Goal: Transaction & Acquisition: Purchase product/service

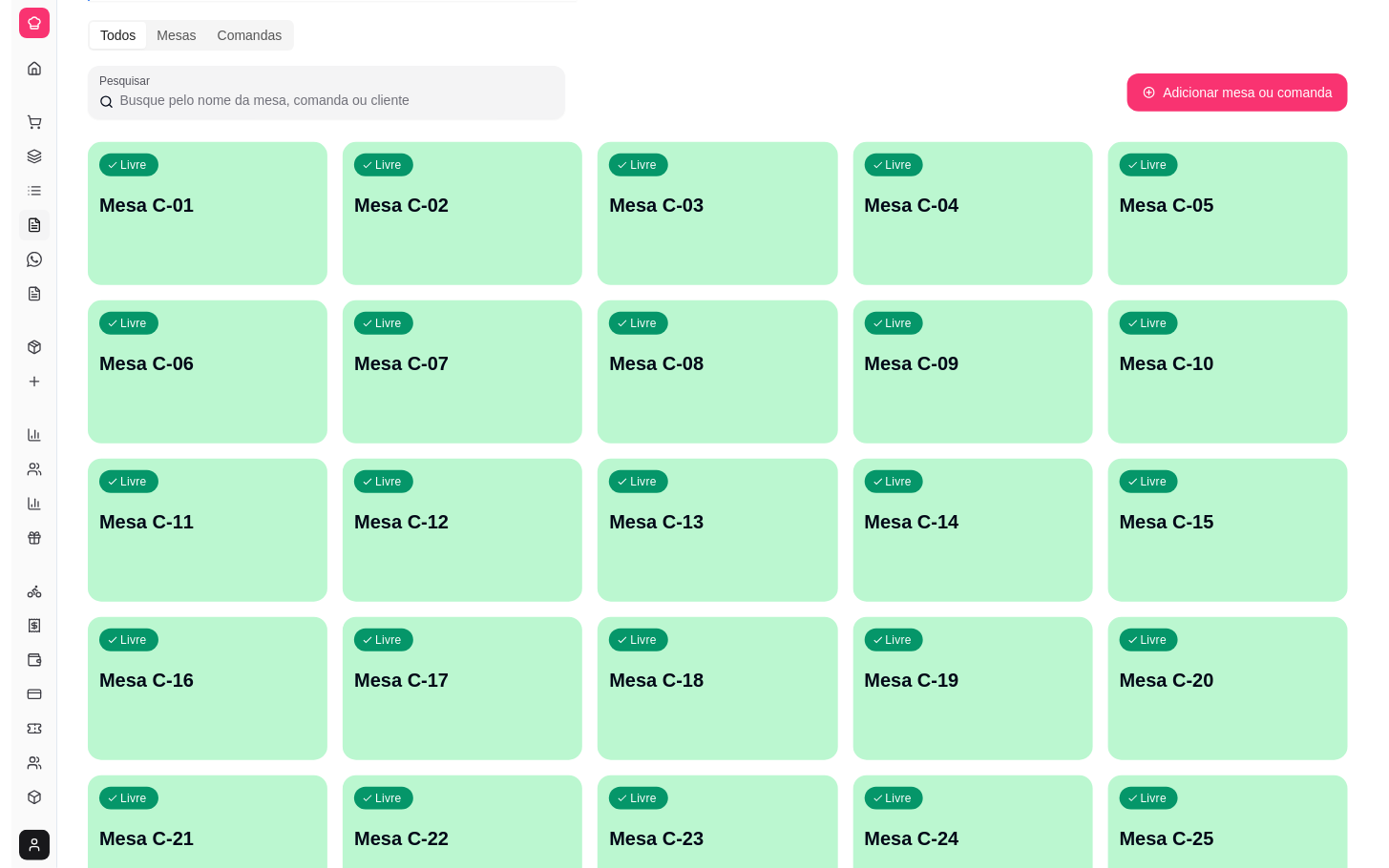
scroll to position [519, 0]
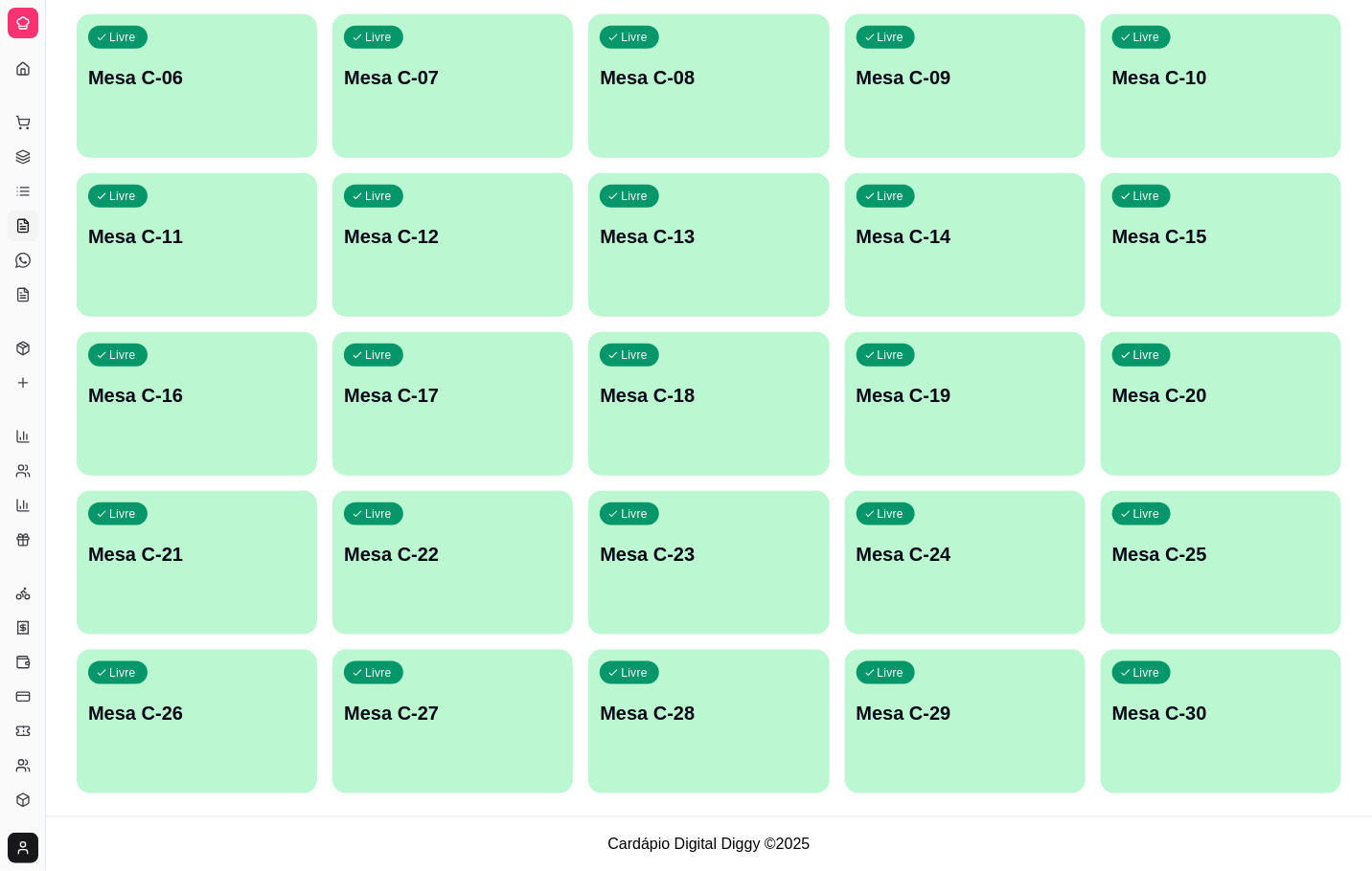
click at [941, 707] on p "Mesa C-29" at bounding box center [965, 713] width 218 height 27
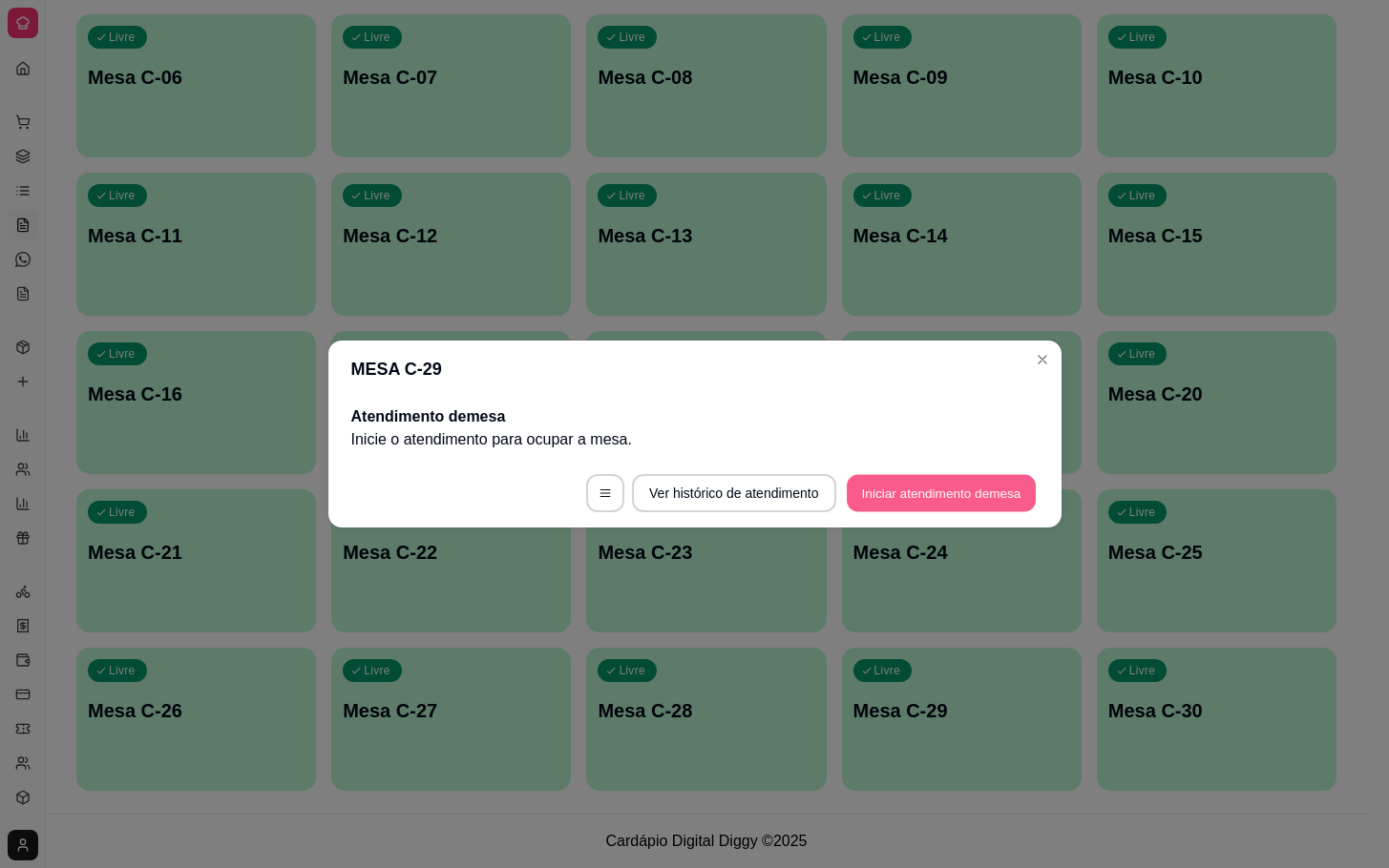
click at [905, 504] on button "Iniciar atendimento de mesa" at bounding box center [941, 494] width 189 height 38
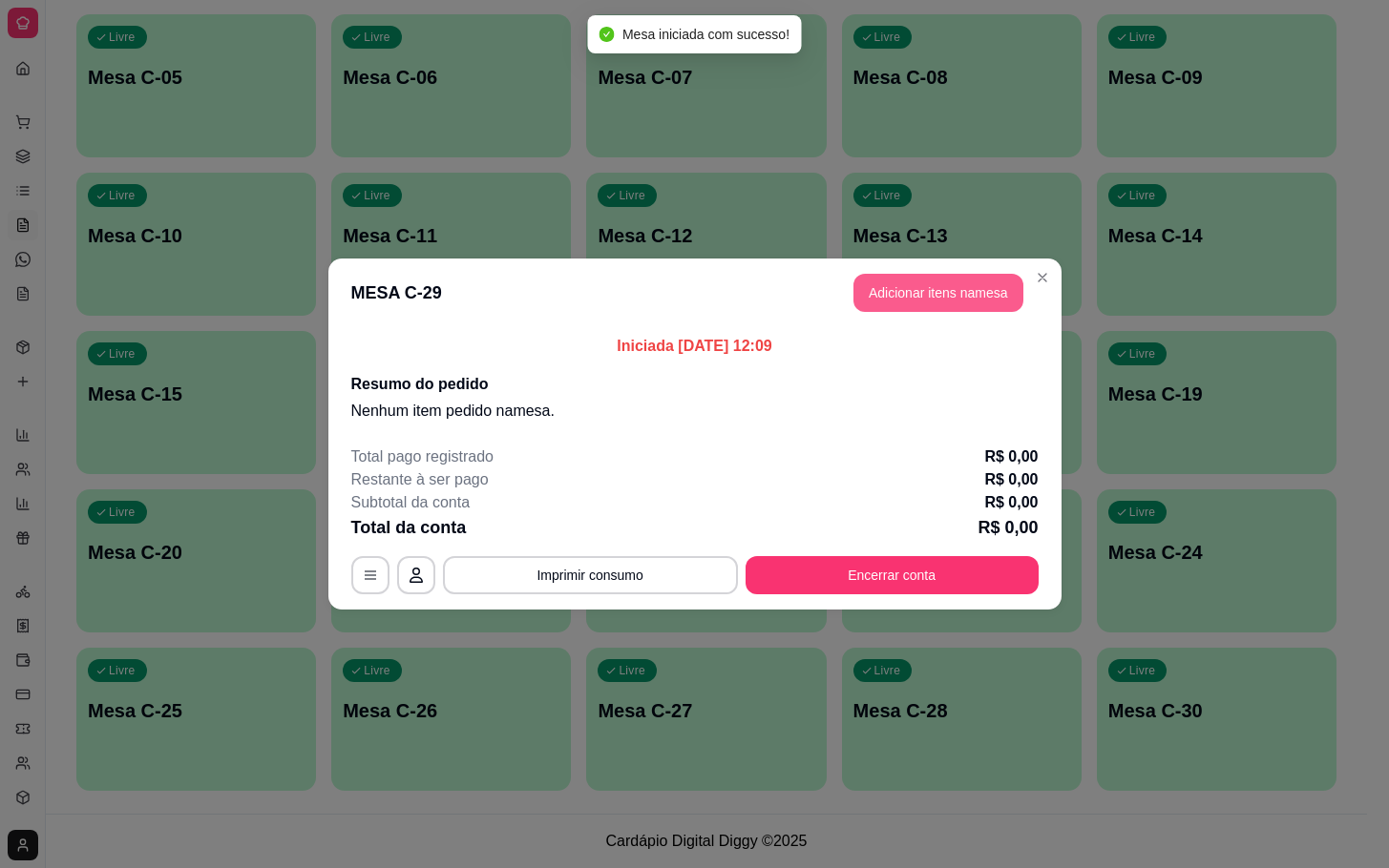
click at [934, 305] on button "Adicionar itens na mesa" at bounding box center [939, 293] width 170 height 39
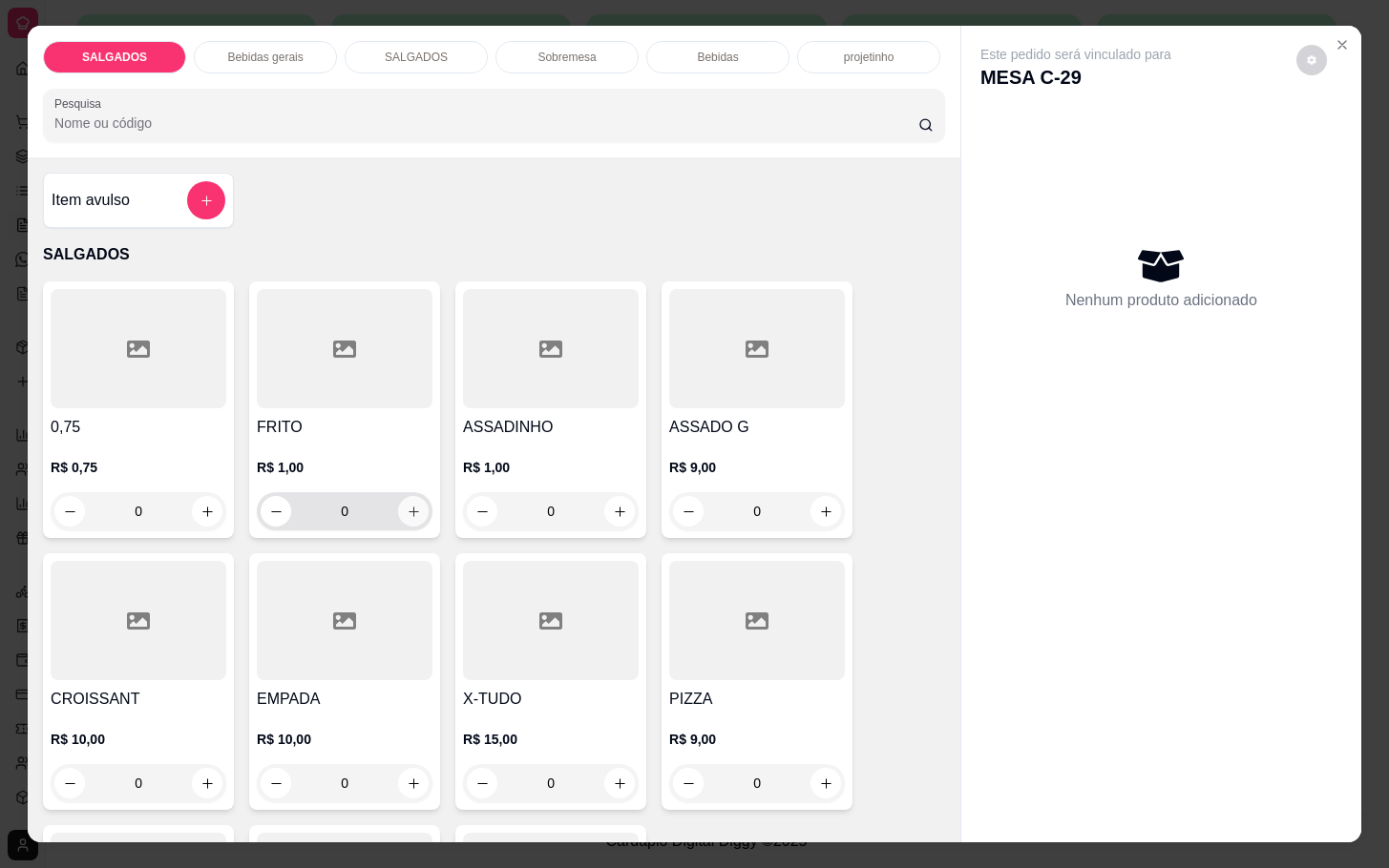
click at [401, 516] on button "increase-product-quantity" at bounding box center [413, 511] width 31 height 31
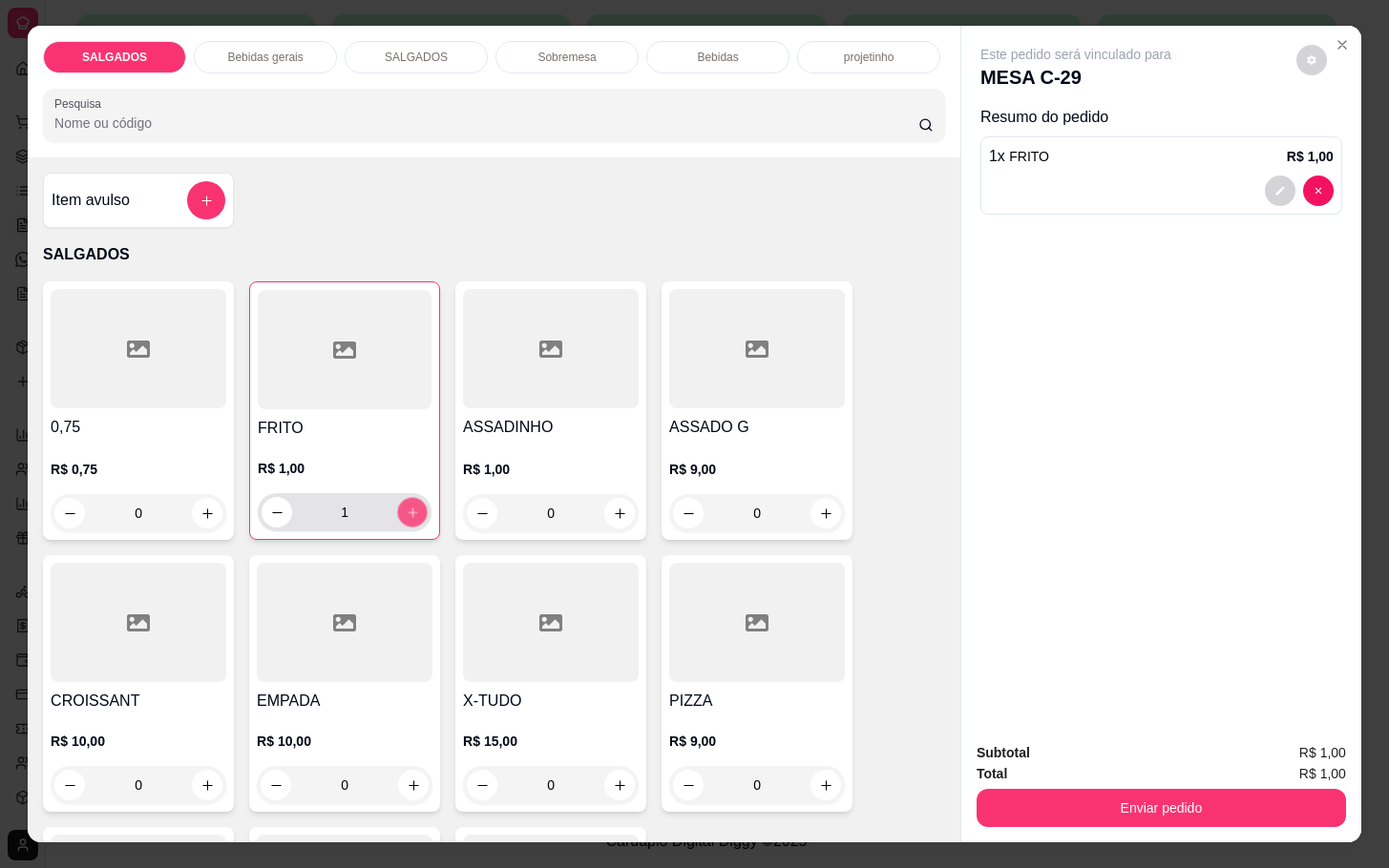
click at [401, 516] on button "increase-product-quantity" at bounding box center [413, 513] width 30 height 30
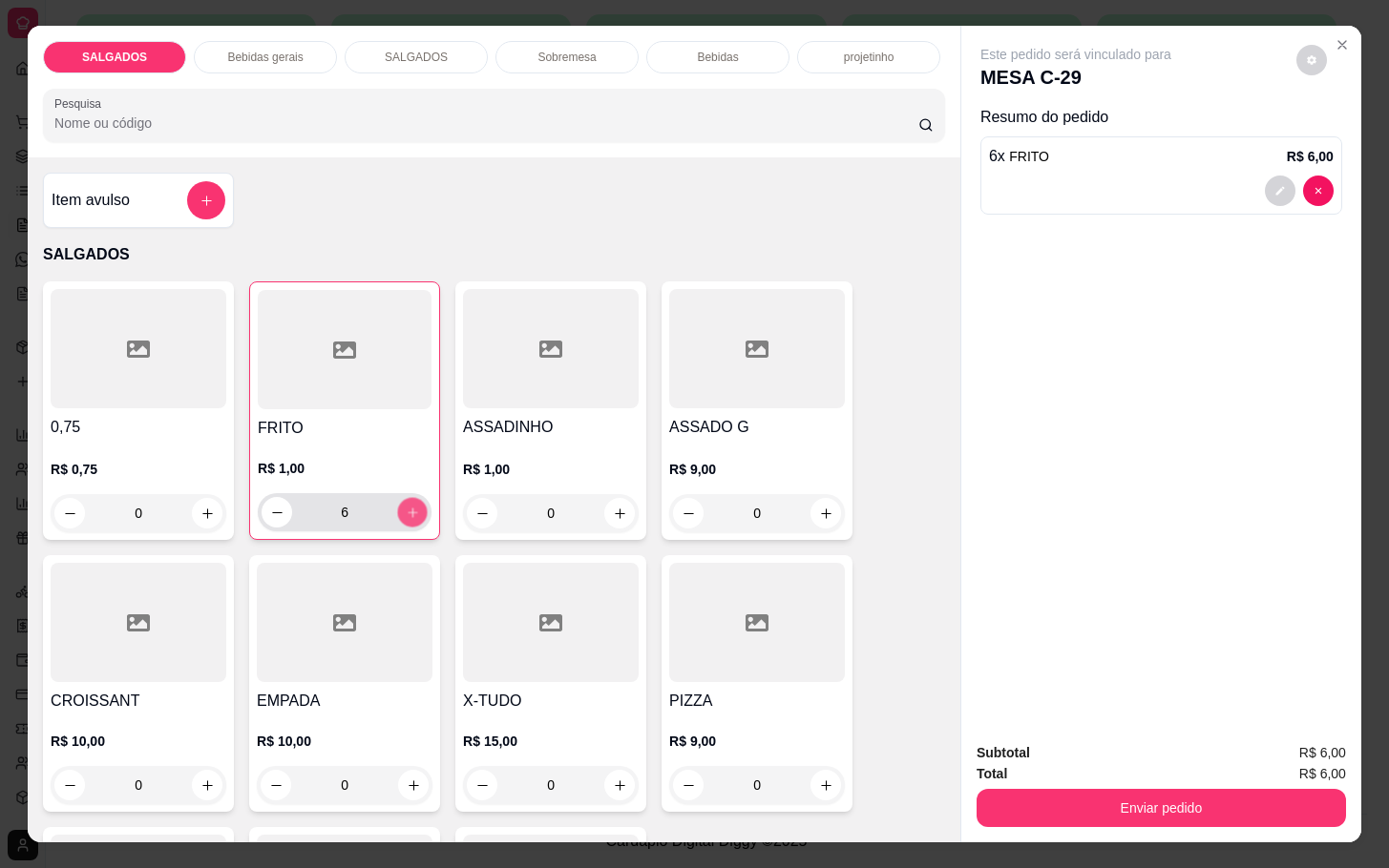
click at [401, 516] on button "increase-product-quantity" at bounding box center [413, 513] width 30 height 30
click at [401, 516] on button "increase-product-quantity" at bounding box center [412, 512] width 31 height 31
click at [401, 516] on button "increase-product-quantity" at bounding box center [413, 513] width 30 height 30
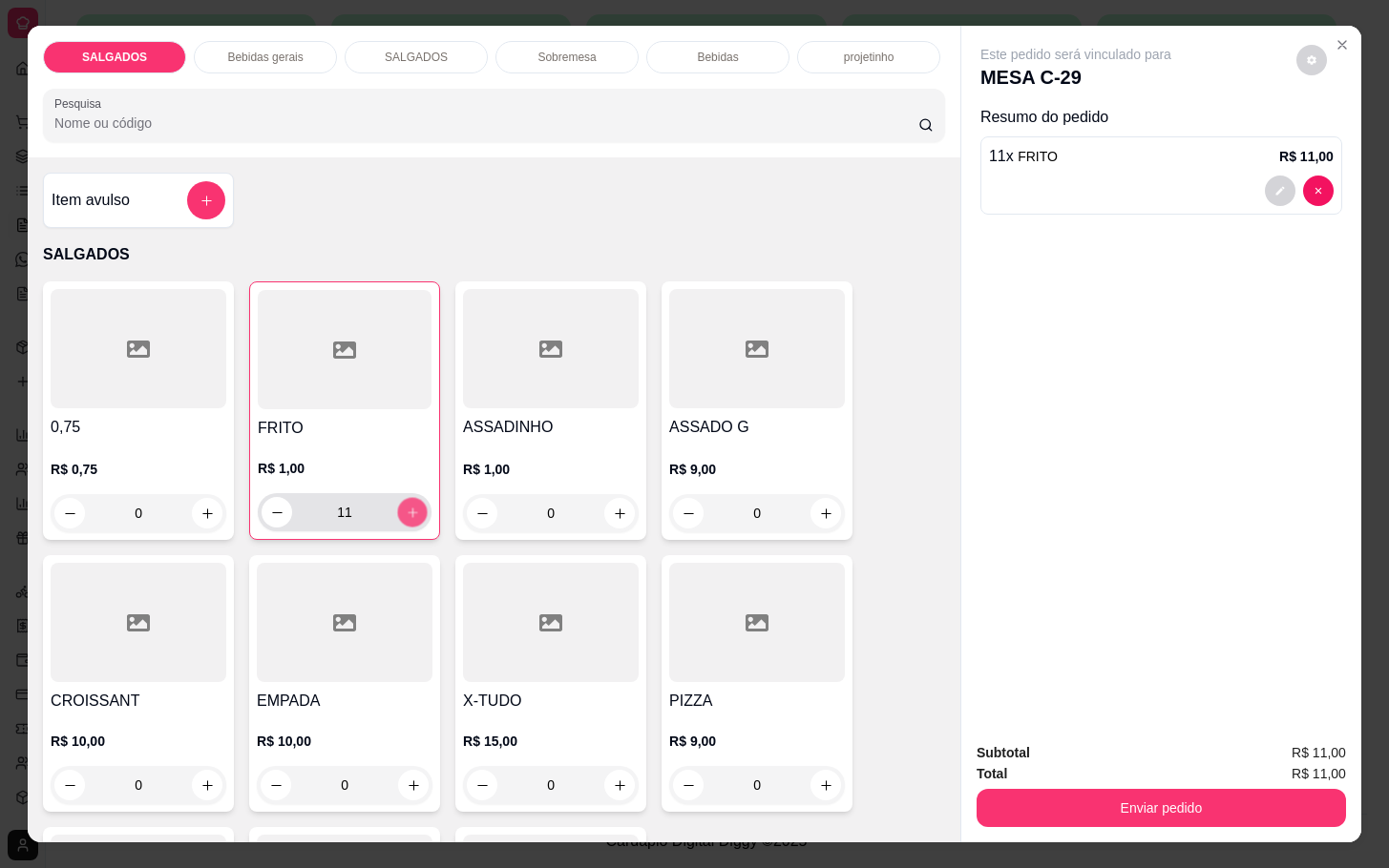
click at [401, 516] on button "increase-product-quantity" at bounding box center [413, 513] width 30 height 30
type input "12"
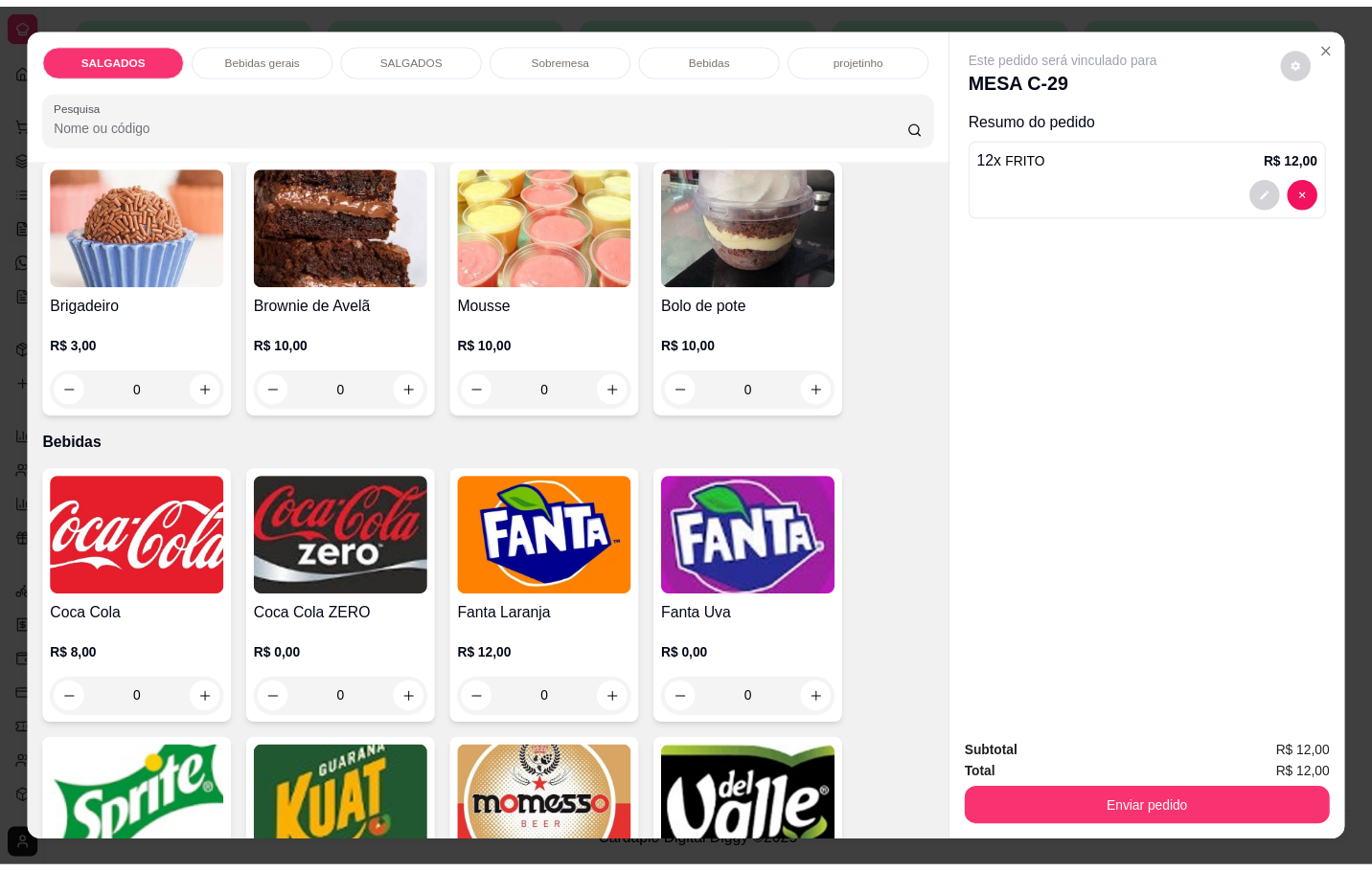
scroll to position [3160, 0]
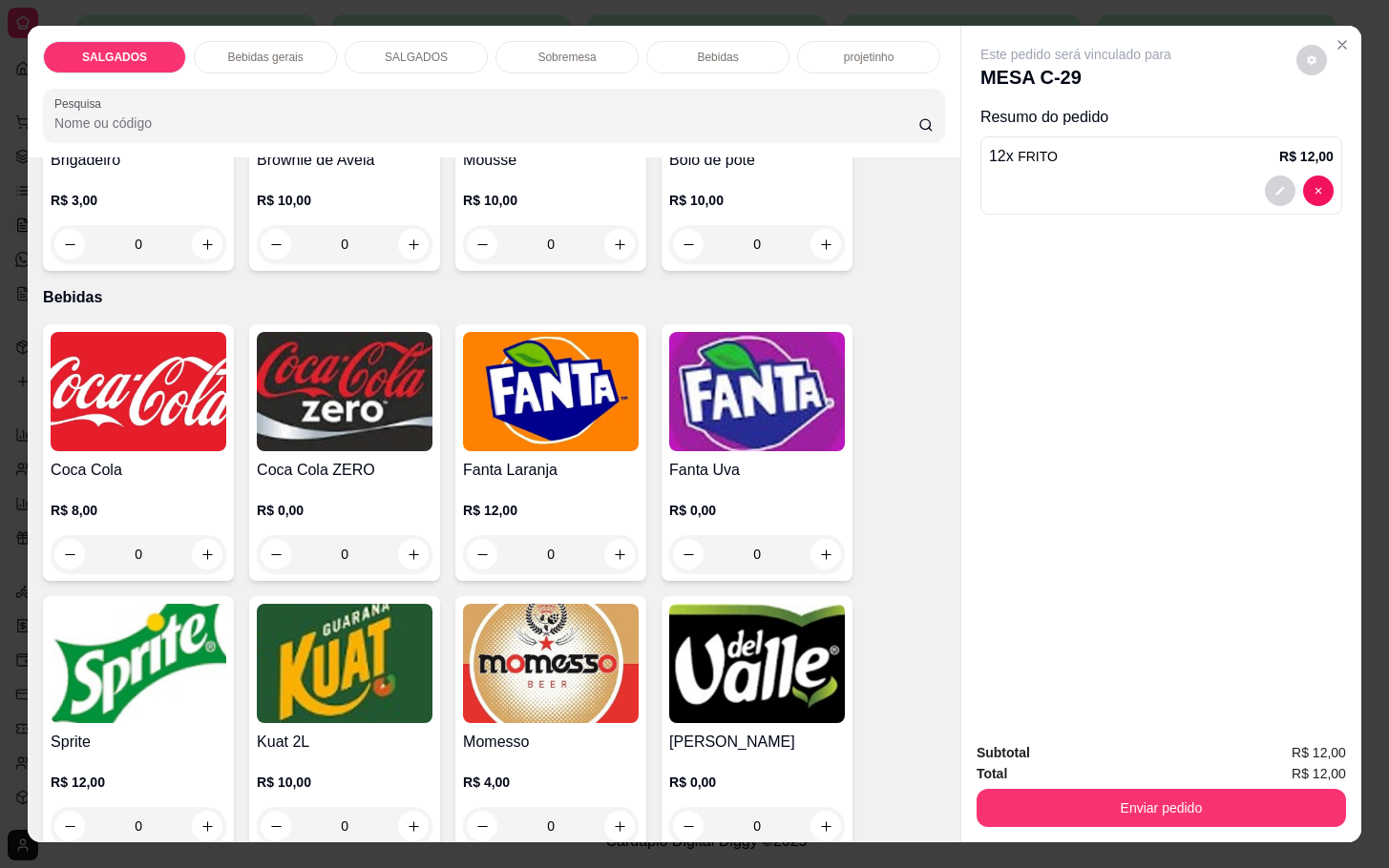
click at [520, 622] on img at bounding box center [550, 663] width 175 height 120
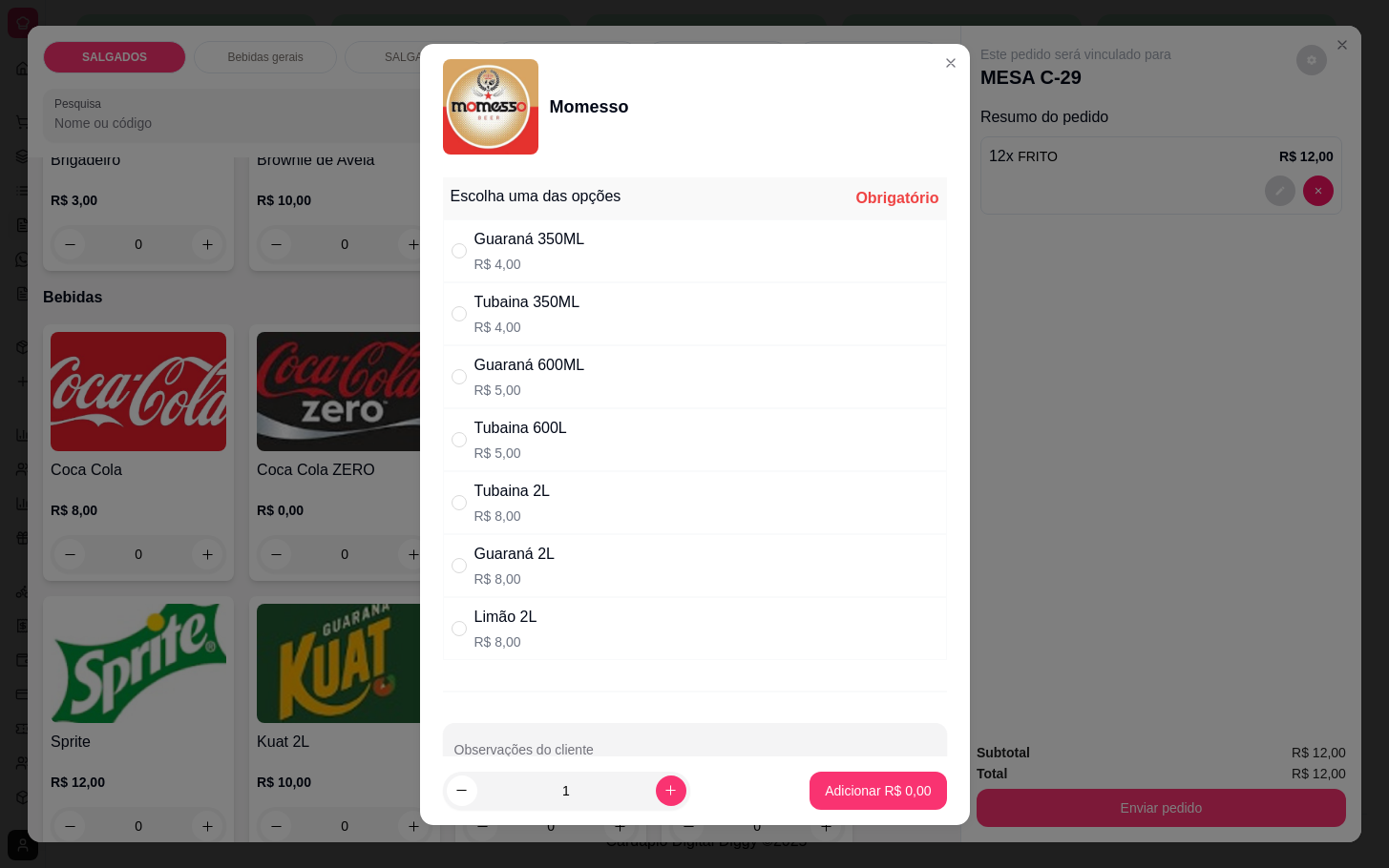
click at [519, 387] on p "R$ 5,00" at bounding box center [530, 390] width 111 height 19
radio input "true"
click at [888, 773] on button "Adicionar R$ 5,00" at bounding box center [878, 791] width 133 height 38
type input "1"
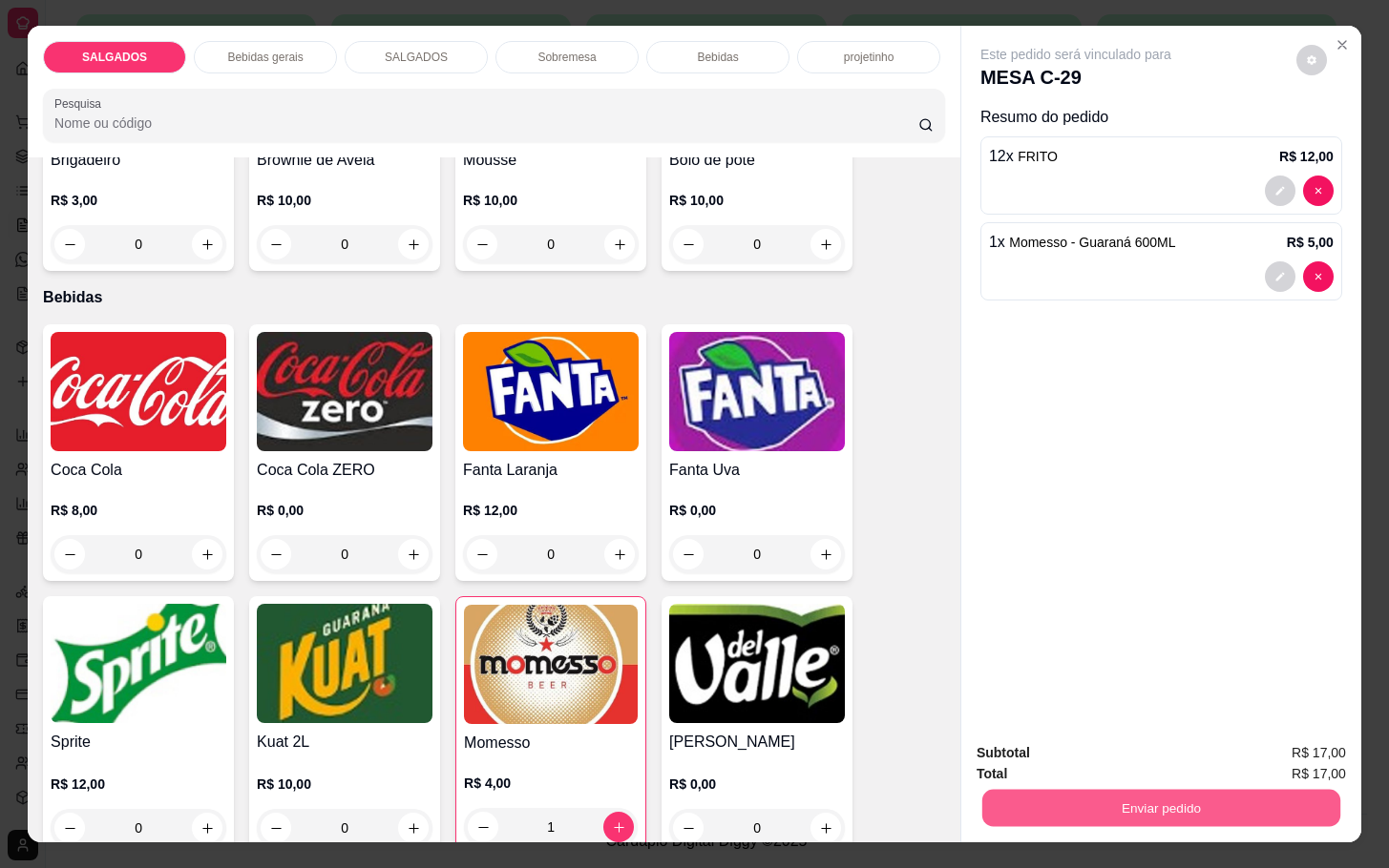
click at [1085, 797] on button "Enviar pedido" at bounding box center [1161, 808] width 358 height 38
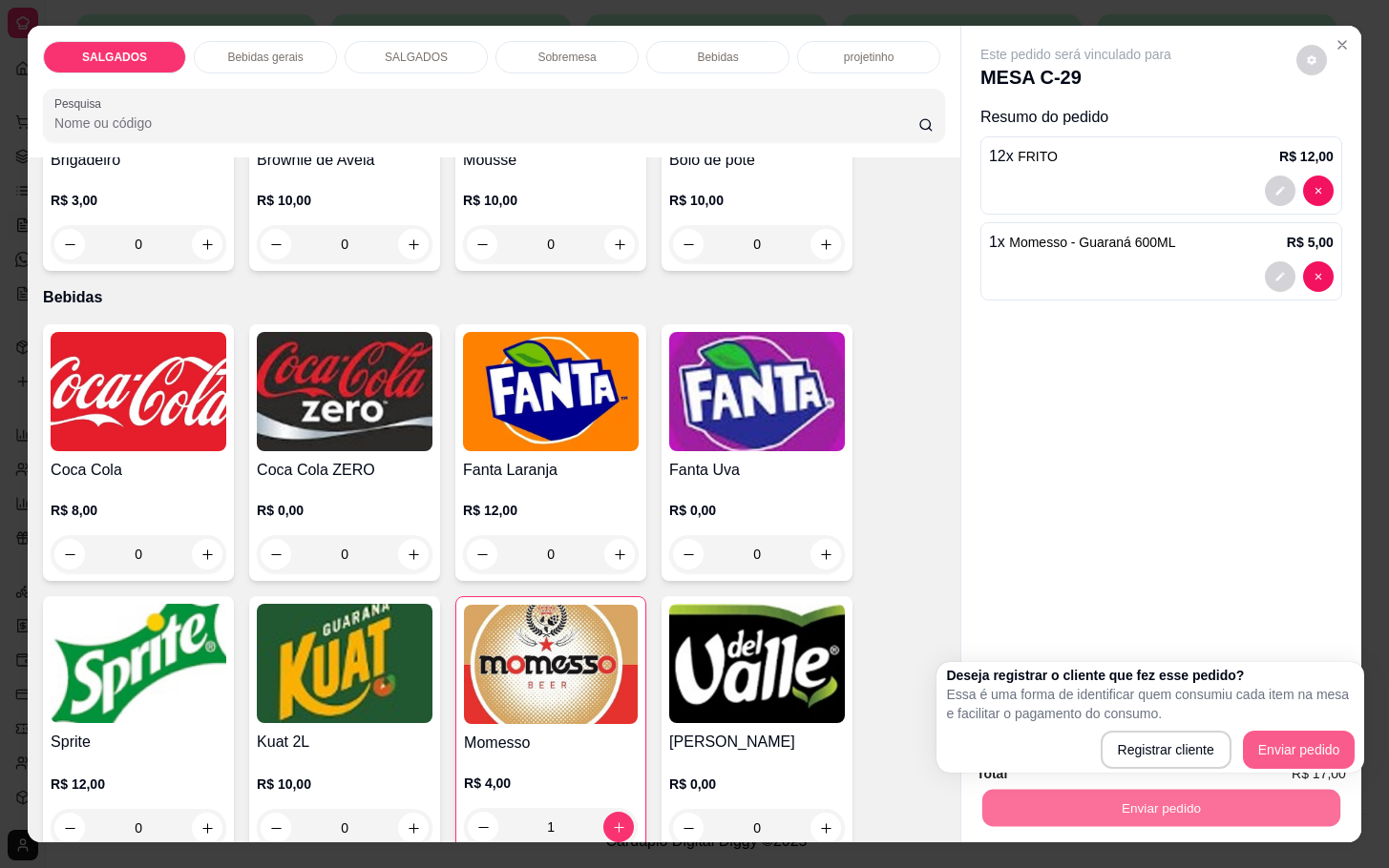
click at [1280, 767] on div "Deseja registrar o cliente que fez esse pedido? Essa é uma forma de identificar…" at bounding box center [1150, 718] width 428 height 111
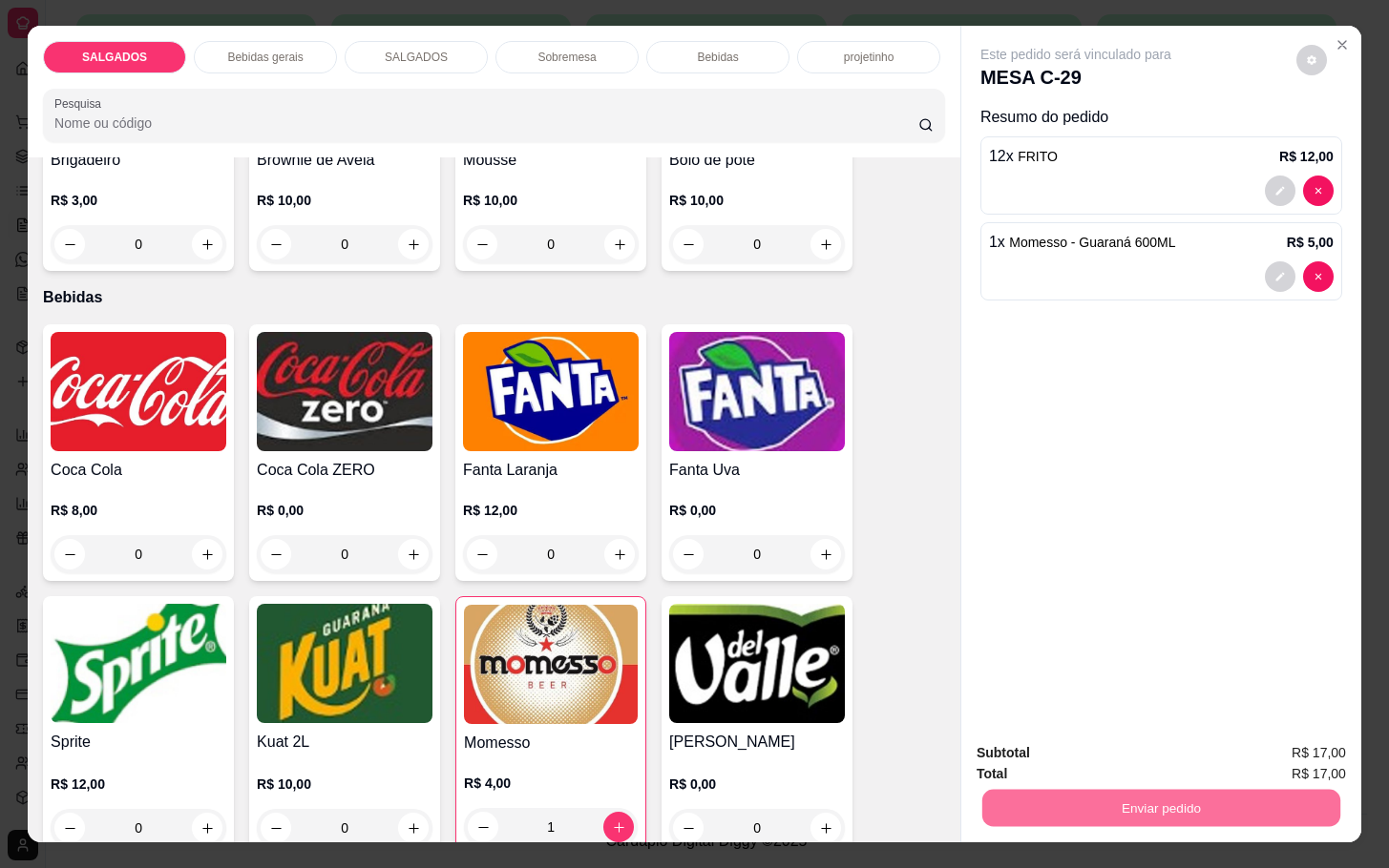
click at [1257, 802] on button "Enviar pedido" at bounding box center [1161, 808] width 358 height 38
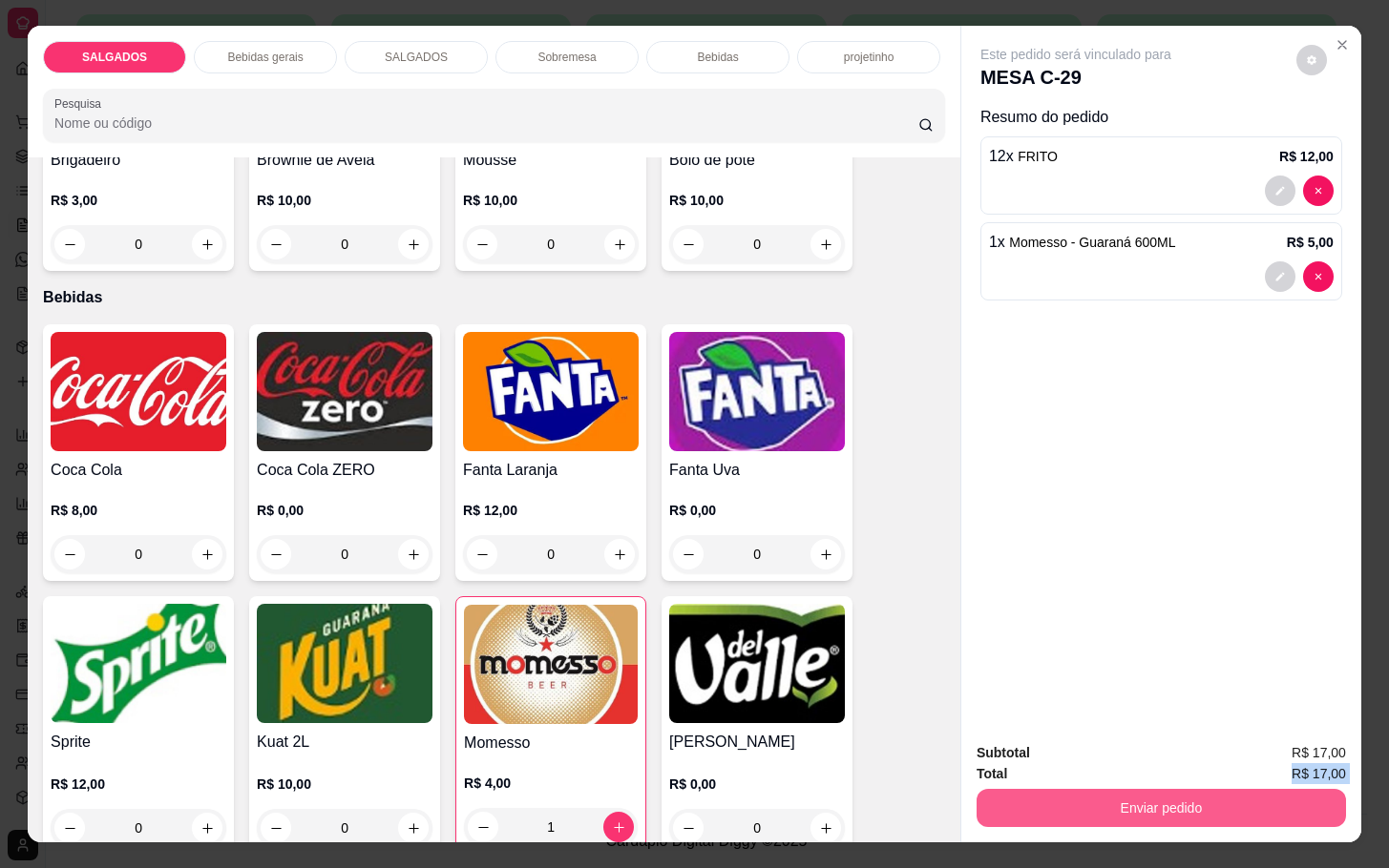
click at [1155, 770] on div "Subtotal R$ 17,00 Total R$ 17,00 Enviar pedido" at bounding box center [1160, 785] width 369 height 85
click at [1095, 812] on button "Enviar pedido" at bounding box center [1160, 808] width 369 height 39
click at [1336, 734] on button "Enviar pedido" at bounding box center [1294, 751] width 105 height 36
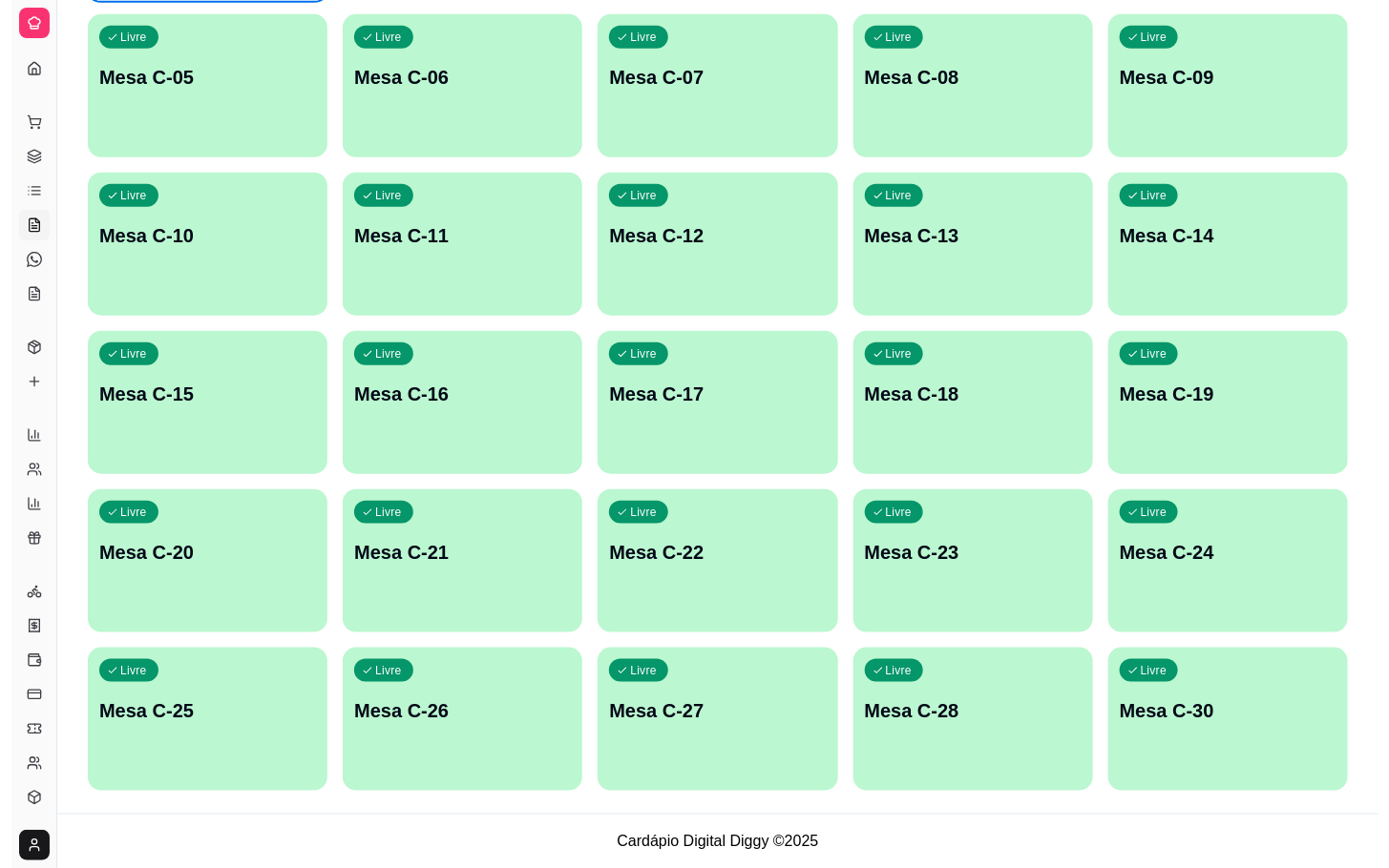
scroll to position [0, 0]
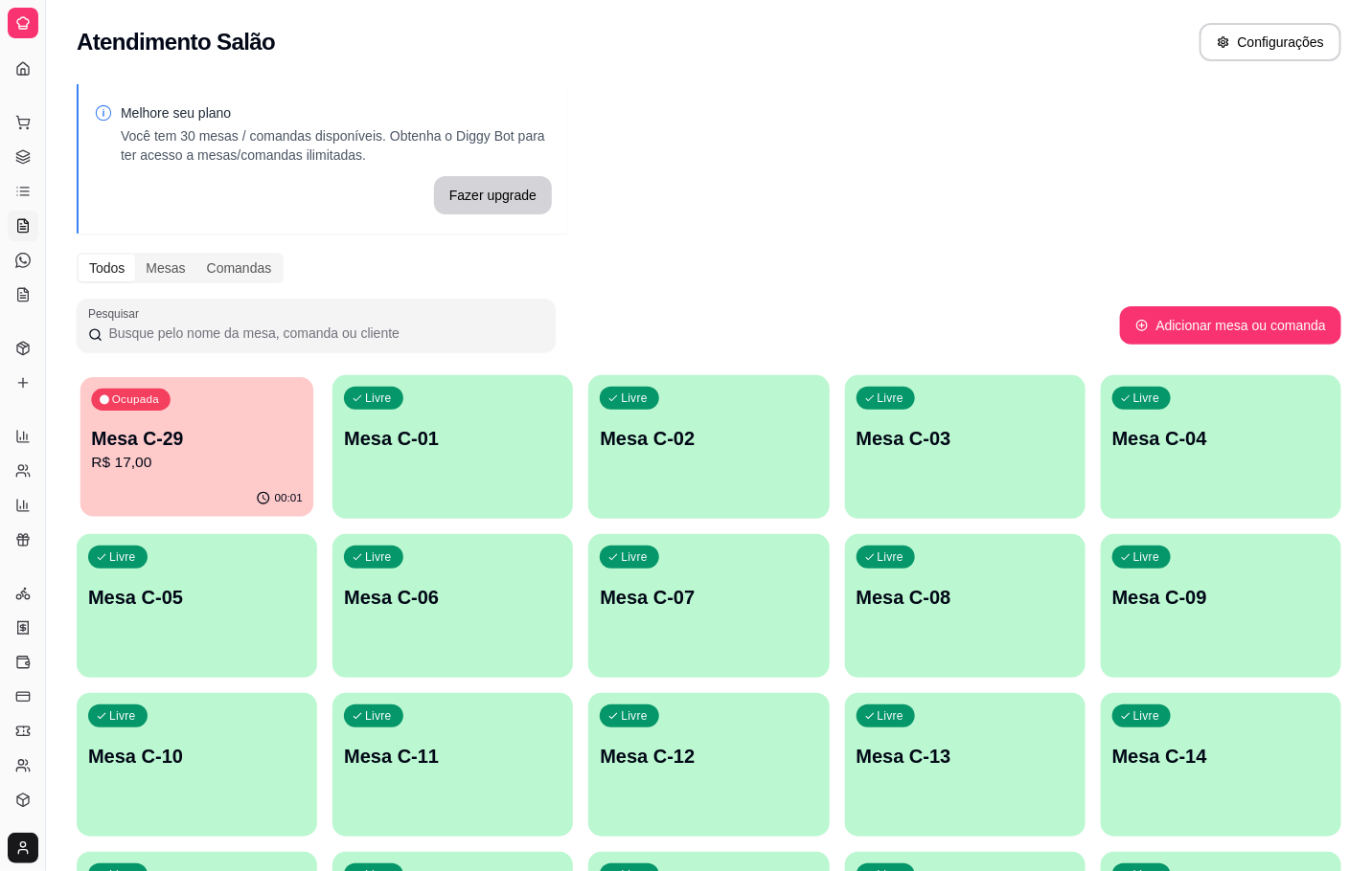
click at [290, 467] on p "R$ 17,00" at bounding box center [197, 463] width 211 height 22
click at [253, 481] on button "Ocupada Mesa C-29 R$ 17,00 00:02" at bounding box center [197, 447] width 240 height 144
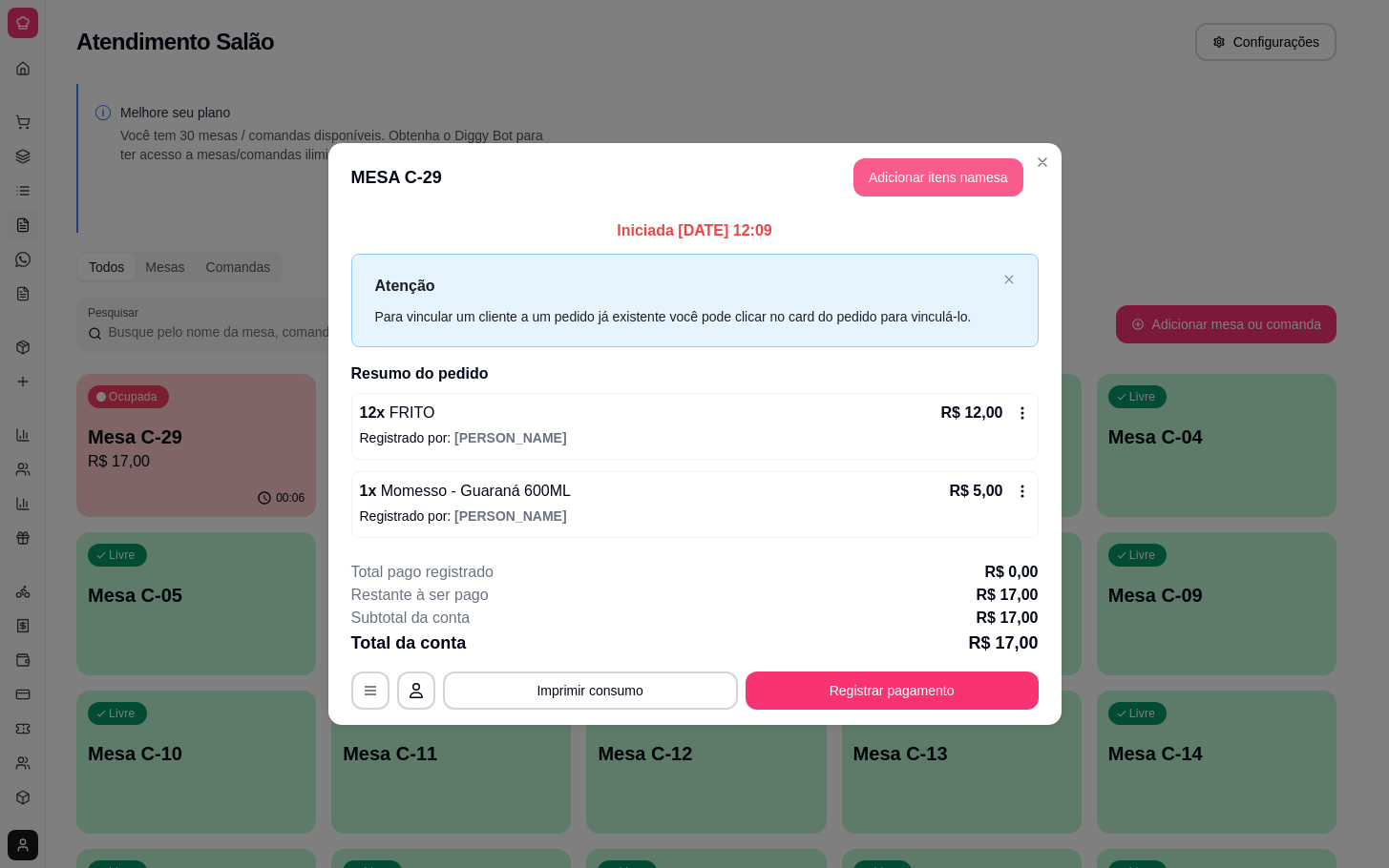
click at [979, 166] on button "Adicionar itens na mesa" at bounding box center [939, 177] width 170 height 39
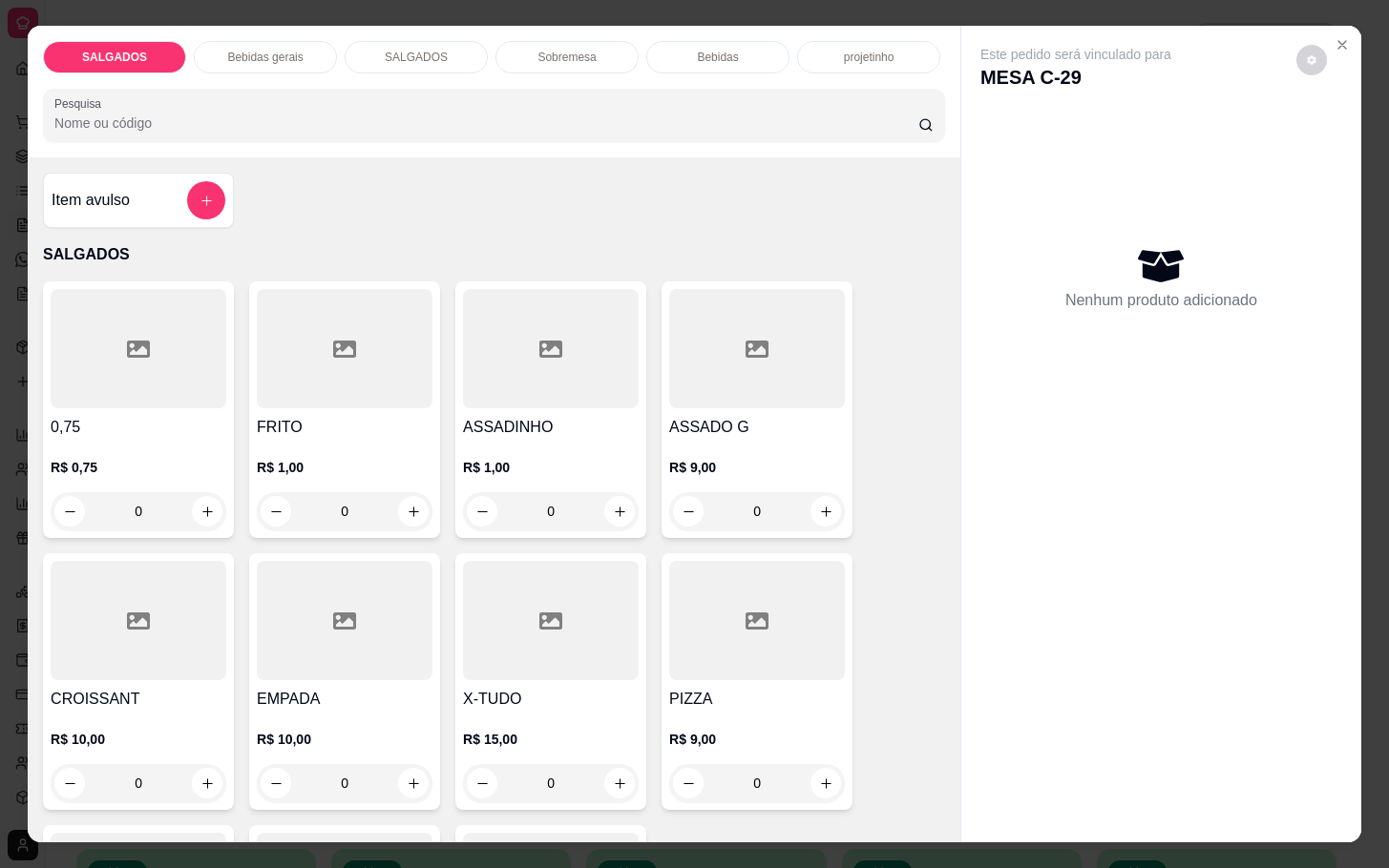
click at [307, 347] on div at bounding box center [344, 348] width 175 height 120
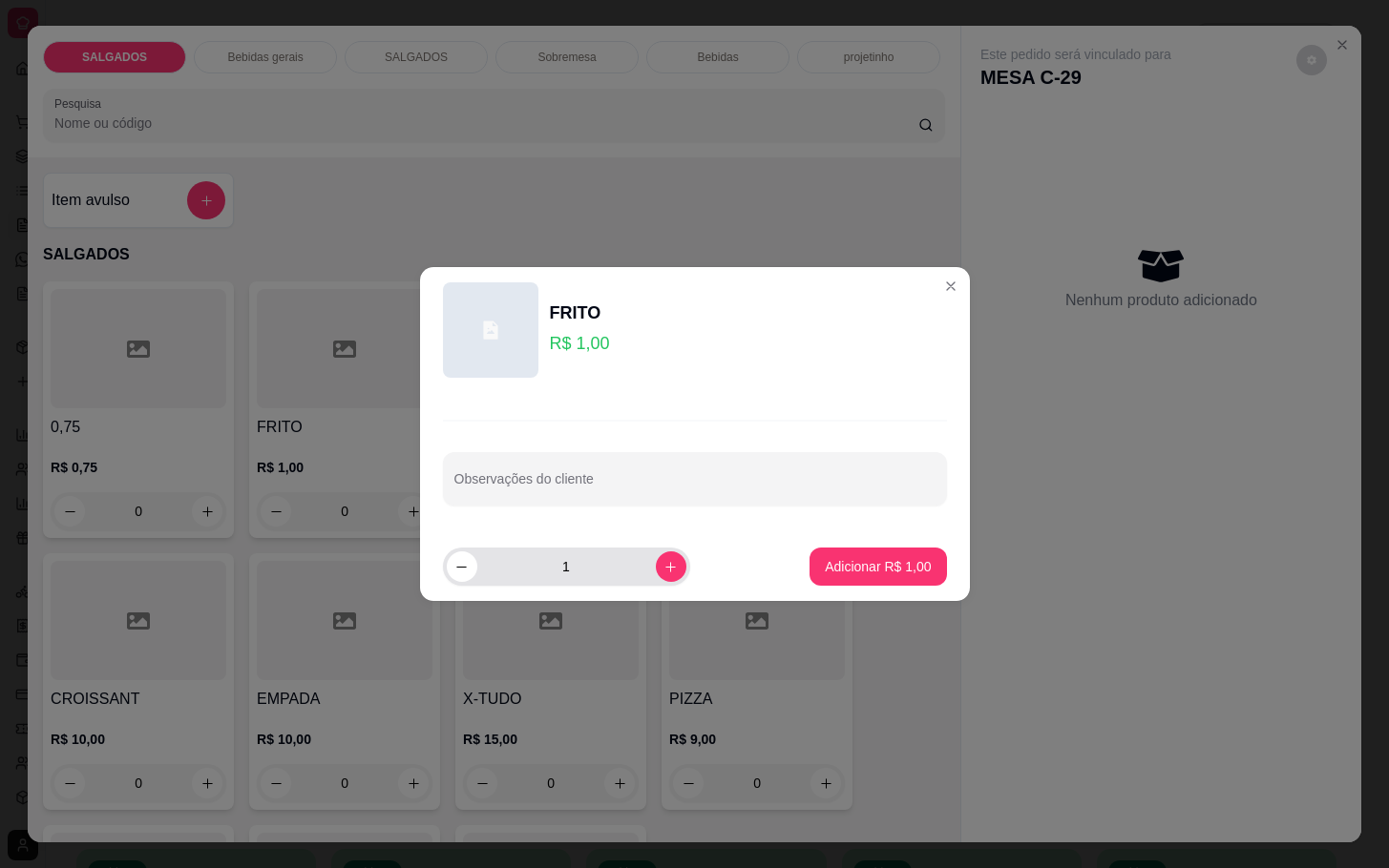
click at [670, 576] on div "1" at bounding box center [566, 566] width 240 height 39
click at [664, 576] on button "increase-product-quantity" at bounding box center [670, 566] width 31 height 31
click at [664, 576] on button "increase-product-quantity" at bounding box center [670, 566] width 30 height 30
click at [662, 576] on button "increase-product-quantity" at bounding box center [670, 566] width 31 height 31
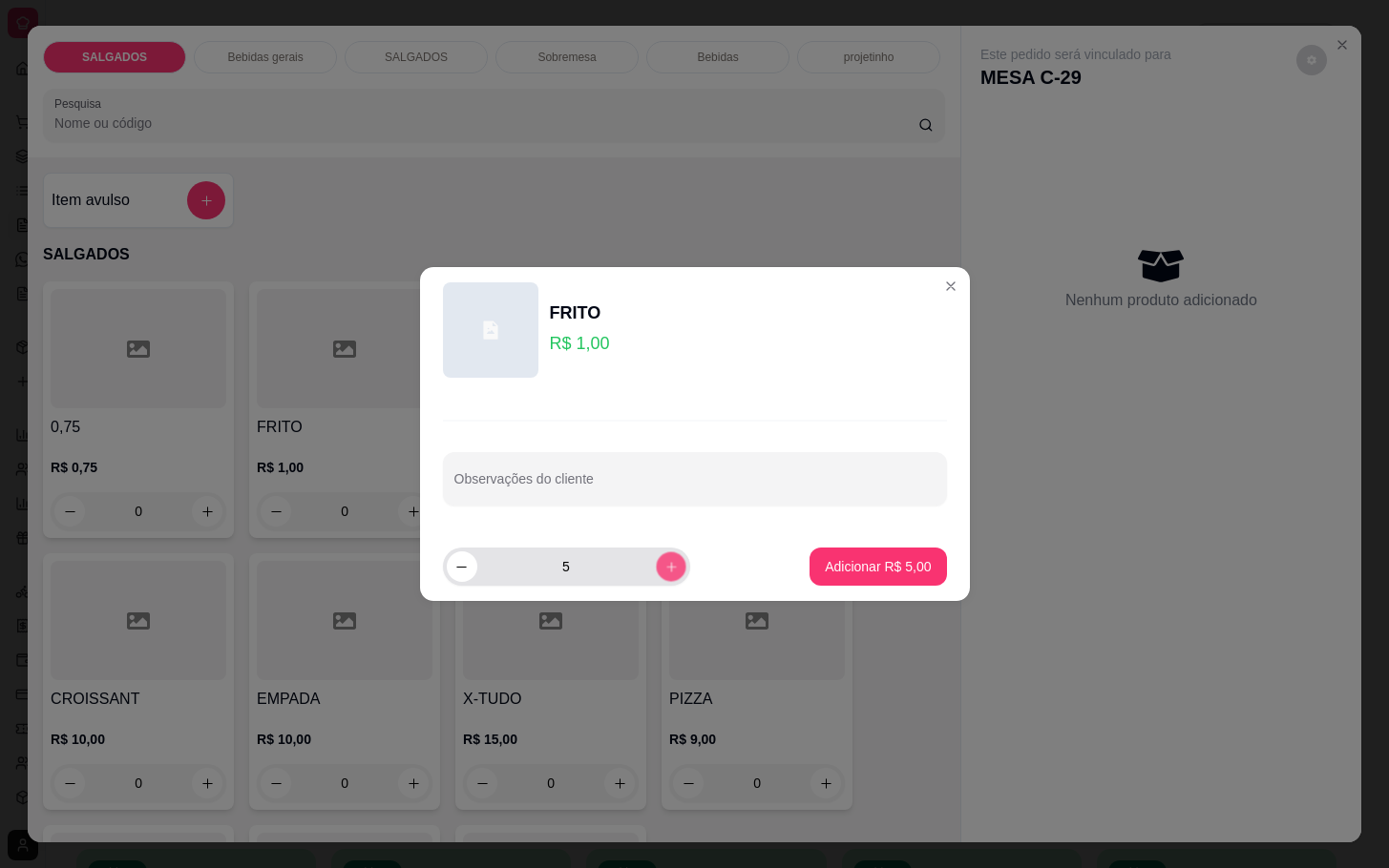
click at [659, 574] on button "increase-product-quantity" at bounding box center [670, 566] width 30 height 30
click at [663, 571] on icon "increase-product-quantity" at bounding box center [670, 567] width 14 height 14
type input "7"
click at [835, 555] on button "Adicionar R$ 7,00" at bounding box center [878, 567] width 133 height 38
type input "7"
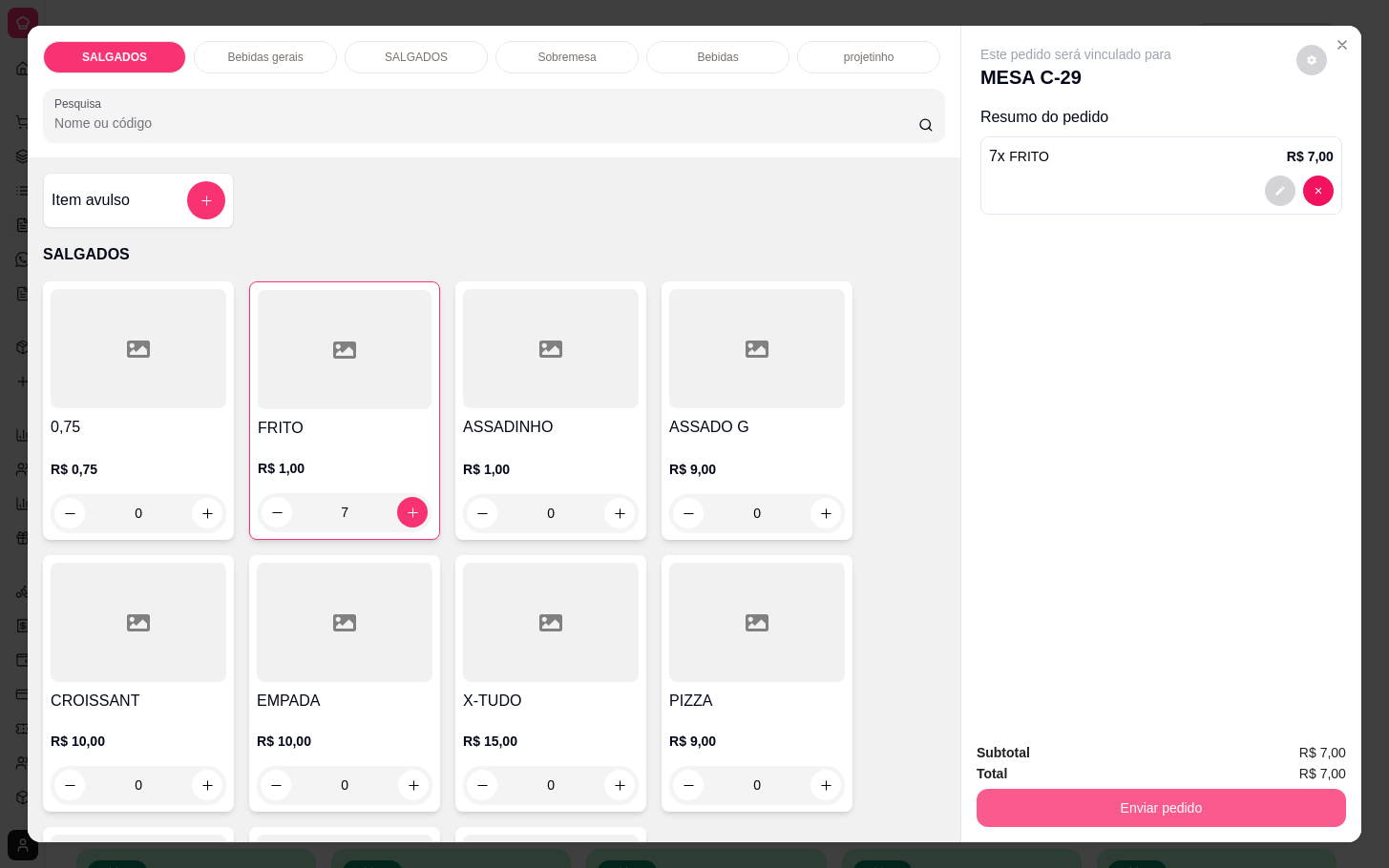
click at [1037, 789] on button "Enviar pedido" at bounding box center [1160, 808] width 369 height 39
click at [1252, 739] on button "Enviar pedido" at bounding box center [1294, 751] width 105 height 36
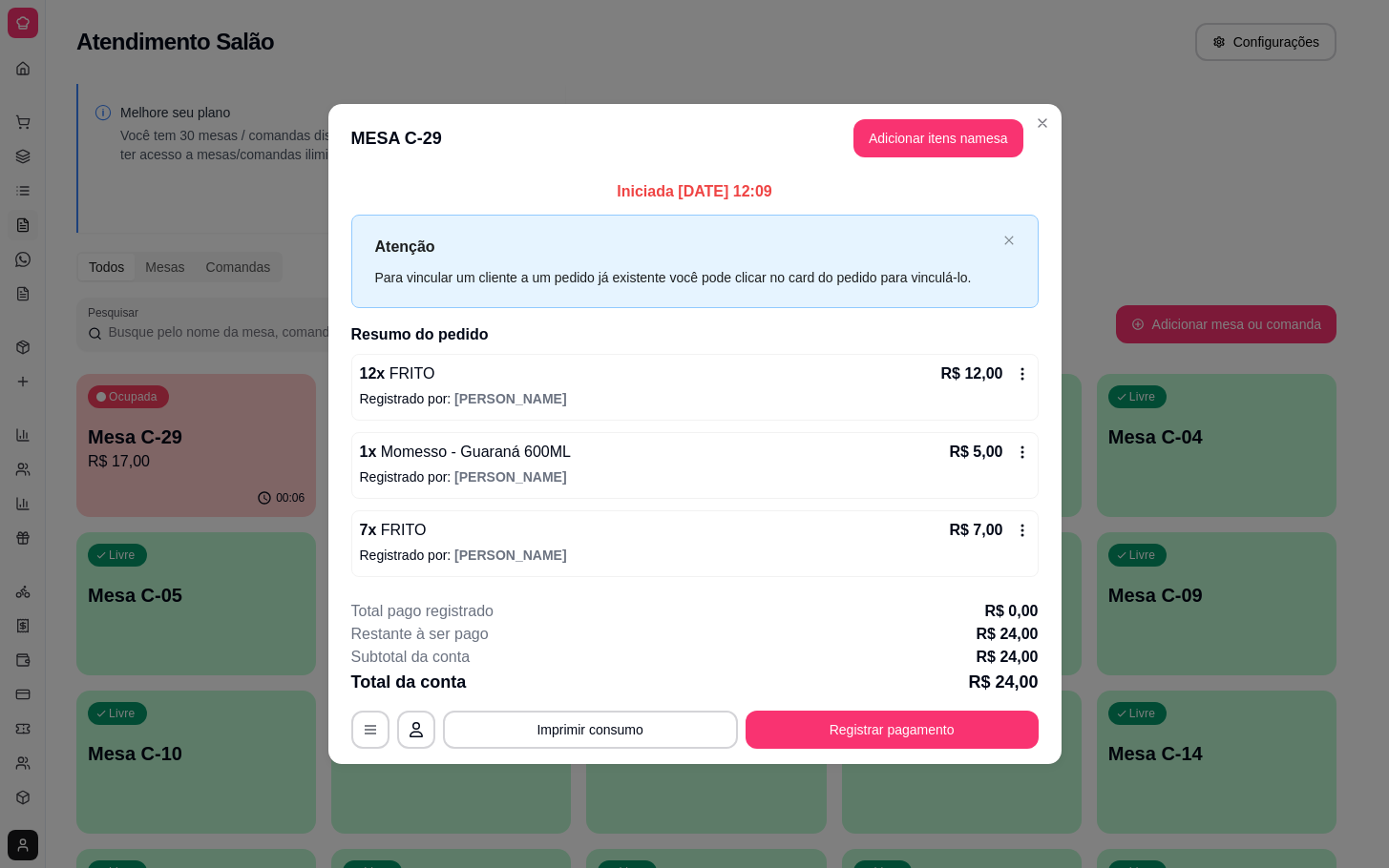
drag, startPoint x: 850, startPoint y: 708, endPoint x: 863, endPoint y: 727, distance: 23.0
click at [853, 708] on div "**********" at bounding box center [695, 675] width 687 height 148
click at [879, 736] on button "Registrar pagamento" at bounding box center [891, 729] width 284 height 38
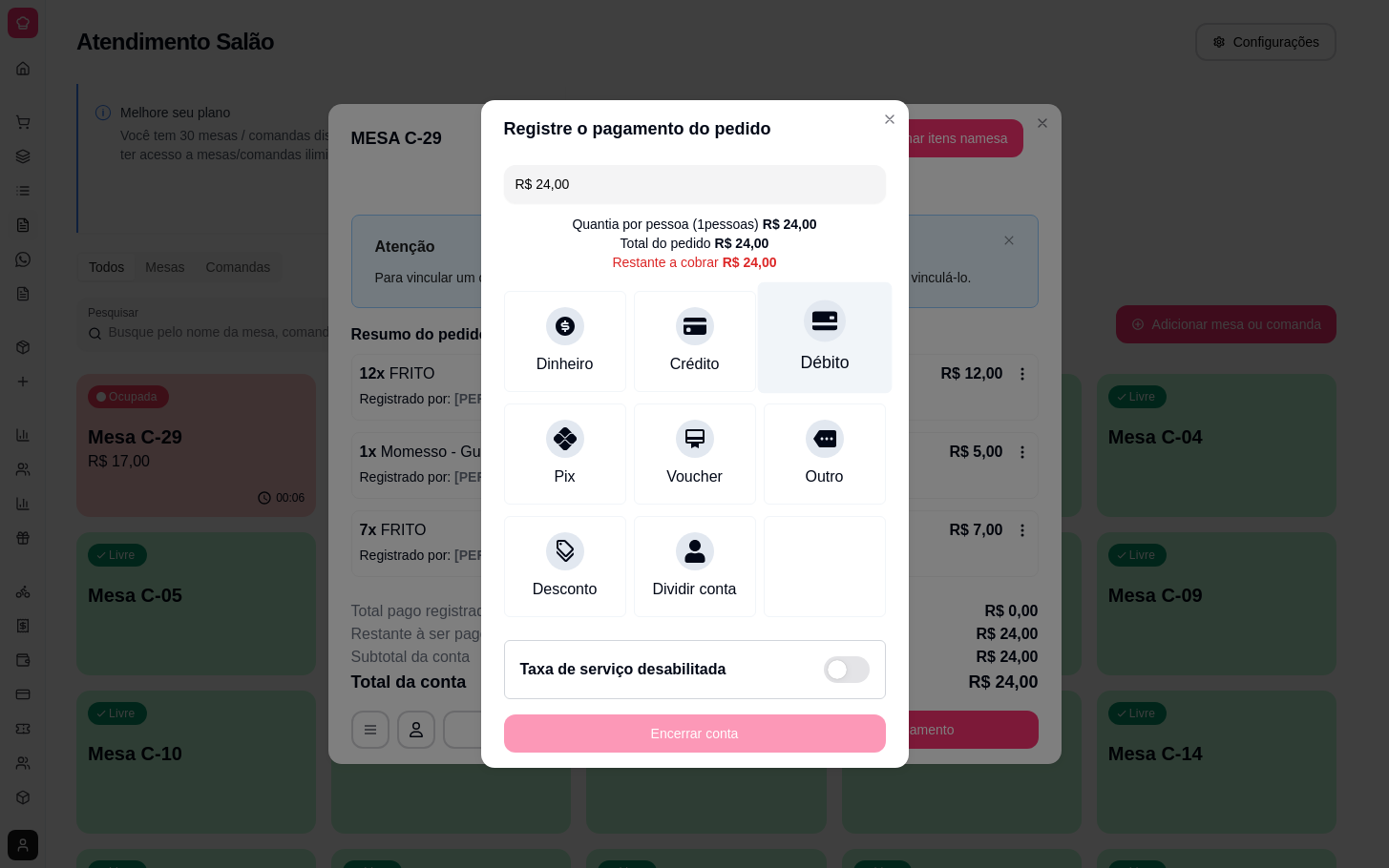
click at [841, 355] on div "Débito" at bounding box center [825, 338] width 135 height 112
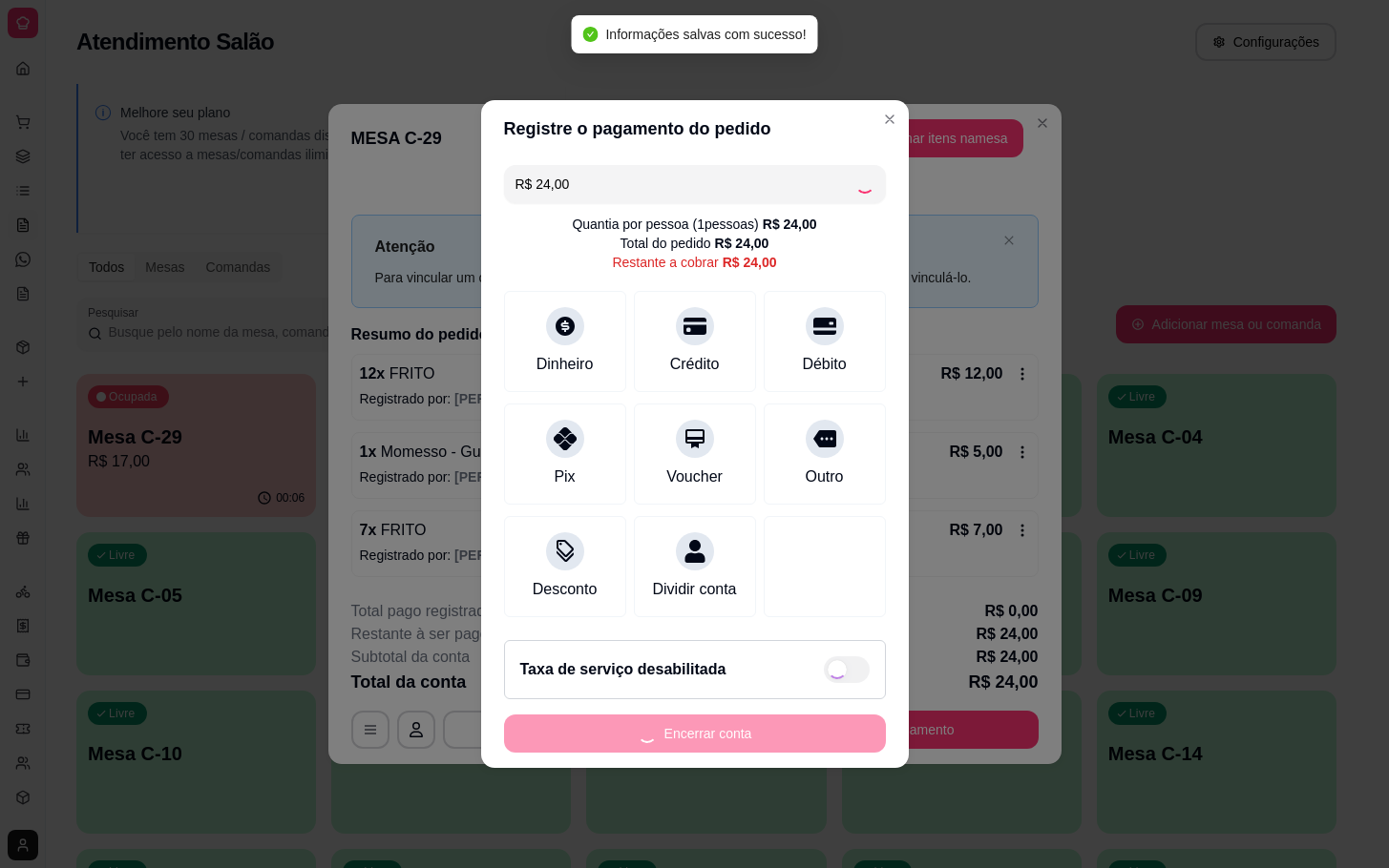
type input "R$ 0,00"
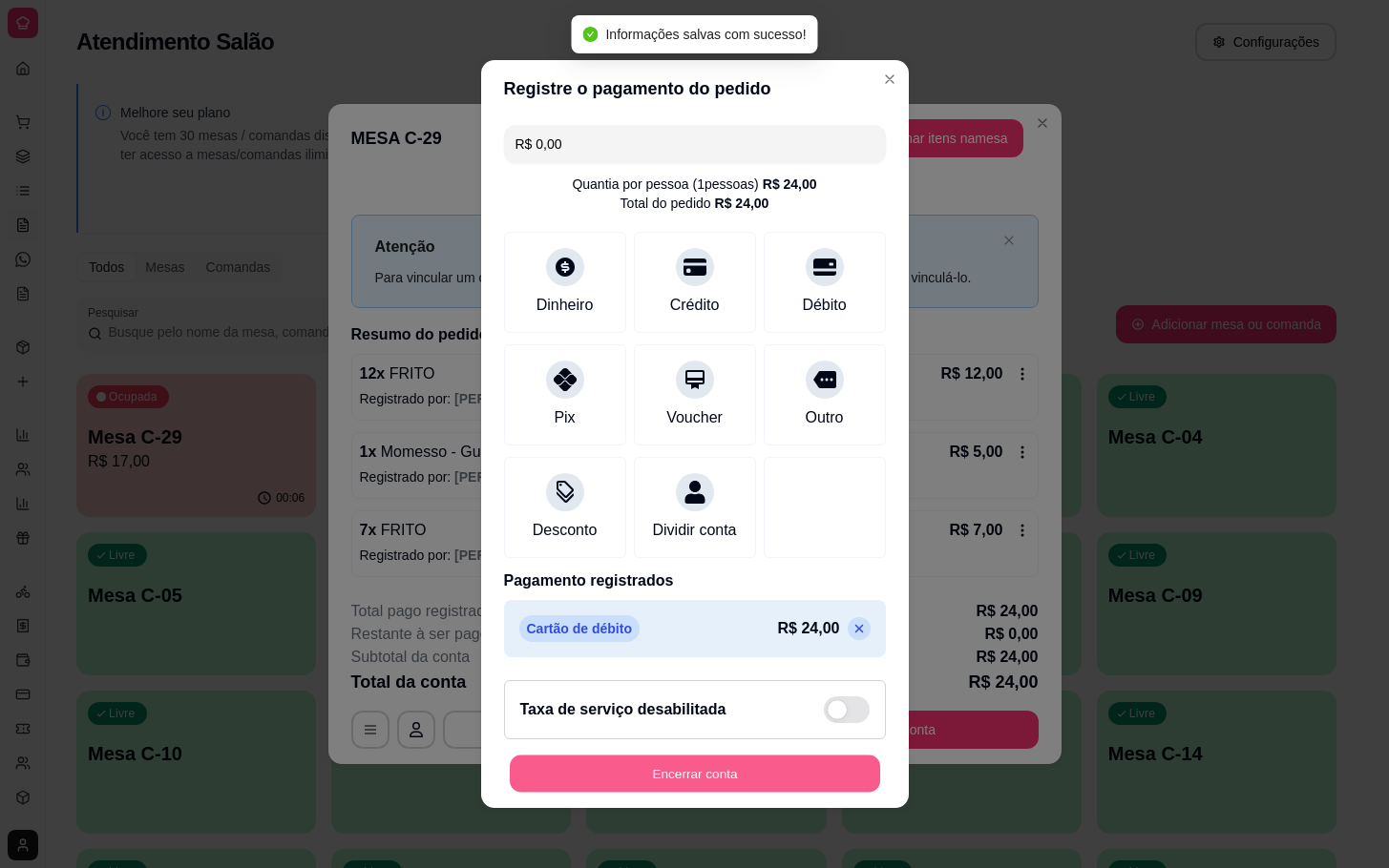
click at [761, 786] on button "Encerrar conta" at bounding box center [695, 775] width 370 height 38
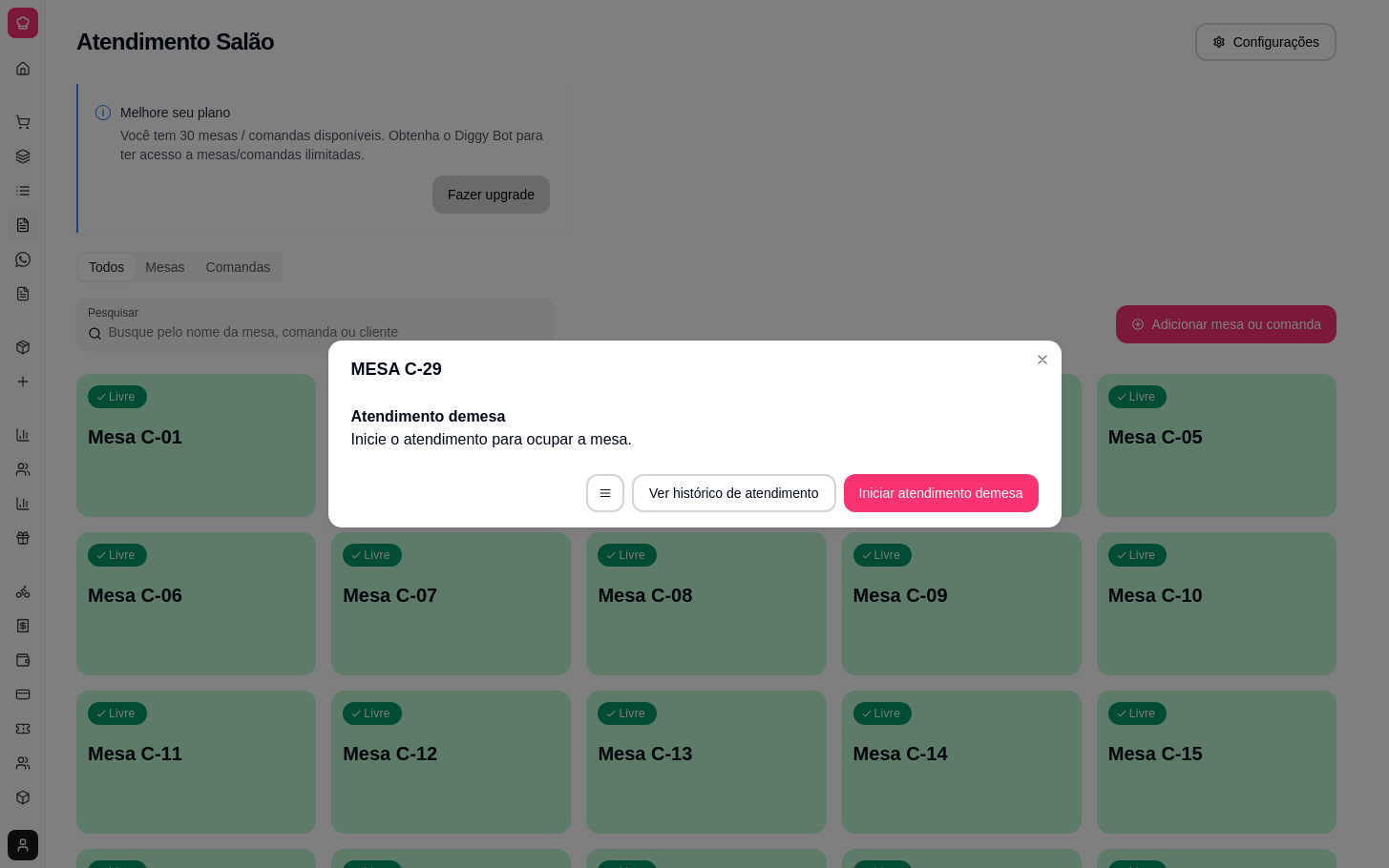
drag, startPoint x: 873, startPoint y: 522, endPoint x: 902, endPoint y: 505, distance: 33.6
click at [877, 522] on footer "Ver histórico de atendimento Iniciar atendimento de mesa" at bounding box center [695, 493] width 734 height 68
click at [926, 494] on button "Iniciar atendimento de mesa" at bounding box center [941, 494] width 189 height 38
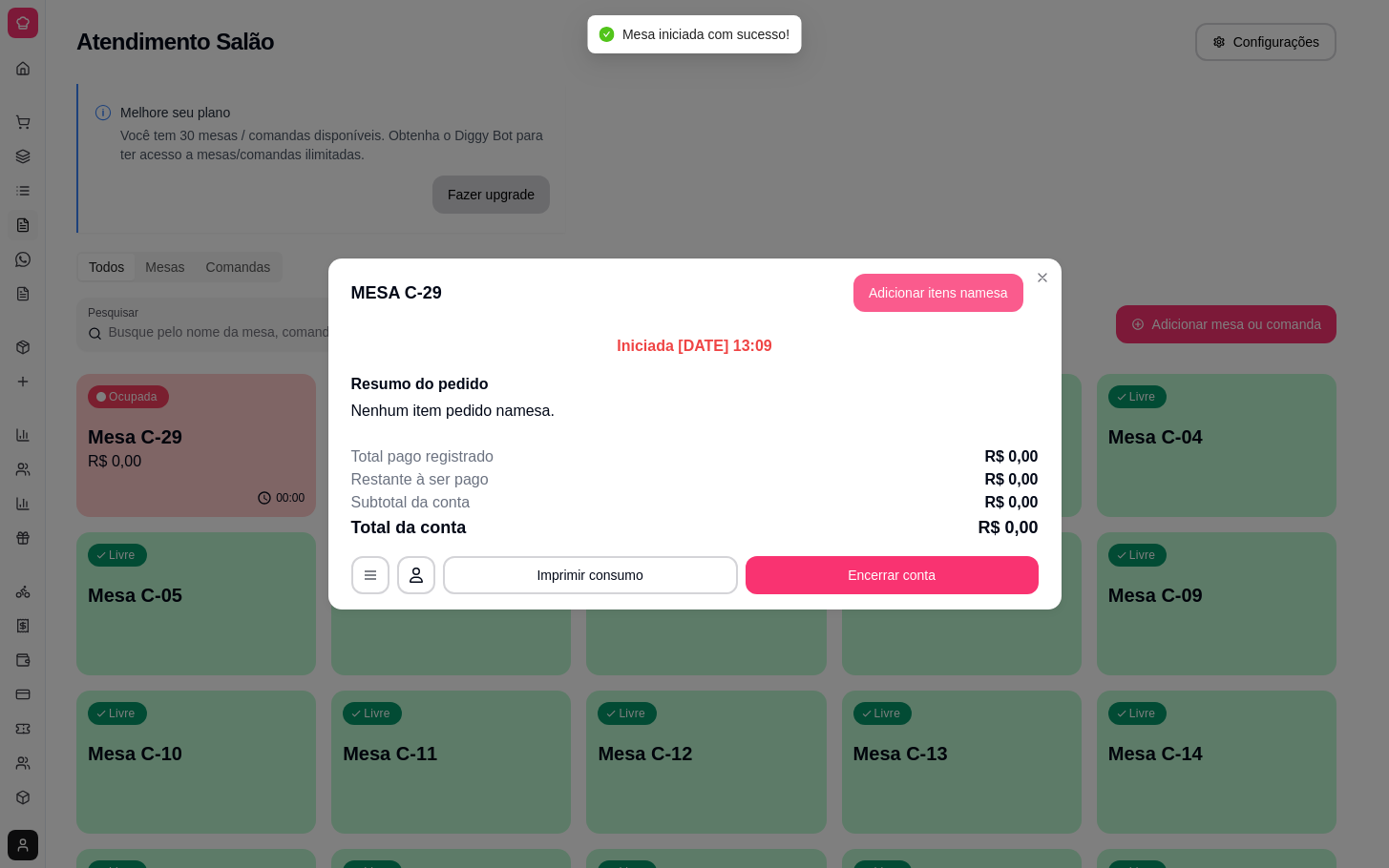
click at [923, 299] on button "Adicionar itens na mesa" at bounding box center [939, 293] width 170 height 39
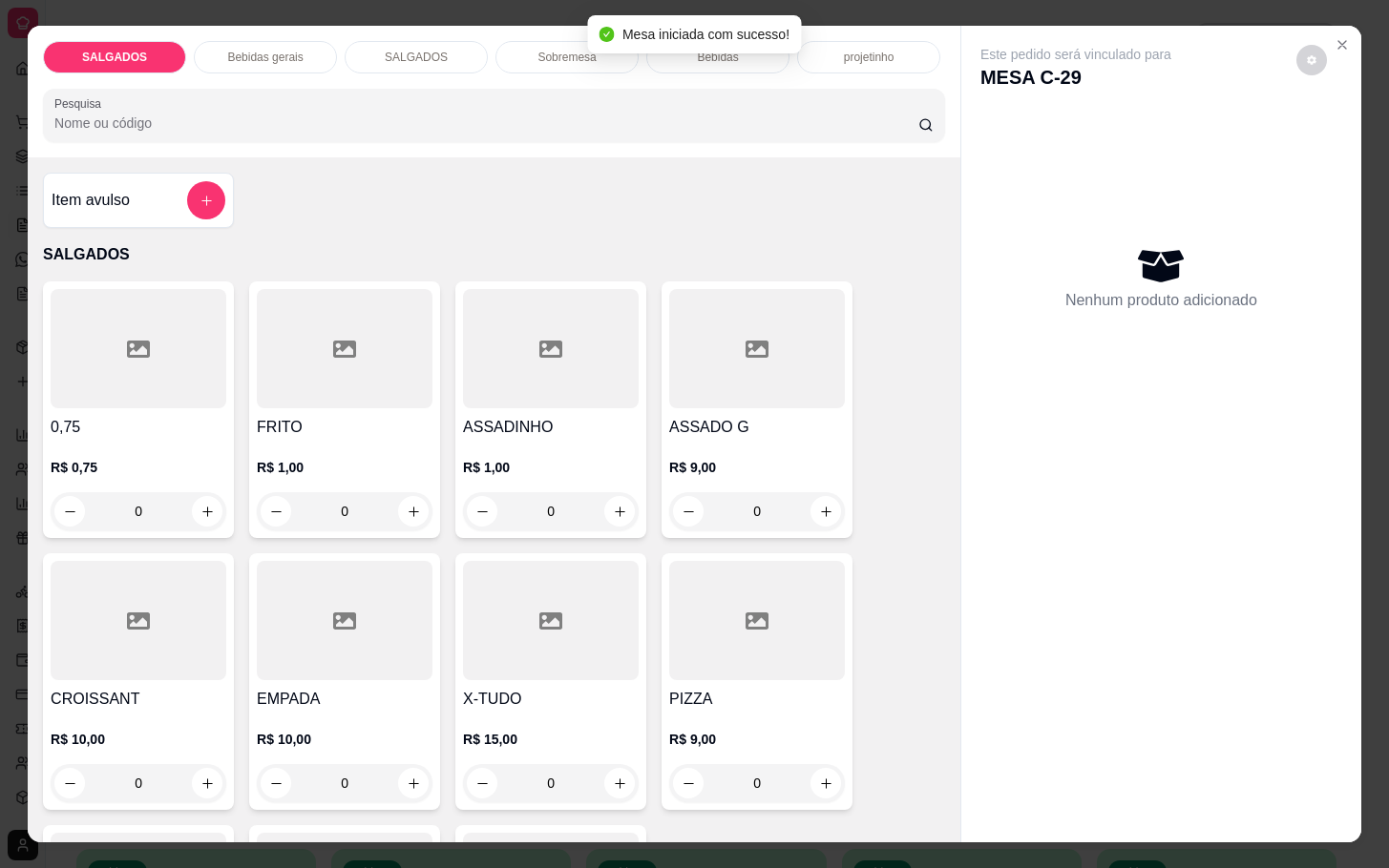
click at [800, 422] on h4 "ASSADO G" at bounding box center [756, 427] width 175 height 23
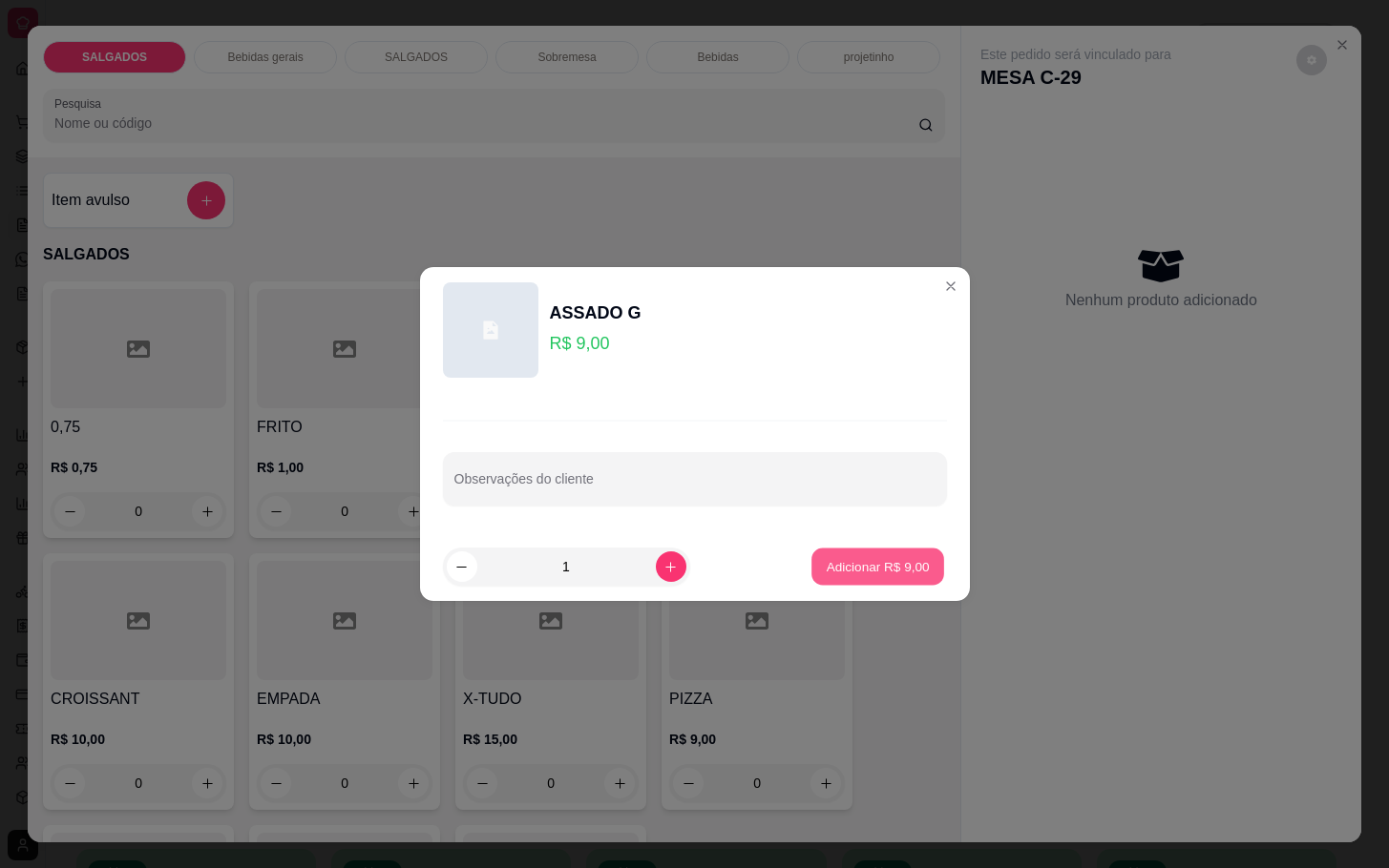
click at [829, 548] on button "Adicionar R$ 9,00" at bounding box center [878, 567] width 133 height 38
type input "1"
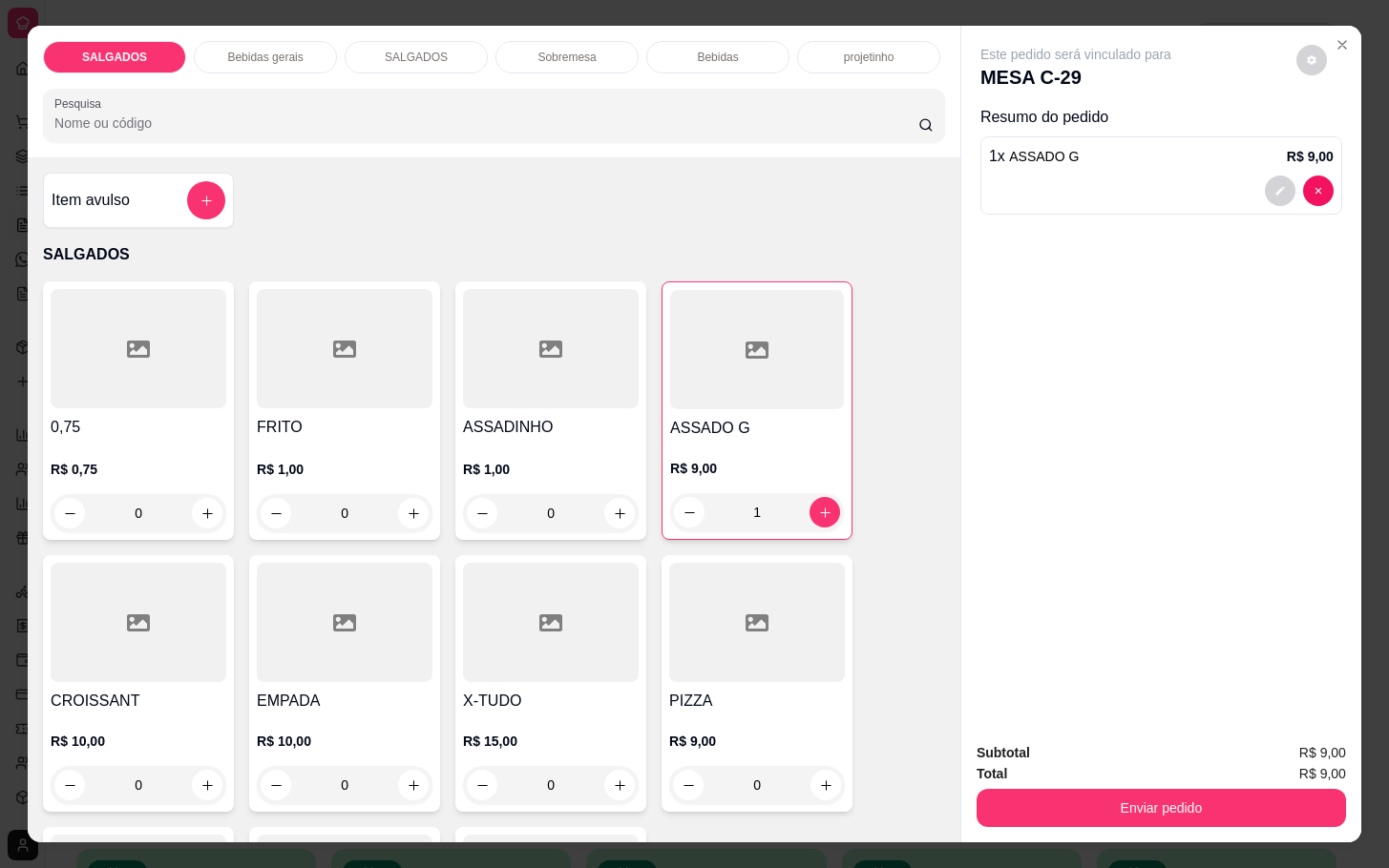
click at [227, 66] on div "SALGADOS Bebidas gerais SALGADOS Sobremesa Bebidas projetinho Pesquisa" at bounding box center [494, 91] width 933 height 132
click at [245, 66] on div "SALGADOS Bebidas gerais SALGADOS Sobremesa Bebidas projetinho Pesquisa" at bounding box center [494, 91] width 933 height 132
click at [301, 63] on div "Bebidas gerais" at bounding box center [265, 56] width 144 height 33
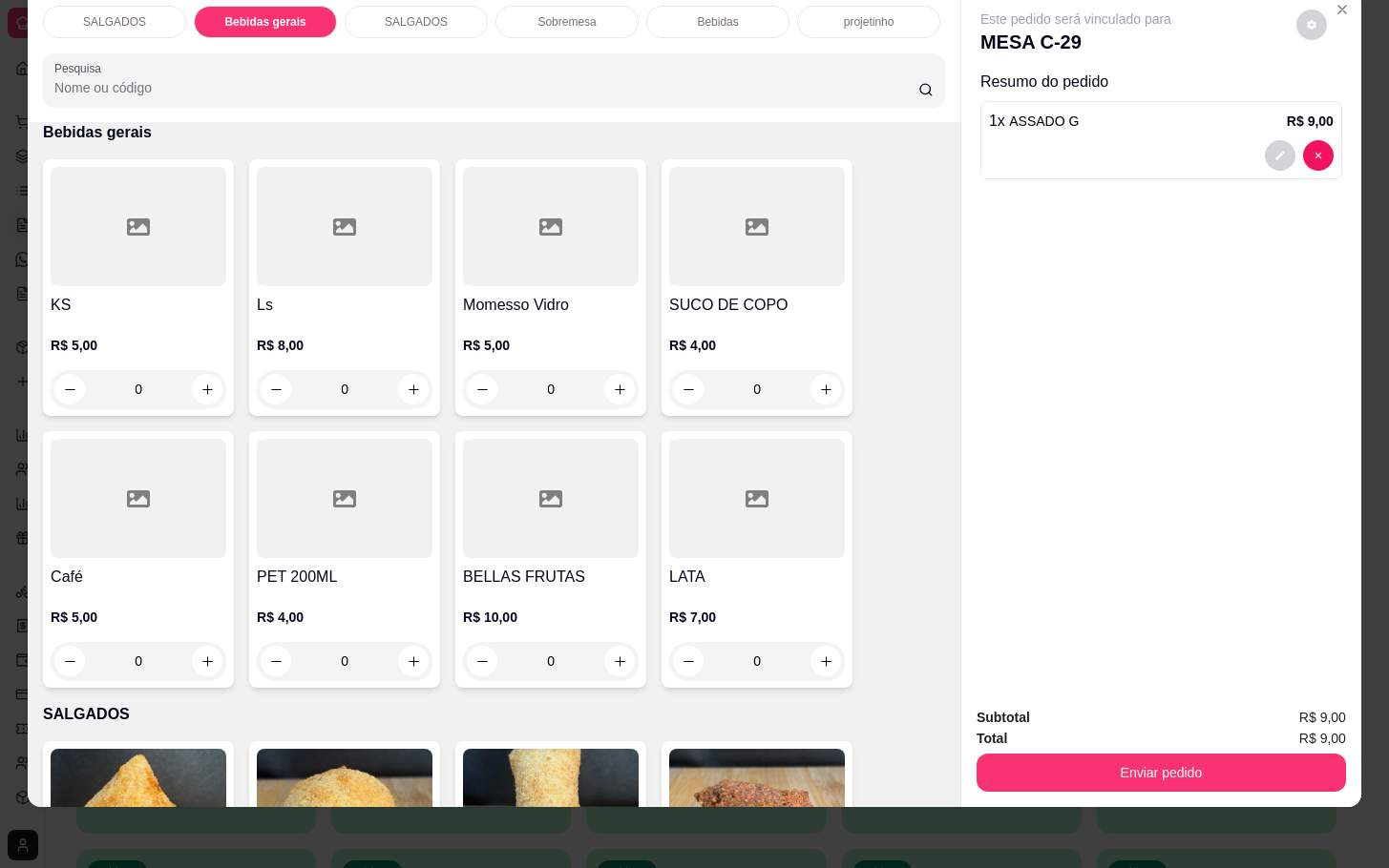
click at [553, 14] on p "Sobremesa" at bounding box center [566, 21] width 58 height 15
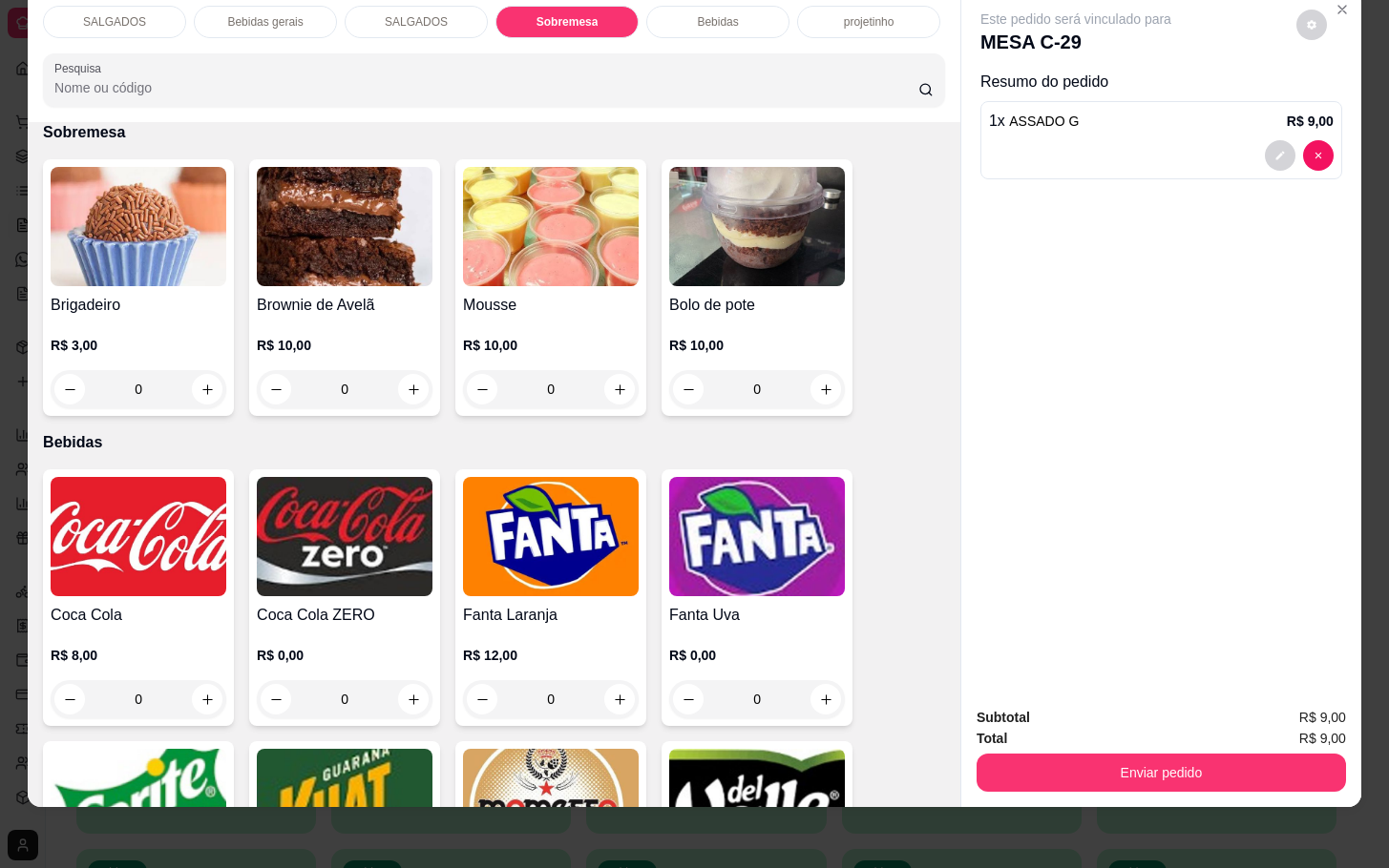
click at [739, 18] on div "SALGADOS Bebidas gerais SALGADOS Sobremesa Bebidas projetinho Pesquisa" at bounding box center [494, 55] width 933 height 132
click at [735, 6] on div "Bebidas" at bounding box center [718, 22] width 144 height 33
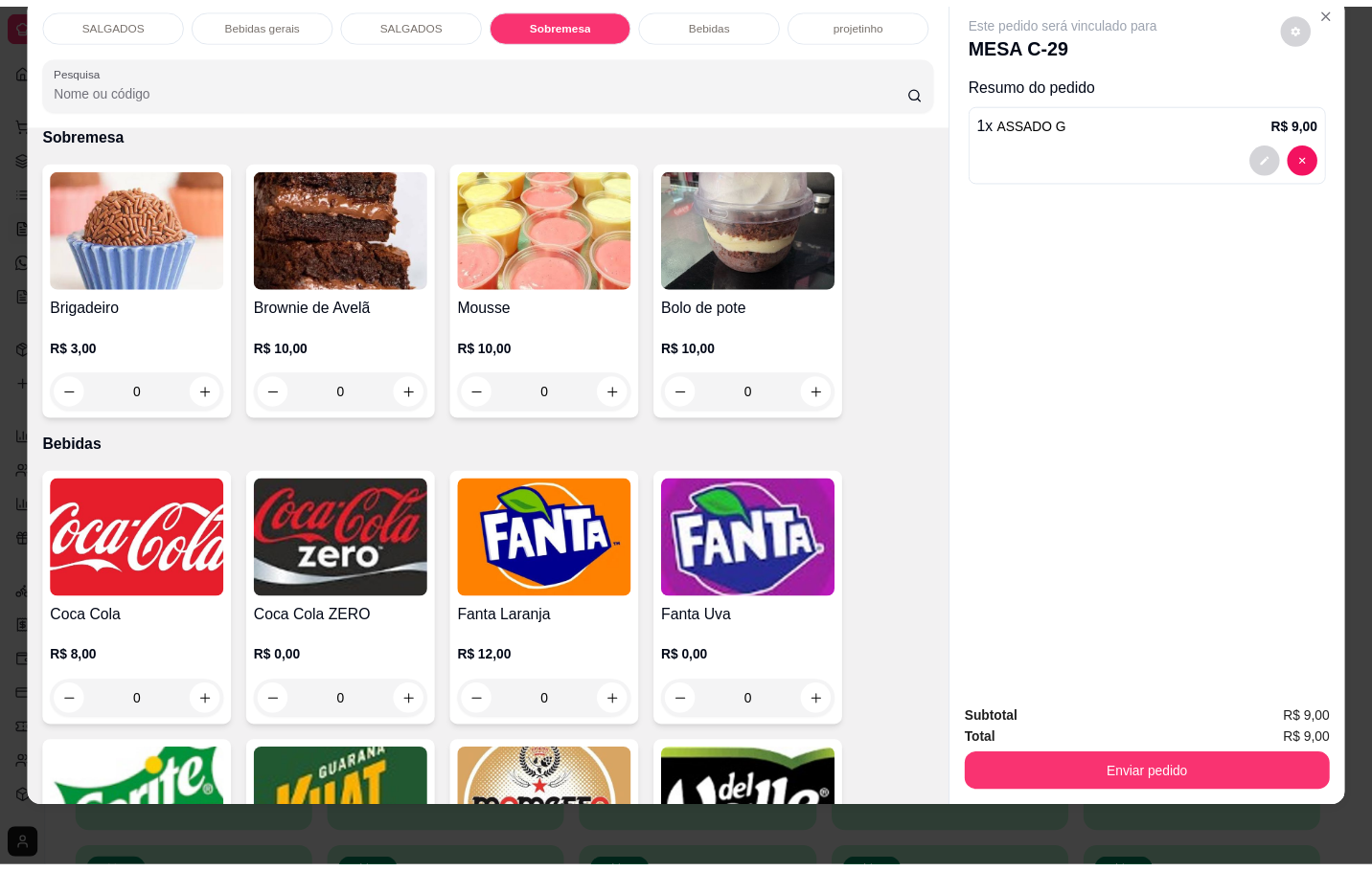
scroll to position [3290, 0]
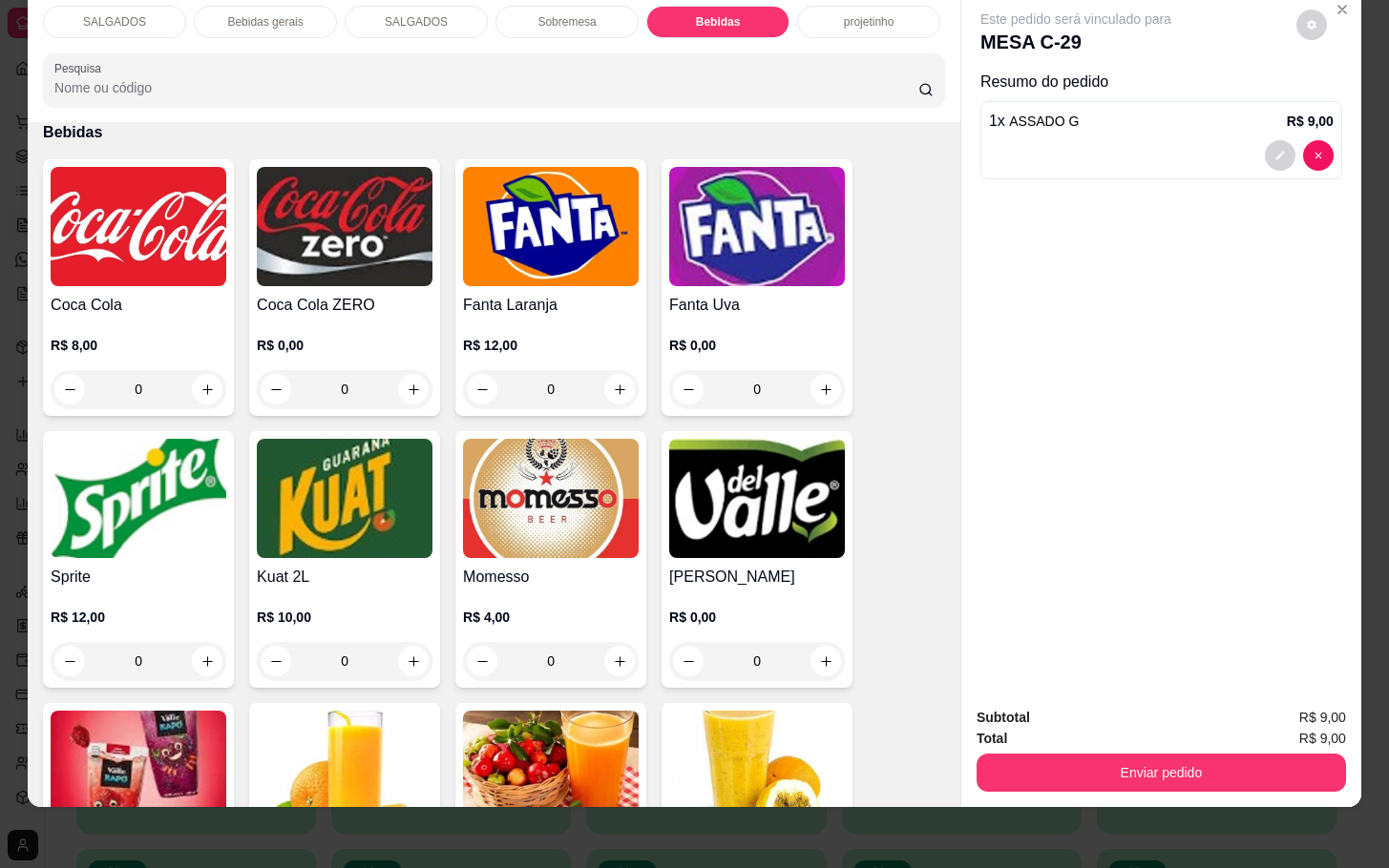
click at [169, 167] on img at bounding box center [138, 227] width 175 height 120
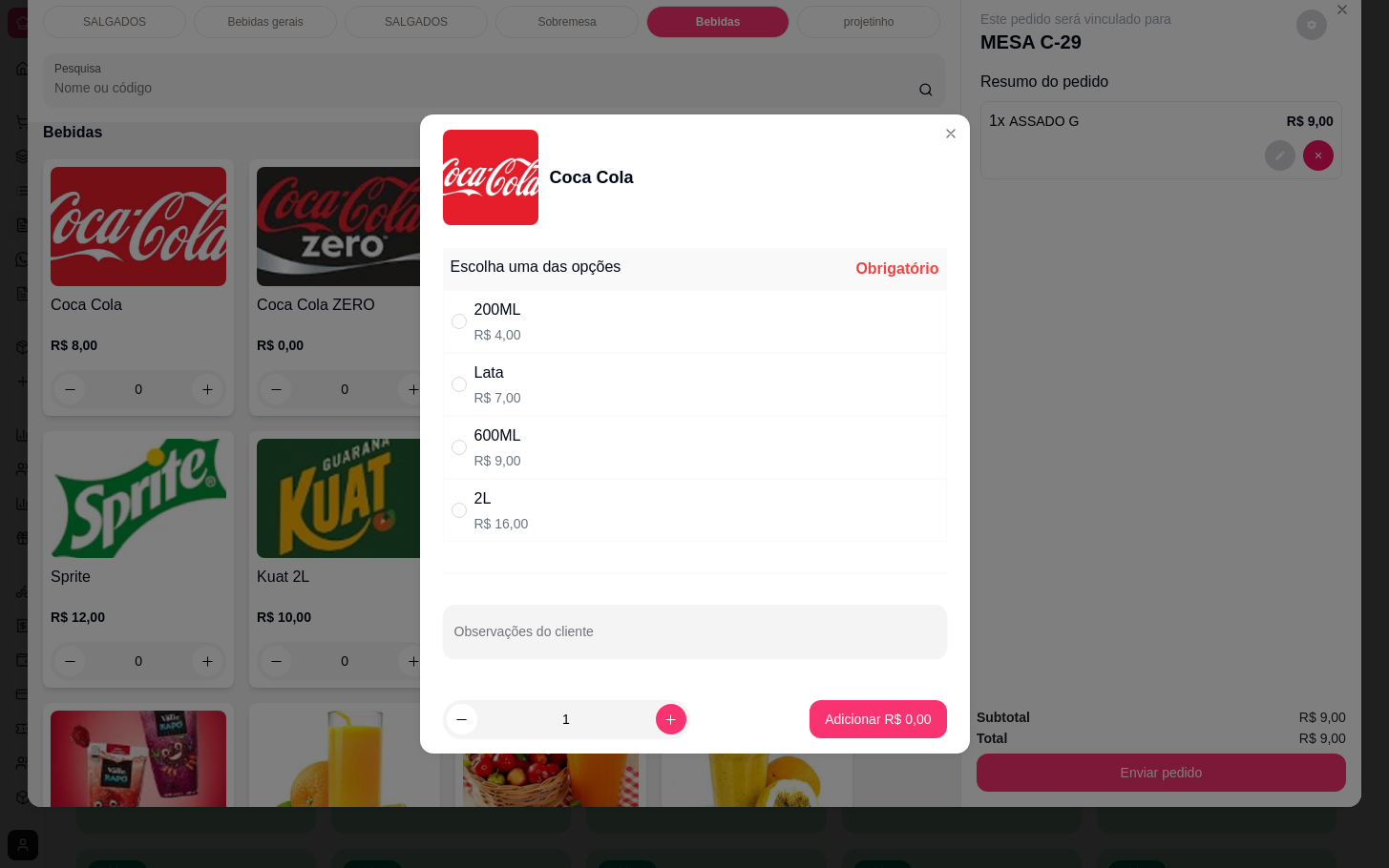
click at [545, 338] on div "200ML R$ 4,00" at bounding box center [694, 322] width 504 height 63
radio input "true"
click at [871, 699] on footer "1 Adicionar R$ 4,00" at bounding box center [694, 719] width 549 height 68
click at [860, 705] on button "Adicionar R$ 4,00" at bounding box center [878, 721] width 133 height 38
type input "1"
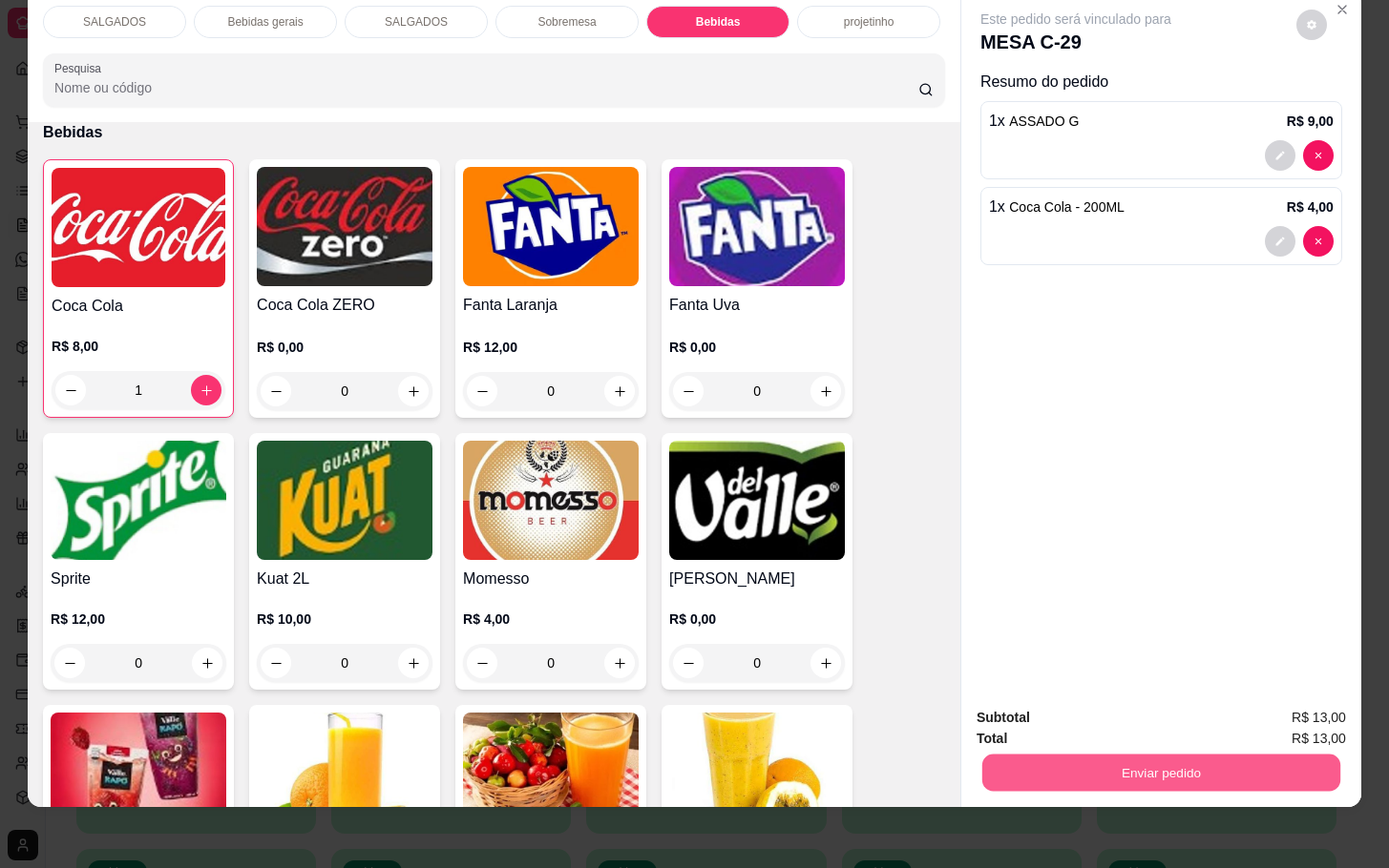
click at [1112, 754] on button "Enviar pedido" at bounding box center [1161, 773] width 358 height 38
click at [1151, 717] on button "Registrar cliente" at bounding box center [1165, 705] width 122 height 36
click at [1075, 757] on button "Enviar pedido" at bounding box center [1161, 773] width 358 height 38
click at [1286, 705] on button "Enviar pedido" at bounding box center [1293, 705] width 108 height 37
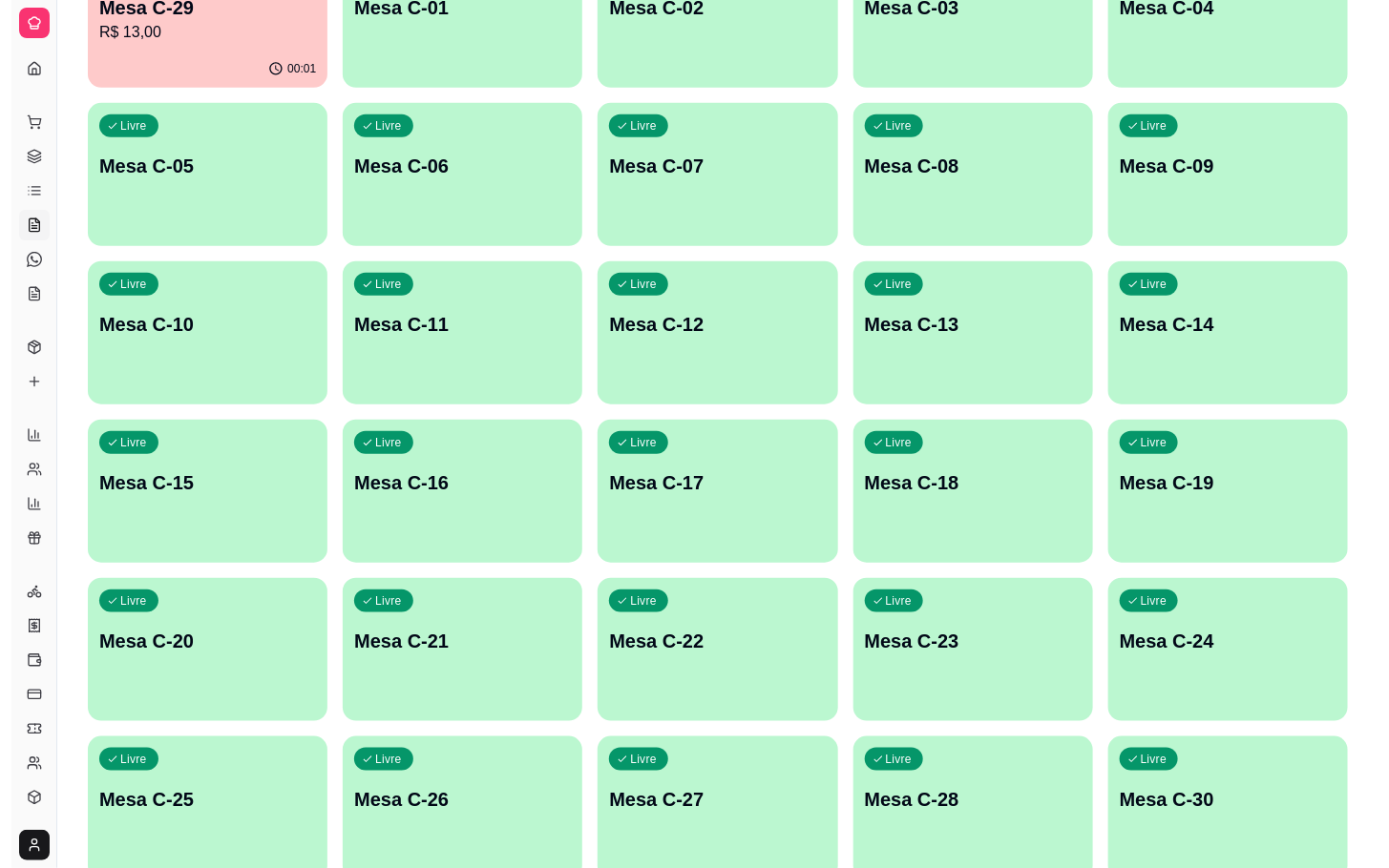
scroll to position [519, 0]
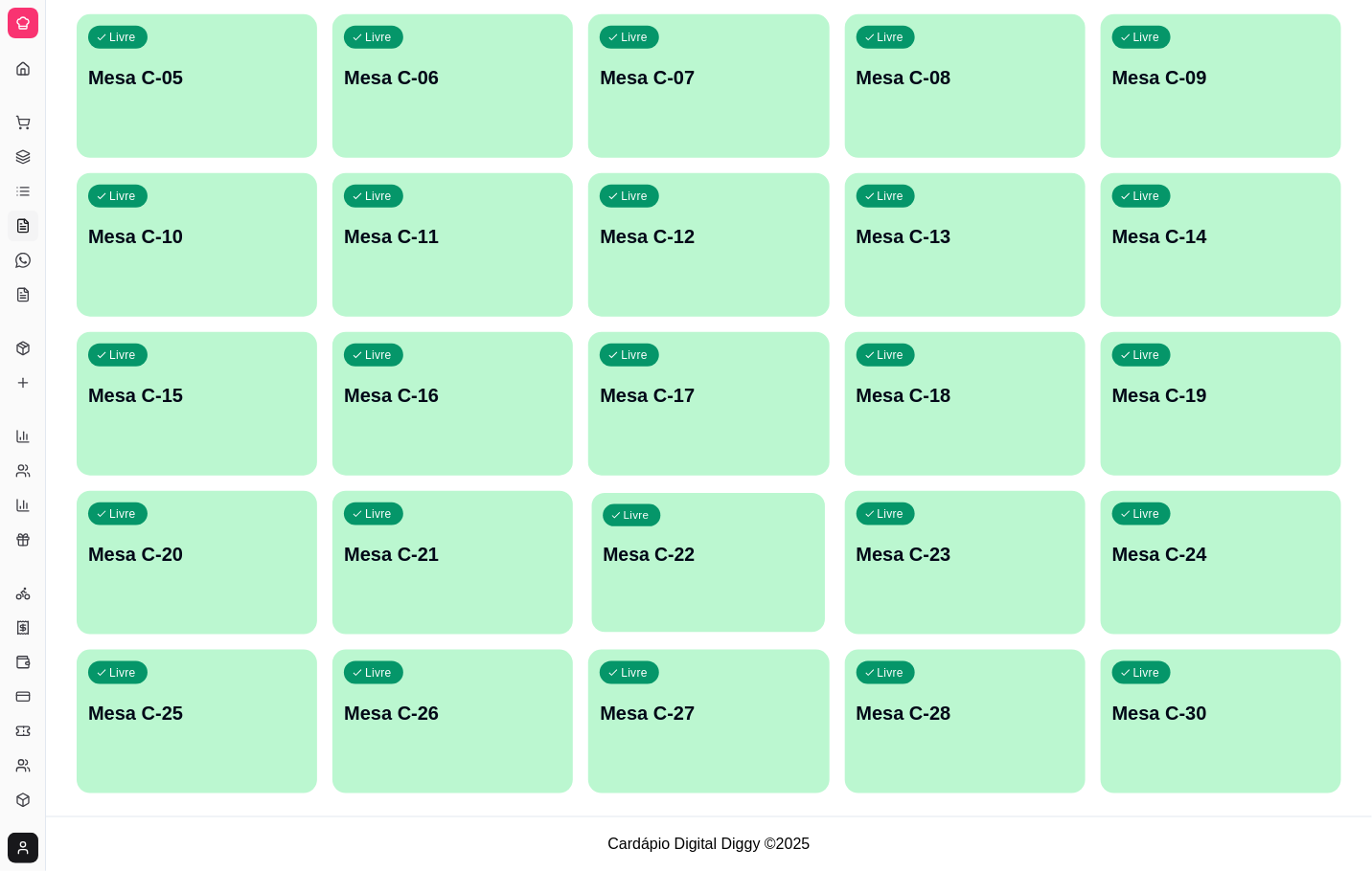
click at [701, 560] on p "Mesa C-22" at bounding box center [708, 555] width 211 height 26
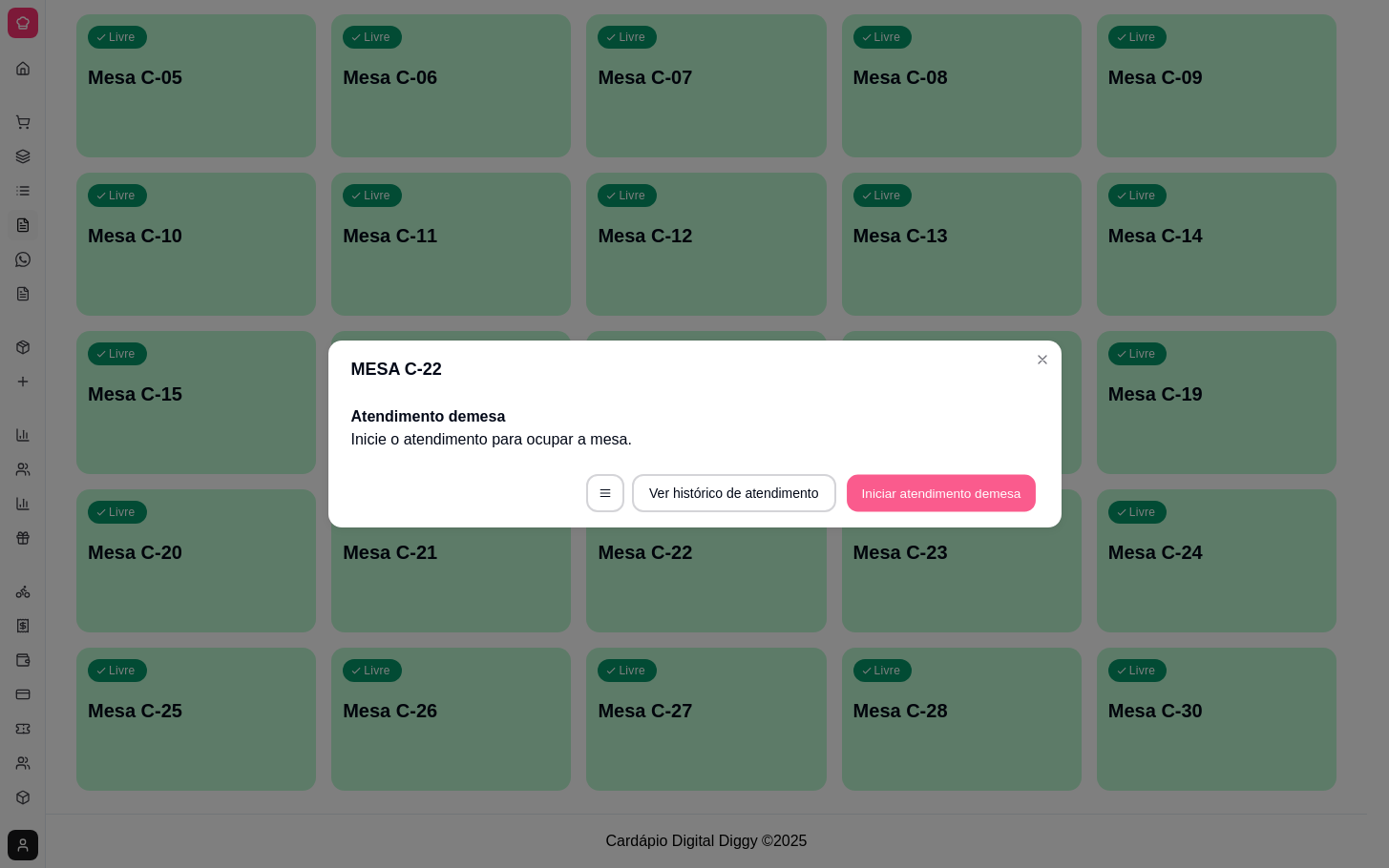
click at [950, 499] on button "Iniciar atendimento de mesa" at bounding box center [941, 494] width 189 height 38
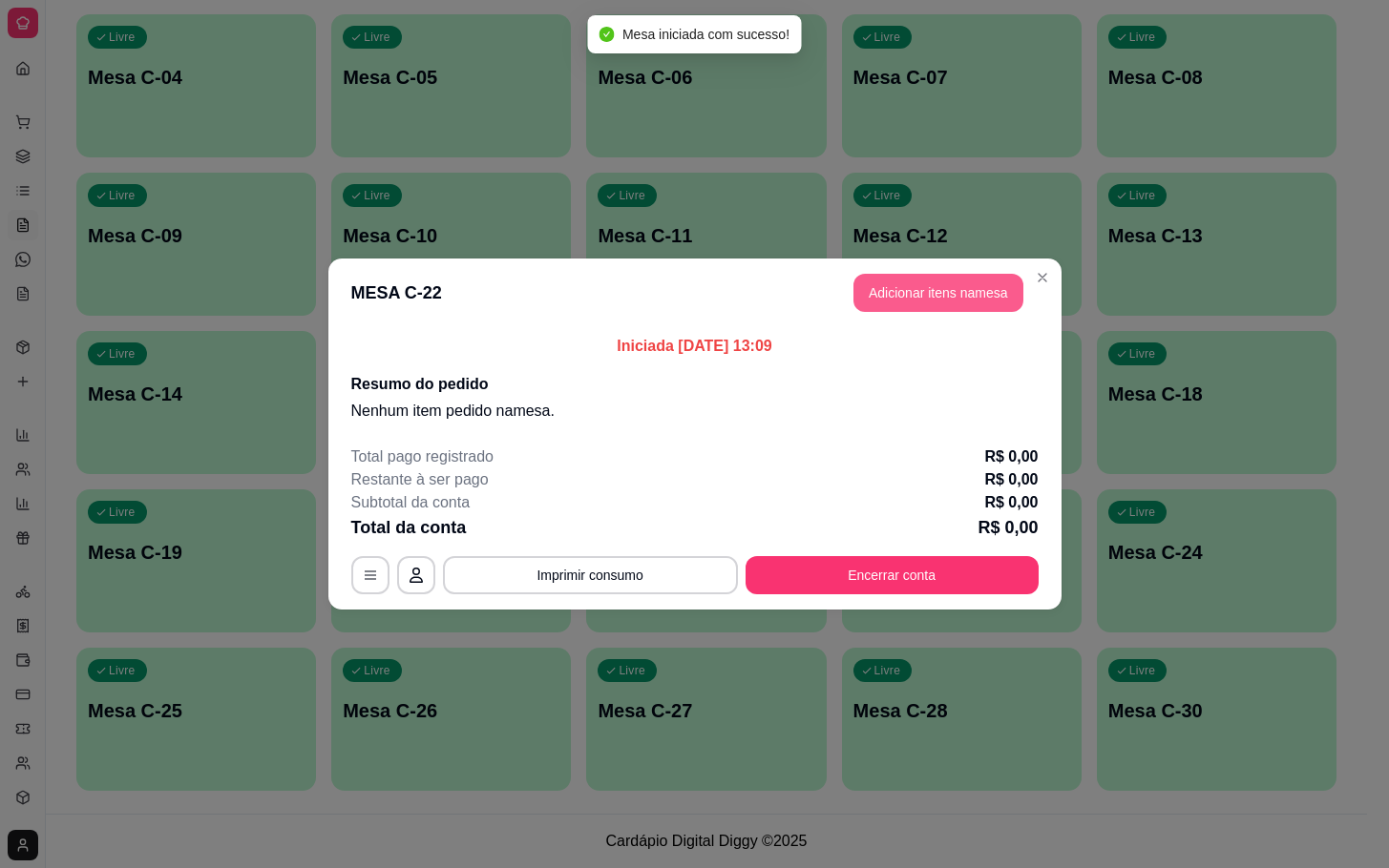
click at [938, 295] on button "Adicionar itens na mesa" at bounding box center [939, 293] width 170 height 39
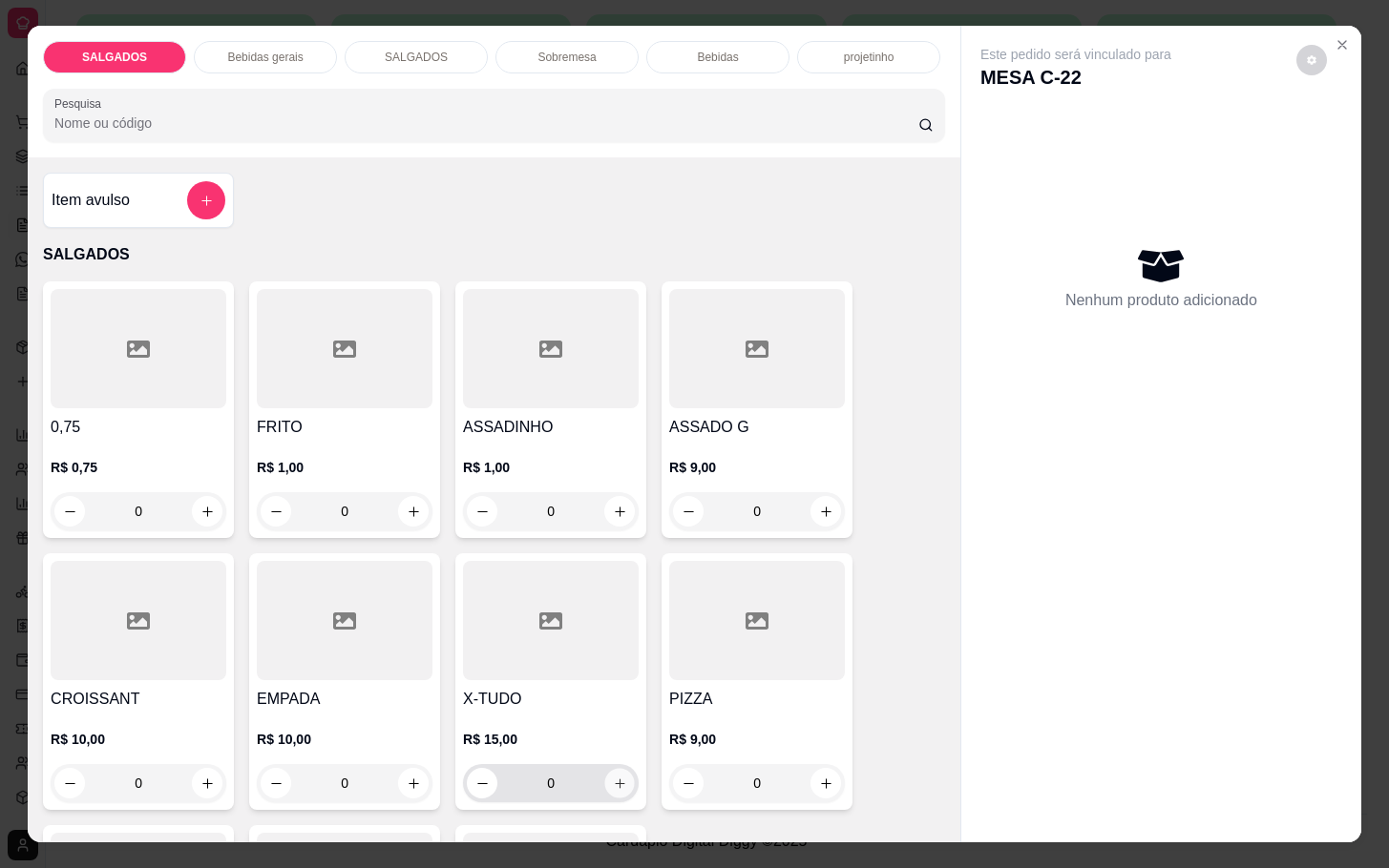
click at [613, 777] on icon "increase-product-quantity" at bounding box center [620, 784] width 14 height 14
type input "1"
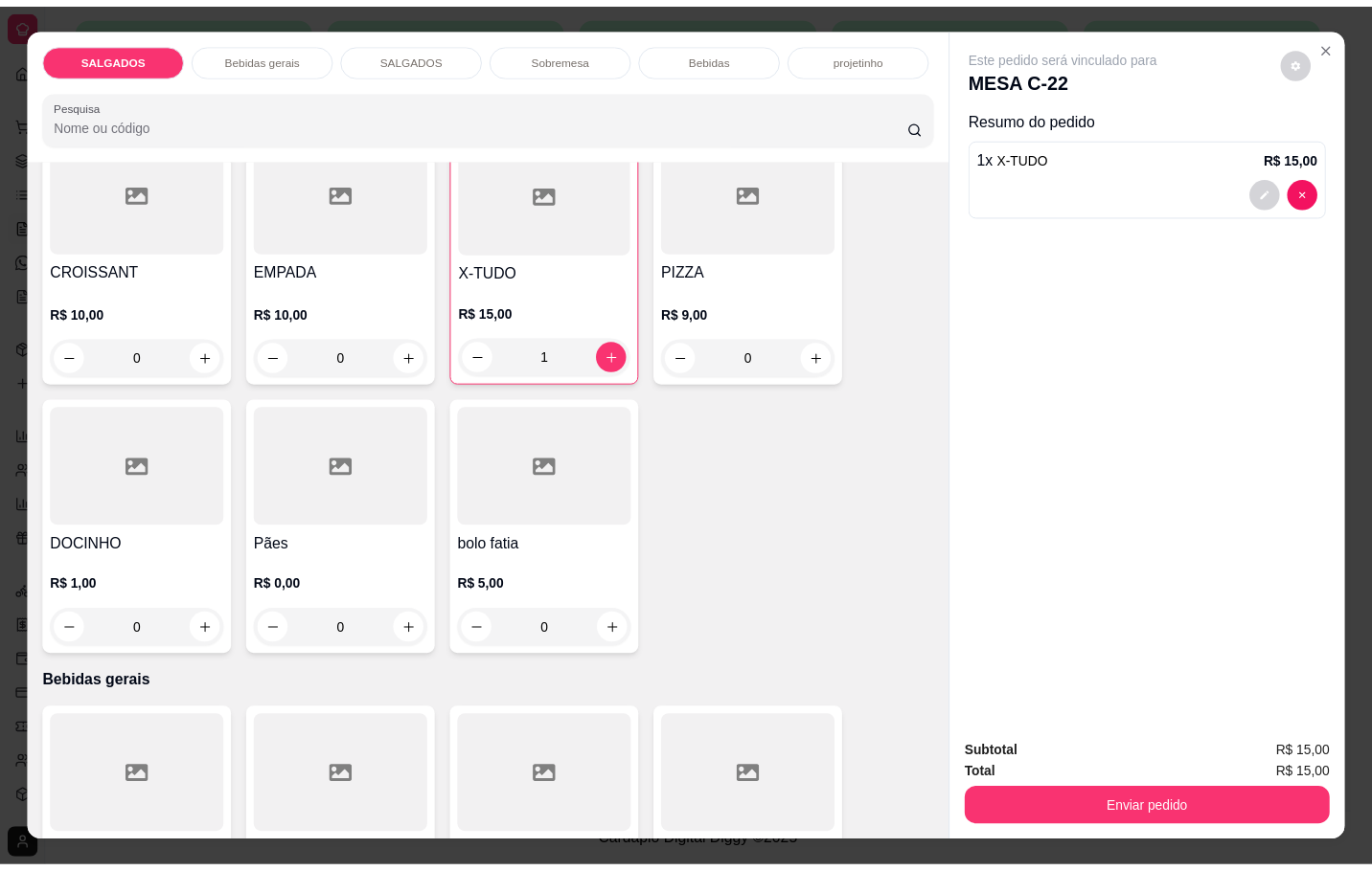
scroll to position [575, 0]
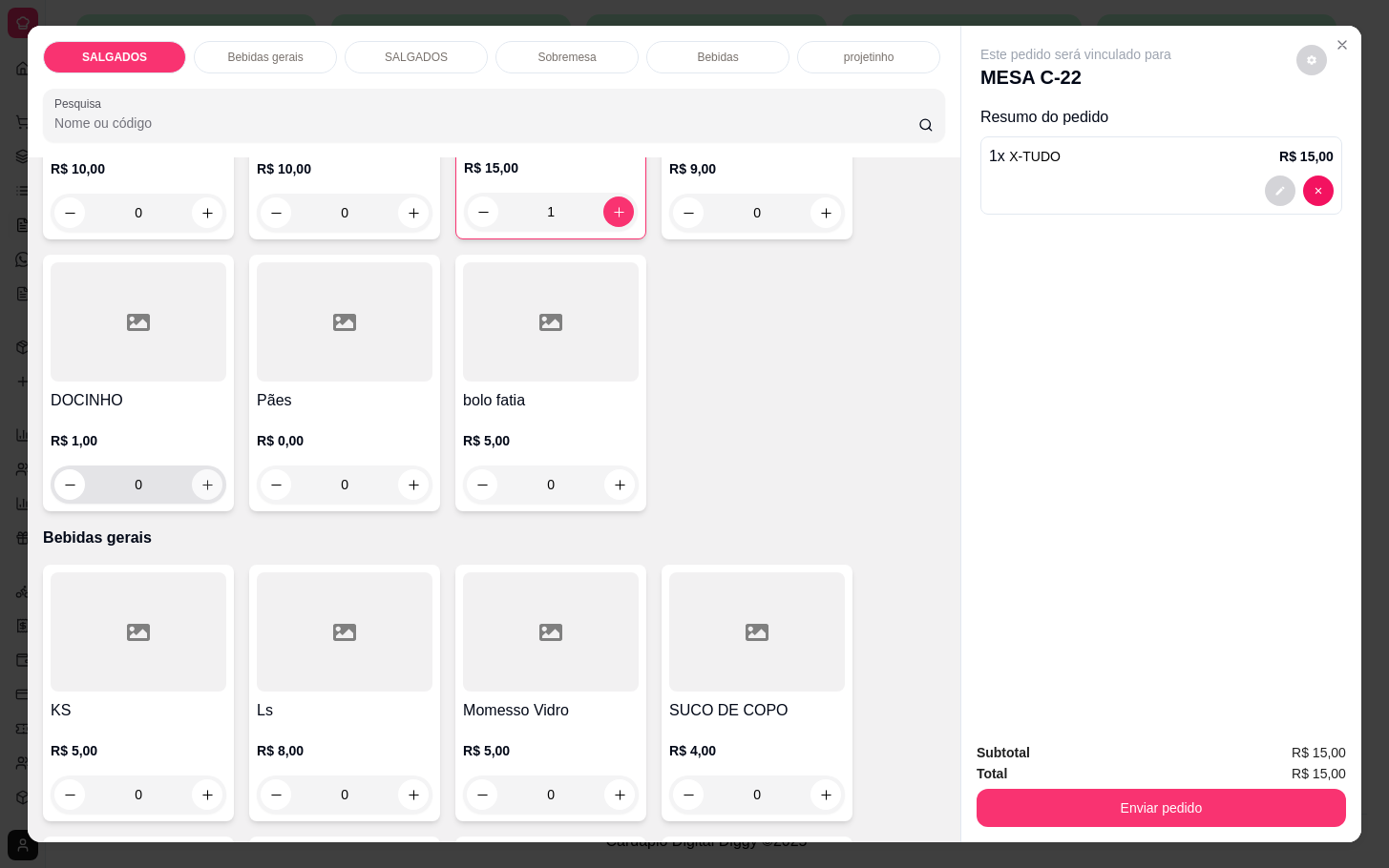
click at [200, 478] on icon "increase-product-quantity" at bounding box center [207, 485] width 14 height 14
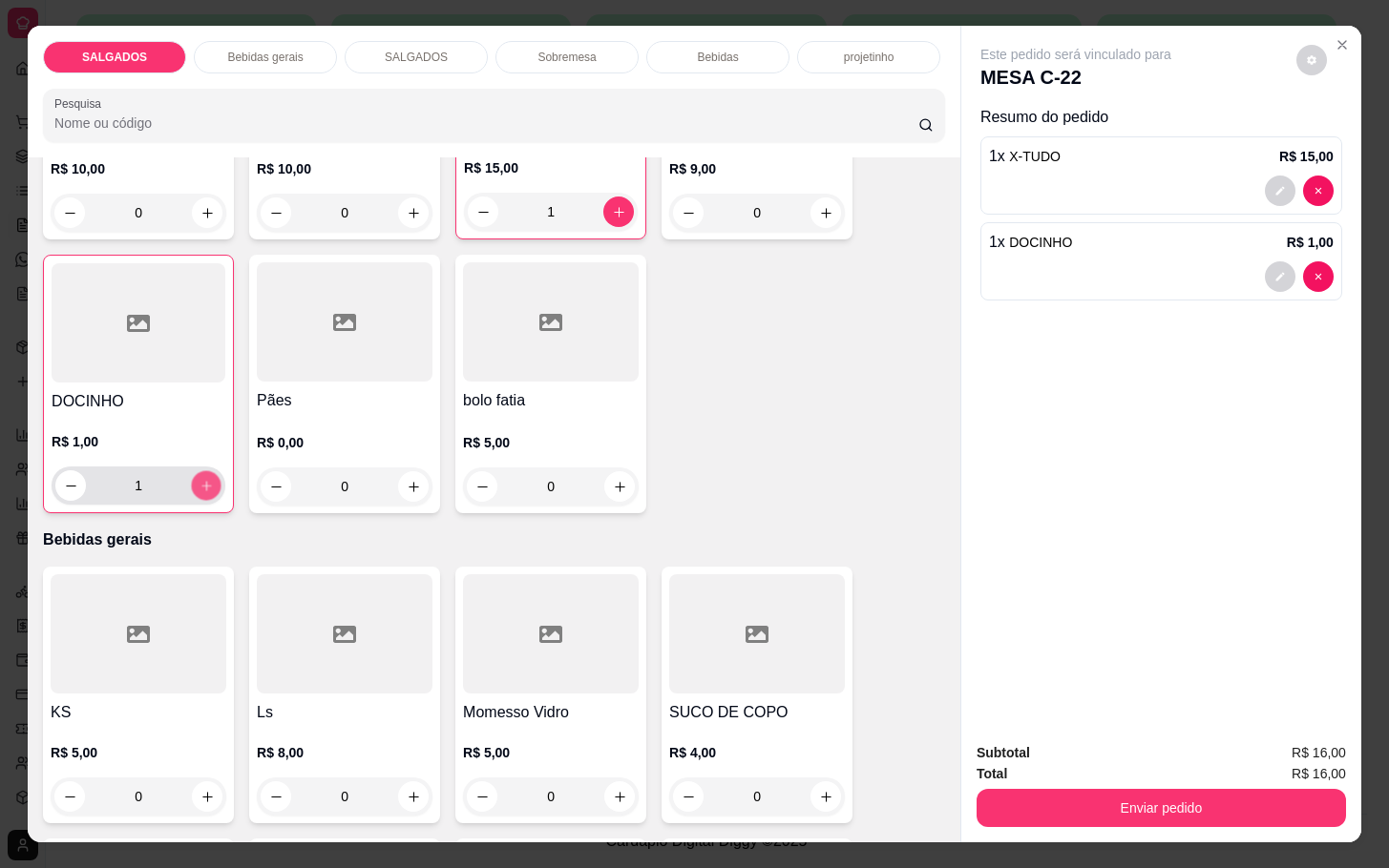
click at [200, 479] on icon "increase-product-quantity" at bounding box center [207, 486] width 14 height 14
type input "5"
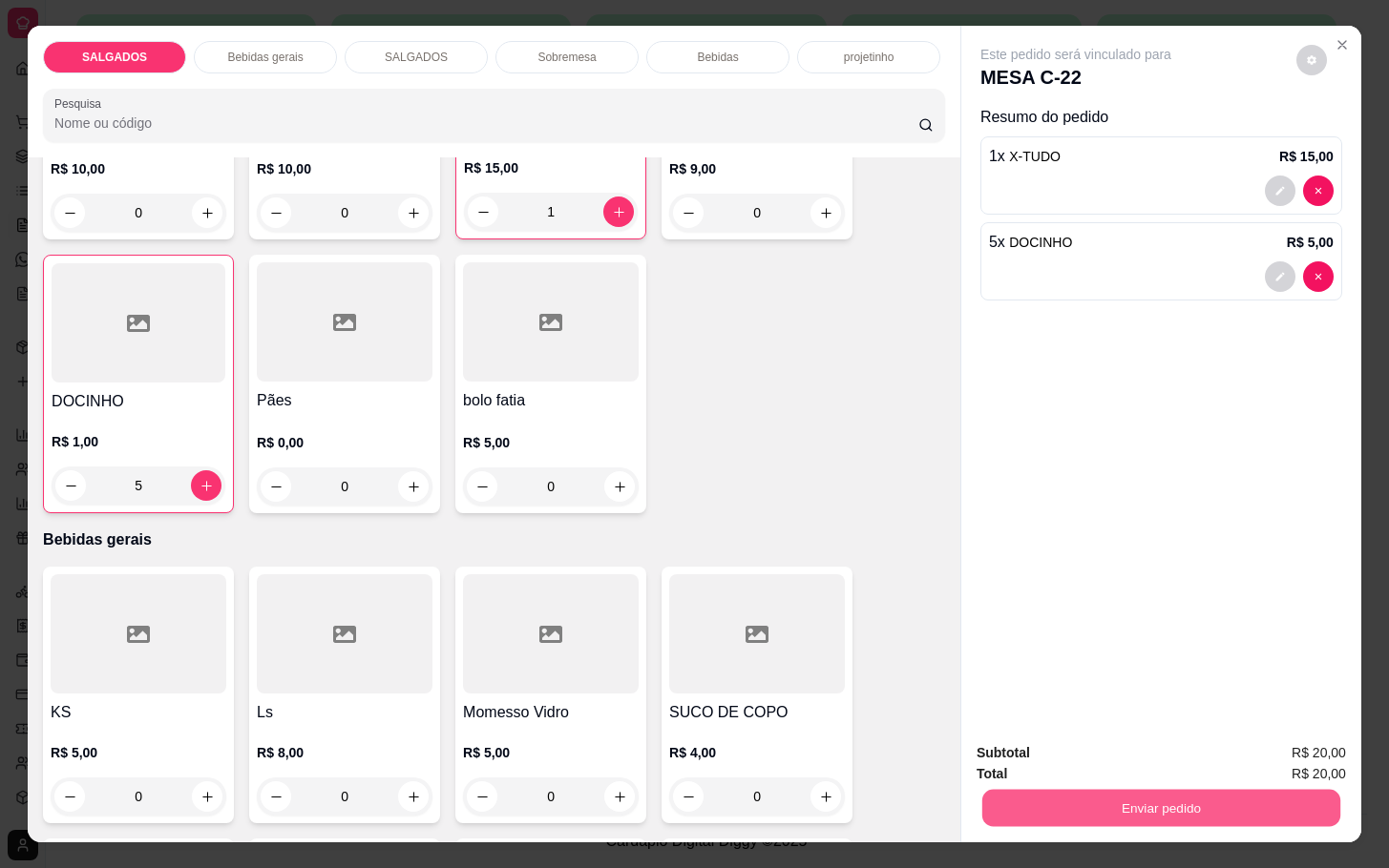
click at [1148, 811] on button "Enviar pedido" at bounding box center [1161, 808] width 358 height 38
click at [1272, 748] on button "Enviar pedido" at bounding box center [1294, 751] width 105 height 36
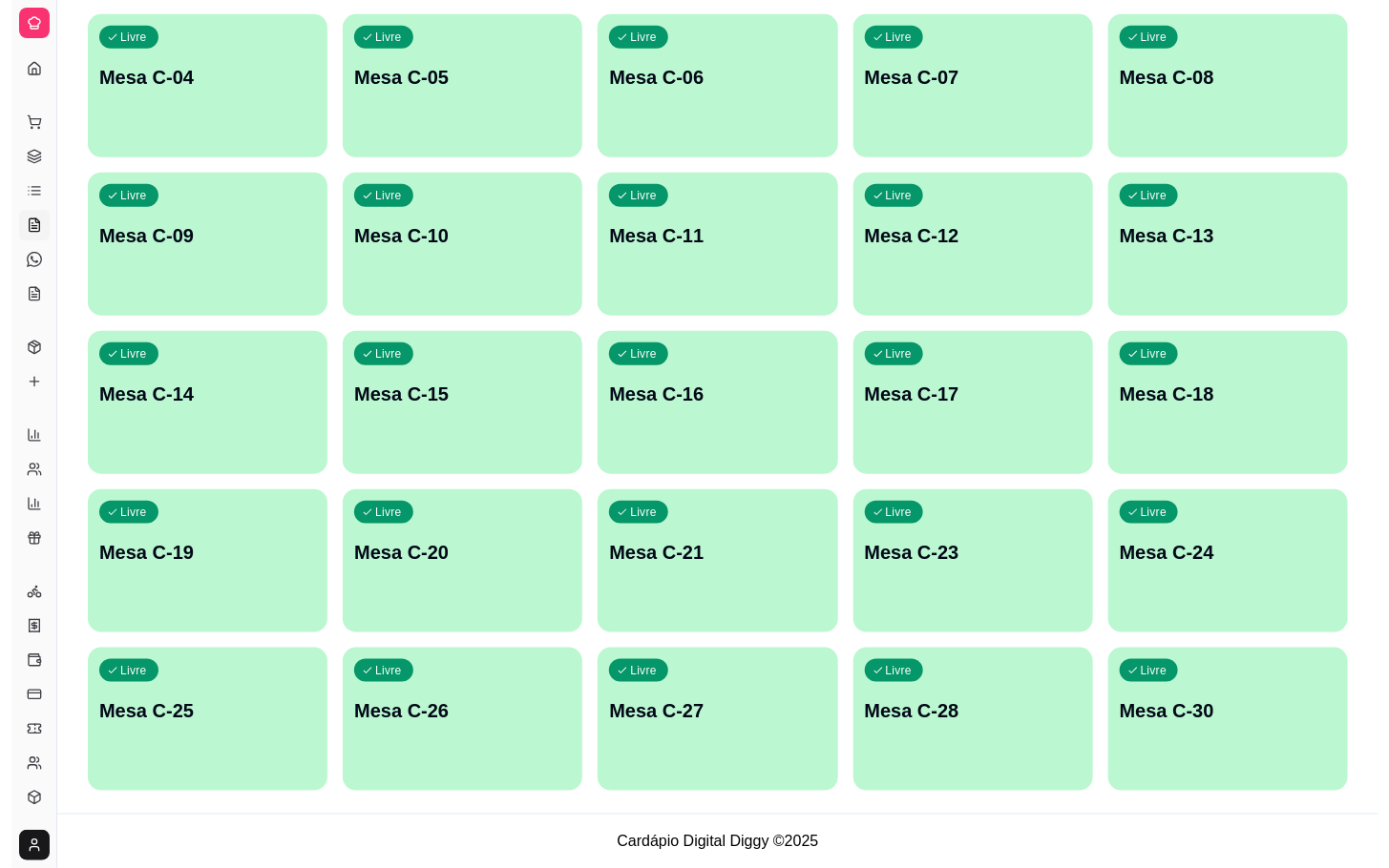
scroll to position [232, 0]
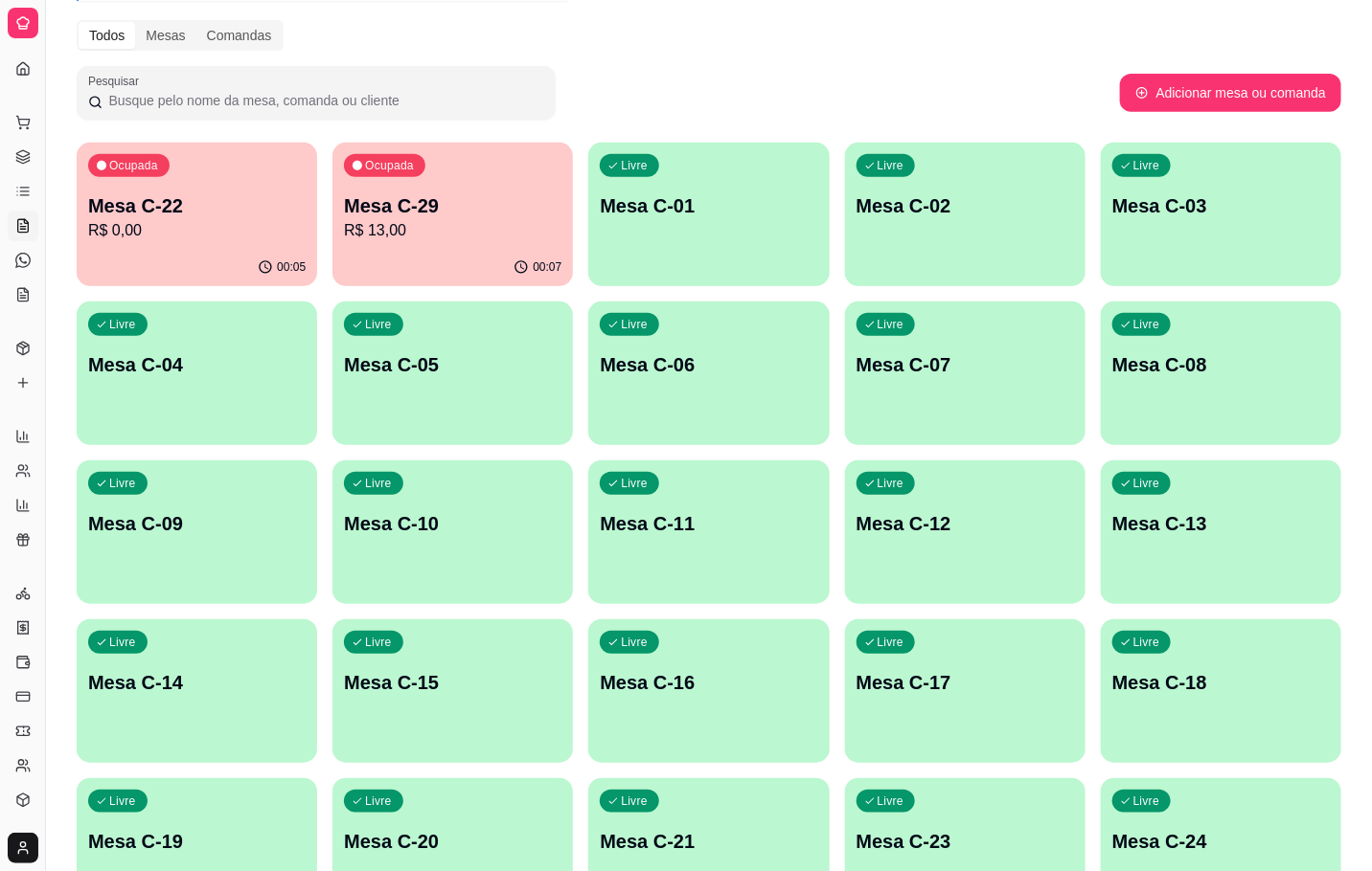
click at [958, 549] on div "Livre Mesa C-12" at bounding box center [965, 520] width 240 height 120
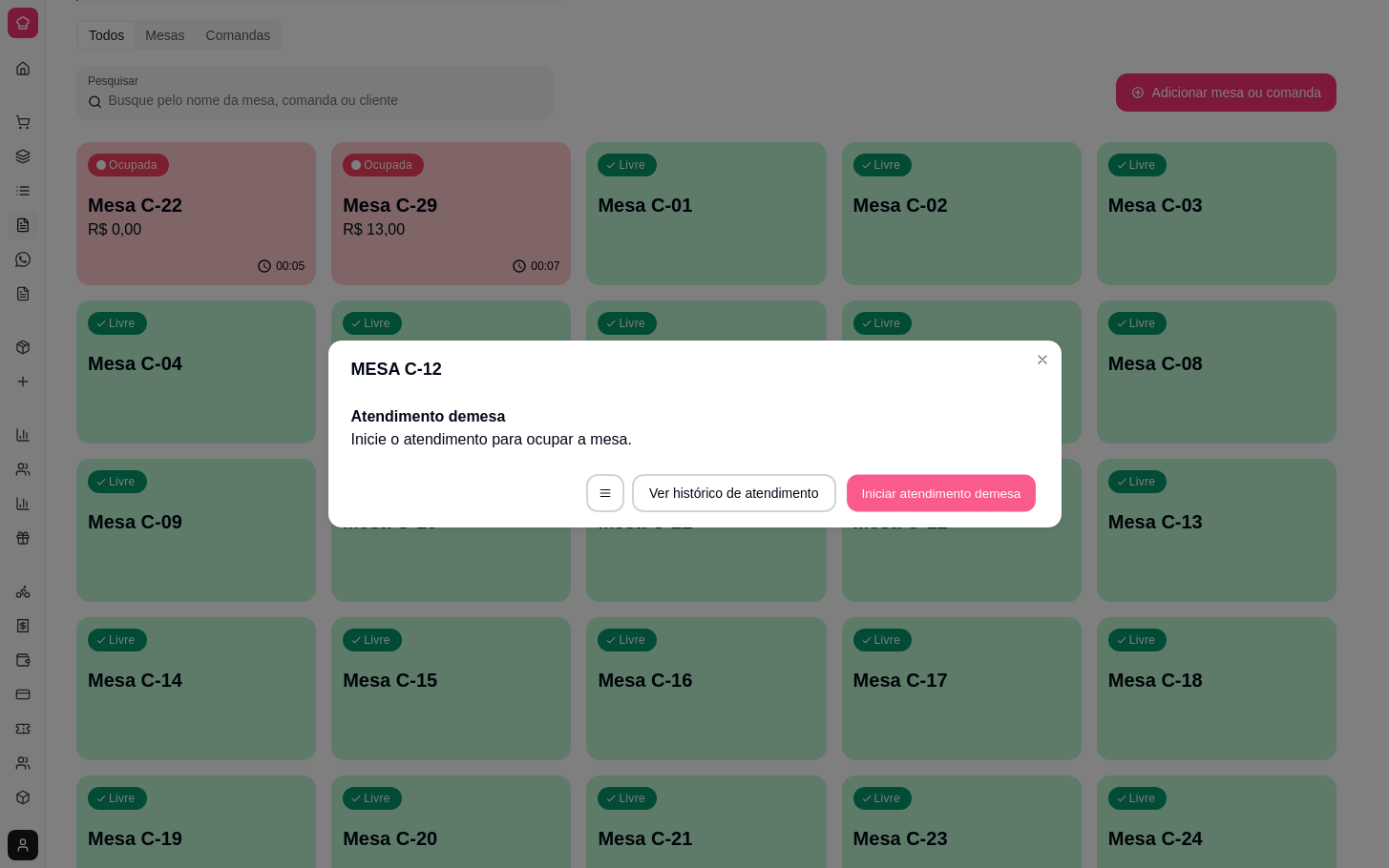
click at [947, 510] on button "Iniciar atendimento de mesa" at bounding box center [941, 494] width 189 height 38
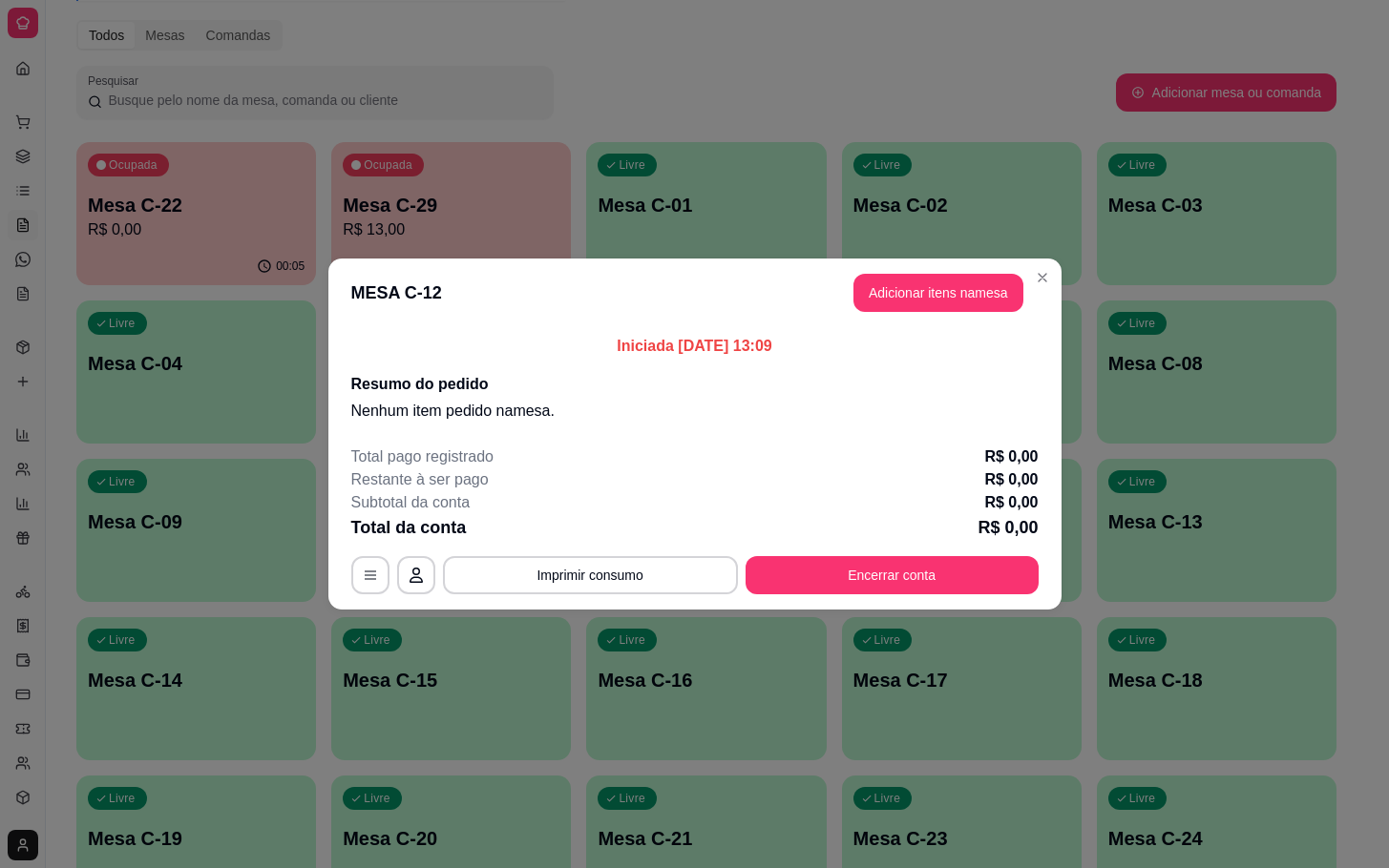
click at [956, 281] on button "Adicionar itens na mesa" at bounding box center [939, 293] width 170 height 39
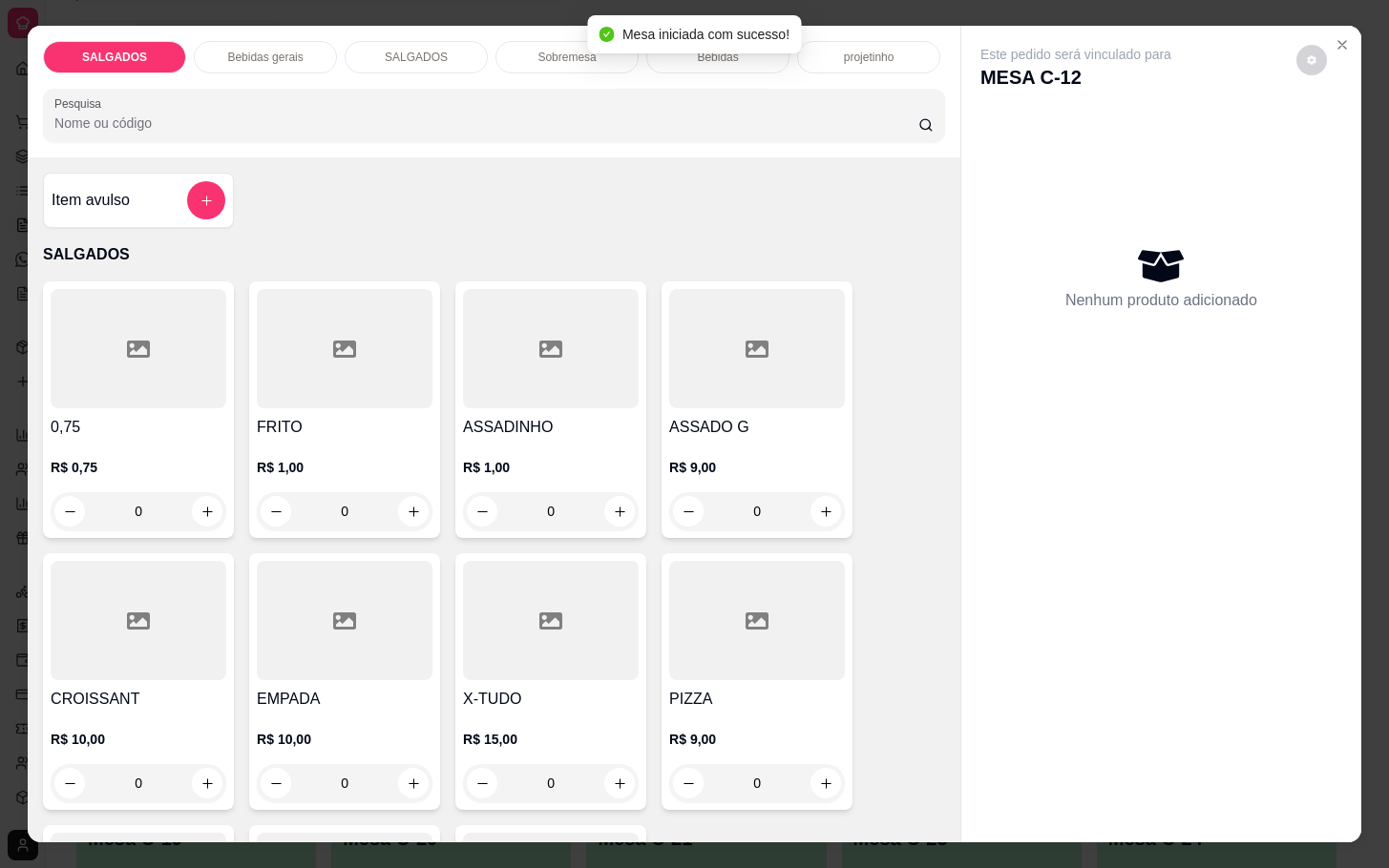
click at [299, 322] on div at bounding box center [344, 348] width 175 height 120
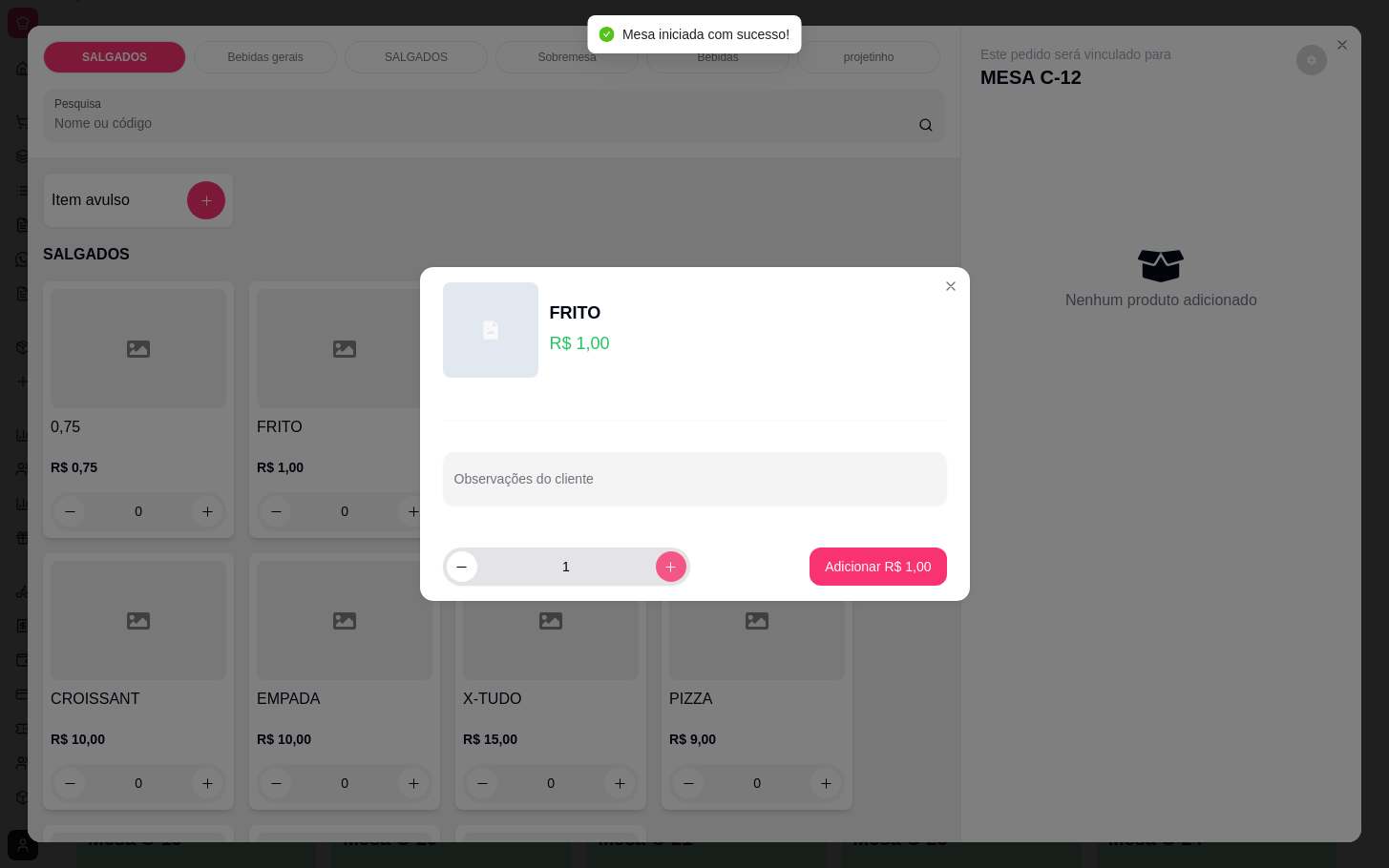
click at [663, 564] on icon "increase-product-quantity" at bounding box center [670, 567] width 14 height 14
click at [655, 564] on button "increase-product-quantity" at bounding box center [670, 566] width 31 height 31
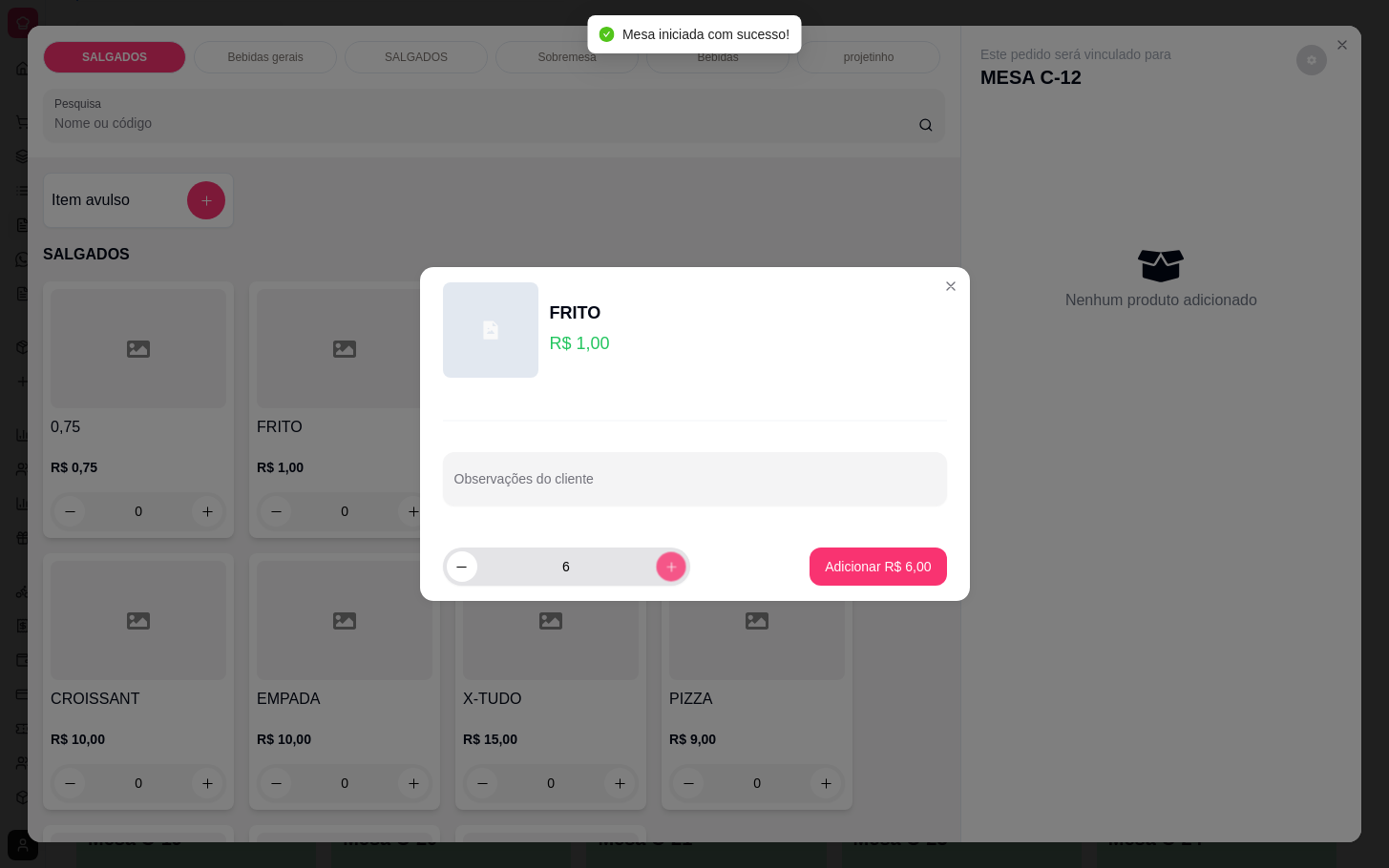
click at [655, 564] on button "increase-product-quantity" at bounding box center [670, 566] width 30 height 30
click at [655, 562] on button "increase-product-quantity" at bounding box center [670, 566] width 30 height 30
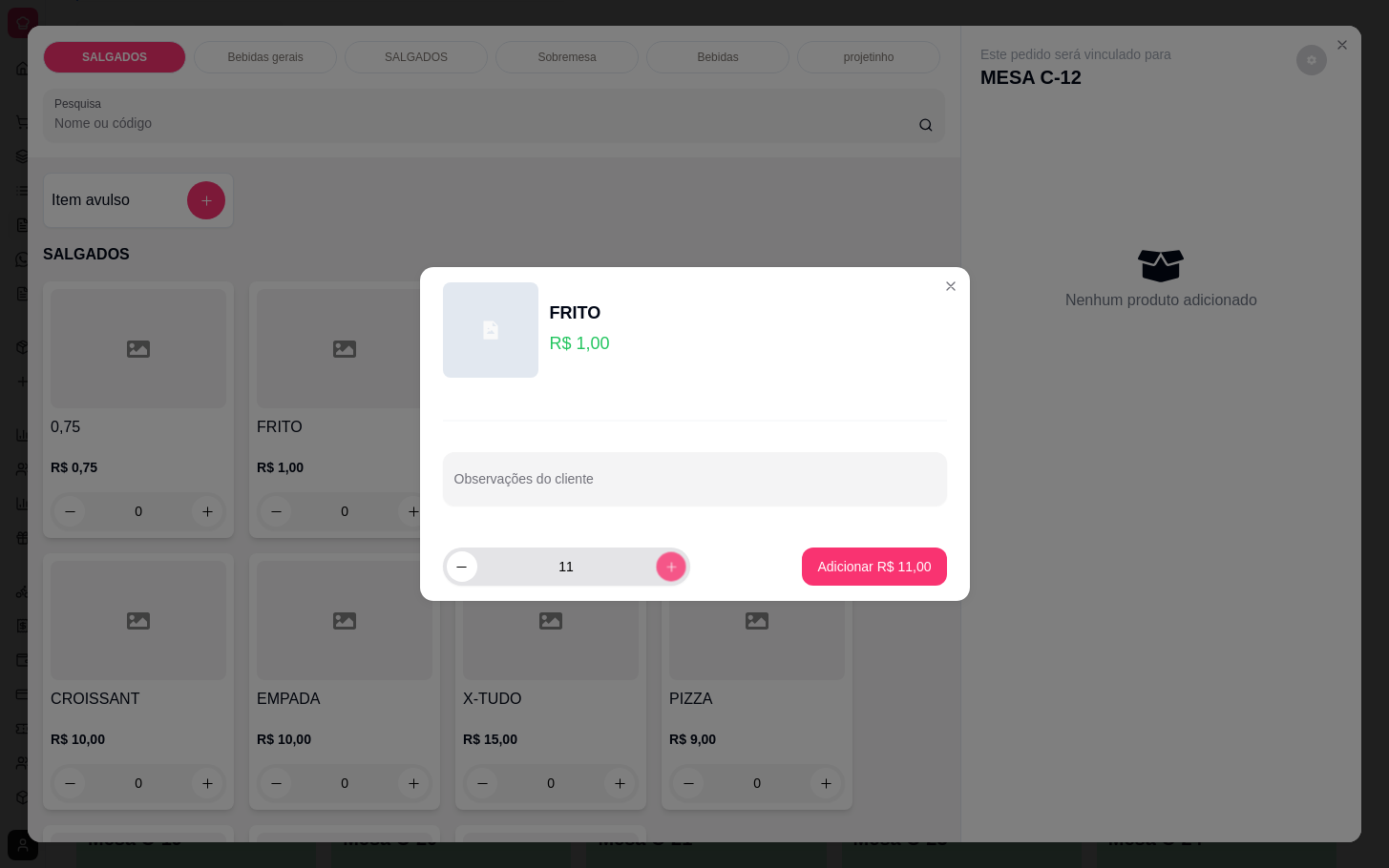
click at [663, 564] on icon "increase-product-quantity" at bounding box center [670, 567] width 14 height 14
click at [663, 567] on icon "increase-product-quantity" at bounding box center [670, 567] width 14 height 14
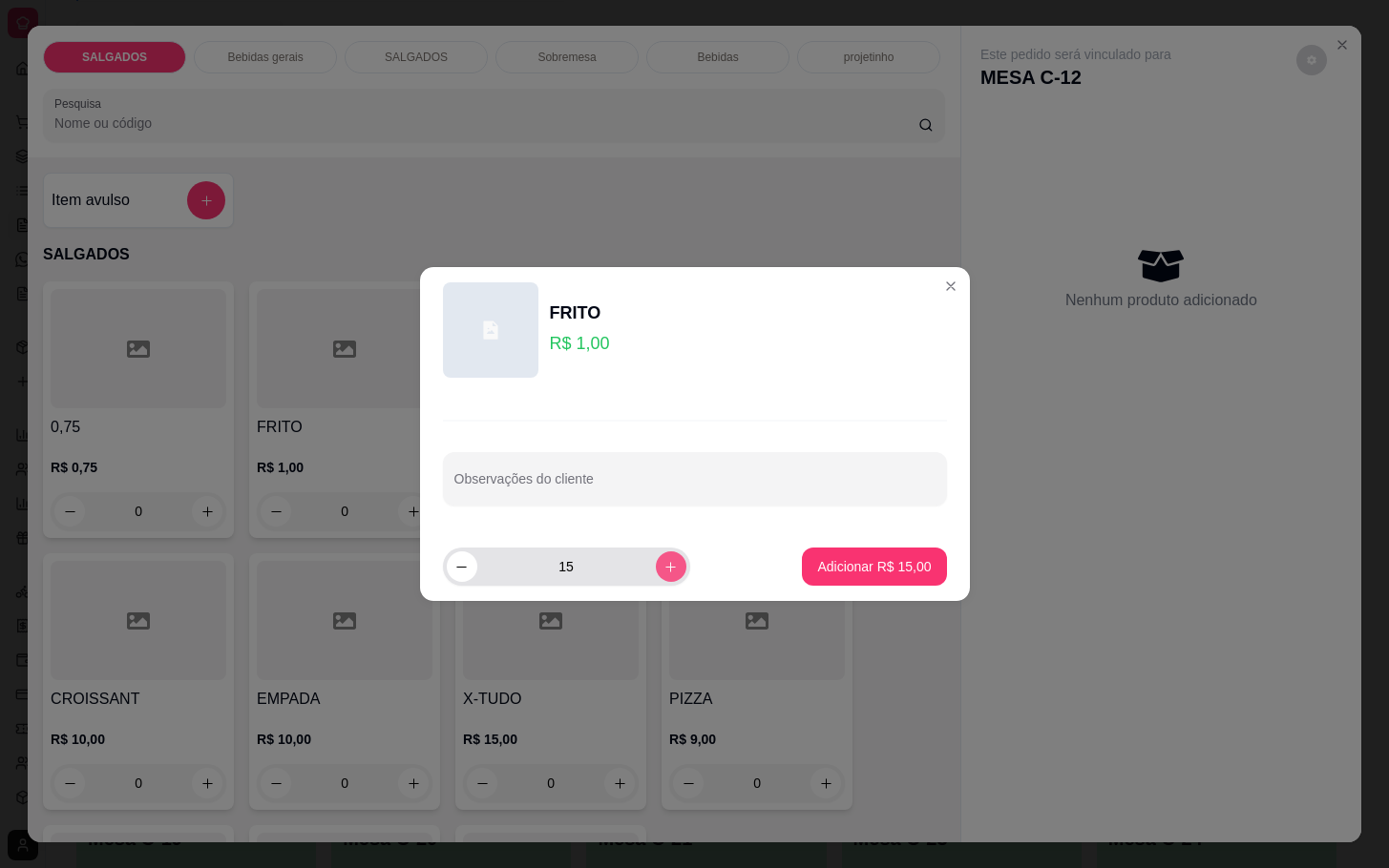
type input "16"
click at [826, 565] on p "Adicionar R$ 16,00" at bounding box center [873, 566] width 114 height 19
type input "16"
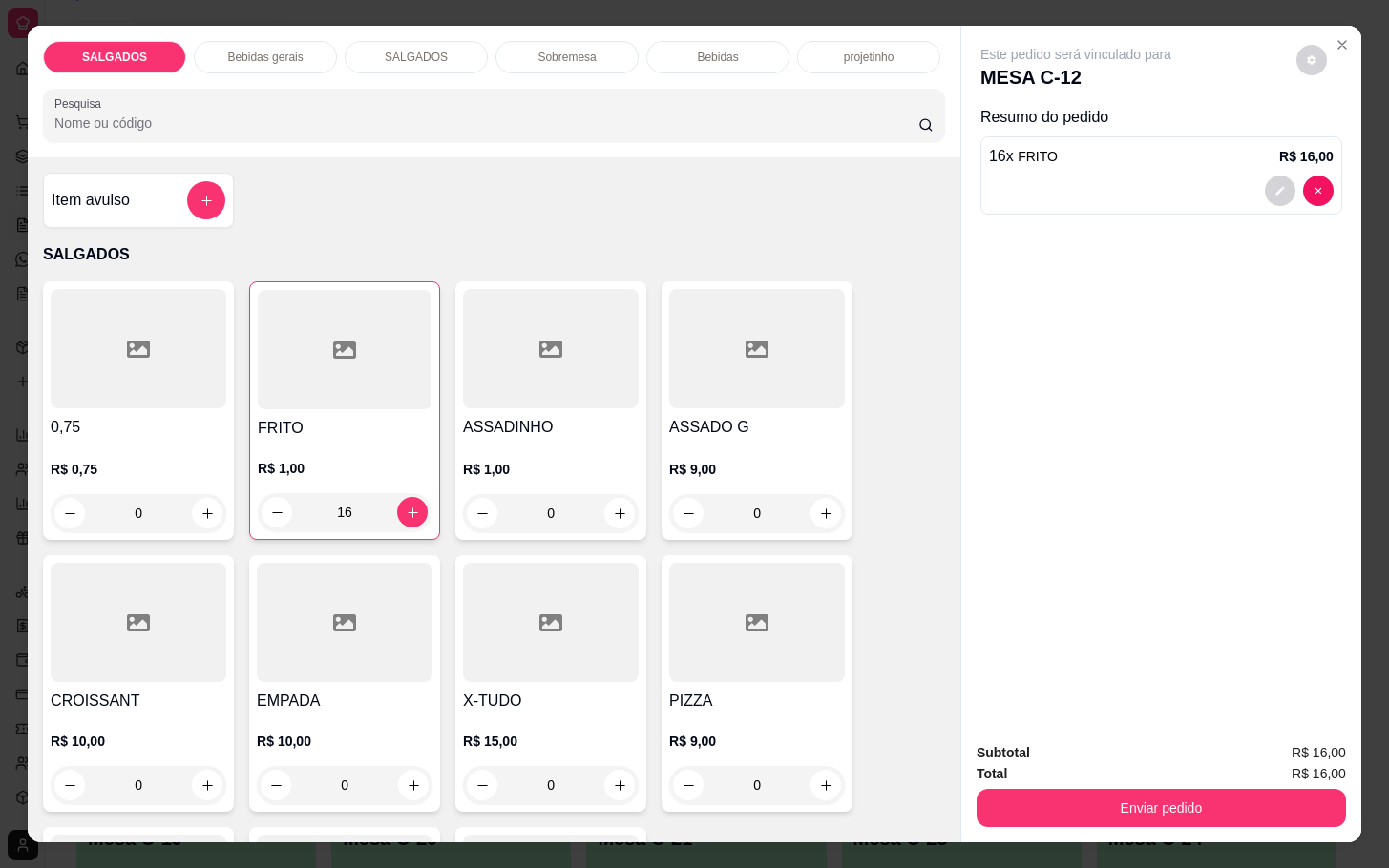
click at [266, 52] on p "Bebidas gerais" at bounding box center [264, 56] width 75 height 15
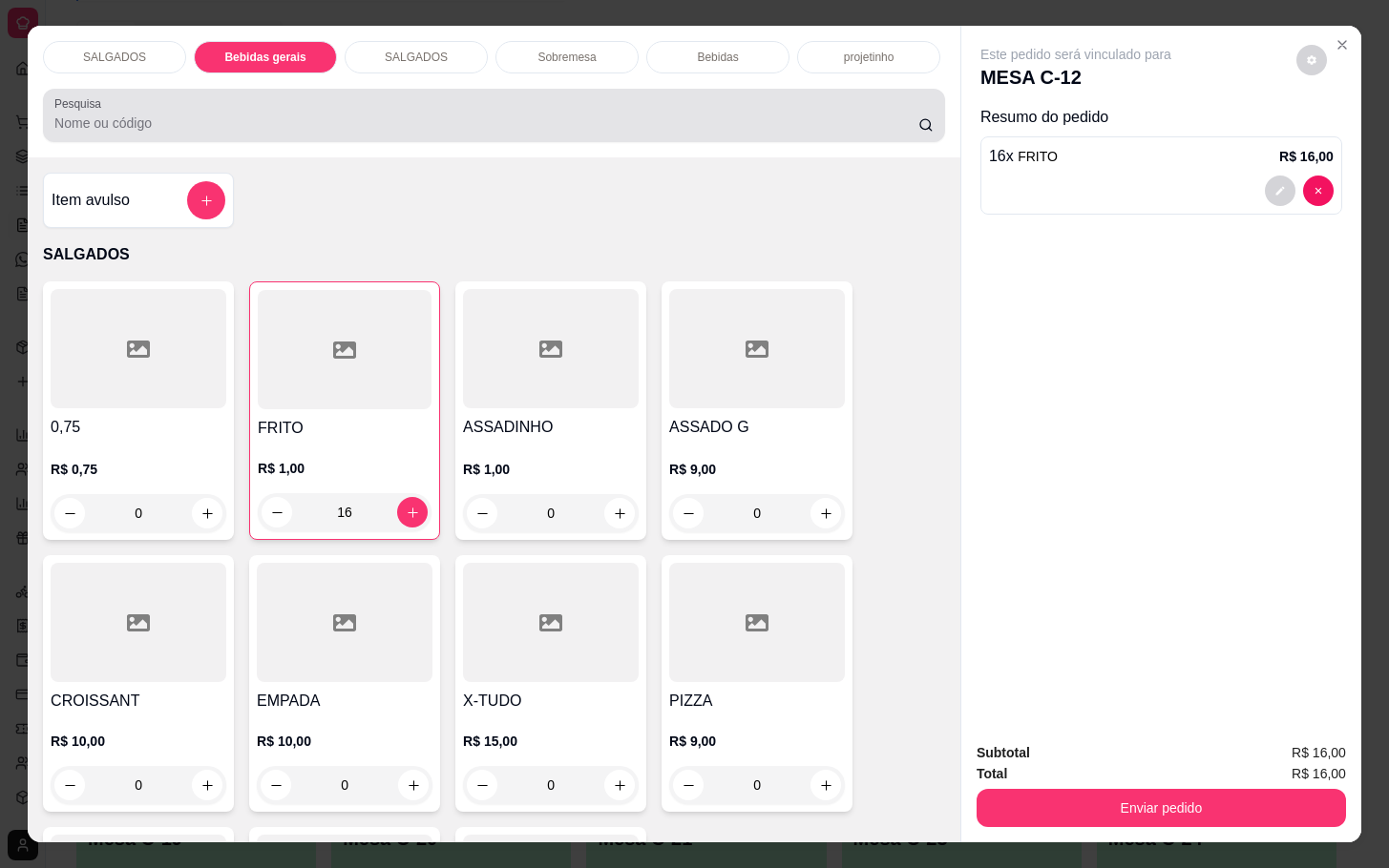
scroll to position [46, 0]
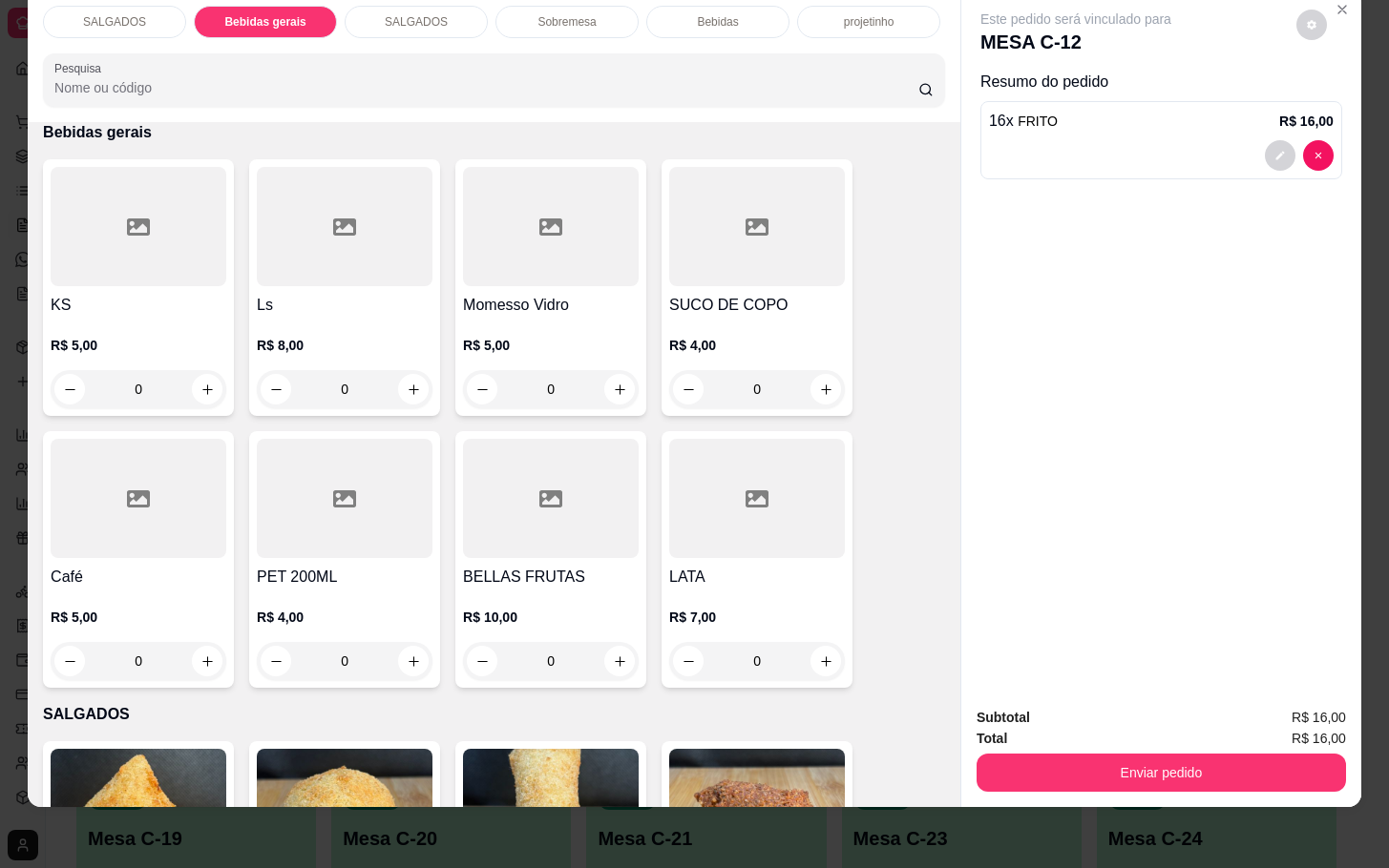
click at [502, 252] on div at bounding box center [550, 227] width 175 height 120
click at [726, 21] on div "SALGADOS Bebidas gerais SALGADOS Sobremesa Bebidas projetinho Pesquisa" at bounding box center [494, 55] width 933 height 132
click at [728, 18] on div "SALGADOS Bebidas gerais SALGADOS Sobremesa Bebidas projetinho Pesquisa" at bounding box center [494, 55] width 933 height 132
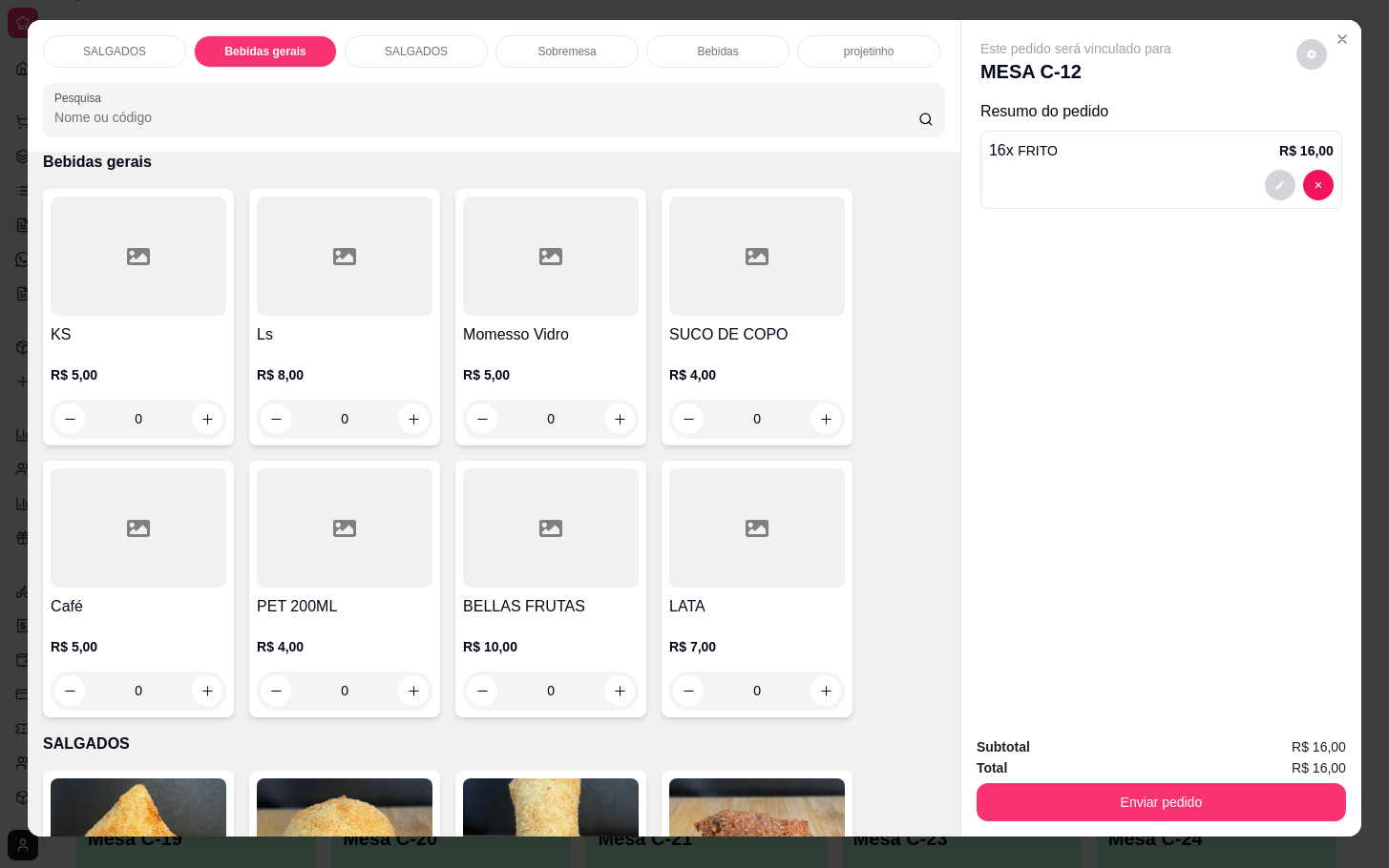
click at [720, 44] on p "Bebidas" at bounding box center [717, 50] width 41 height 15
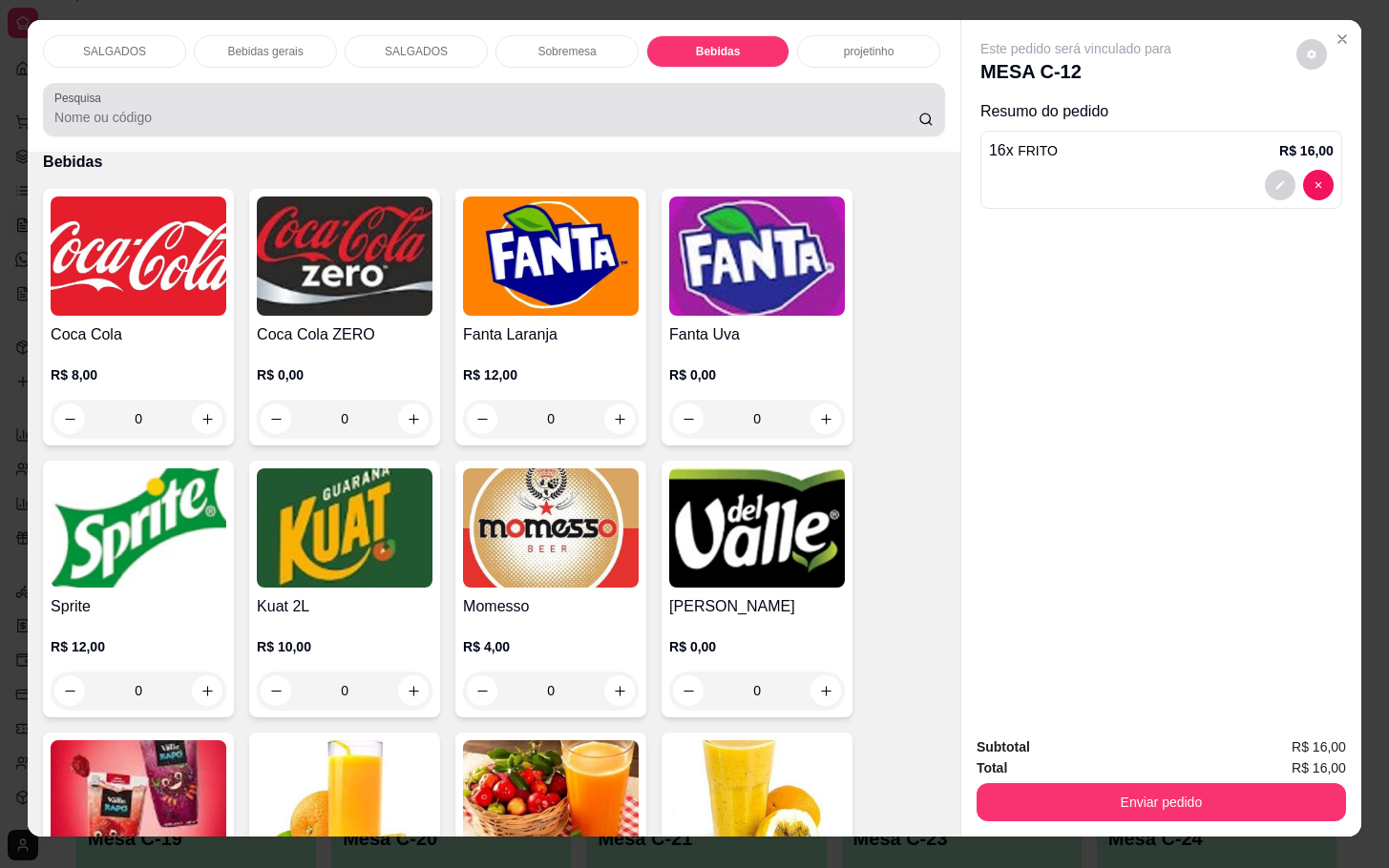
scroll to position [46, 0]
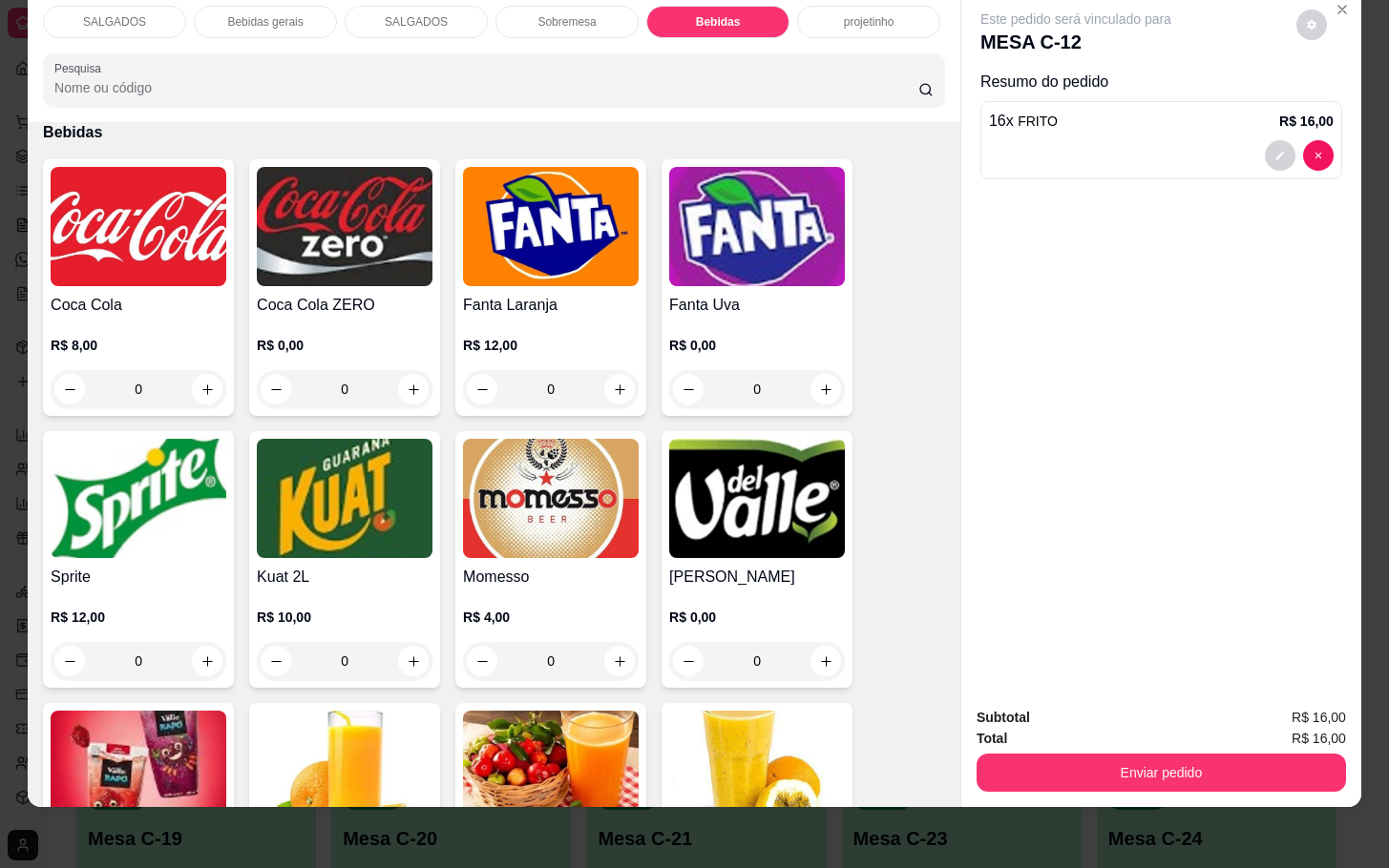
click at [154, 294] on h4 "Coca Cola" at bounding box center [138, 305] width 175 height 23
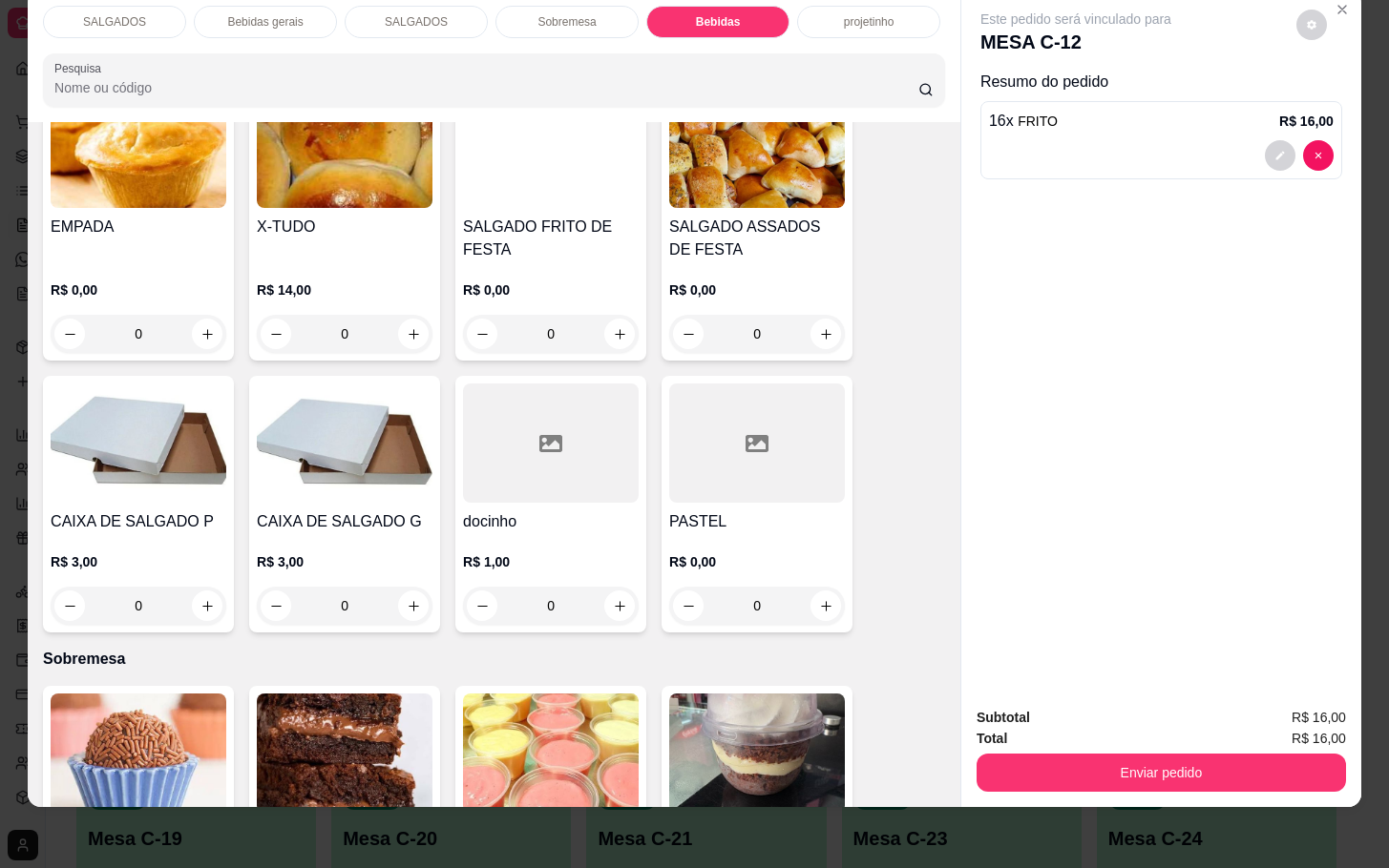
scroll to position [2871, 0]
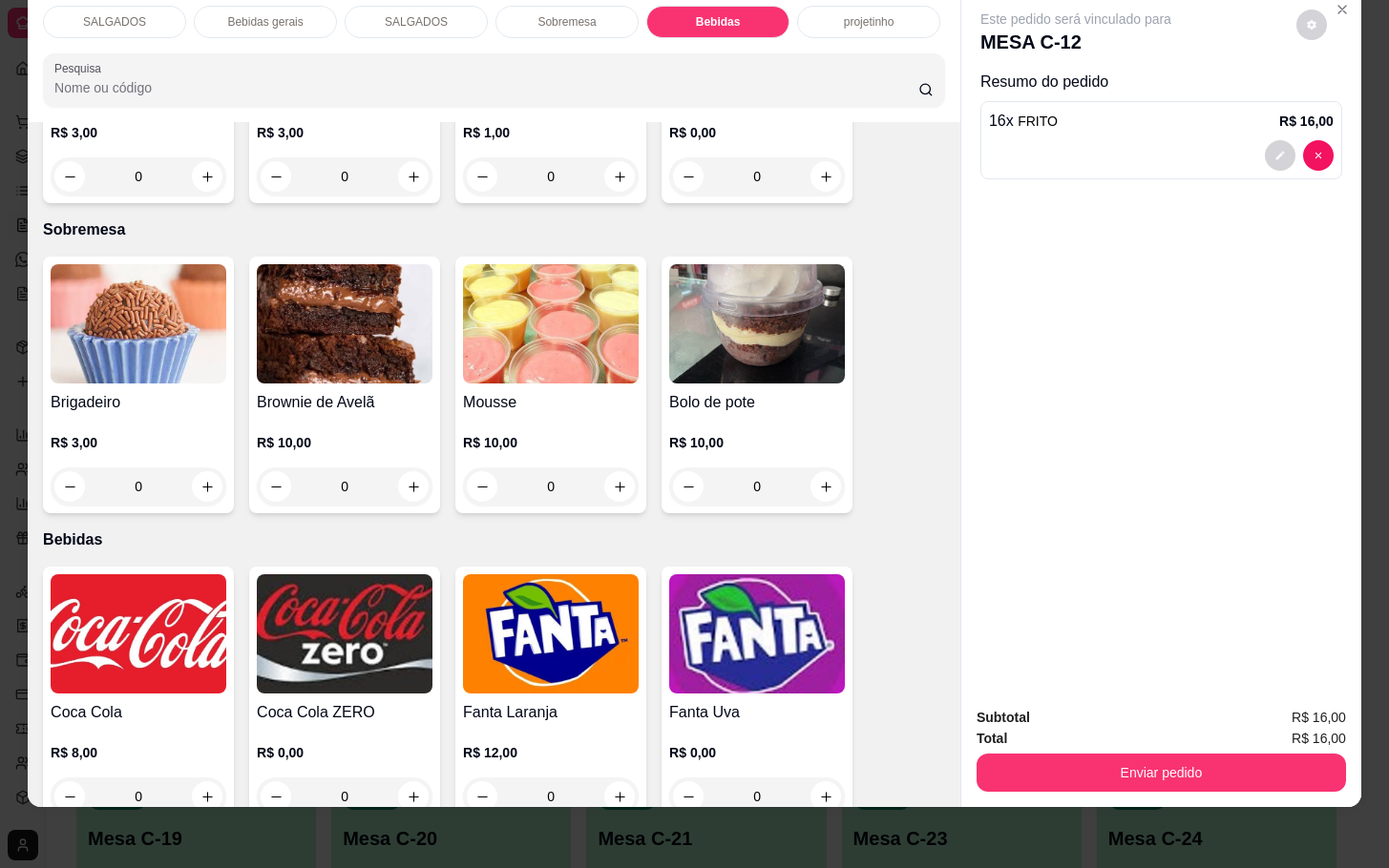
click at [716, 13] on div "Bebidas" at bounding box center [718, 22] width 144 height 33
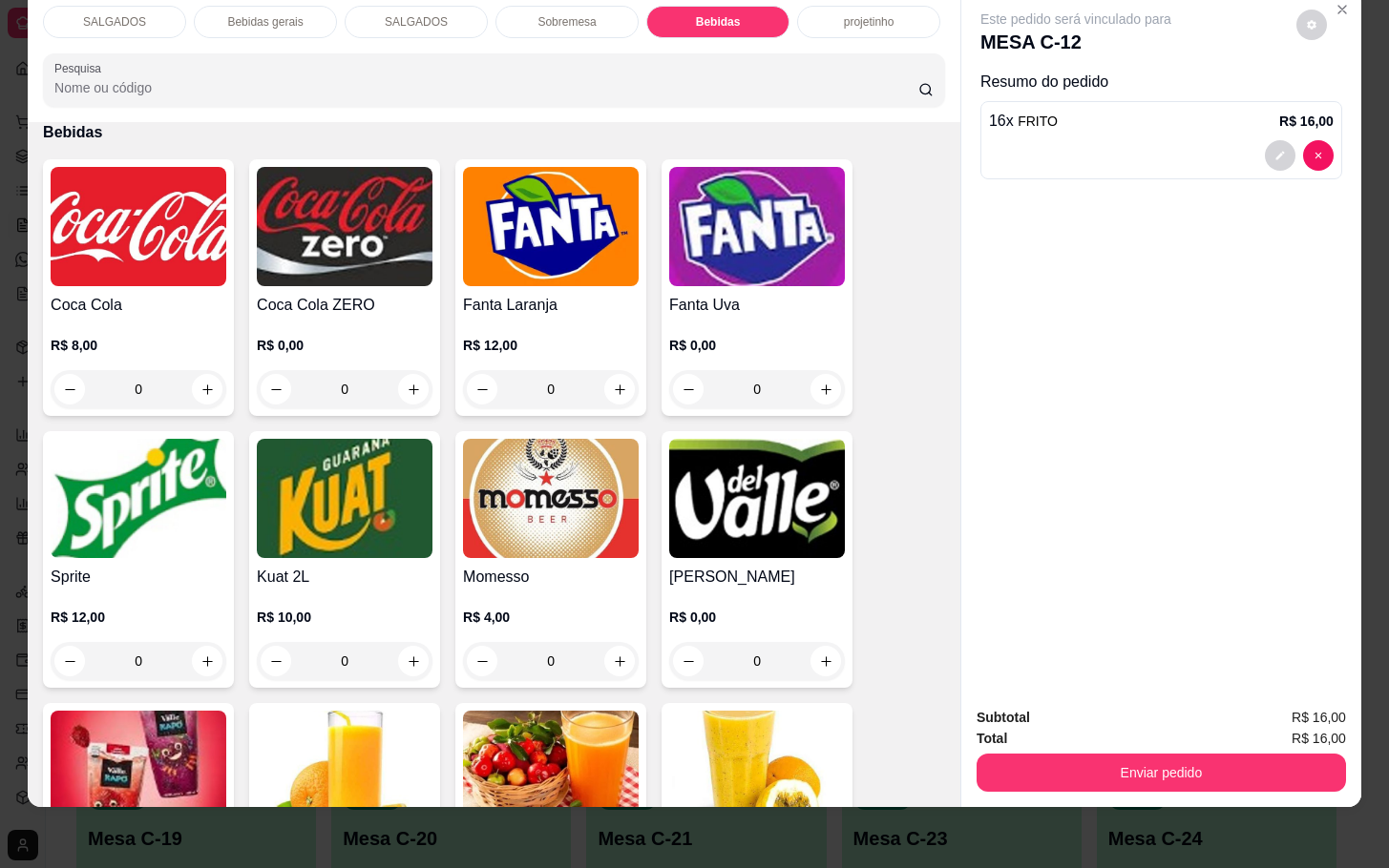
click at [493, 467] on img at bounding box center [550, 499] width 175 height 120
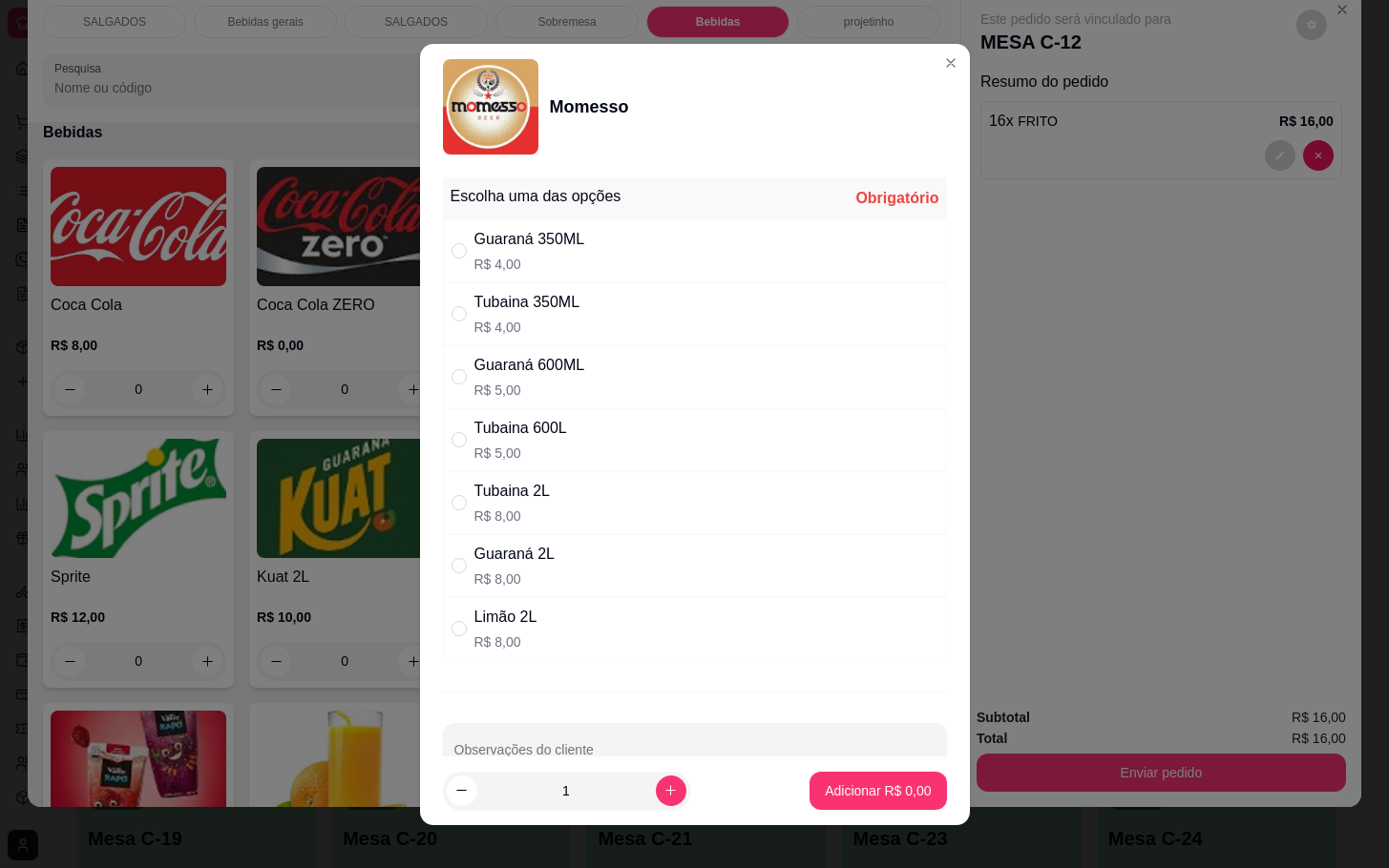
click at [662, 364] on div "Guaraná 600ML R$ 5,00" at bounding box center [694, 377] width 504 height 63
radio input "true"
click at [859, 794] on p "Adicionar R$ 5,00" at bounding box center [877, 791] width 106 height 19
type input "1"
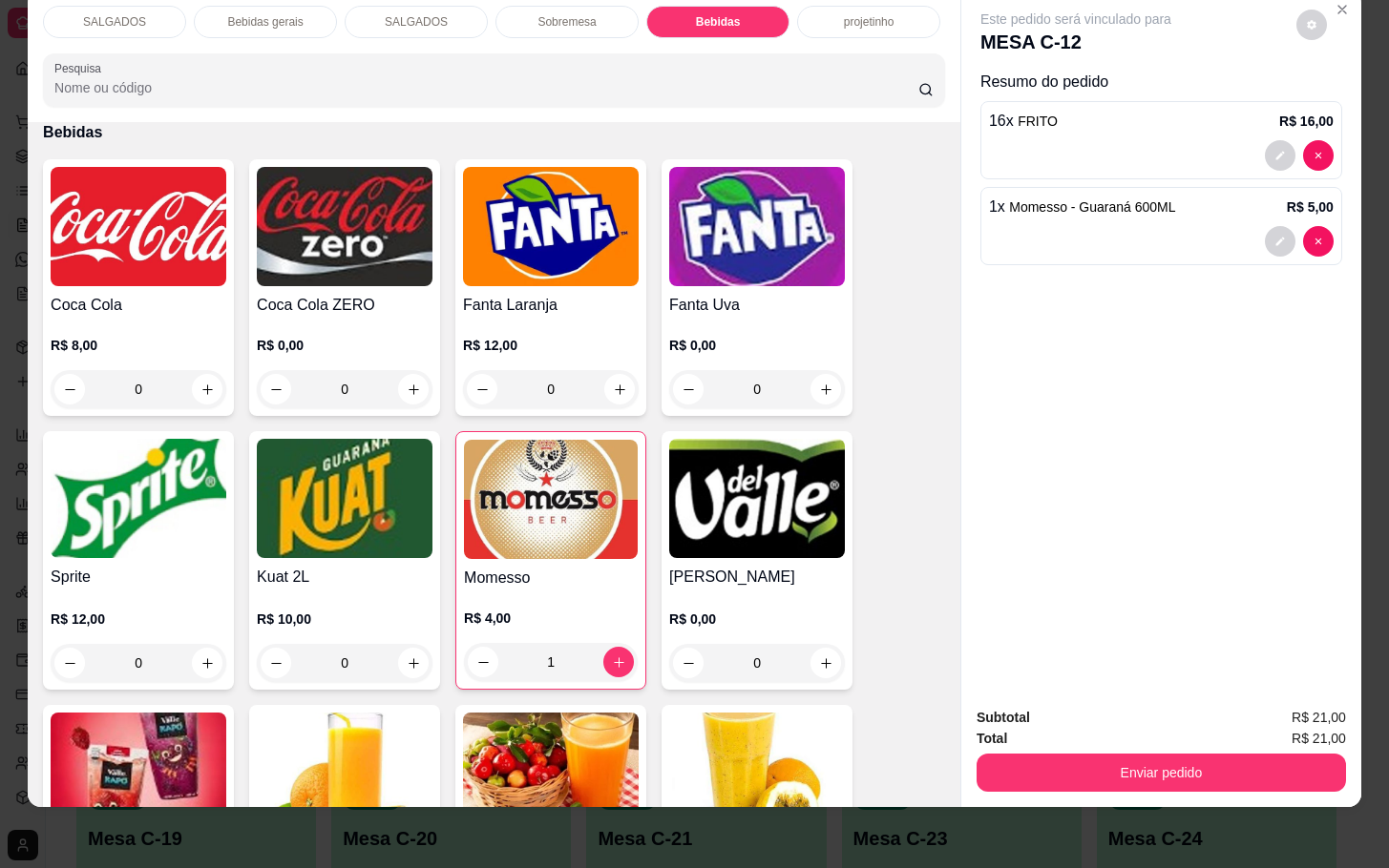
click at [1088, 768] on button "Enviar pedido" at bounding box center [1160, 773] width 369 height 39
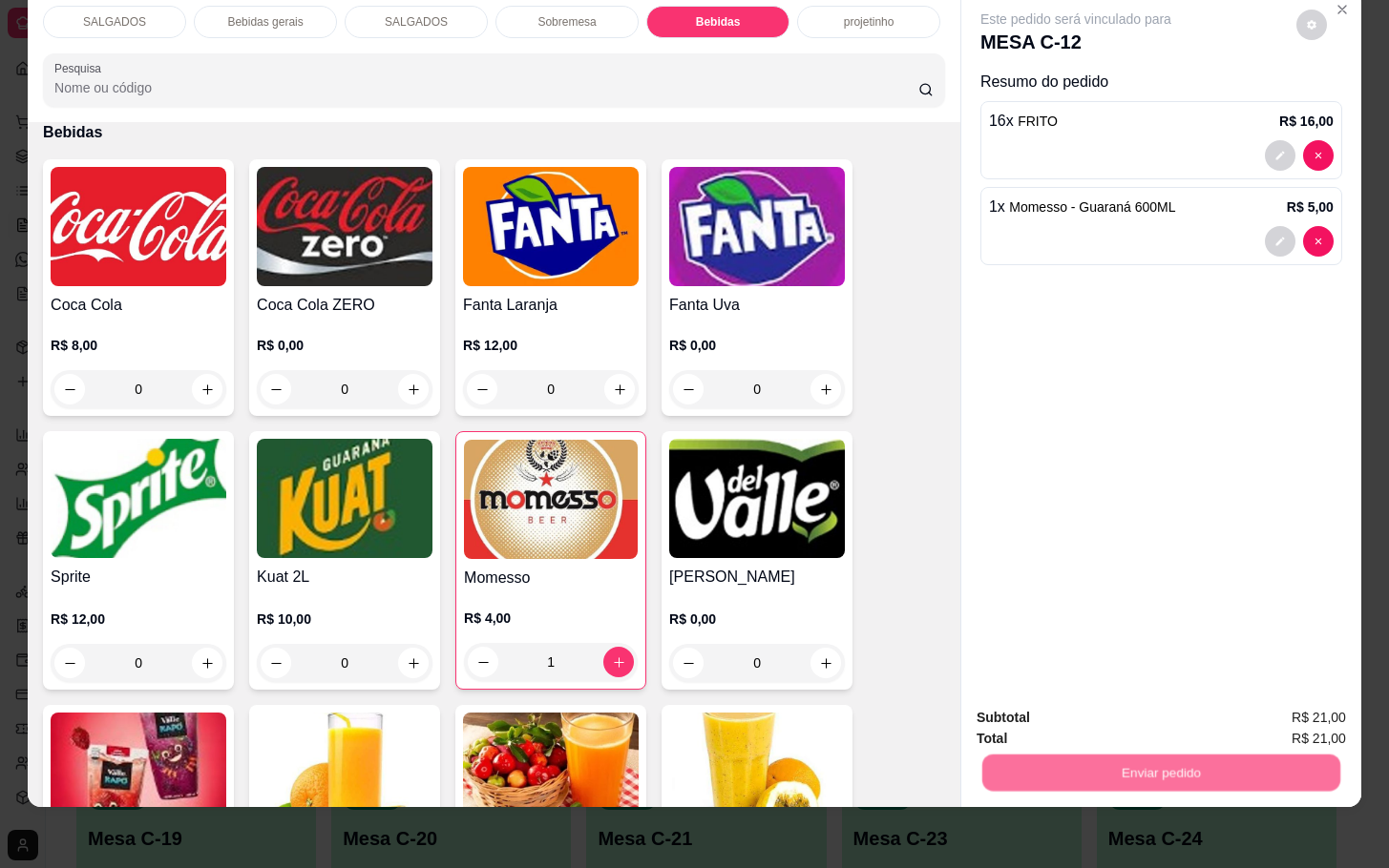
click at [1142, 708] on button "Registrar cliente" at bounding box center [1165, 705] width 126 height 37
click at [1283, 754] on button "Enviar pedido" at bounding box center [1160, 773] width 369 height 39
click at [1271, 700] on button "Enviar pedido" at bounding box center [1293, 705] width 108 height 37
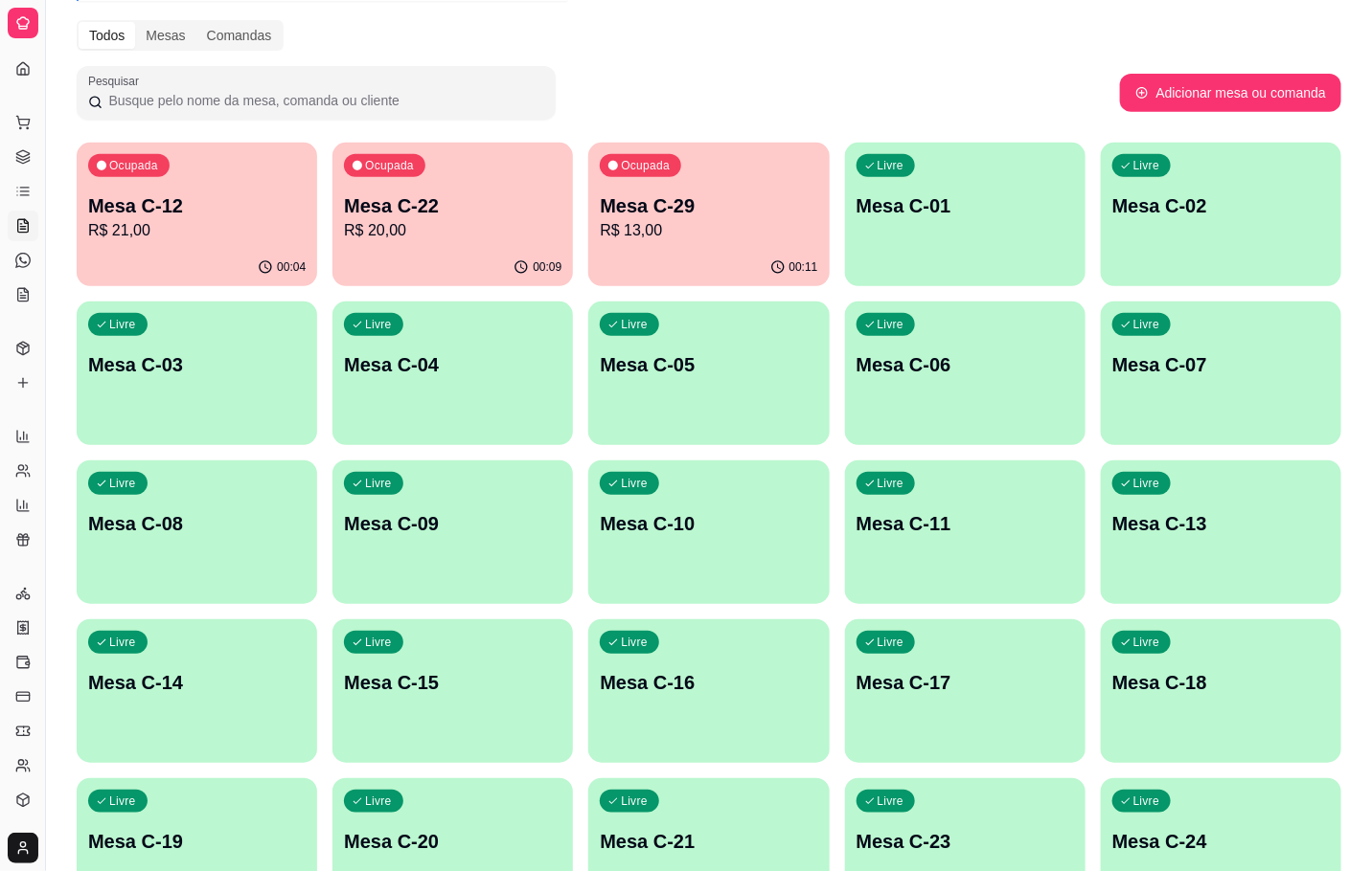
click at [635, 197] on p "Mesa C-29" at bounding box center [708, 206] width 218 height 27
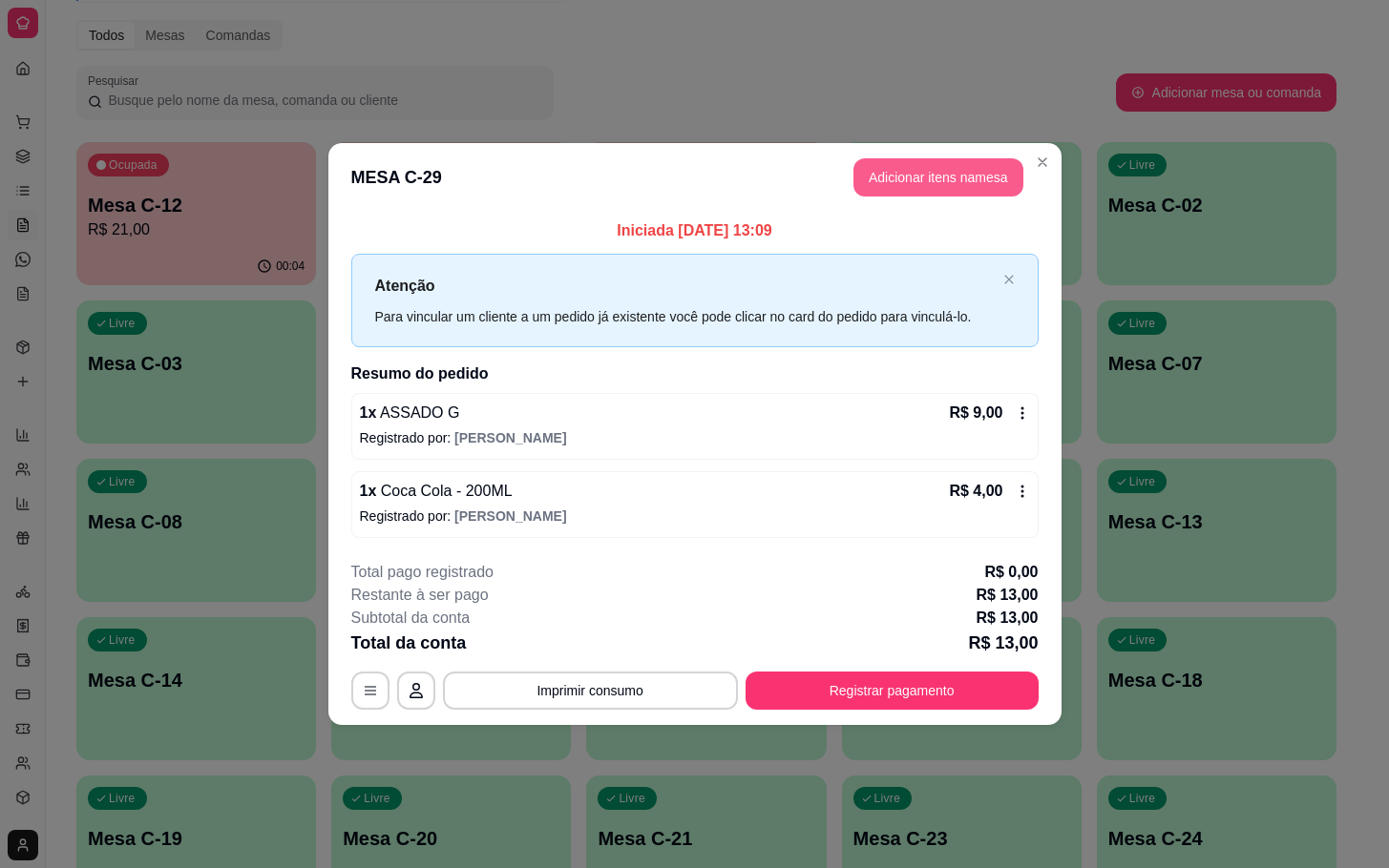
click at [960, 186] on button "Adicionar itens na mesa" at bounding box center [939, 177] width 170 height 39
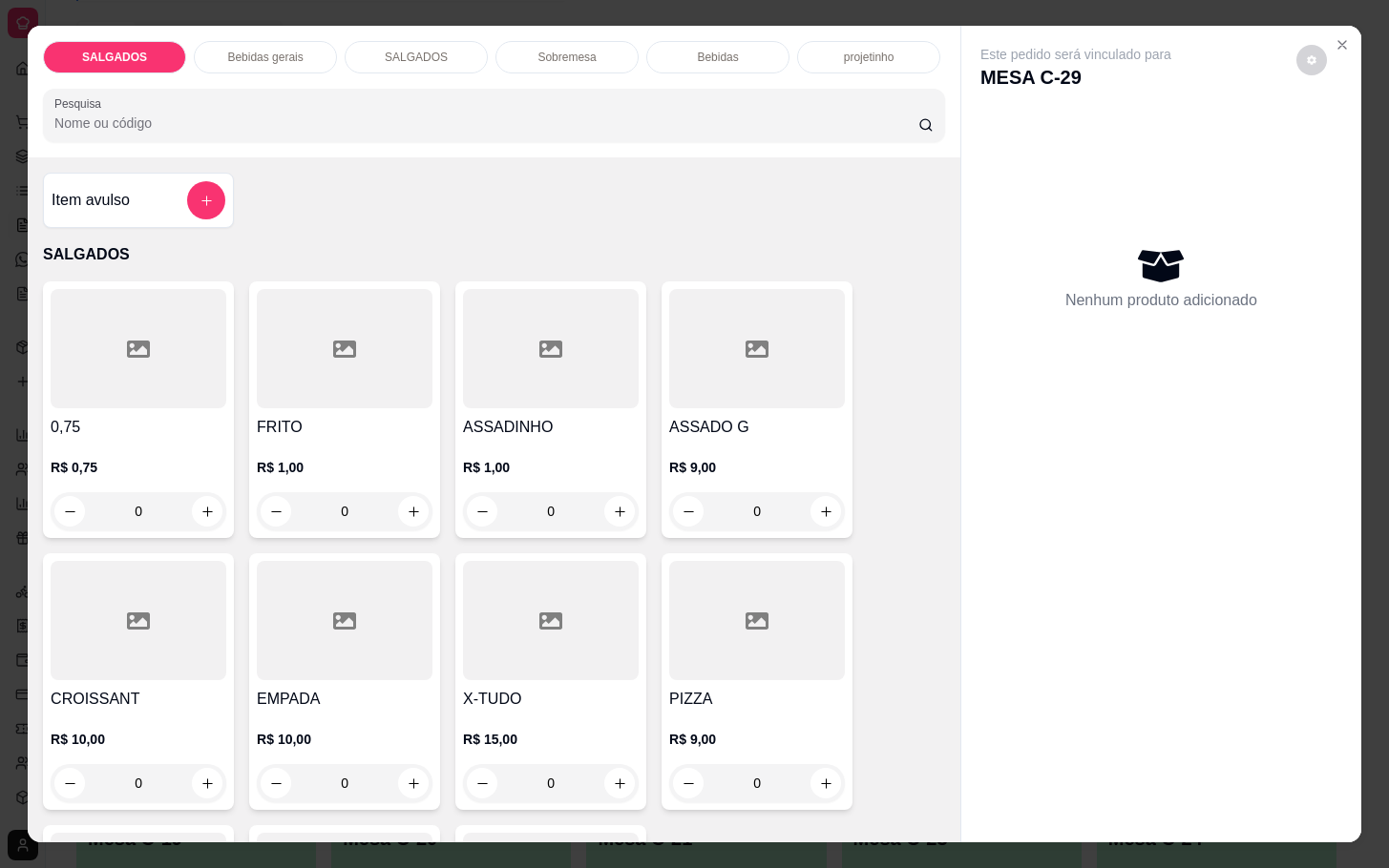
scroll to position [286, 0]
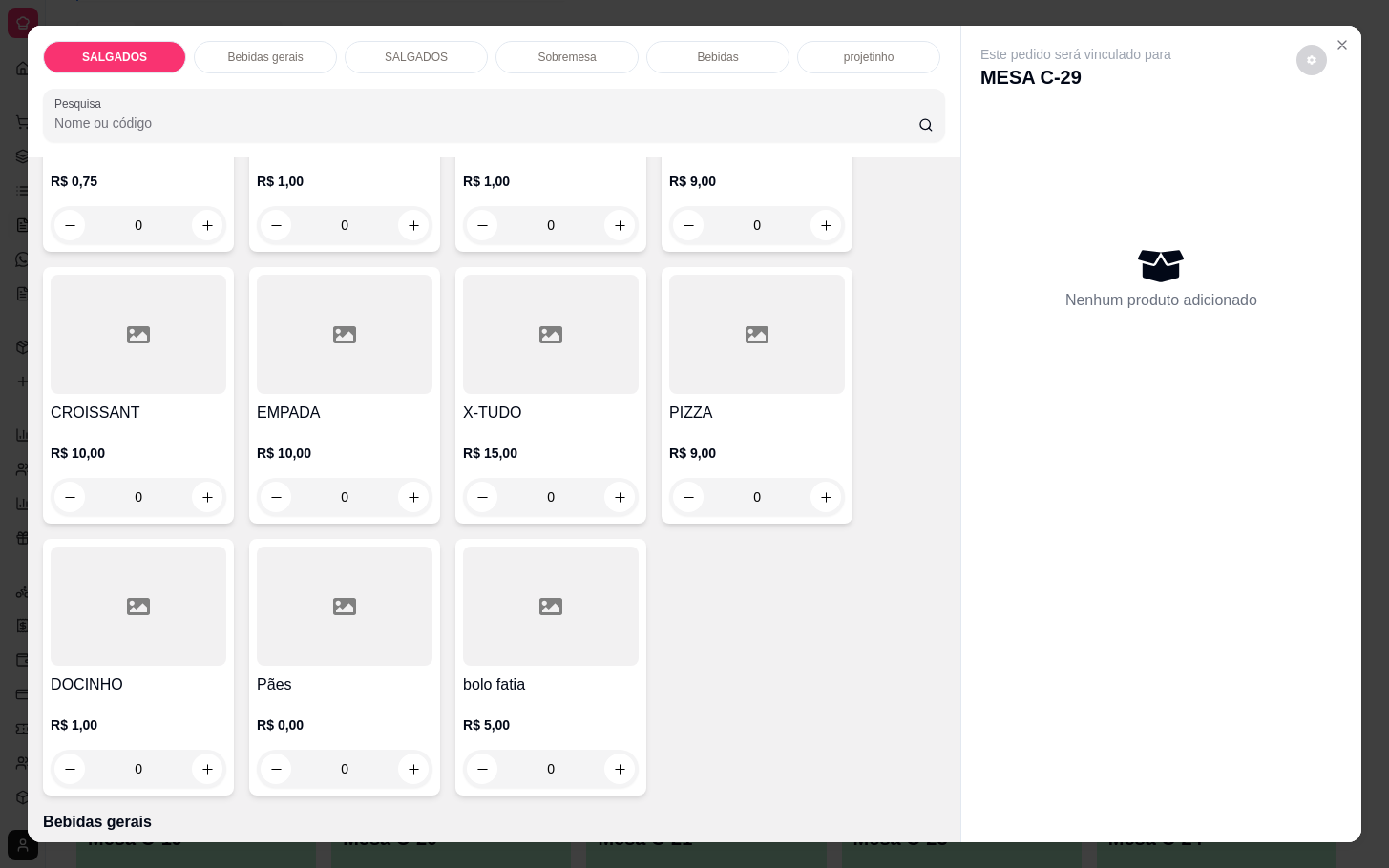
click at [113, 601] on div at bounding box center [138, 607] width 175 height 120
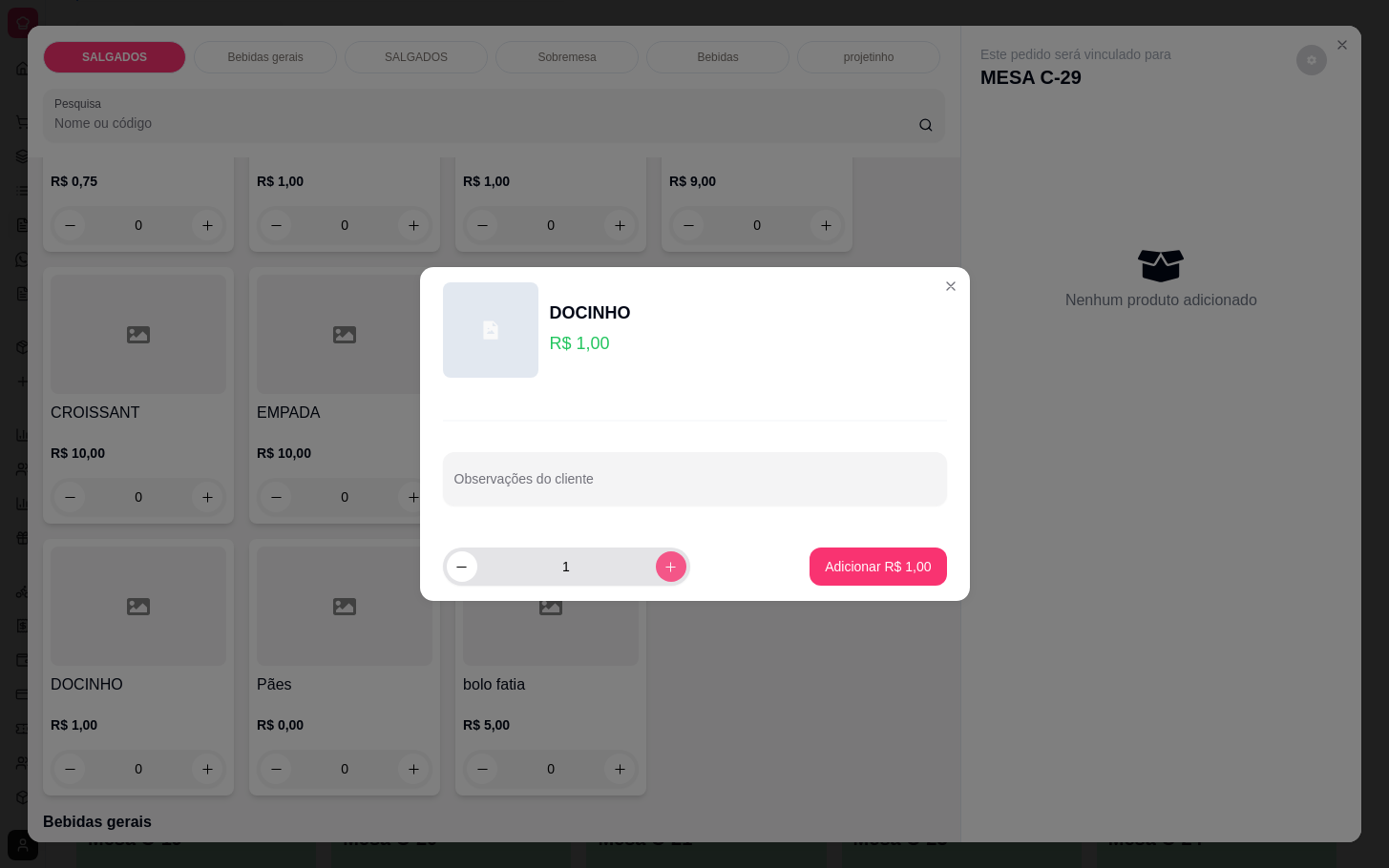
click at [663, 565] on icon "increase-product-quantity" at bounding box center [670, 567] width 14 height 14
type input "3"
click at [862, 567] on p "Adicionar R$ 3,00" at bounding box center [877, 566] width 106 height 19
type input "3"
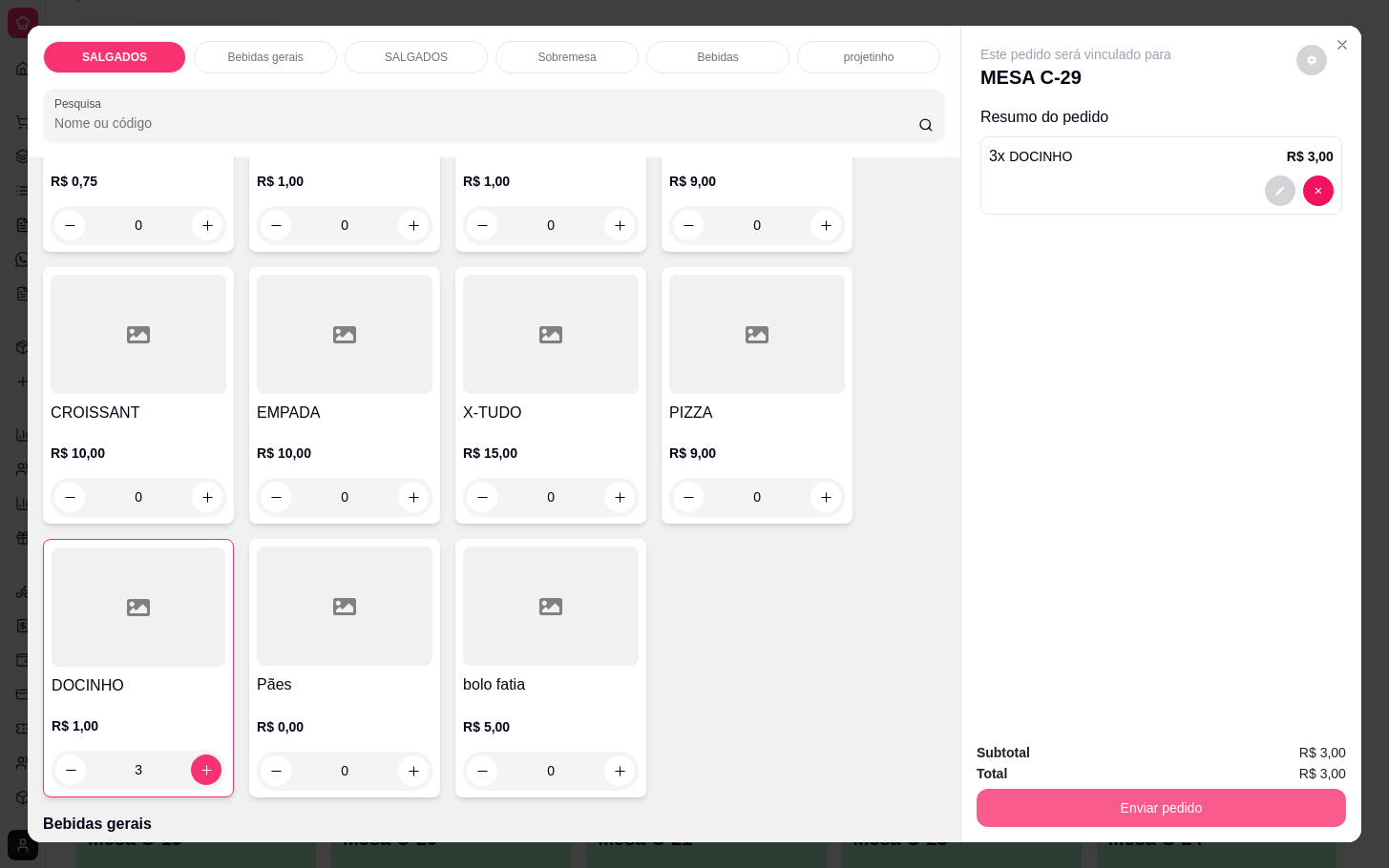
click at [1201, 799] on button "Enviar pedido" at bounding box center [1160, 808] width 369 height 39
click at [1146, 742] on button "Registrar cliente" at bounding box center [1165, 751] width 126 height 37
click at [1227, 771] on div "Total R$ 3,00" at bounding box center [1160, 773] width 369 height 21
drag, startPoint x: 1227, startPoint y: 771, endPoint x: 1226, endPoint y: 799, distance: 28.0
click at [1227, 785] on div "Subtotal R$ 3,00 Total R$ 3,00 Enviar pedido" at bounding box center [1160, 785] width 369 height 85
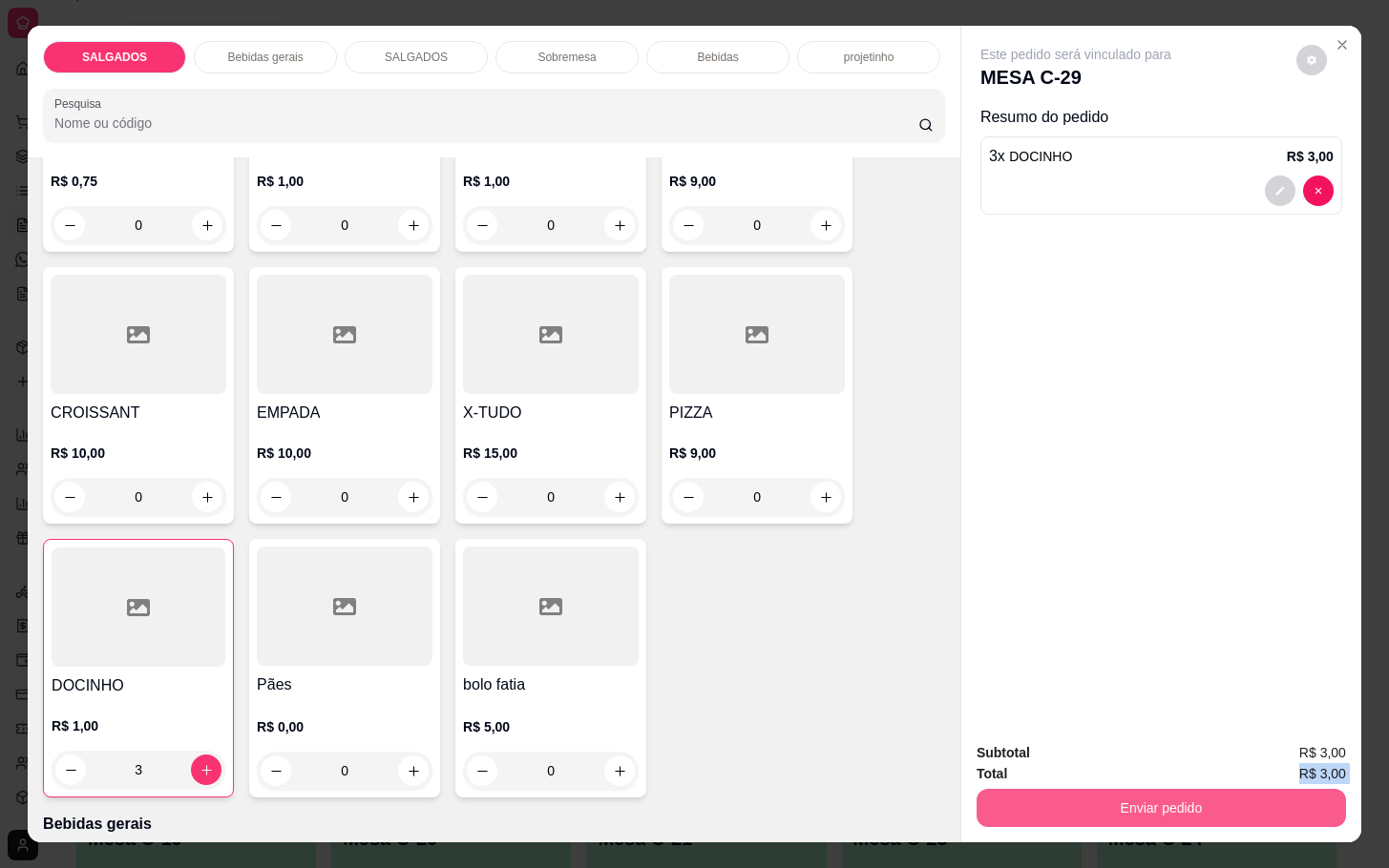
click at [1226, 799] on button "Enviar pedido" at bounding box center [1160, 808] width 369 height 39
click at [1315, 768] on button "Enviar pedido" at bounding box center [1293, 751] width 108 height 37
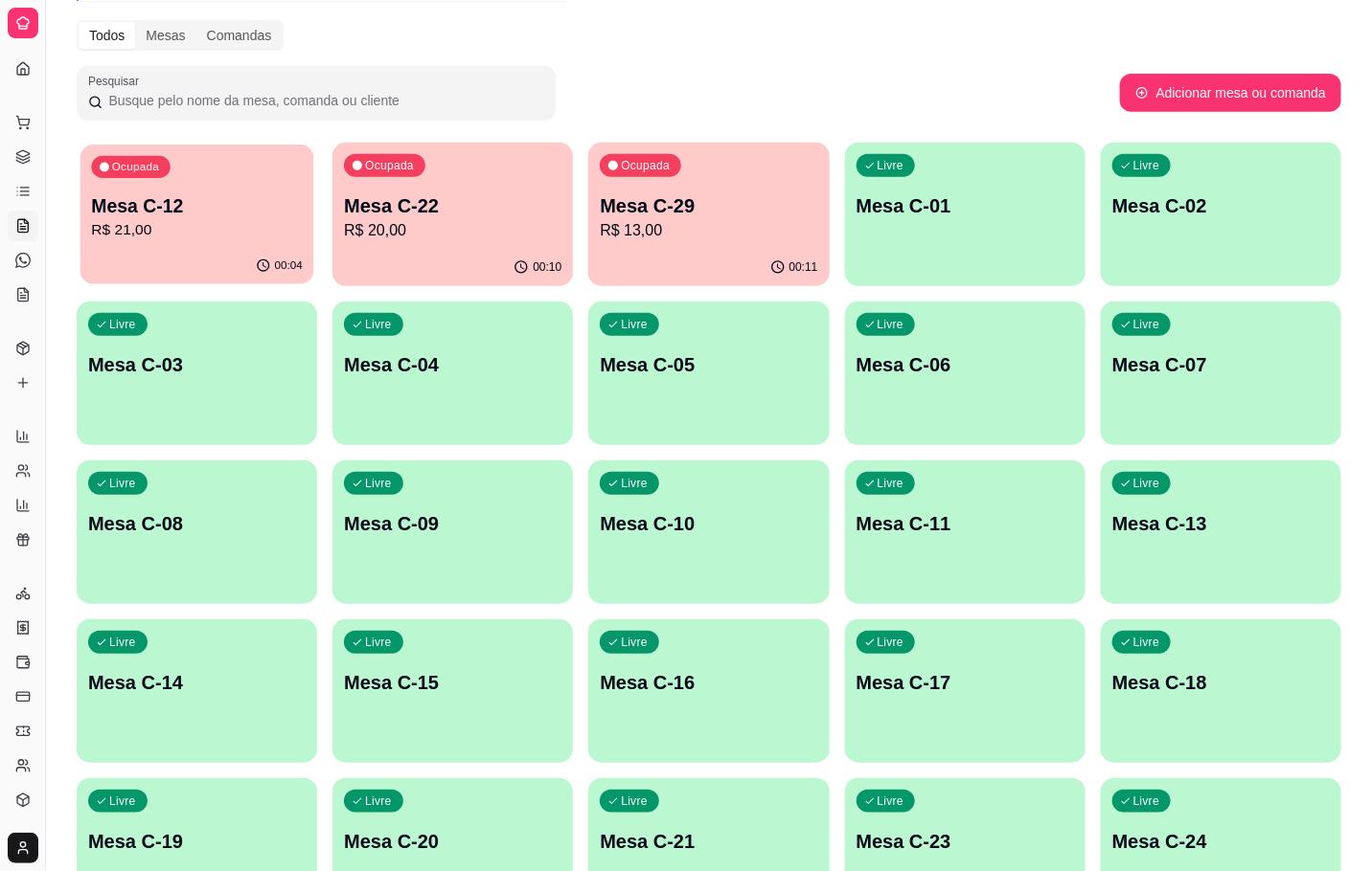
click at [181, 259] on div "00:04" at bounding box center [197, 266] width 233 height 37
click at [967, 526] on p "Mesa C-11" at bounding box center [965, 523] width 218 height 27
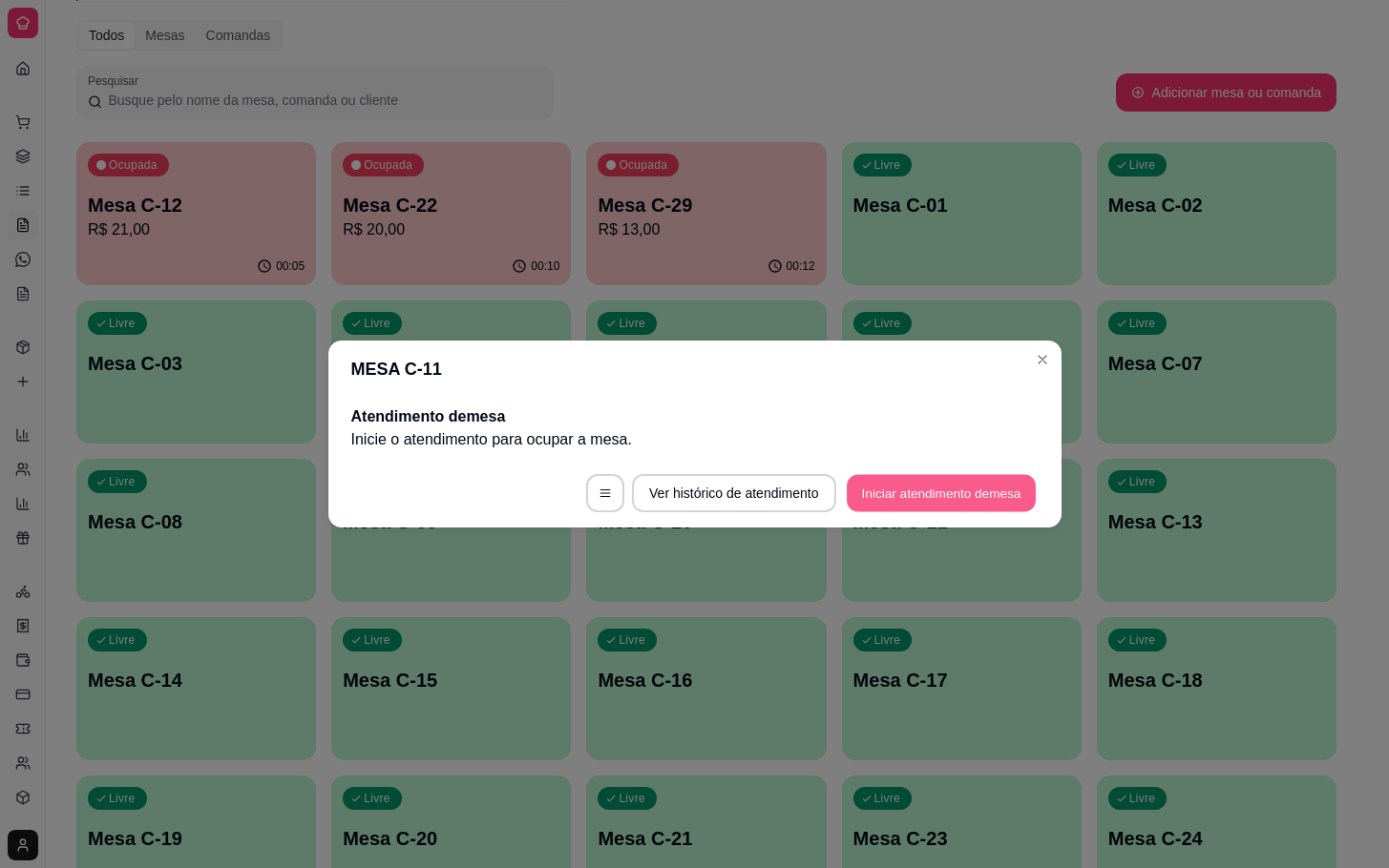
click at [966, 498] on button "Iniciar atendimento de mesa" at bounding box center [941, 494] width 189 height 38
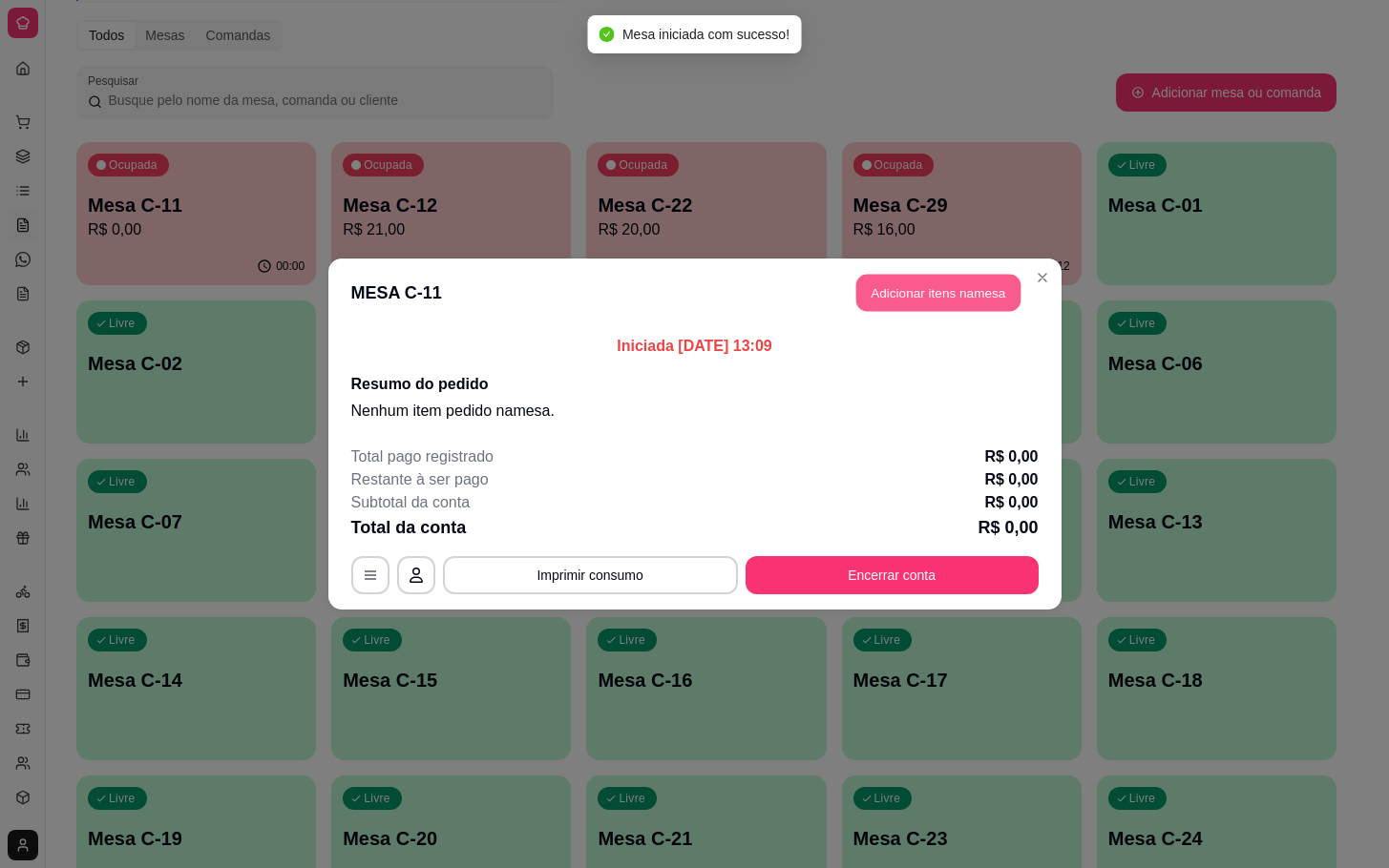
click at [946, 295] on button "Adicionar itens na mesa" at bounding box center [939, 294] width 164 height 38
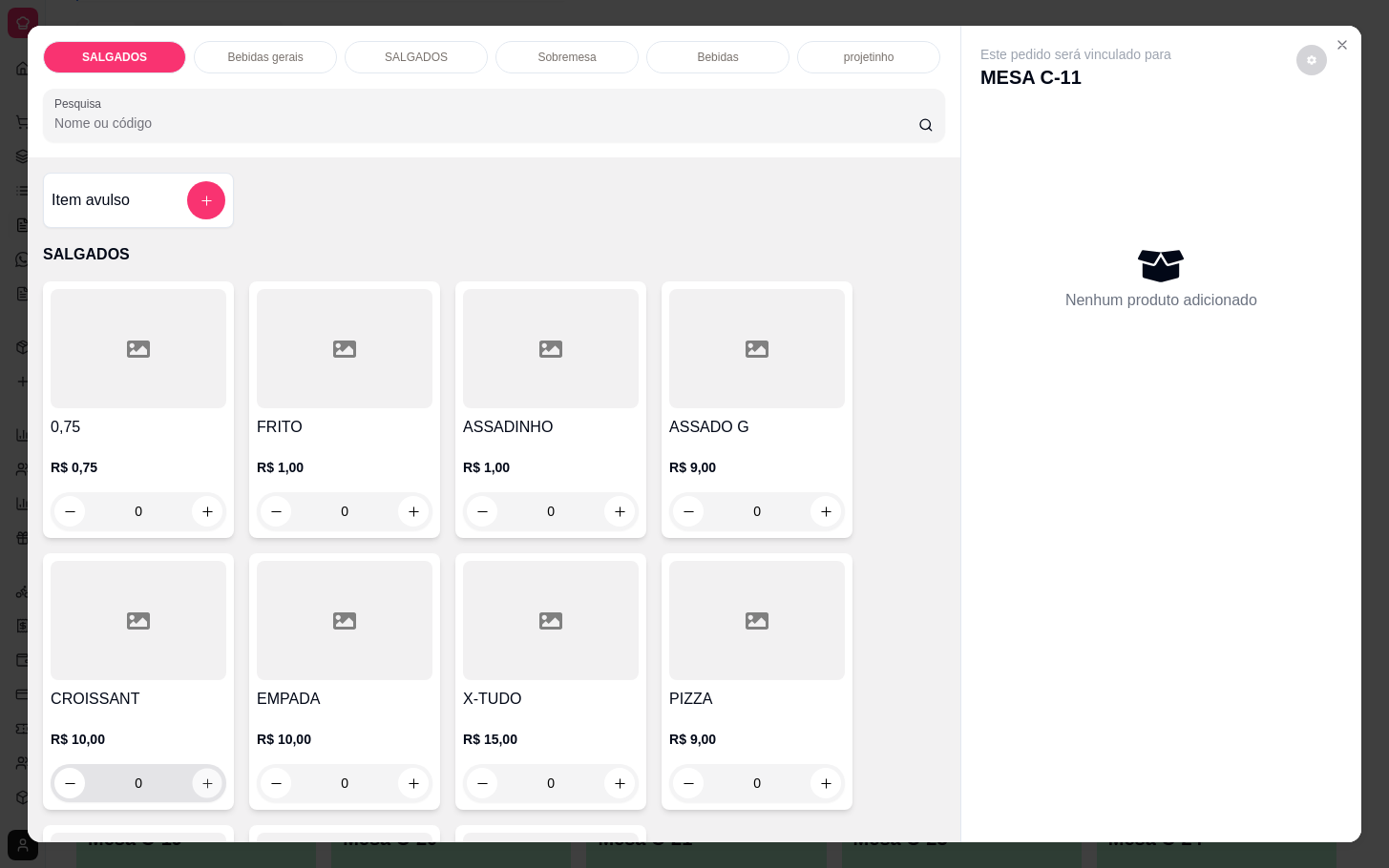
click at [200, 777] on icon "increase-product-quantity" at bounding box center [207, 784] width 14 height 14
type input "1"
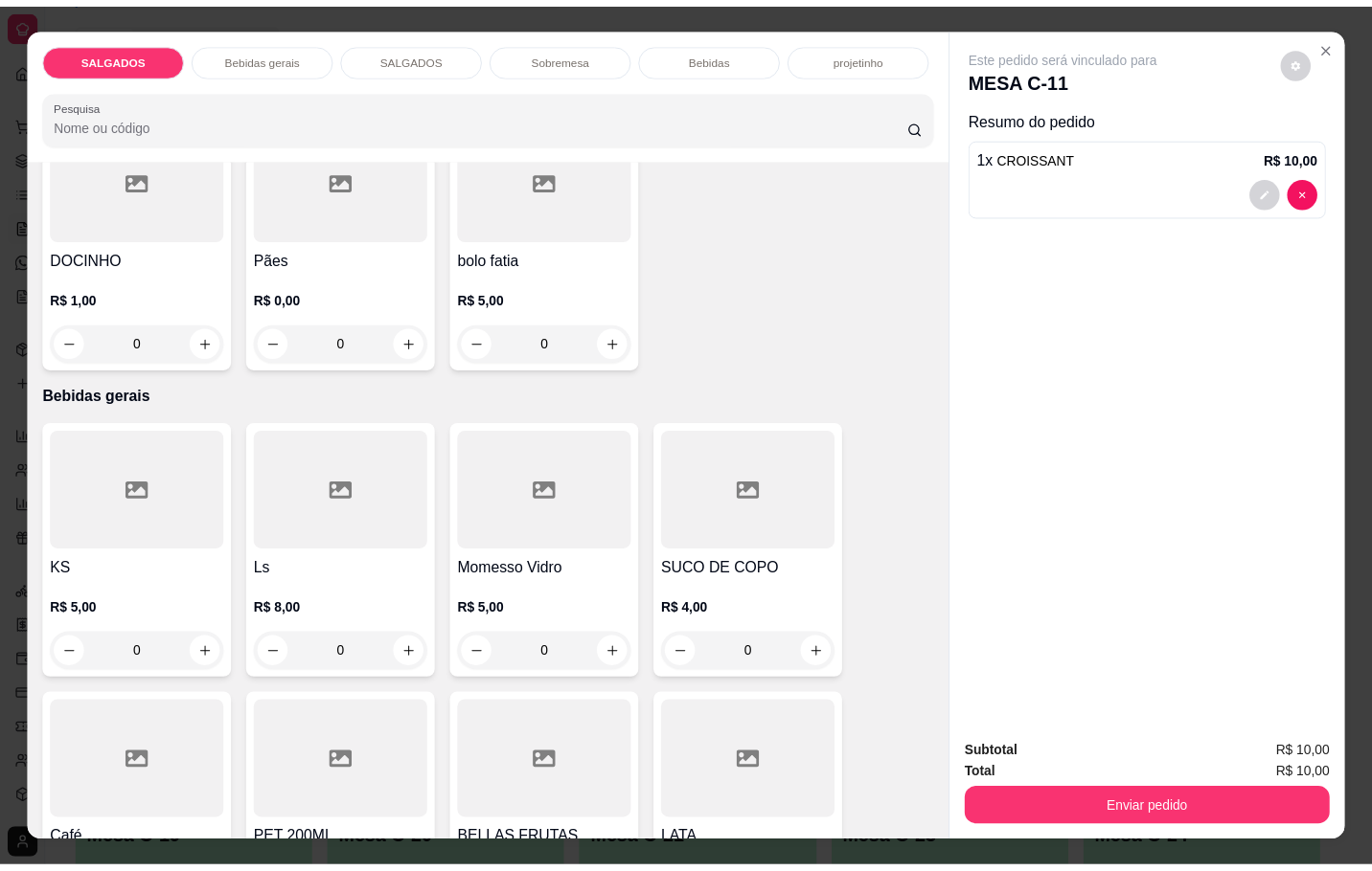
scroll to position [1005, 0]
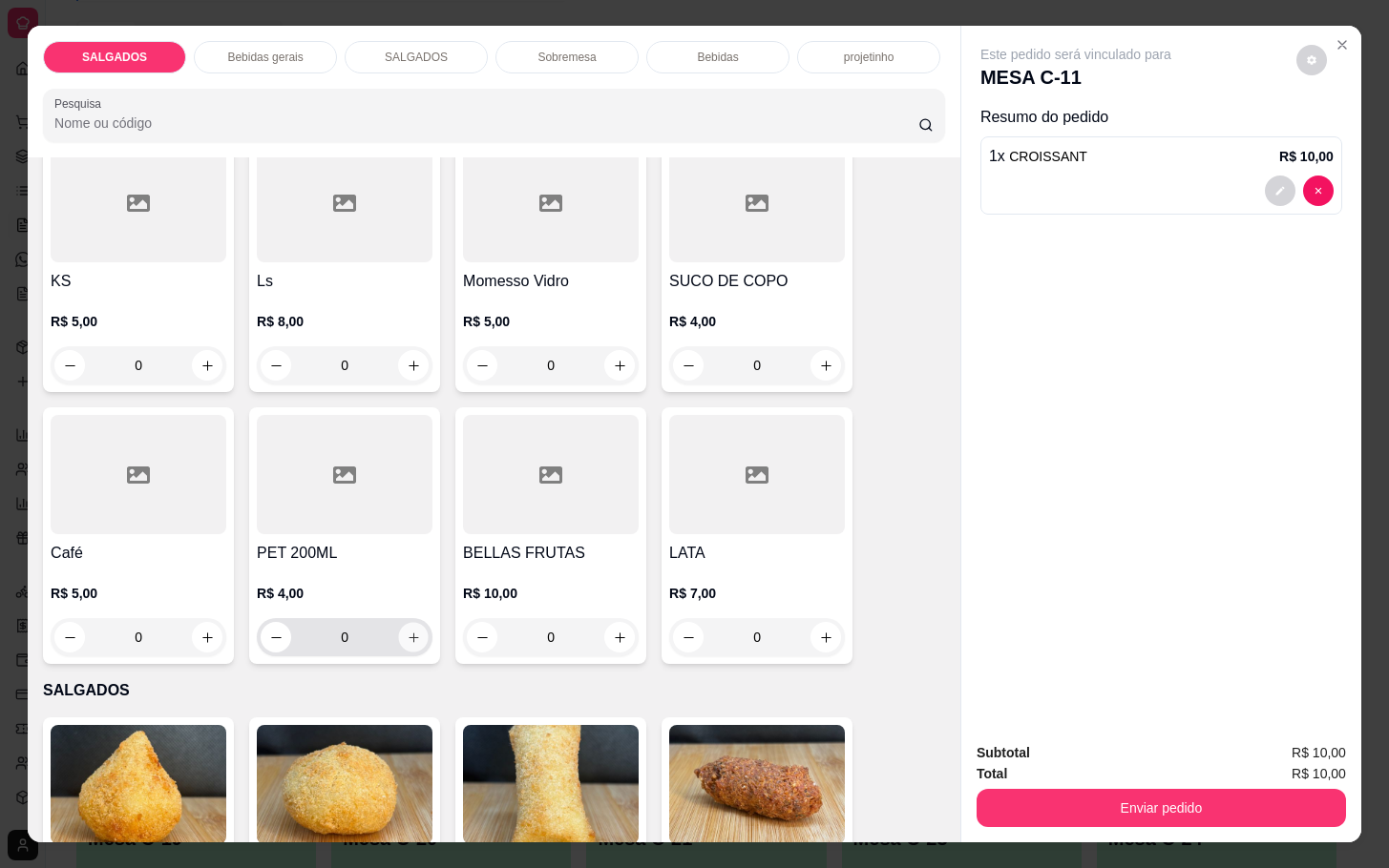
click at [399, 638] on button "increase-product-quantity" at bounding box center [414, 638] width 30 height 30
type input "1"
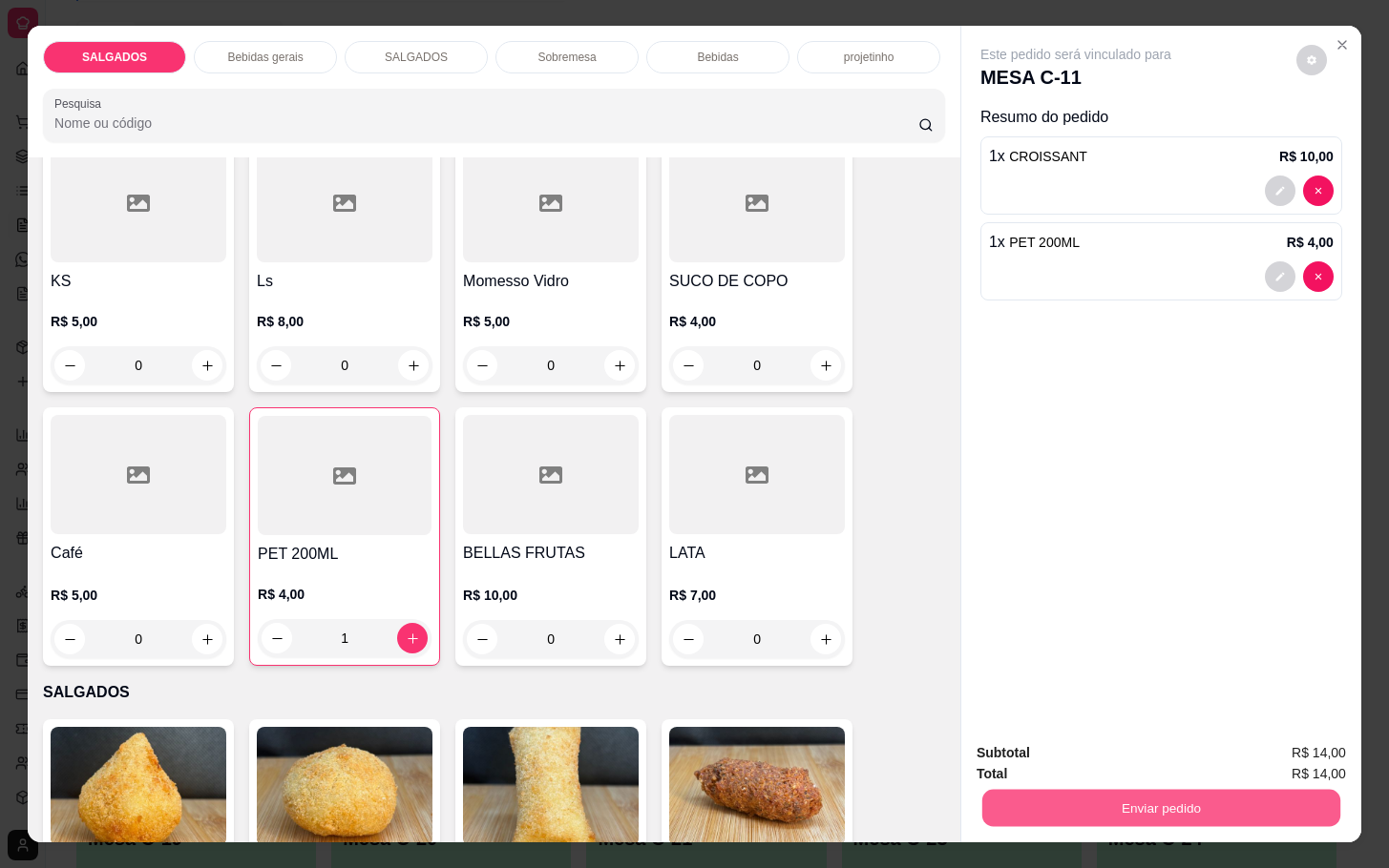
click at [1045, 796] on button "Enviar pedido" at bounding box center [1161, 808] width 358 height 38
click at [1312, 760] on button "Enviar pedido" at bounding box center [1293, 751] width 108 height 37
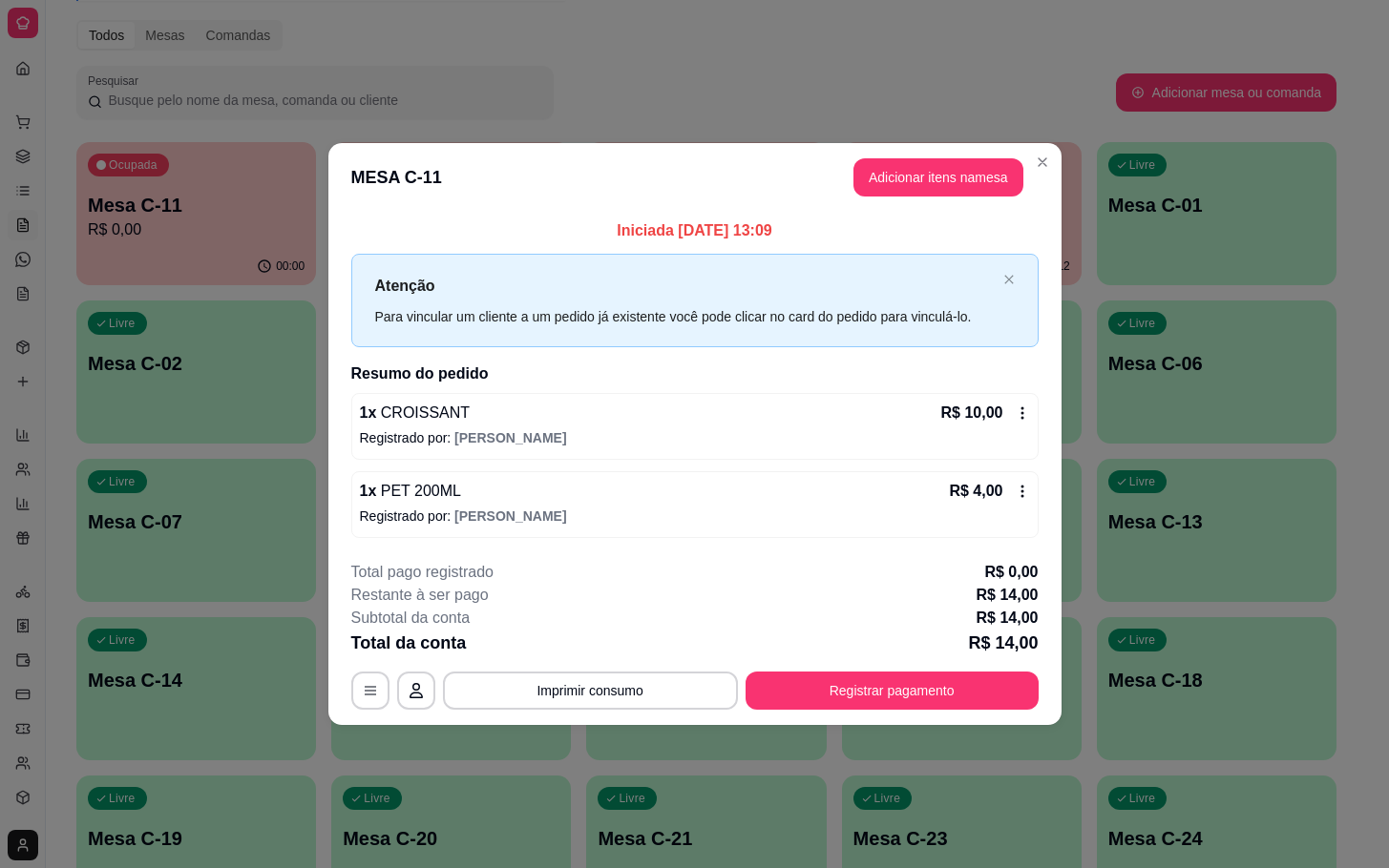
click at [1027, 406] on icon at bounding box center [1022, 413] width 15 height 15
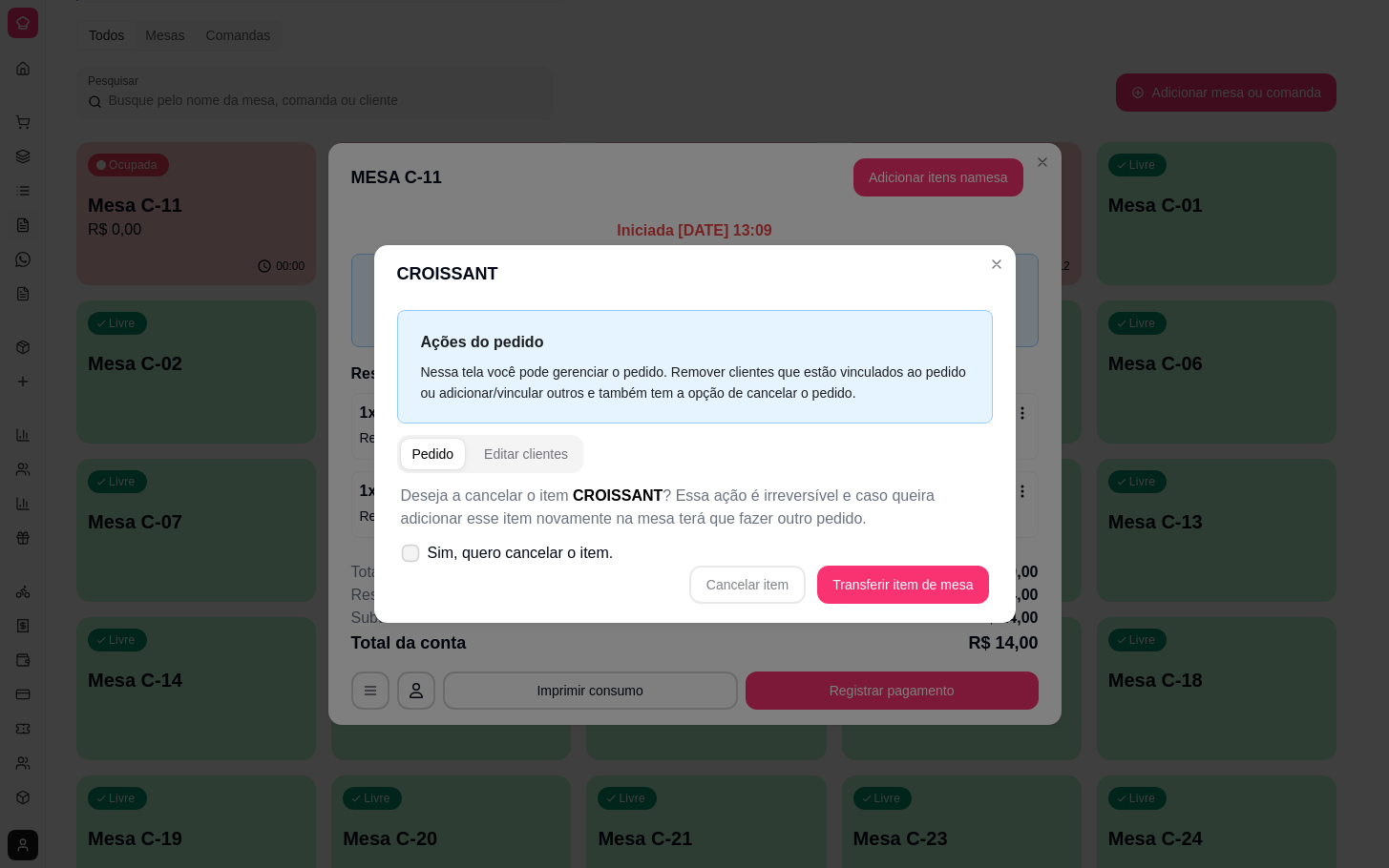
click at [494, 550] on span "Sim, quero cancelar o item." at bounding box center [521, 553] width 186 height 23
click at [413, 557] on input "Sim, quero cancelar o item." at bounding box center [406, 563] width 13 height 13
checkbox input "true"
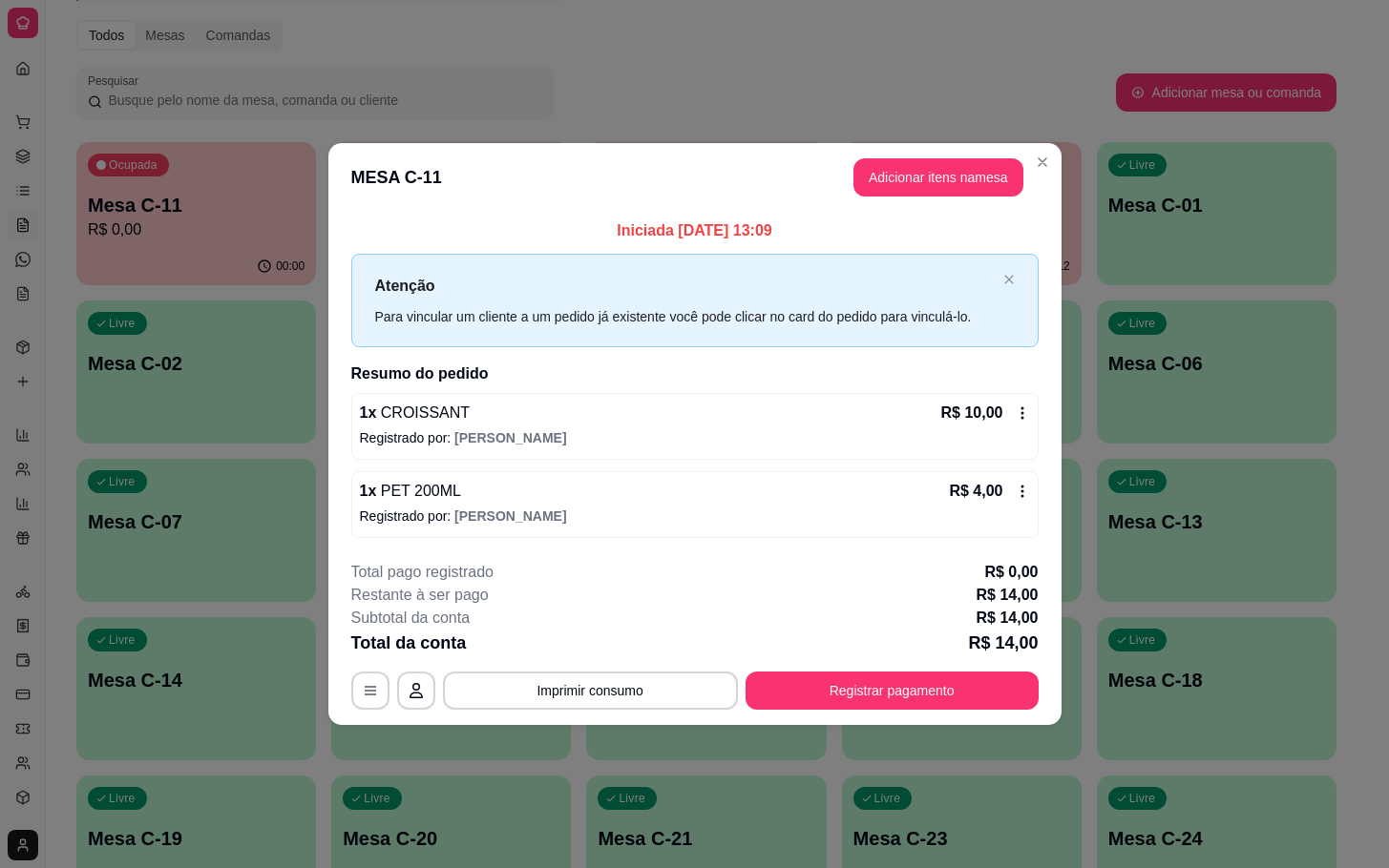
click at [1026, 421] on div "R$ 10,00" at bounding box center [986, 413] width 89 height 23
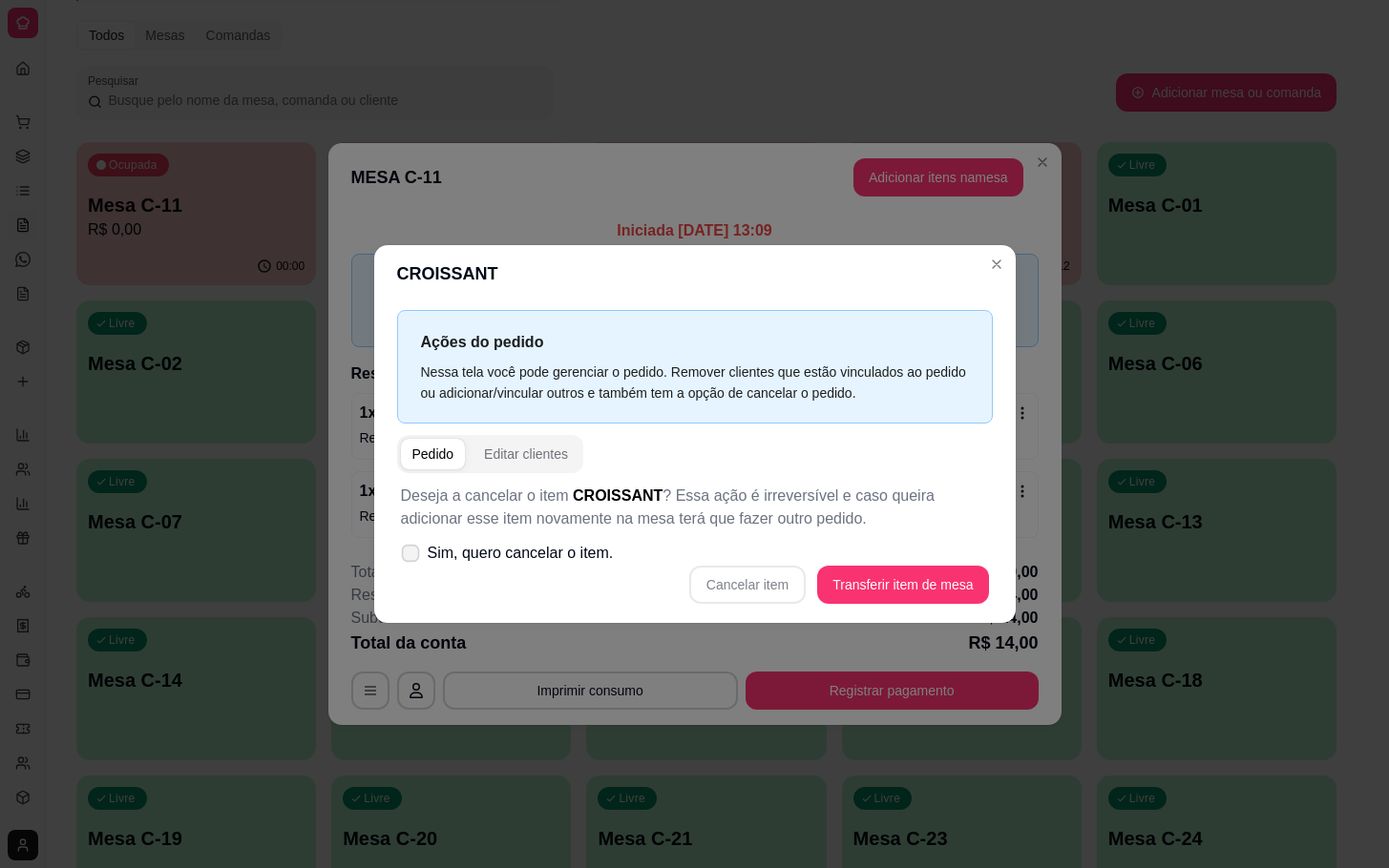
click at [568, 564] on span "Sim, quero cancelar o item." at bounding box center [521, 553] width 186 height 23
click at [413, 564] on input "Sim, quero cancelar o item." at bounding box center [406, 563] width 13 height 13
checkbox input "true"
click at [771, 584] on button "Cancelar item" at bounding box center [747, 585] width 117 height 39
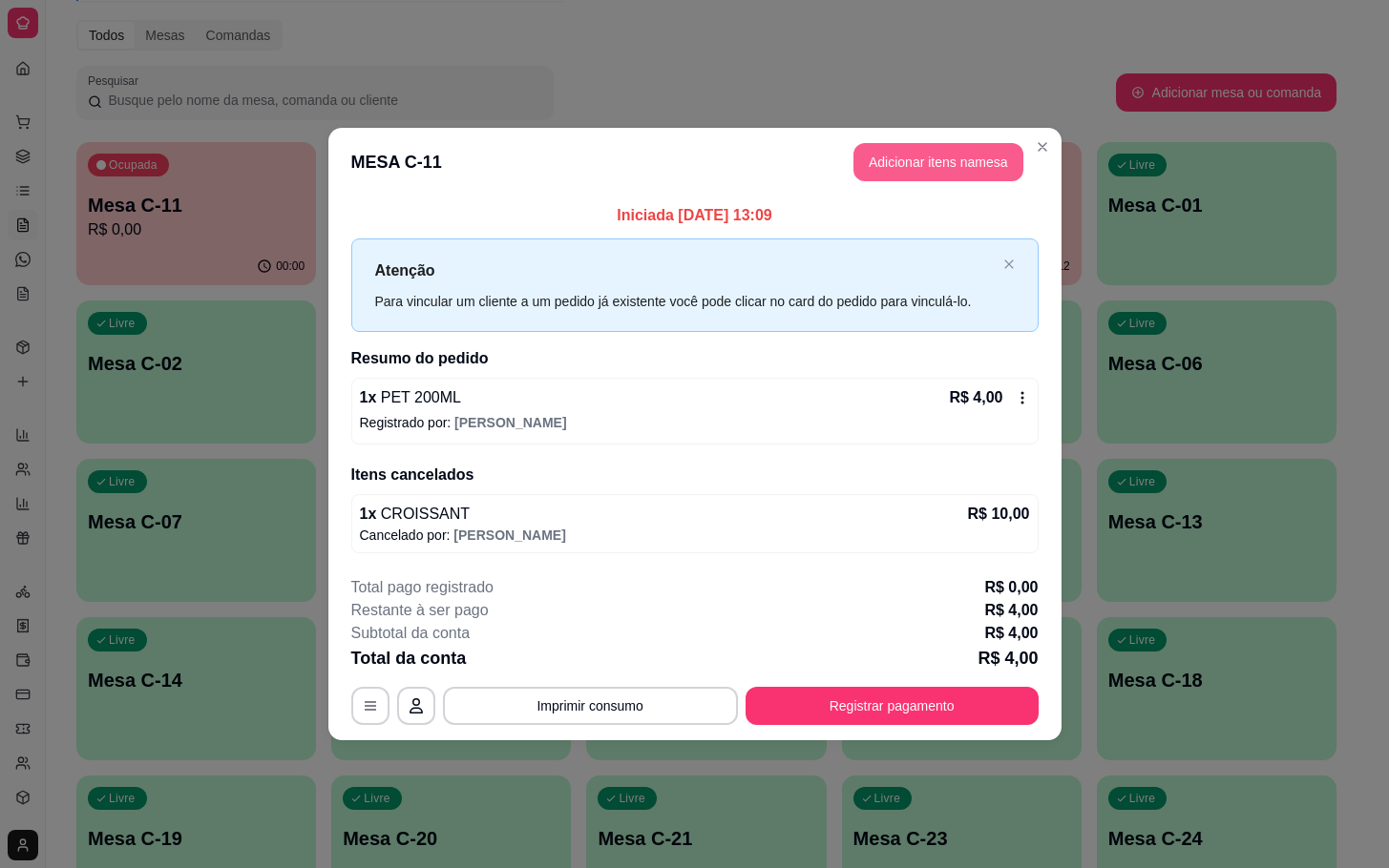
click at [945, 151] on button "Adicionar itens na mesa" at bounding box center [939, 162] width 170 height 39
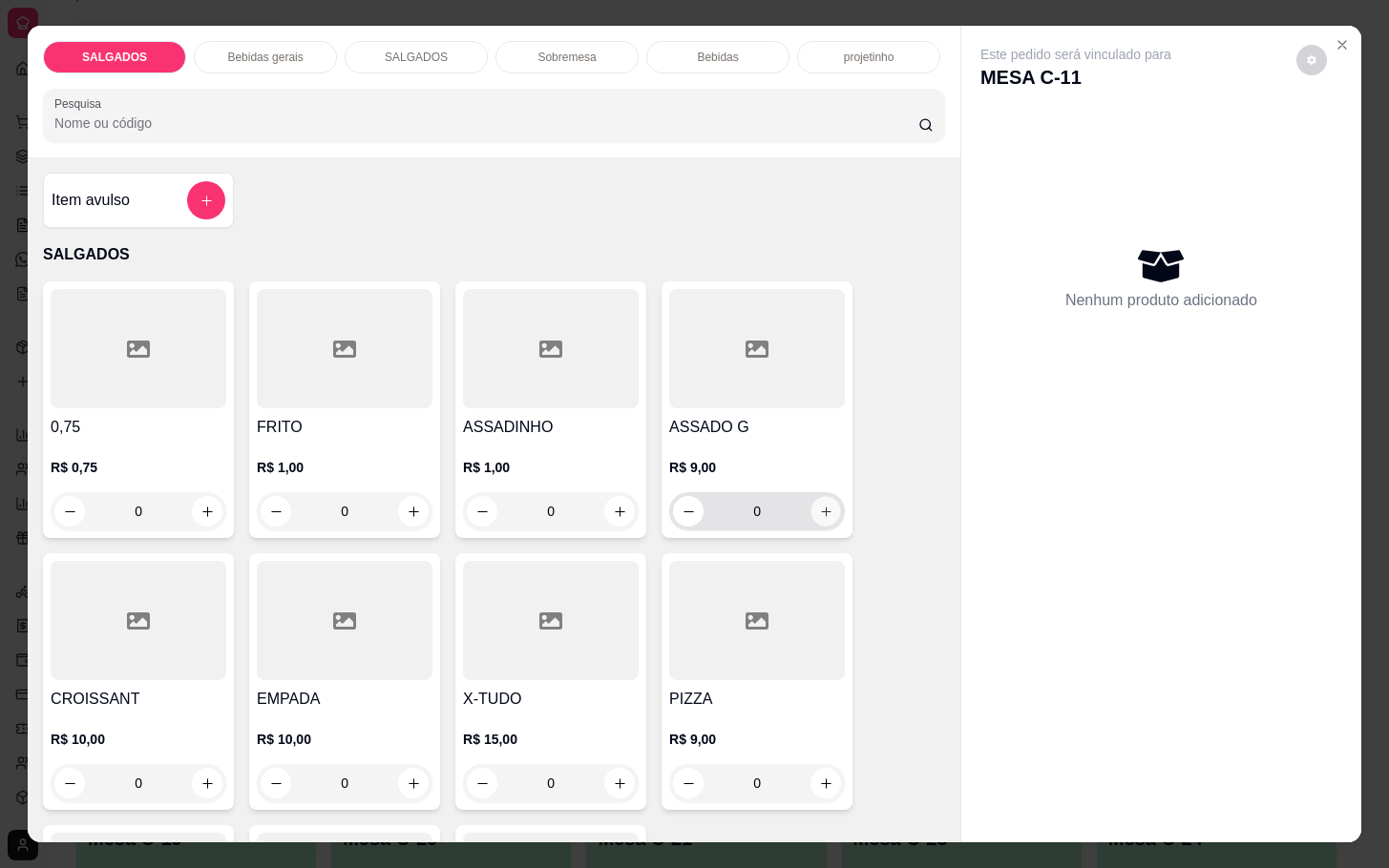
click at [819, 510] on icon "increase-product-quantity" at bounding box center [826, 512] width 14 height 14
type input "1"
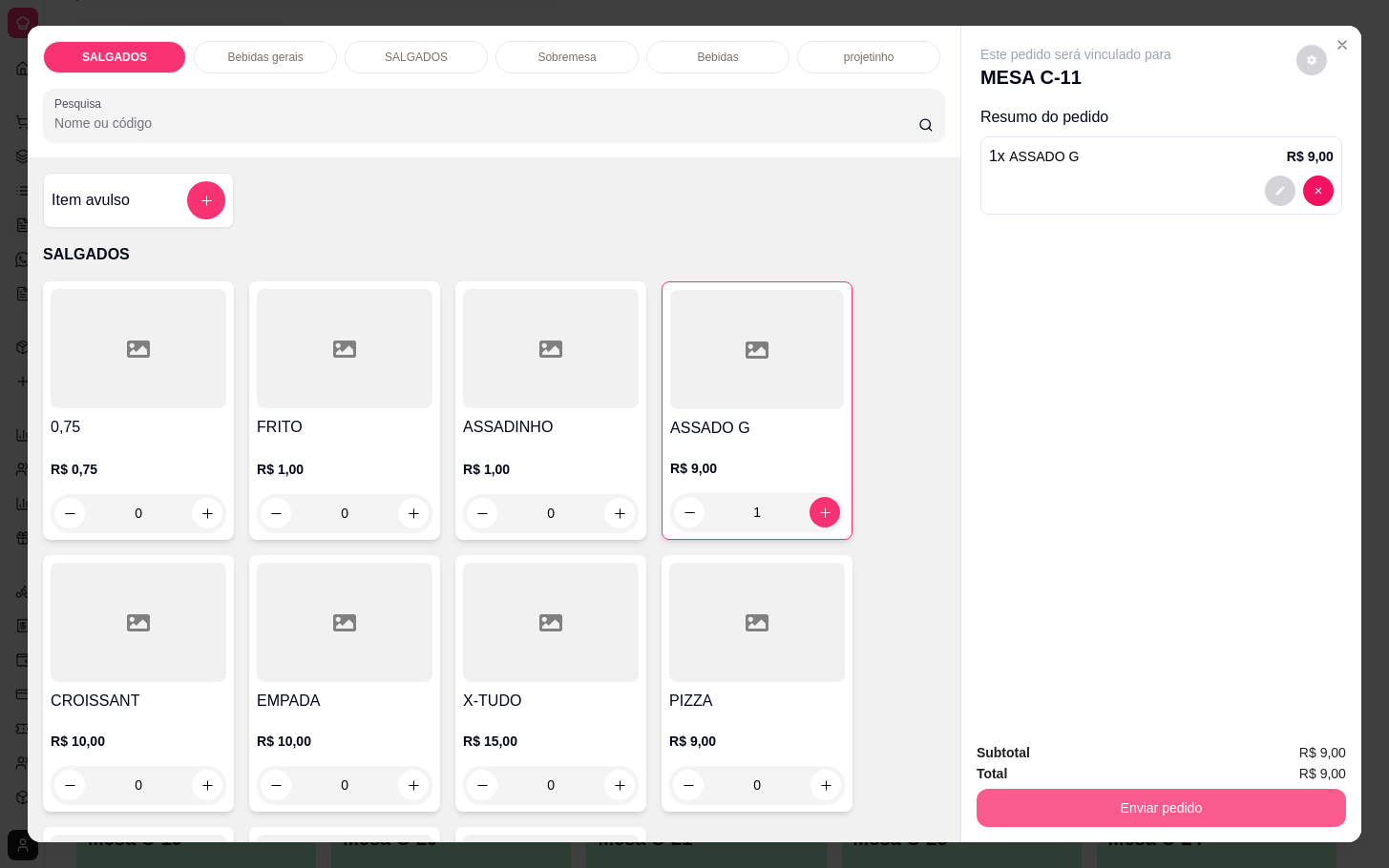
click at [1130, 799] on button "Enviar pedido" at bounding box center [1160, 808] width 369 height 39
click at [1313, 754] on button "Enviar pedido" at bounding box center [1293, 751] width 108 height 37
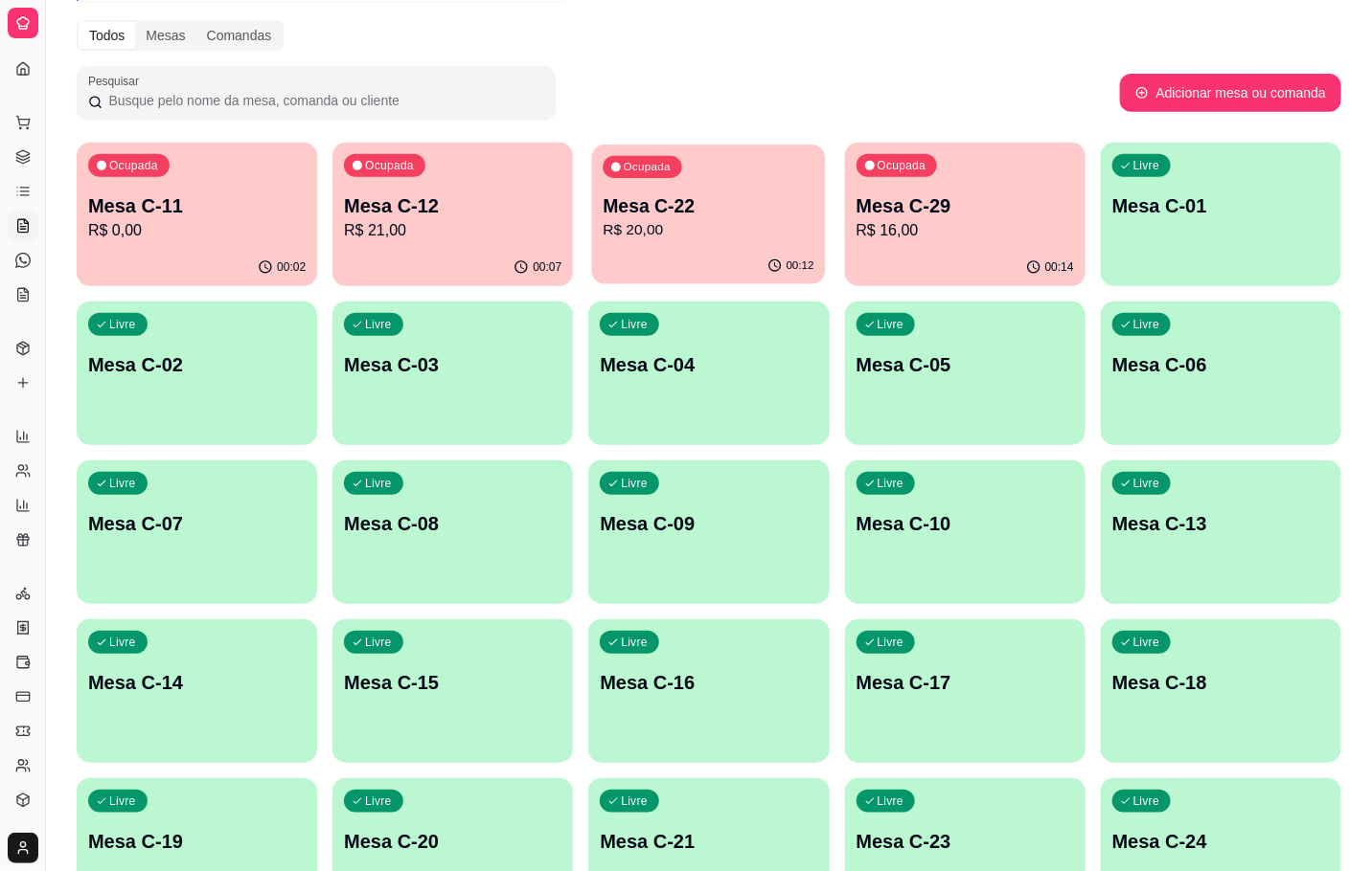
click at [648, 244] on div "Ocupada Mesa C-22 R$ 20,00" at bounding box center [708, 197] width 233 height 103
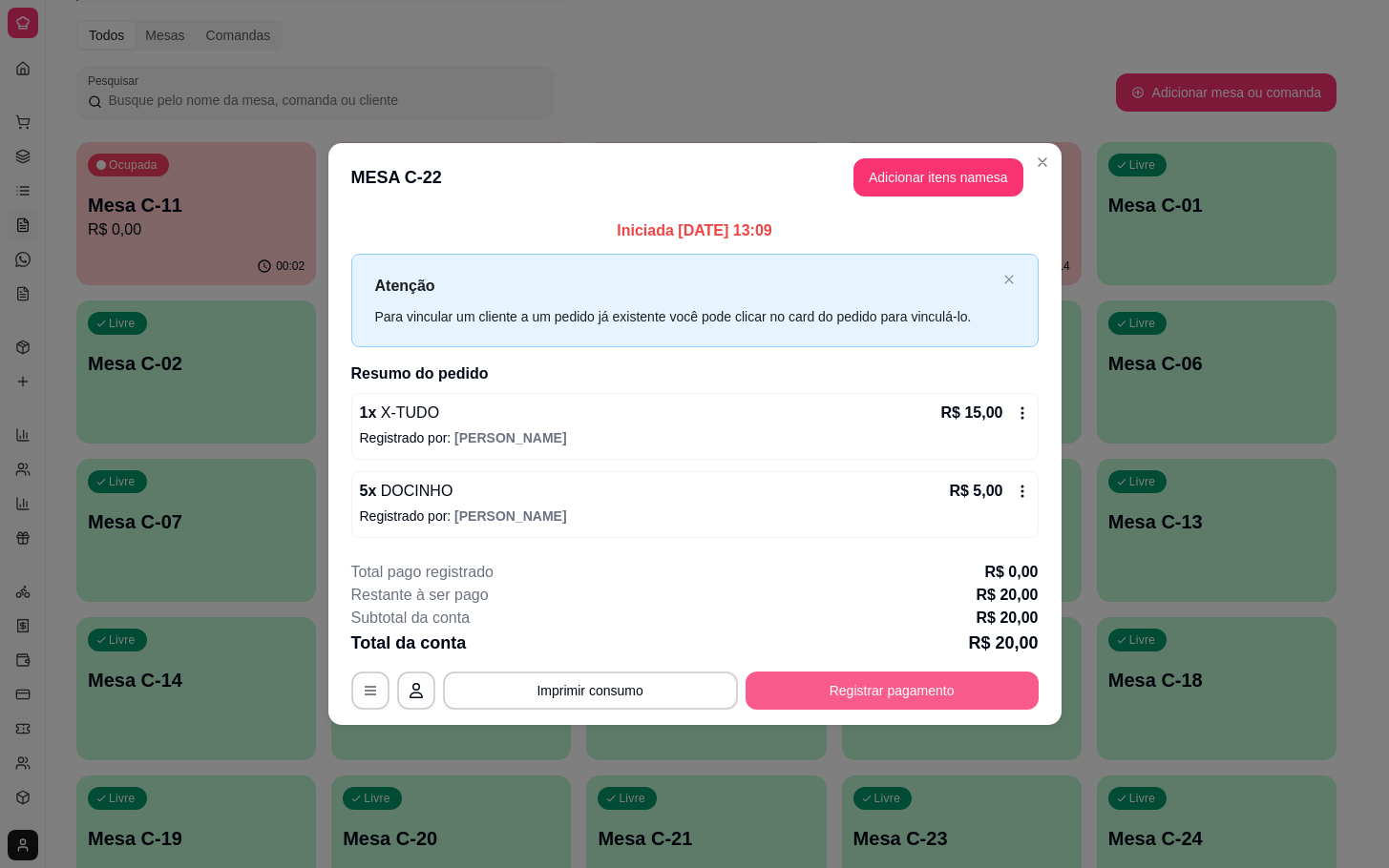
click at [876, 694] on button "Registrar pagamento" at bounding box center [892, 691] width 293 height 39
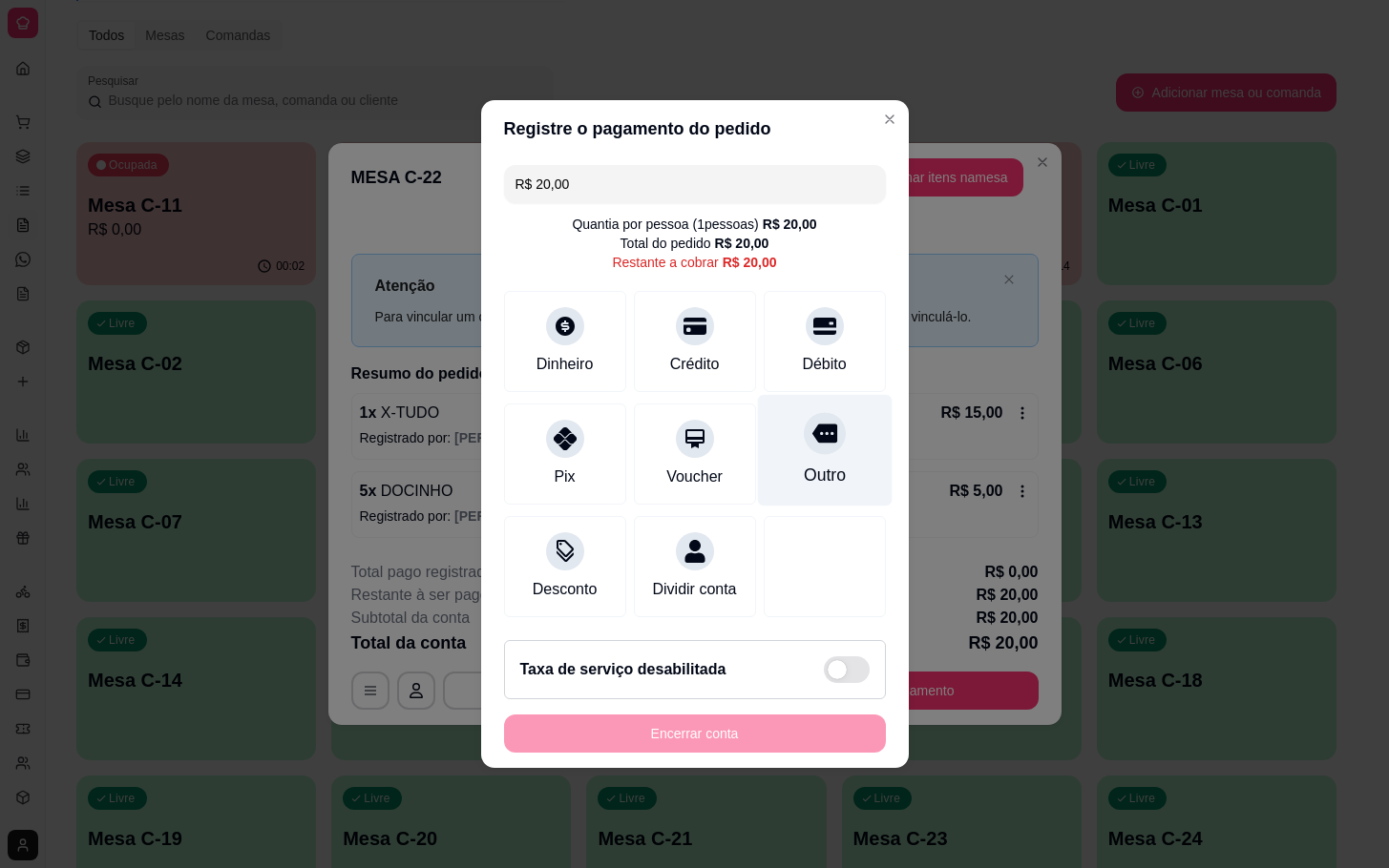
click at [842, 413] on div "Outro" at bounding box center [825, 450] width 135 height 112
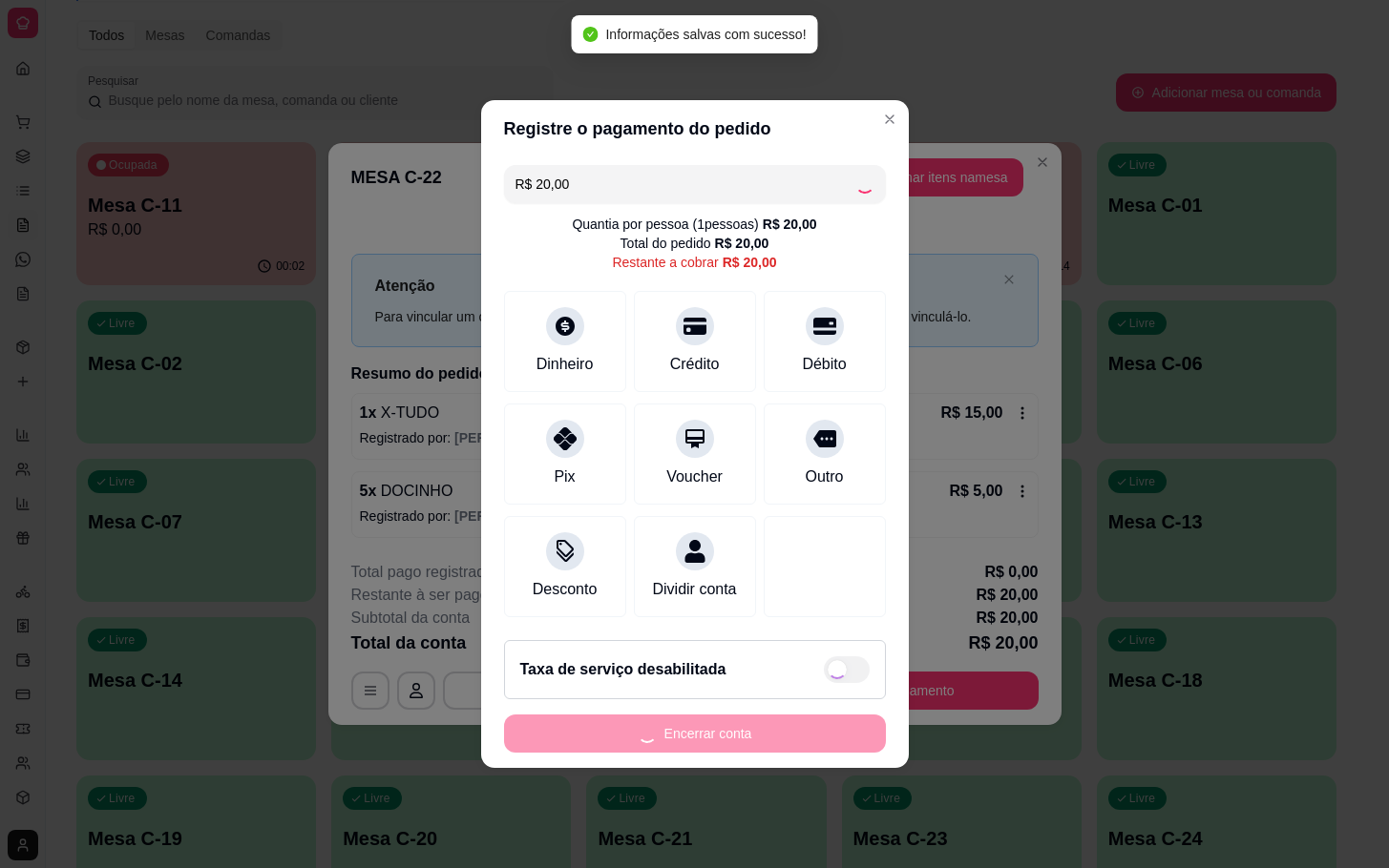
type input "R$ 0,00"
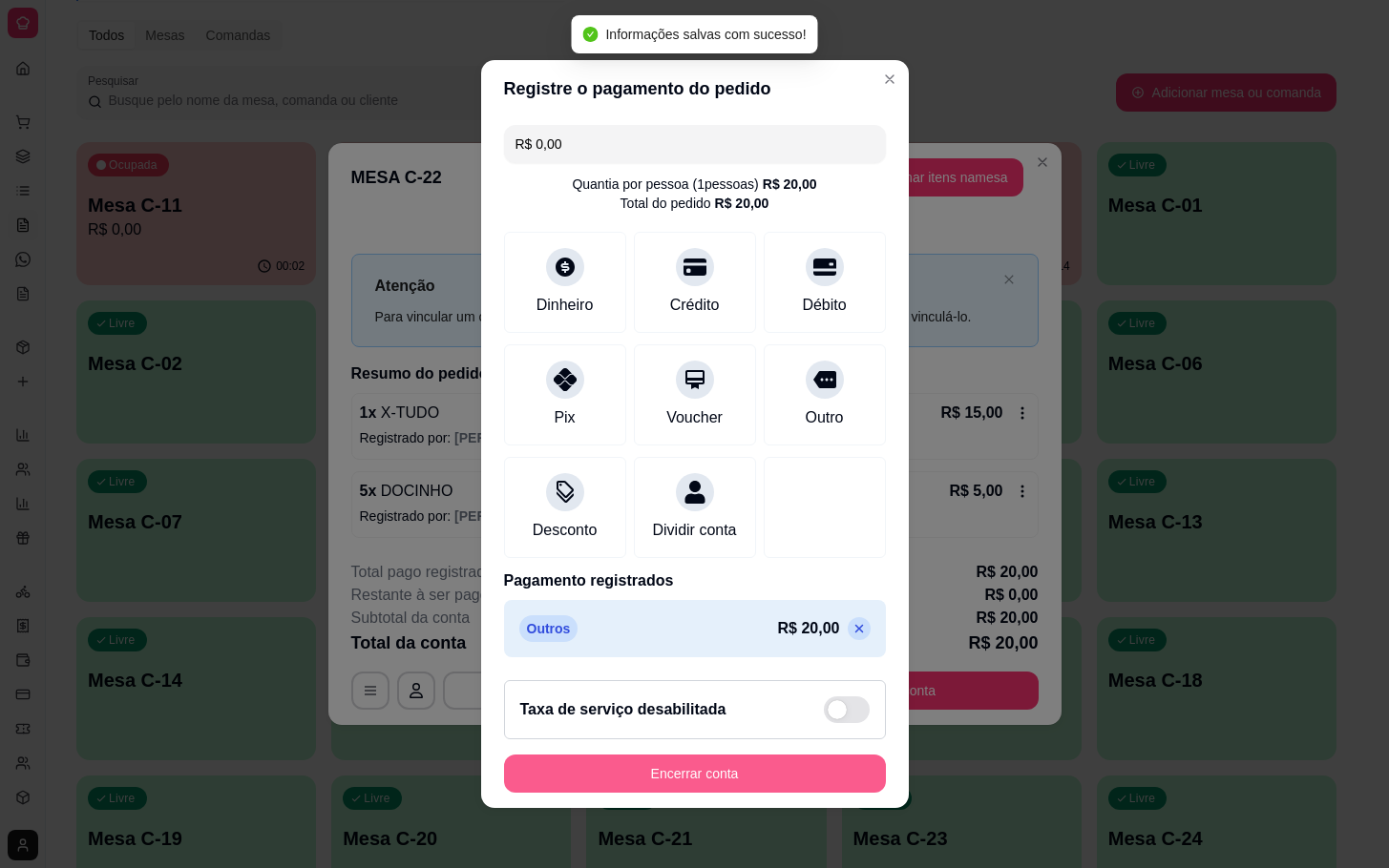
click at [703, 776] on button "Encerrar conta" at bounding box center [695, 774] width 382 height 39
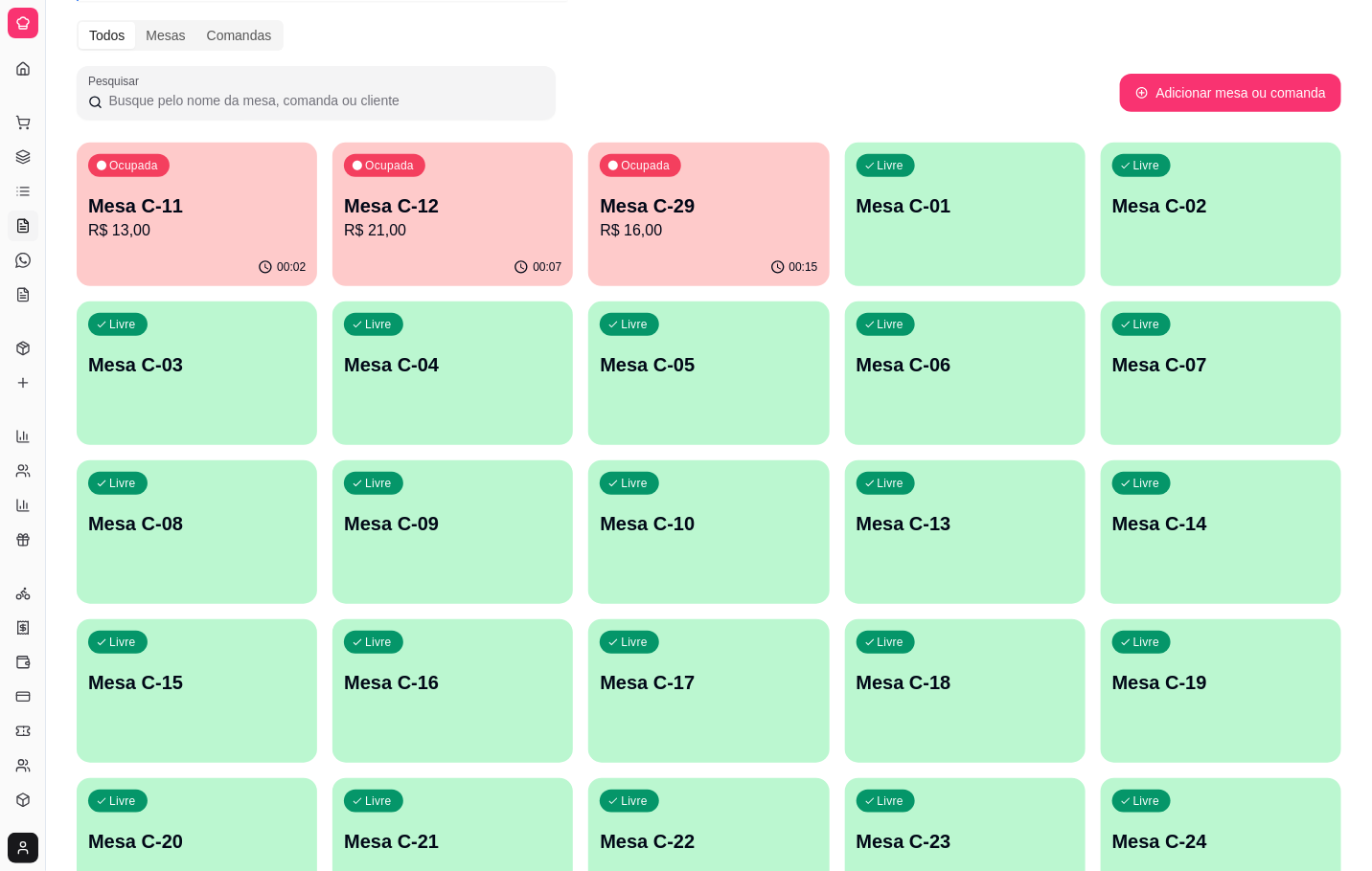
click at [707, 193] on p "Mesa C-29" at bounding box center [708, 206] width 218 height 27
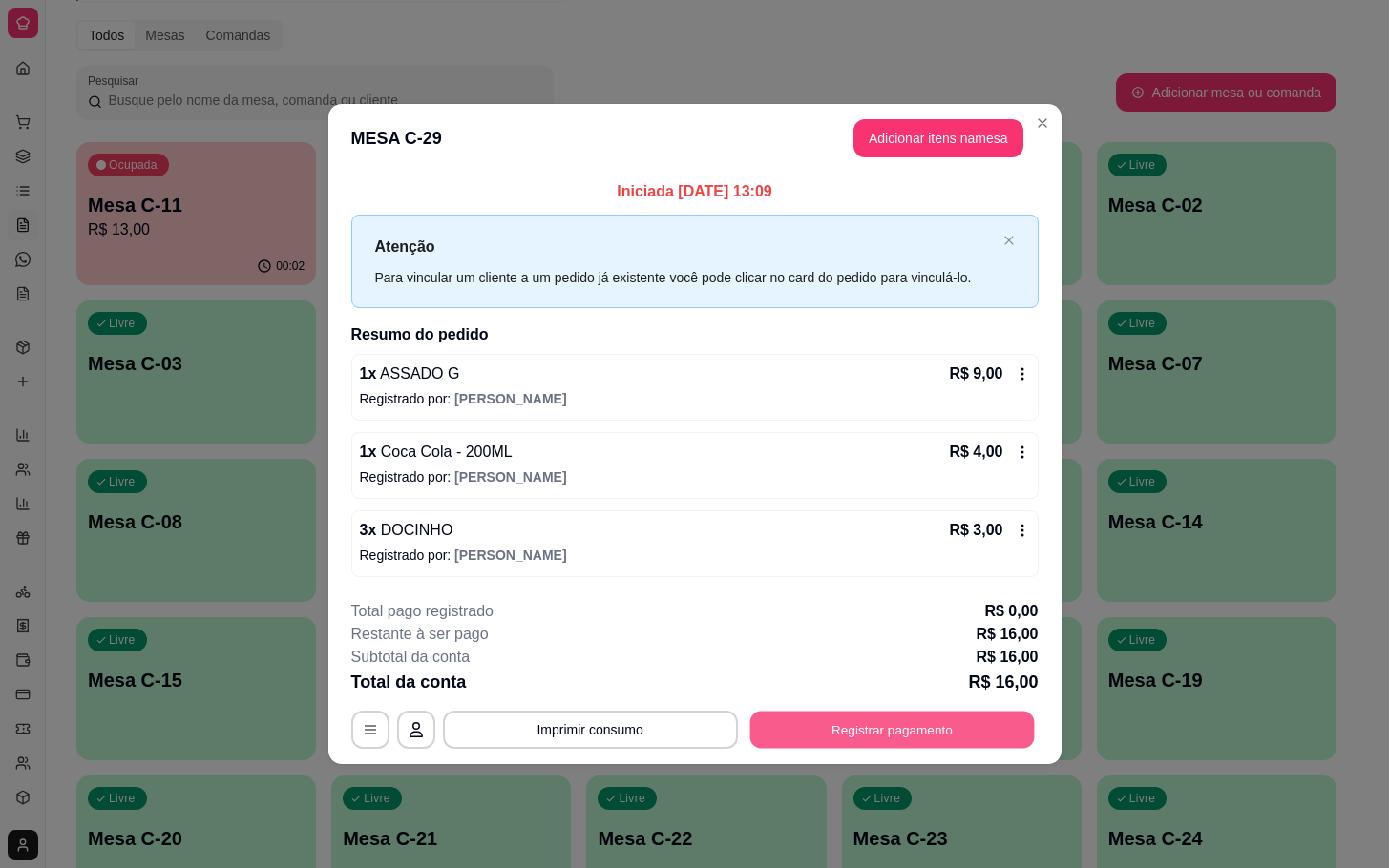
click at [847, 747] on button "Registrar pagamento" at bounding box center [891, 729] width 284 height 38
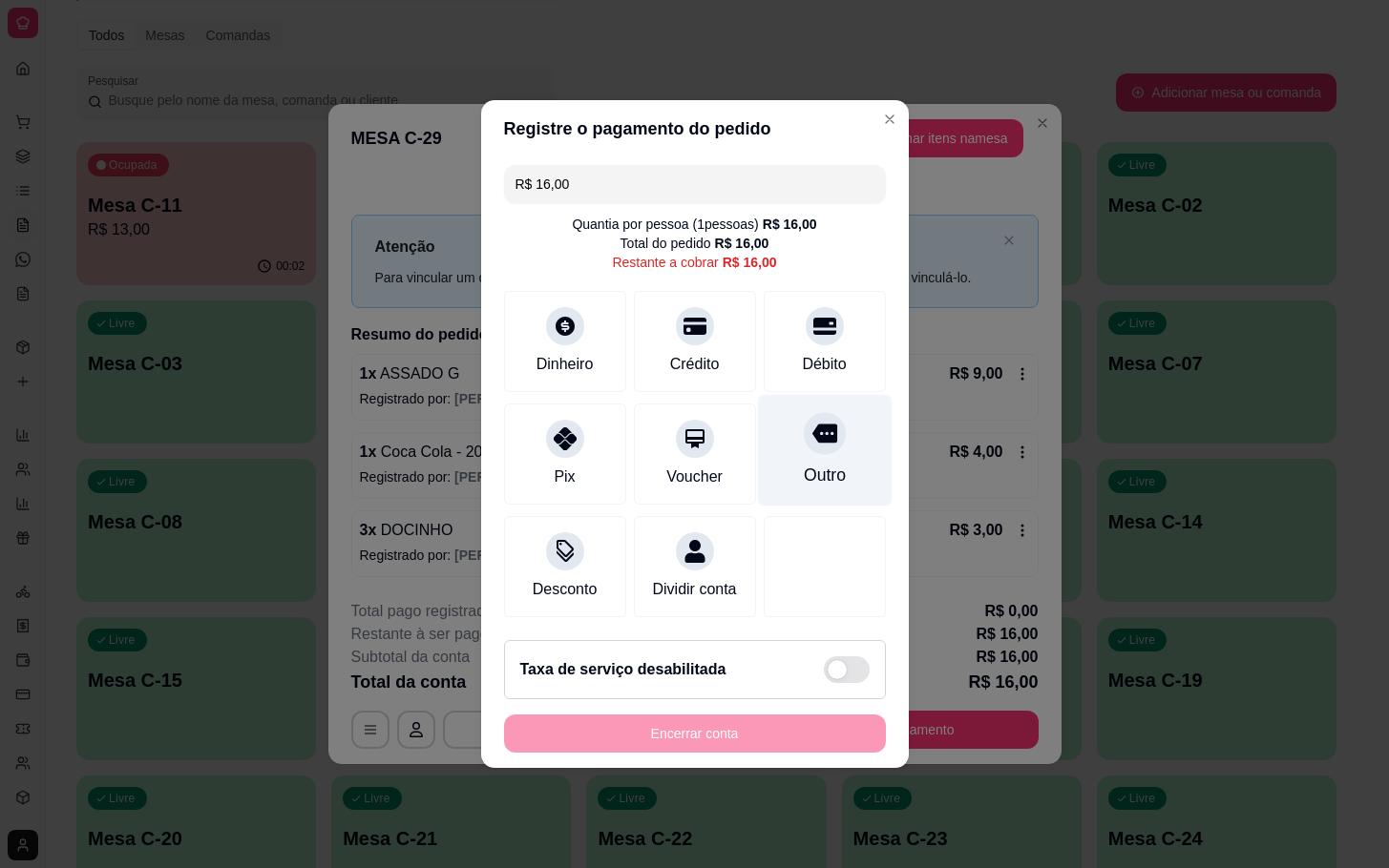
click at [812, 422] on icon at bounding box center [824, 433] width 25 height 25
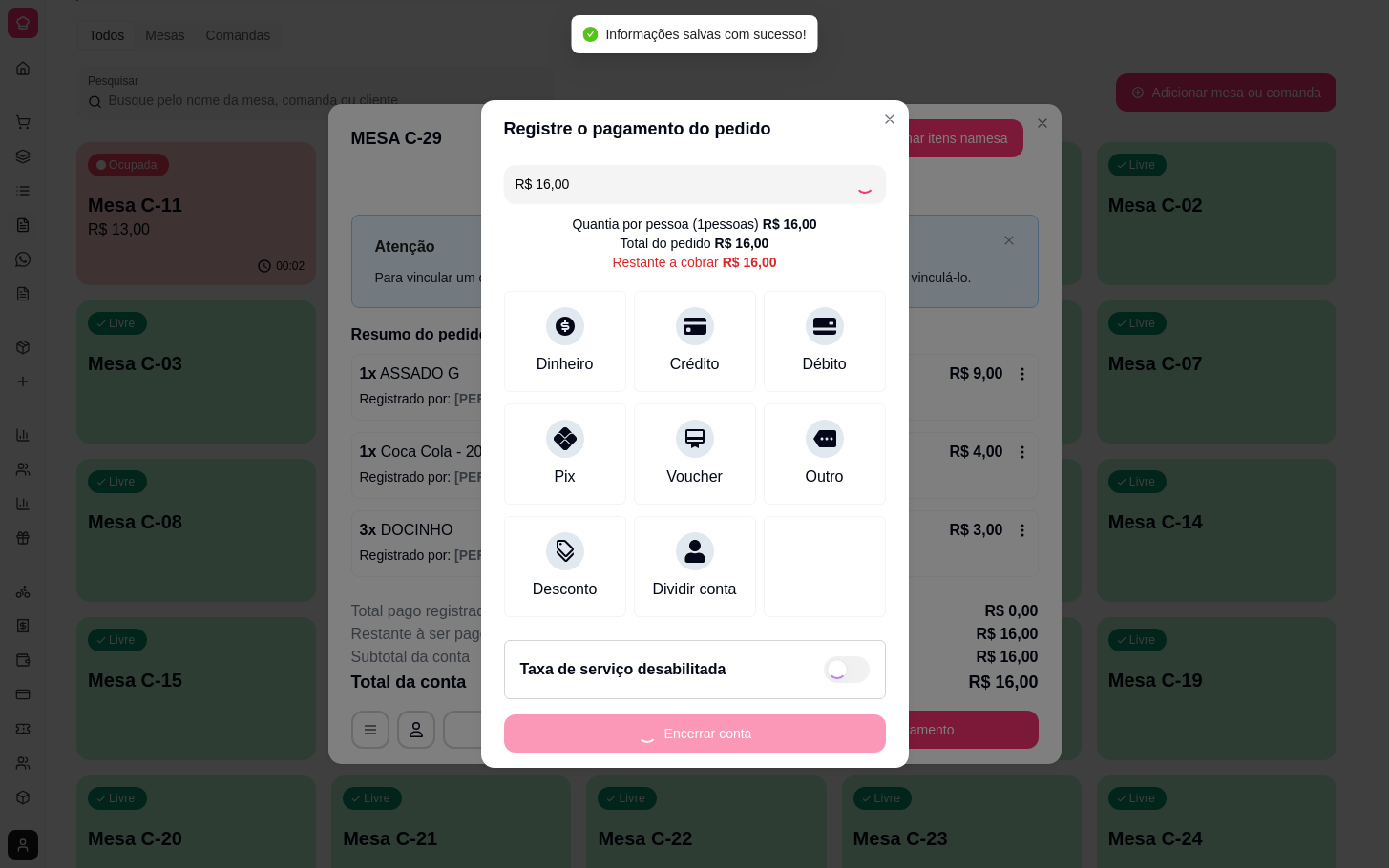
type input "R$ 0,00"
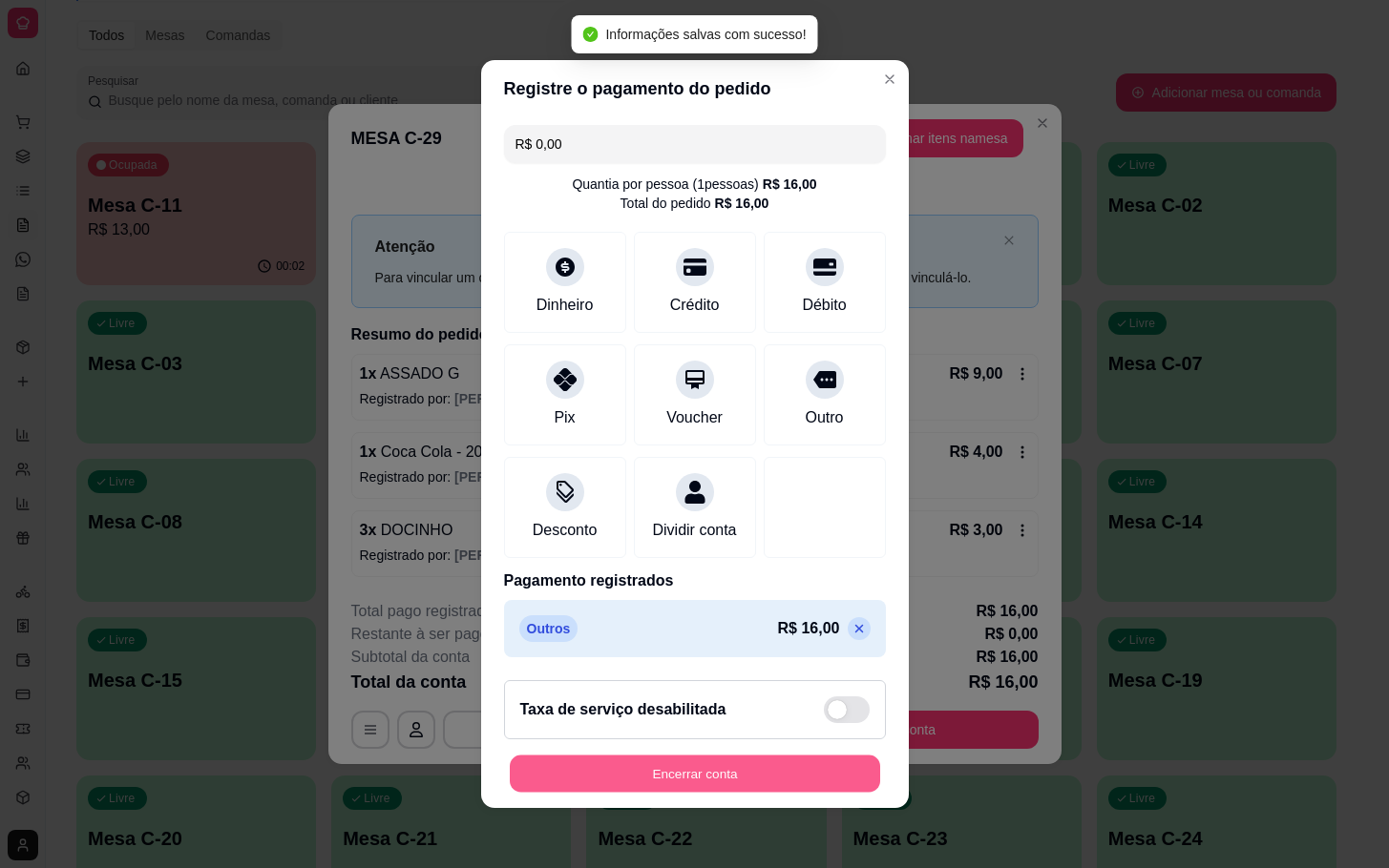
click at [740, 793] on button "Encerrar conta" at bounding box center [695, 775] width 370 height 38
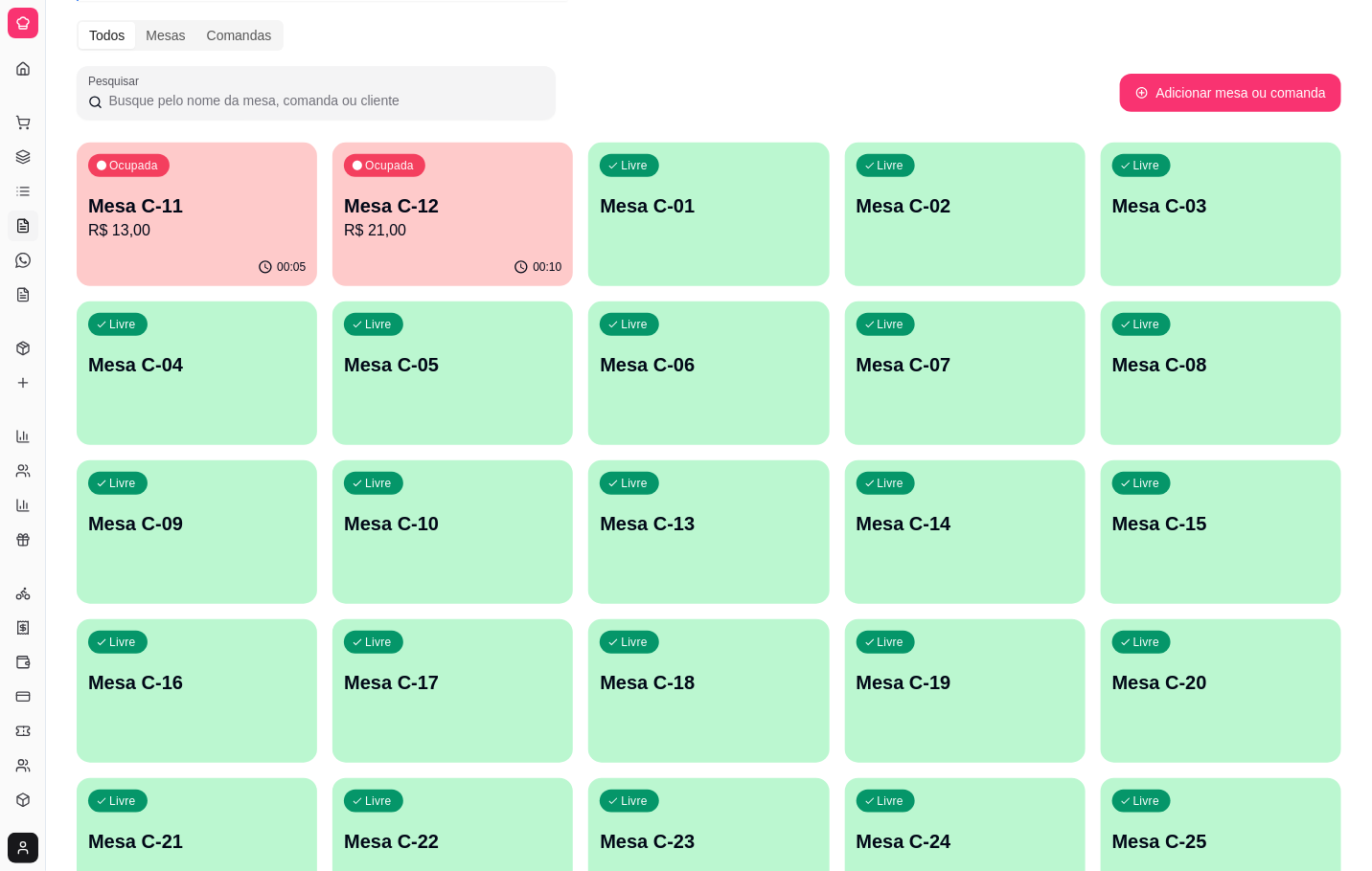
click at [149, 296] on div "Ocupada Mesa C-11 R$ 13,00 00:05 Ocupada Mesa C-12 R$ 21,00 00:10 Livre Mesa C-…" at bounding box center [708, 612] width 1265 height 939
click at [164, 280] on div "00:05" at bounding box center [197, 266] width 233 height 37
drag, startPoint x: 1366, startPoint y: 210, endPoint x: 1371, endPoint y: 187, distance: 23.5
click at [1369, 187] on div "Melhore seu plano Você tem 30 mesas / comandas disponíveis. Obtenha o Diggy Bot…" at bounding box center [708, 472] width 1326 height 1264
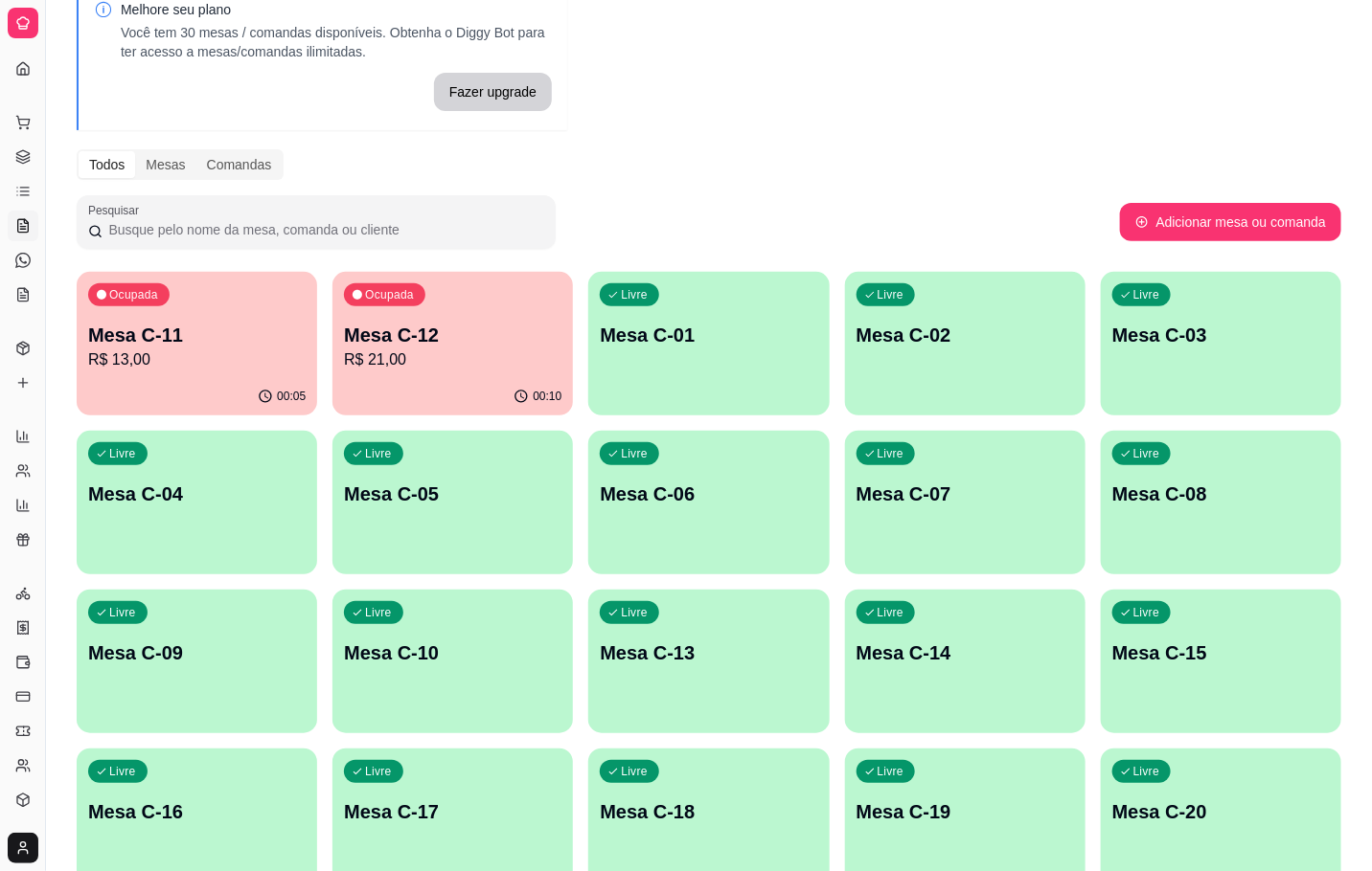
scroll to position [13, 0]
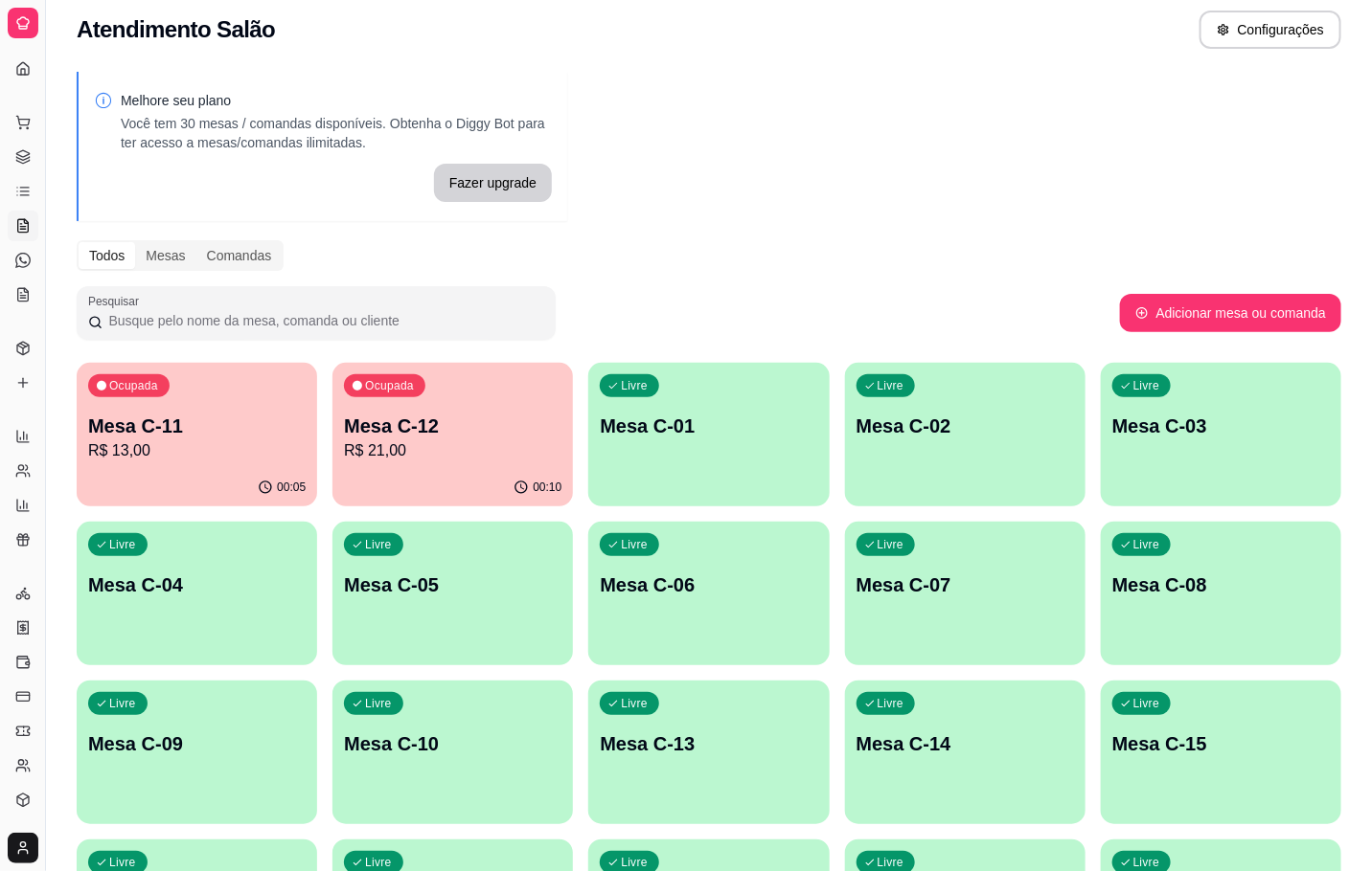
click at [537, 469] on div "00:10" at bounding box center [453, 488] width 240 height 38
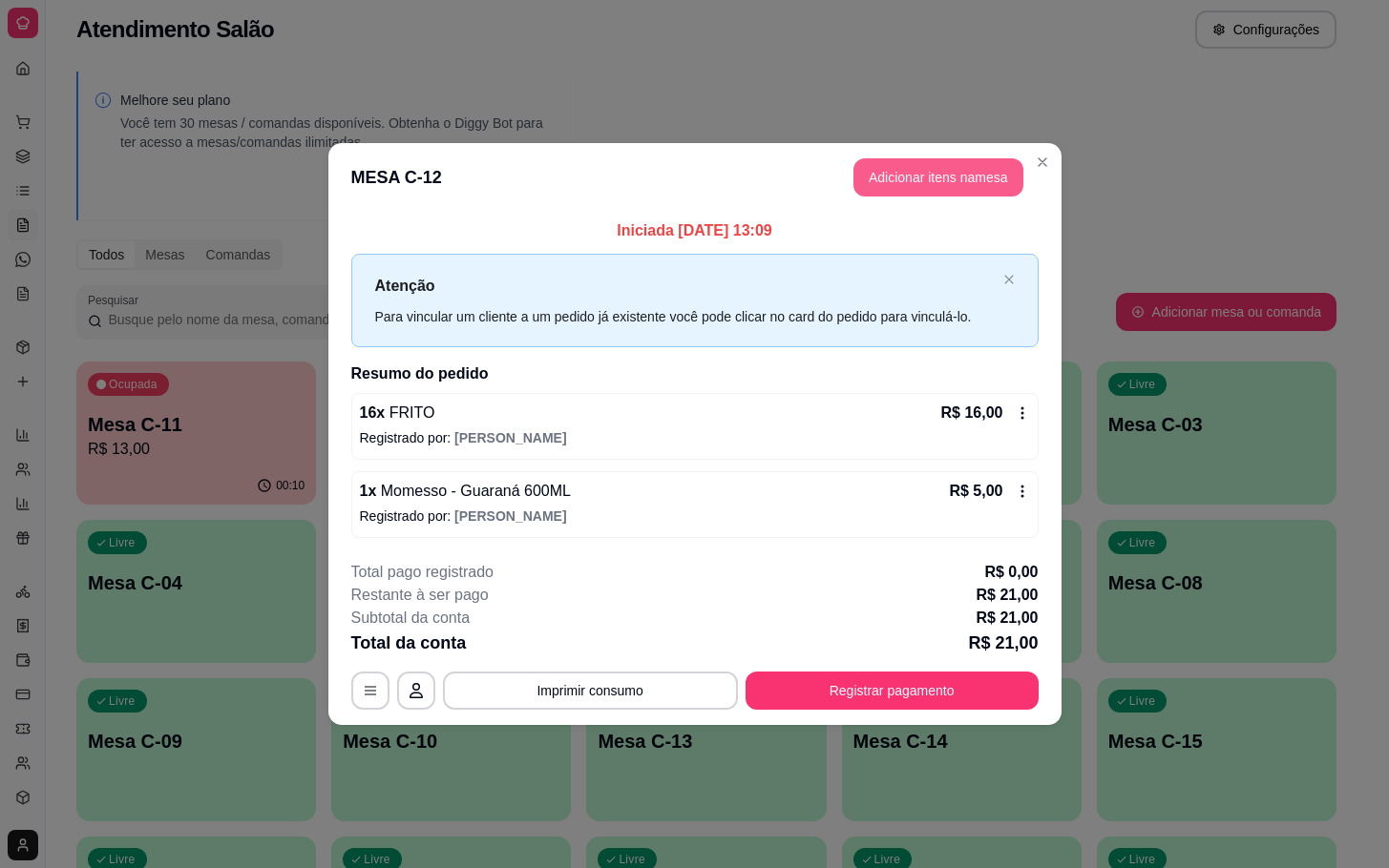
click at [948, 184] on button "Adicionar itens na mesa" at bounding box center [939, 177] width 170 height 39
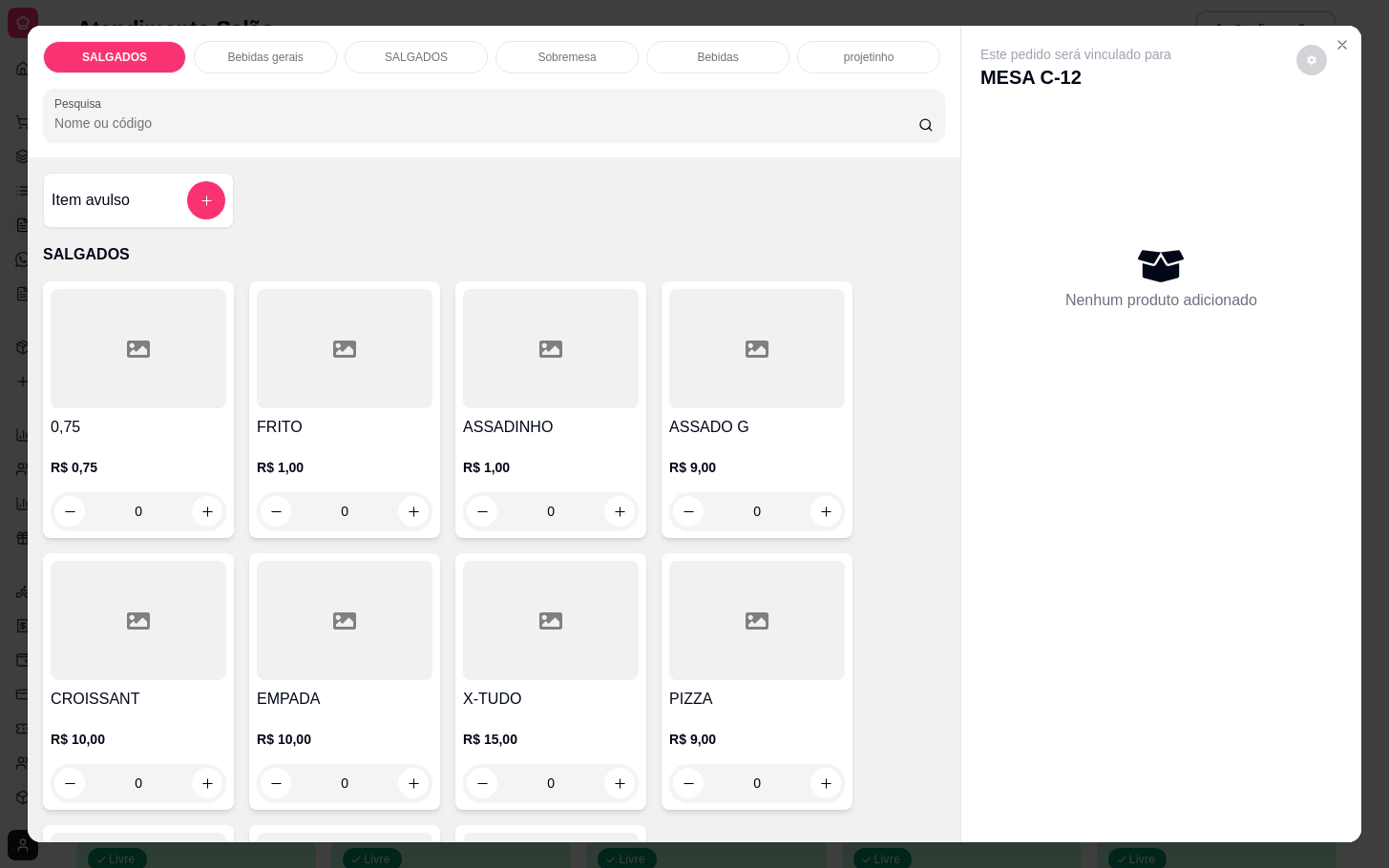
click at [395, 381] on div at bounding box center [344, 348] width 175 height 120
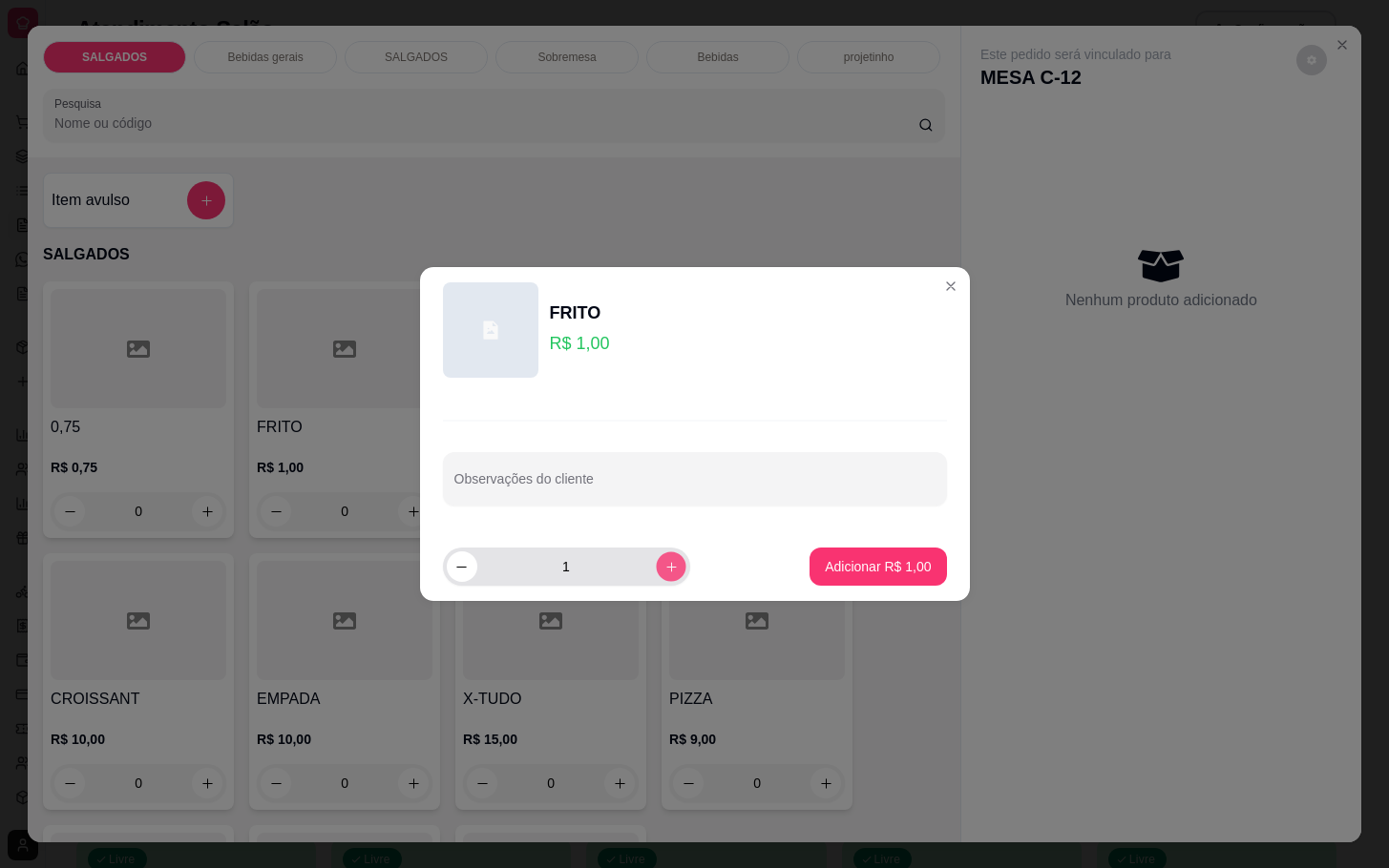
click at [663, 564] on icon "increase-product-quantity" at bounding box center [670, 567] width 14 height 14
click at [662, 564] on button "increase-product-quantity" at bounding box center [670, 566] width 30 height 30
type input "4"
click at [899, 558] on p "Adicionar R$ 4,00" at bounding box center [877, 566] width 106 height 19
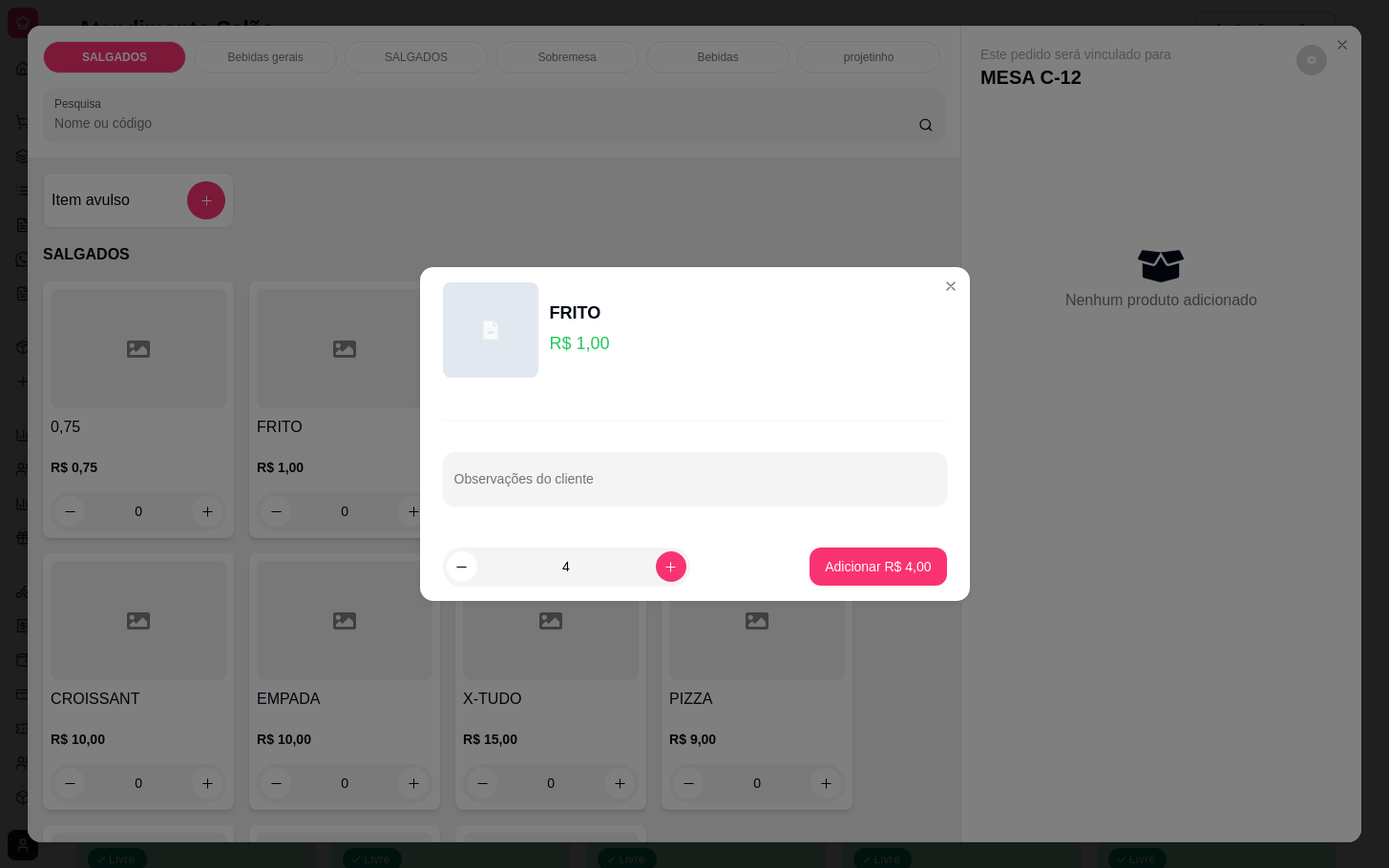
type input "4"
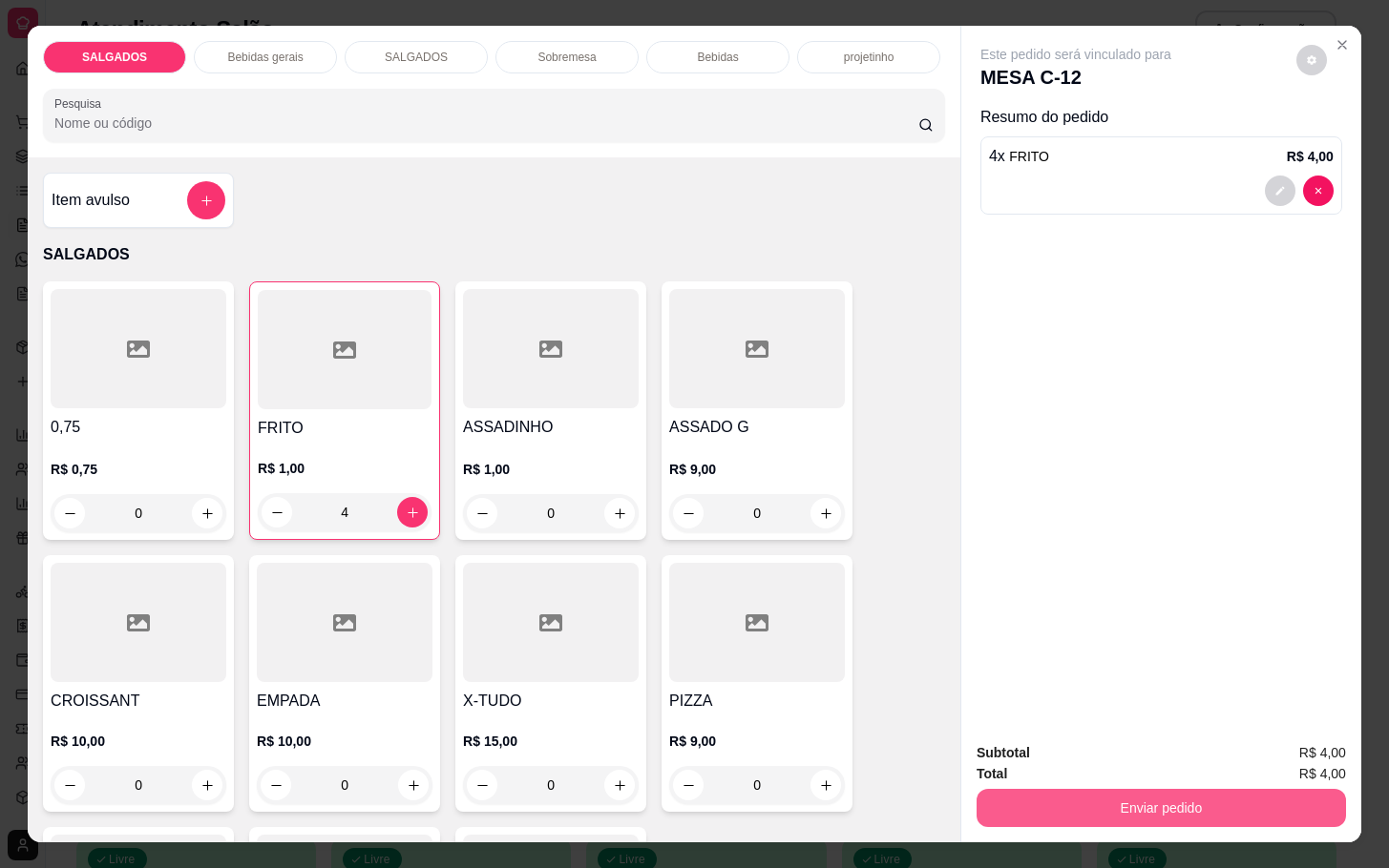
click at [1161, 789] on button "Enviar pedido" at bounding box center [1160, 808] width 369 height 39
click at [1133, 756] on button "Registrar cliente" at bounding box center [1165, 752] width 126 height 37
click at [1191, 793] on button "Enviar pedido" at bounding box center [1160, 808] width 369 height 39
click at [1243, 741] on div "Registrar cliente Enviar pedido" at bounding box center [1150, 755] width 327 height 31
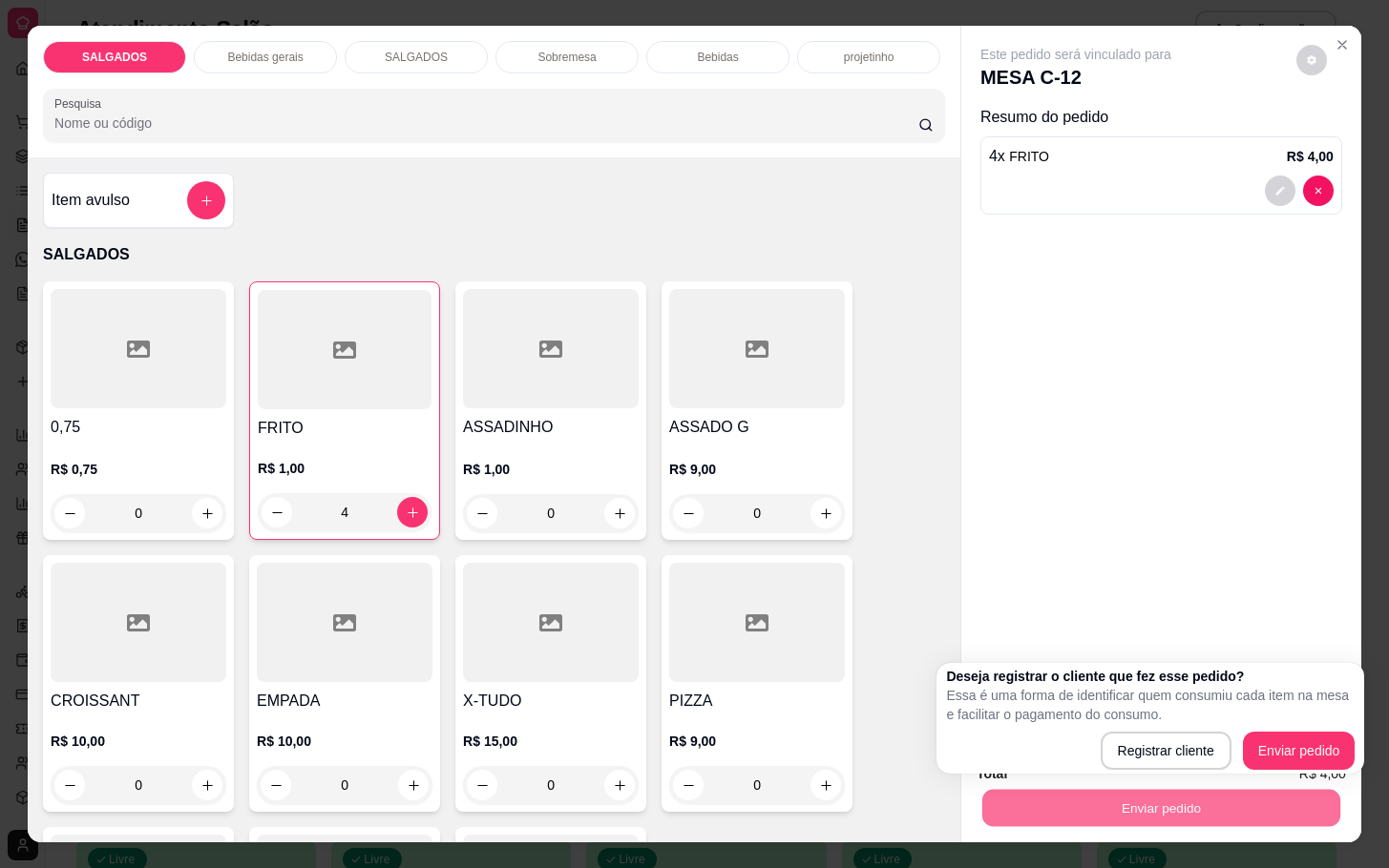
click at [1360, 739] on div "Deseja registrar o cliente que fez esse pedido? Essa é uma forma de identificar…" at bounding box center [1150, 719] width 428 height 111
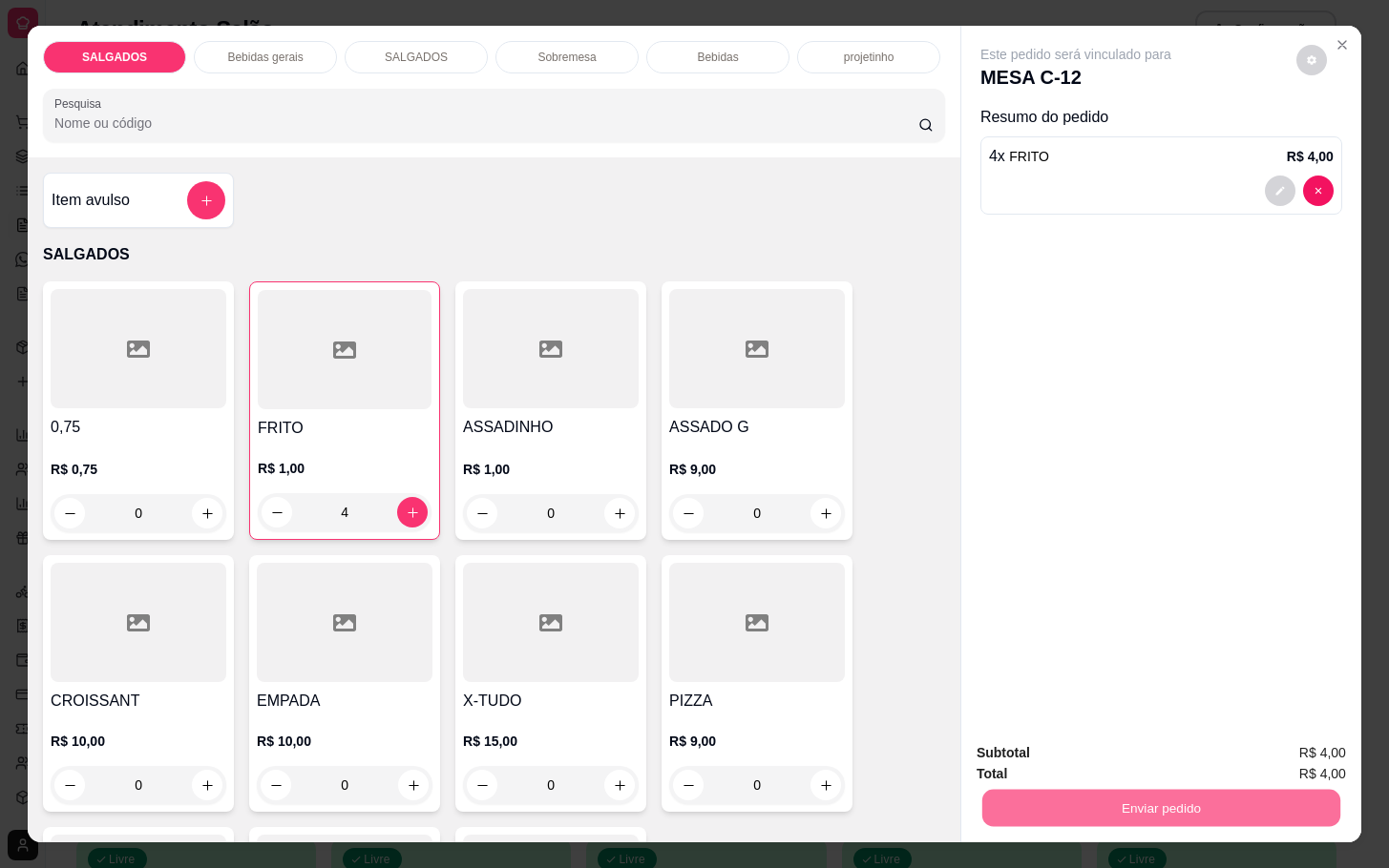
click at [1339, 738] on button "Enviar pedido" at bounding box center [1294, 752] width 105 height 36
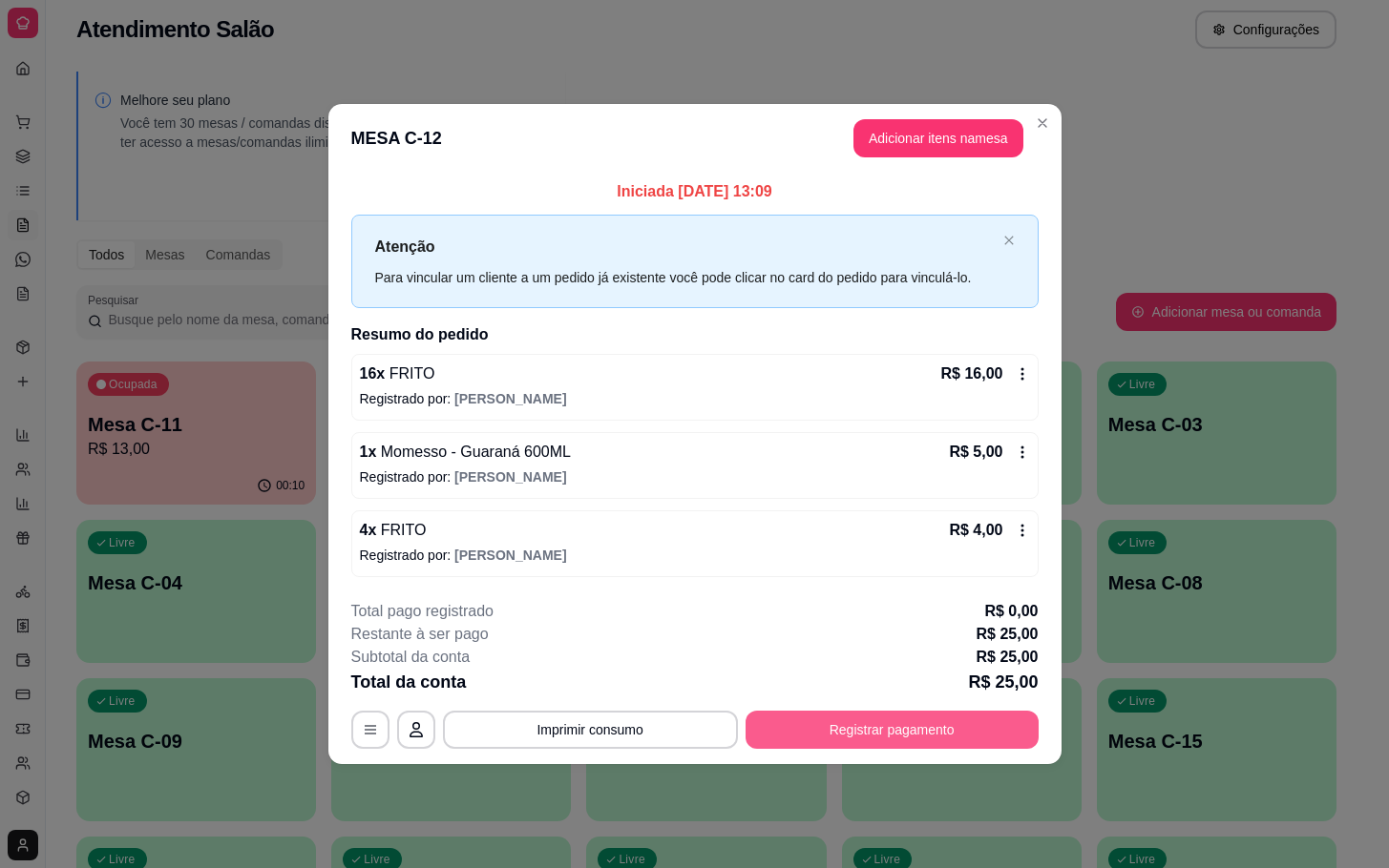
click at [957, 711] on button "Registrar pagamento" at bounding box center [892, 729] width 293 height 39
click at [960, 713] on button "Registrar pagamento" at bounding box center [892, 729] width 293 height 39
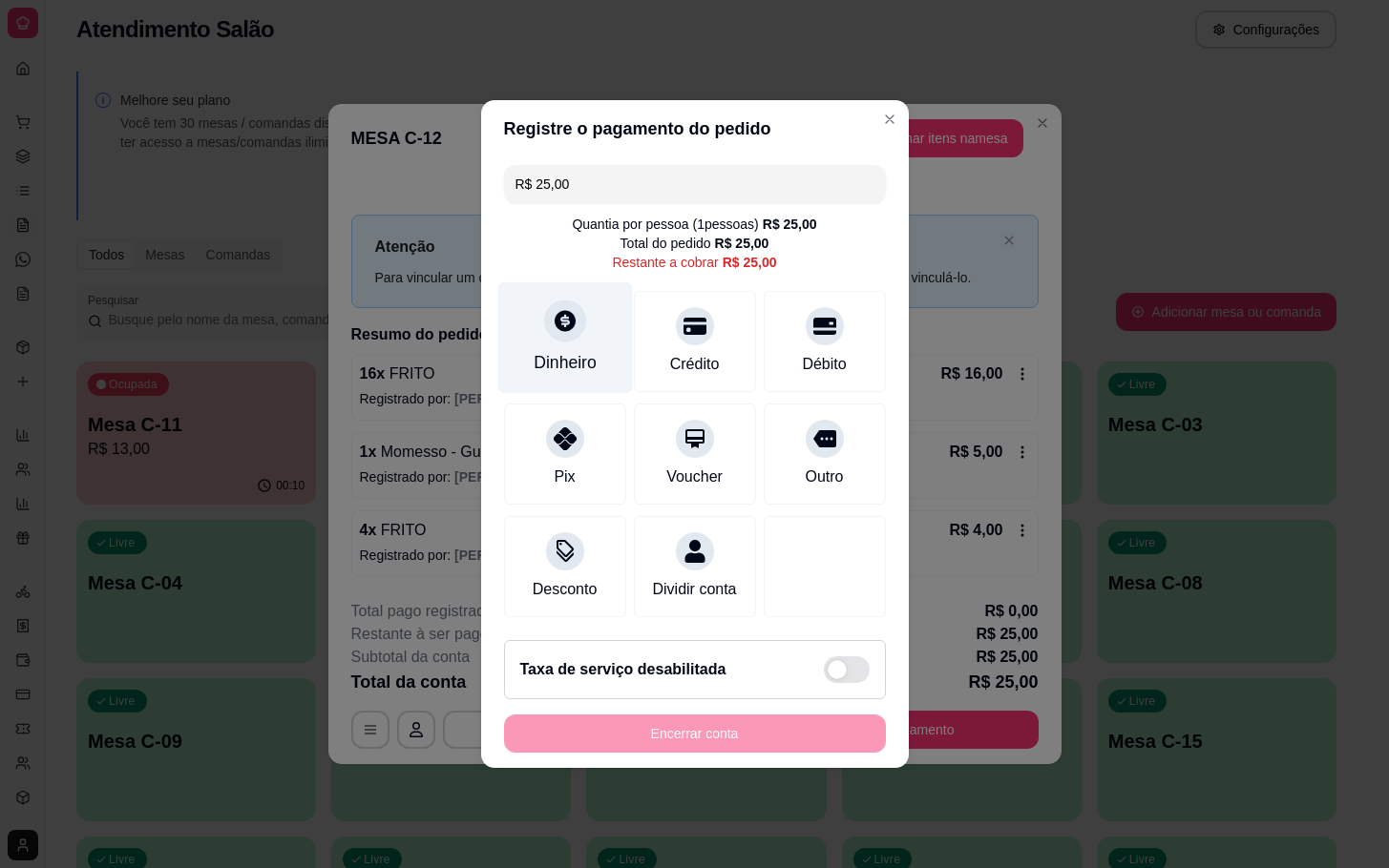
click at [584, 350] on div "Dinheiro" at bounding box center [565, 362] width 63 height 25
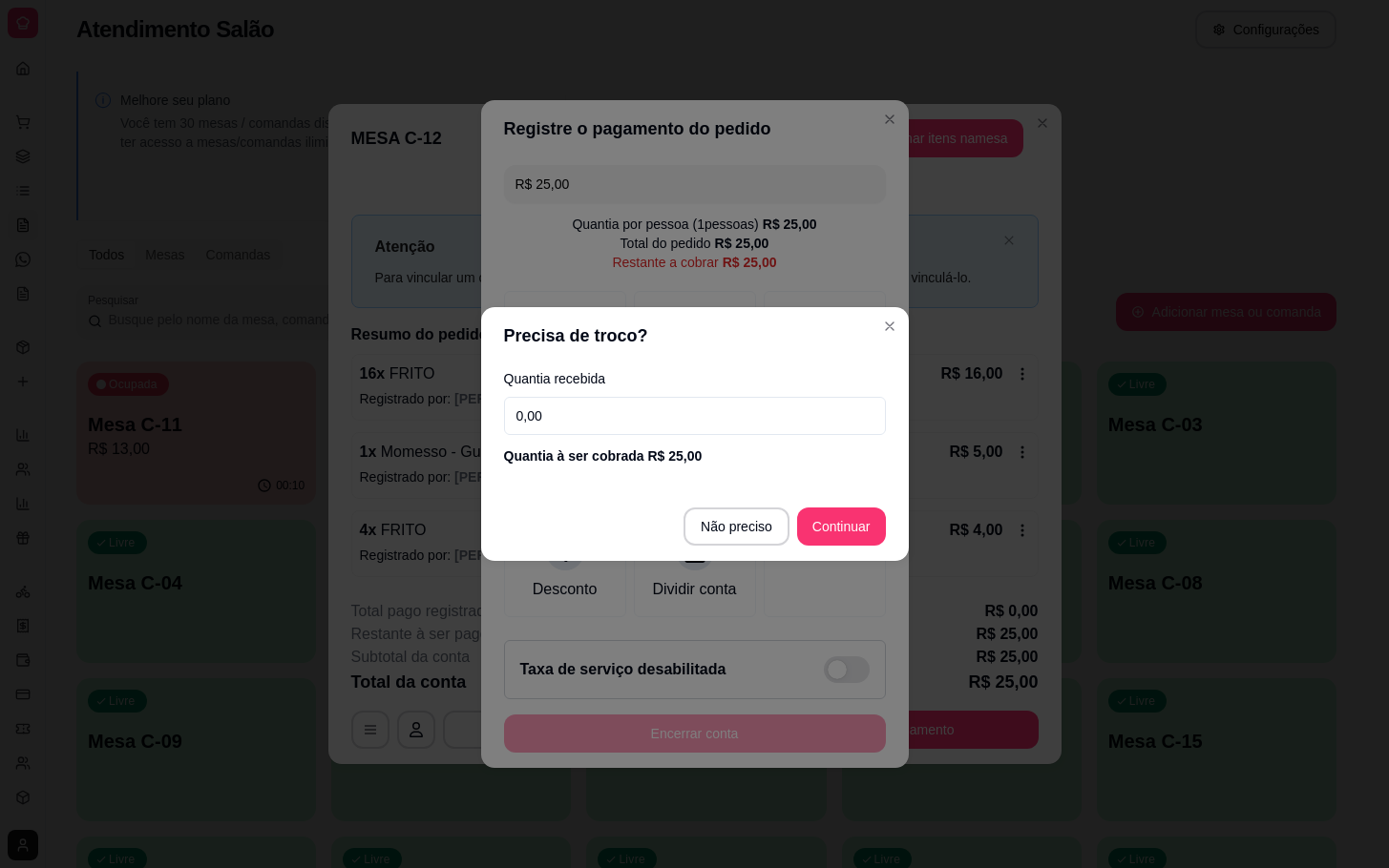
click at [697, 428] on input "0,00" at bounding box center [695, 416] width 382 height 39
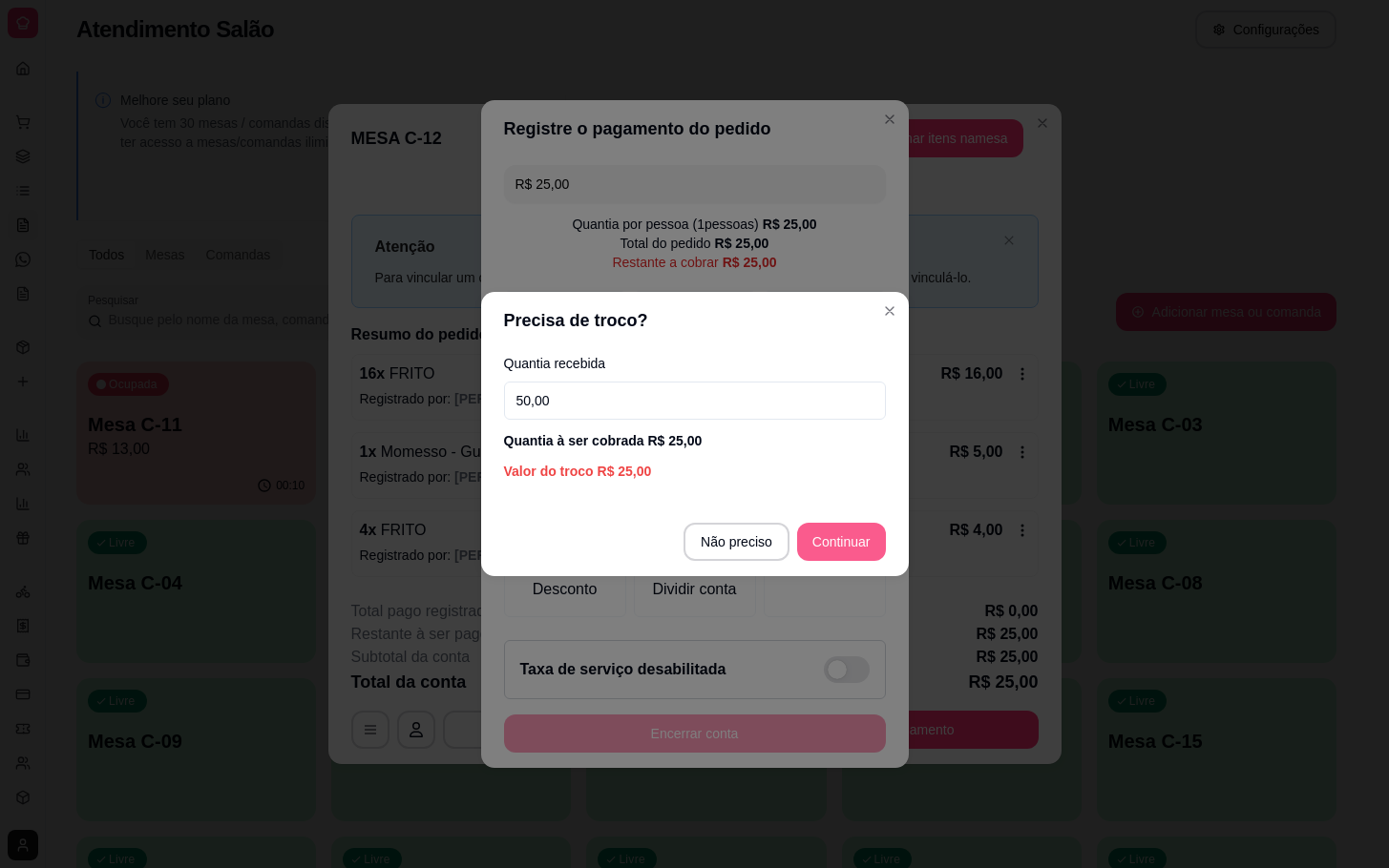
type input "50,00"
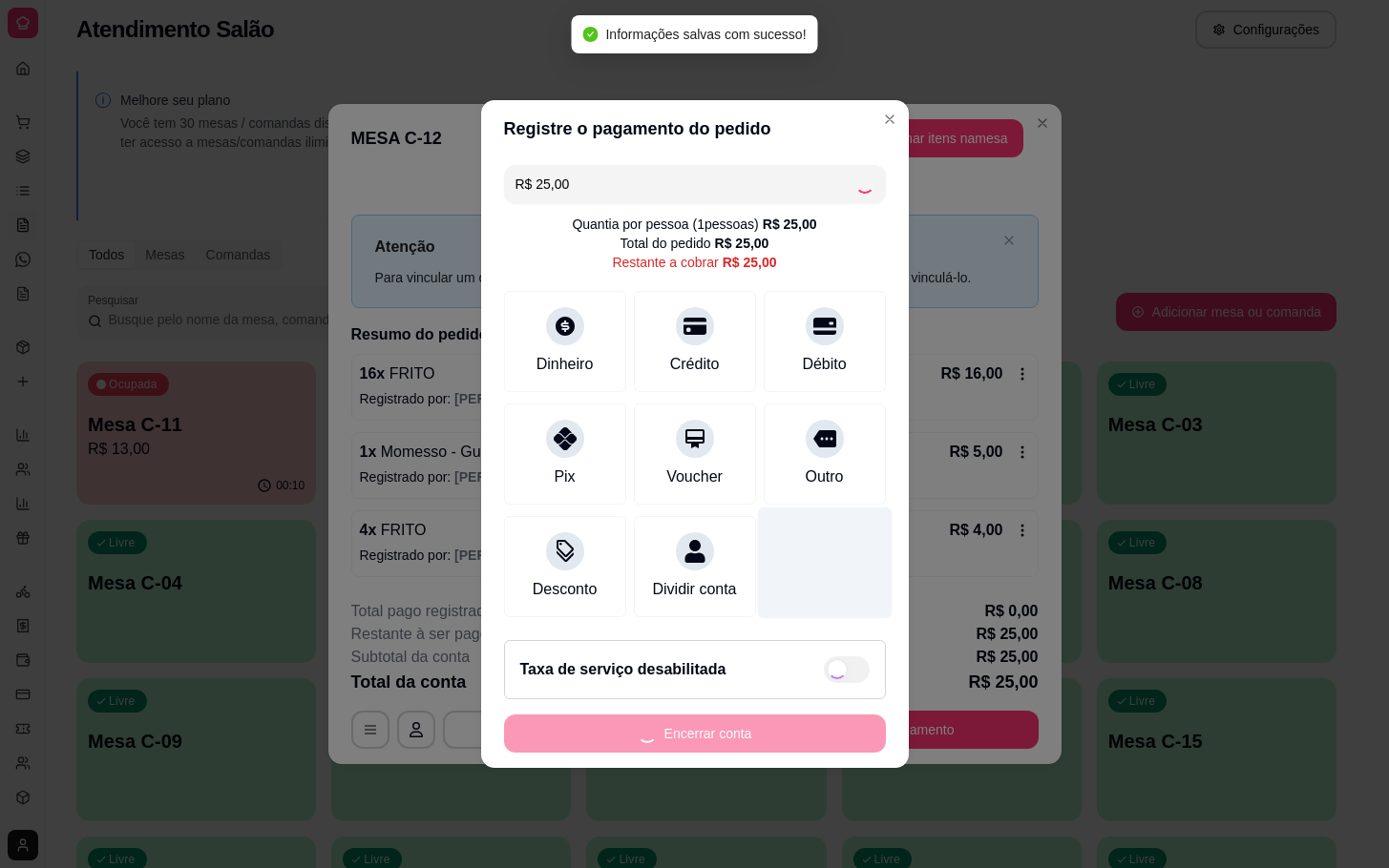
type input "R$ 0,00"
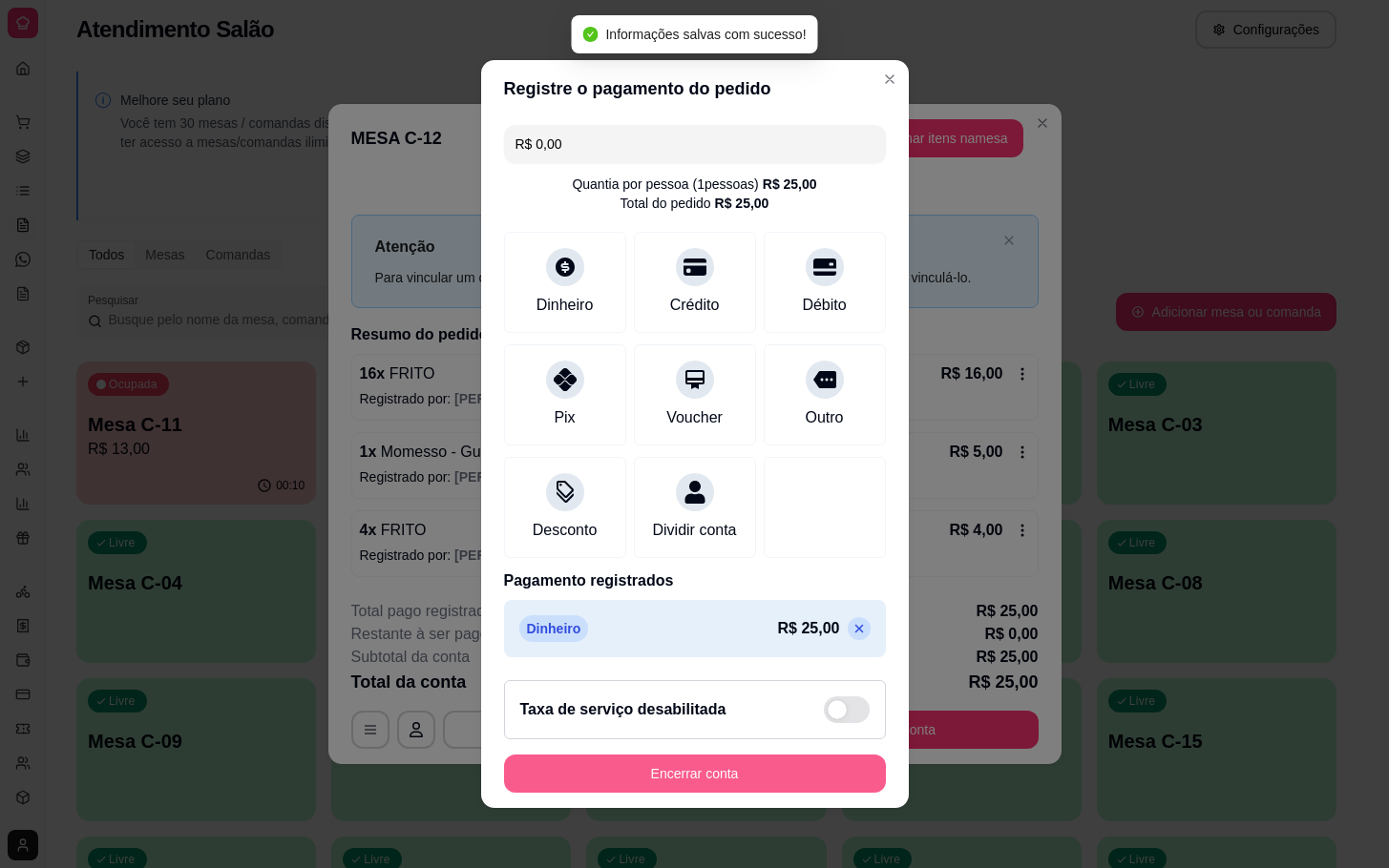
click at [812, 768] on button "Encerrar conta" at bounding box center [695, 774] width 382 height 39
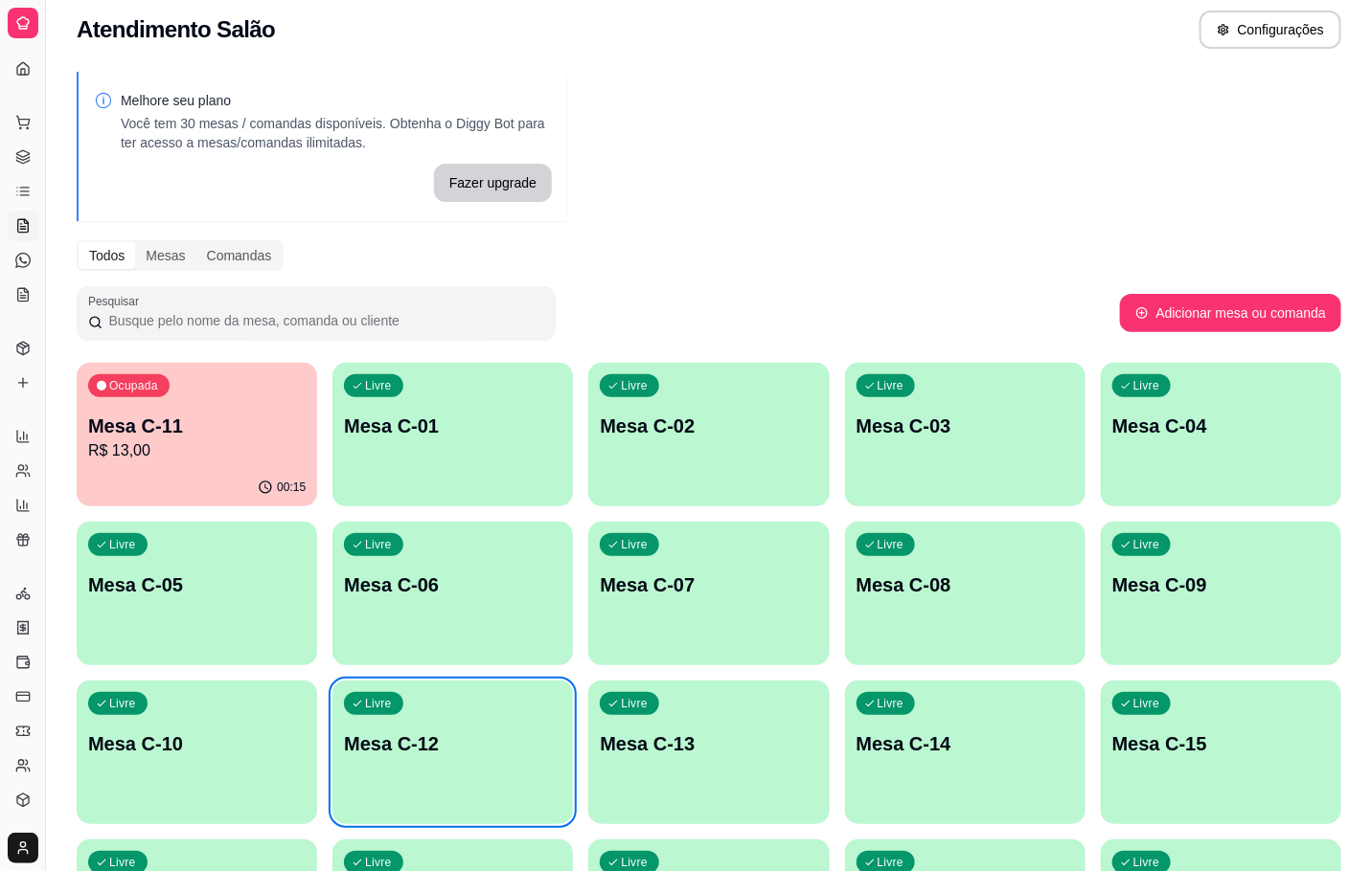
click at [222, 396] on div "Ocupada Mesa C-11 R$ 13,00" at bounding box center [197, 415] width 240 height 106
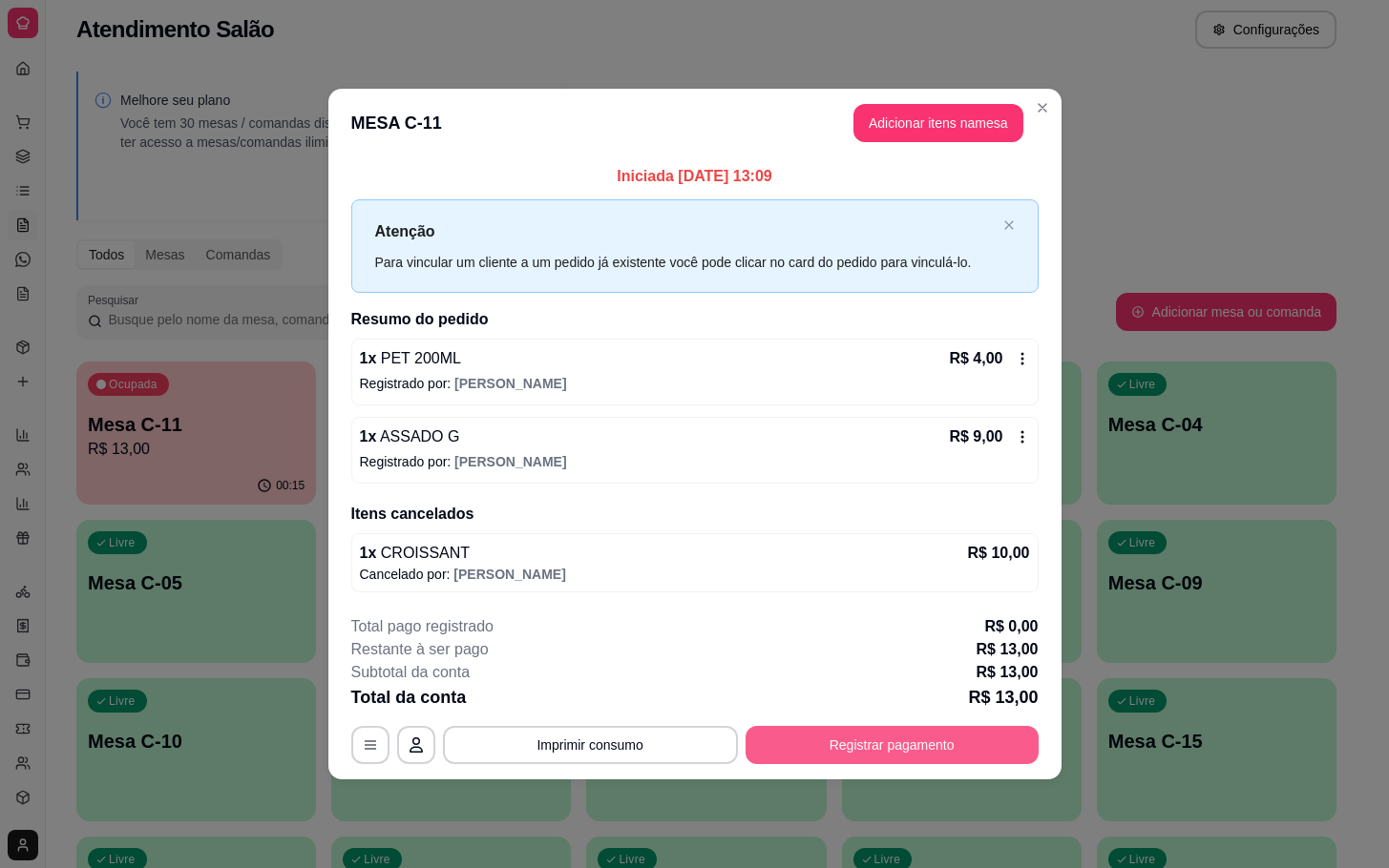
click at [925, 759] on button "Registrar pagamento" at bounding box center [892, 745] width 293 height 39
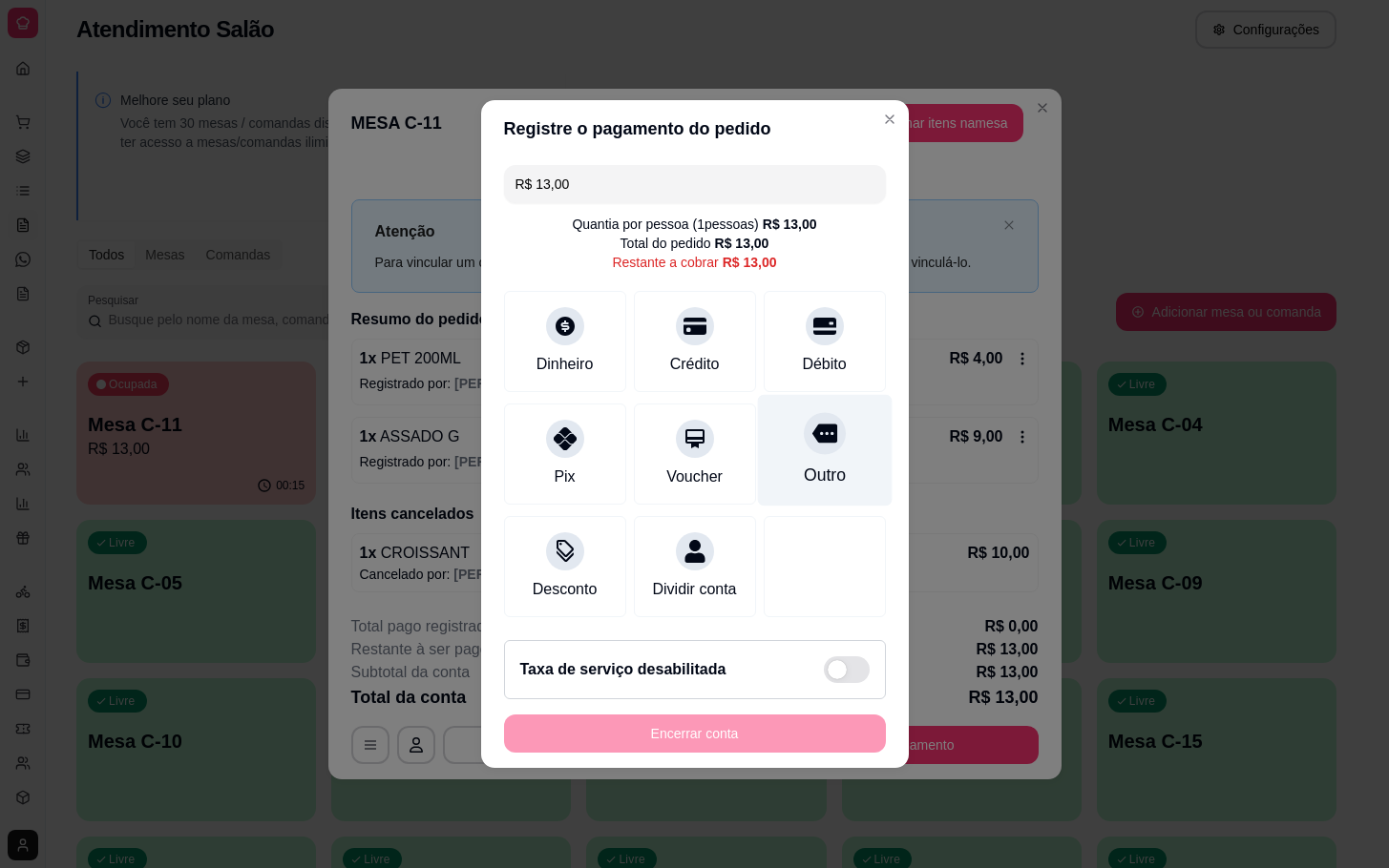
click at [822, 463] on div "Outro" at bounding box center [824, 475] width 42 height 25
type input "R$ 0,00"
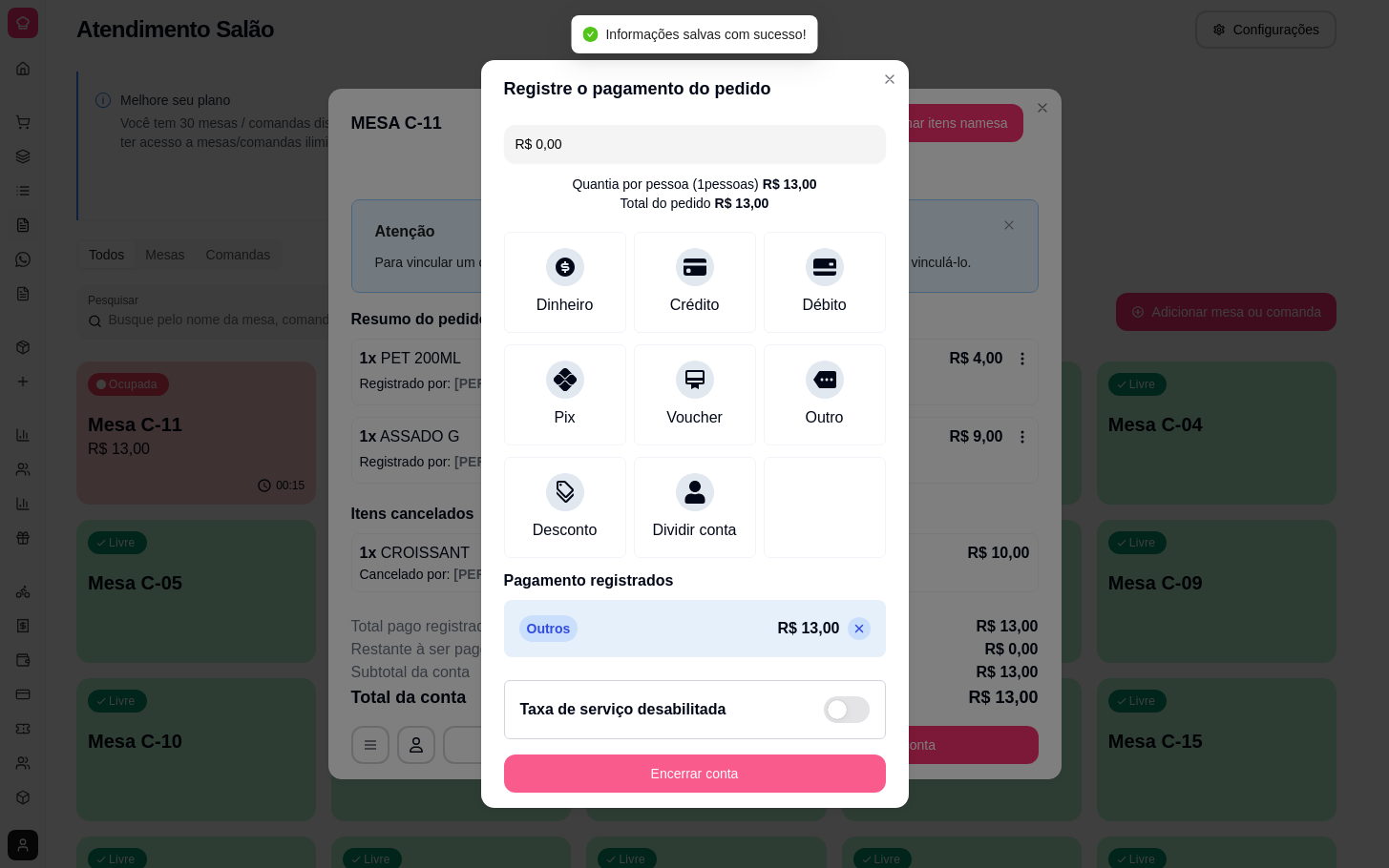
click at [555, 793] on button "Encerrar conta" at bounding box center [695, 774] width 382 height 39
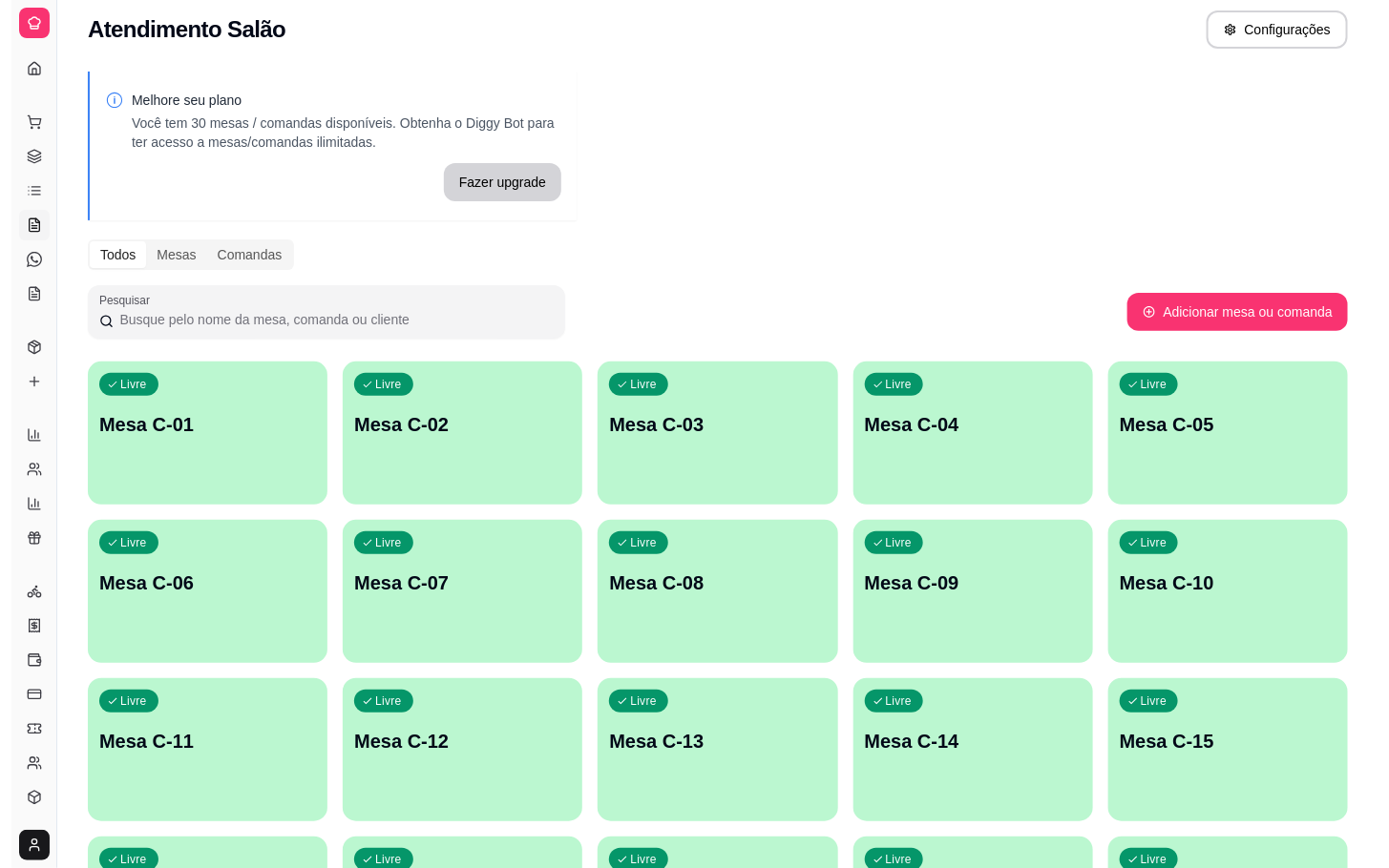
scroll to position [519, 0]
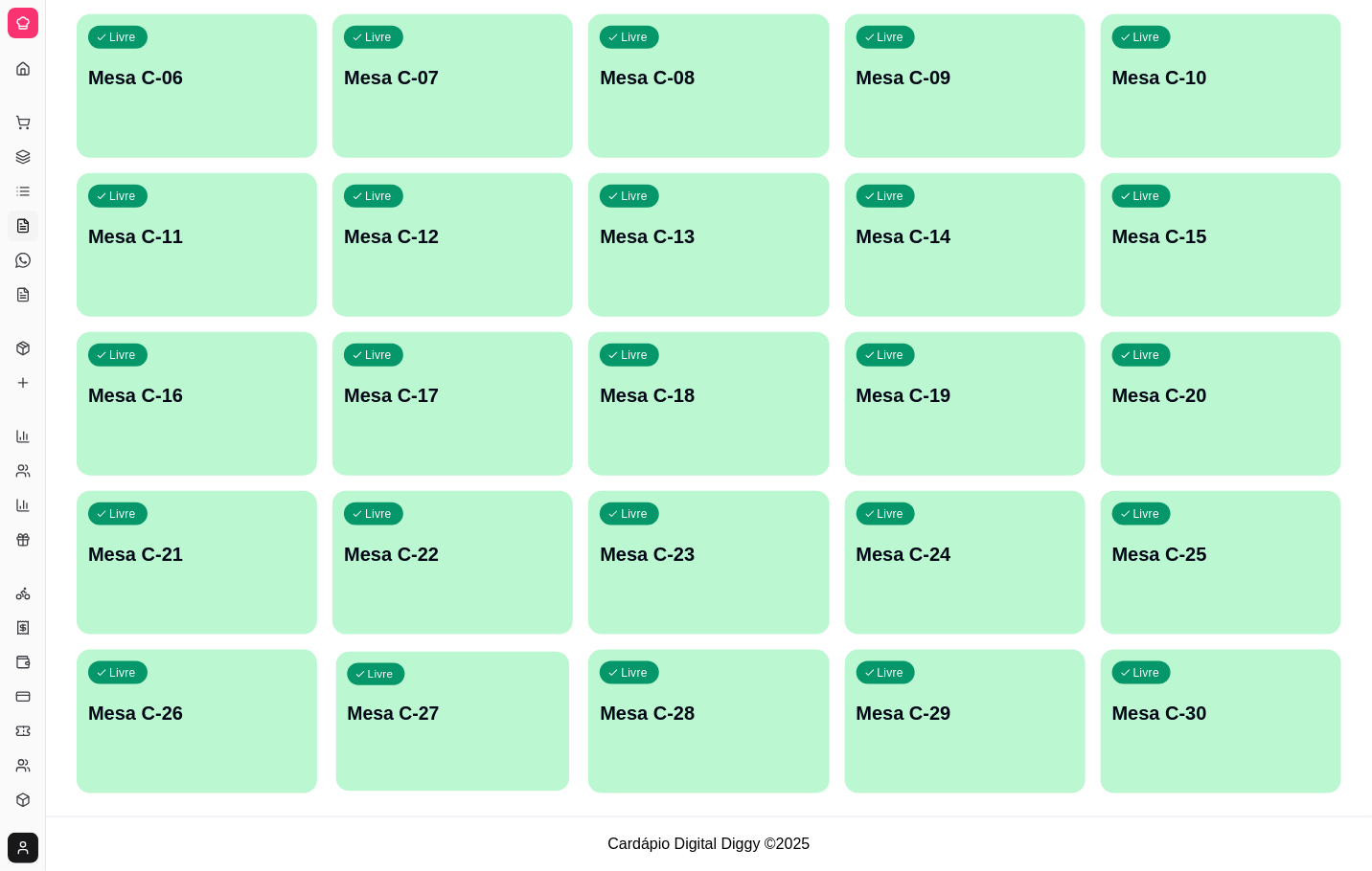
click at [429, 689] on div "Livre Mesa C-27" at bounding box center [452, 711] width 233 height 117
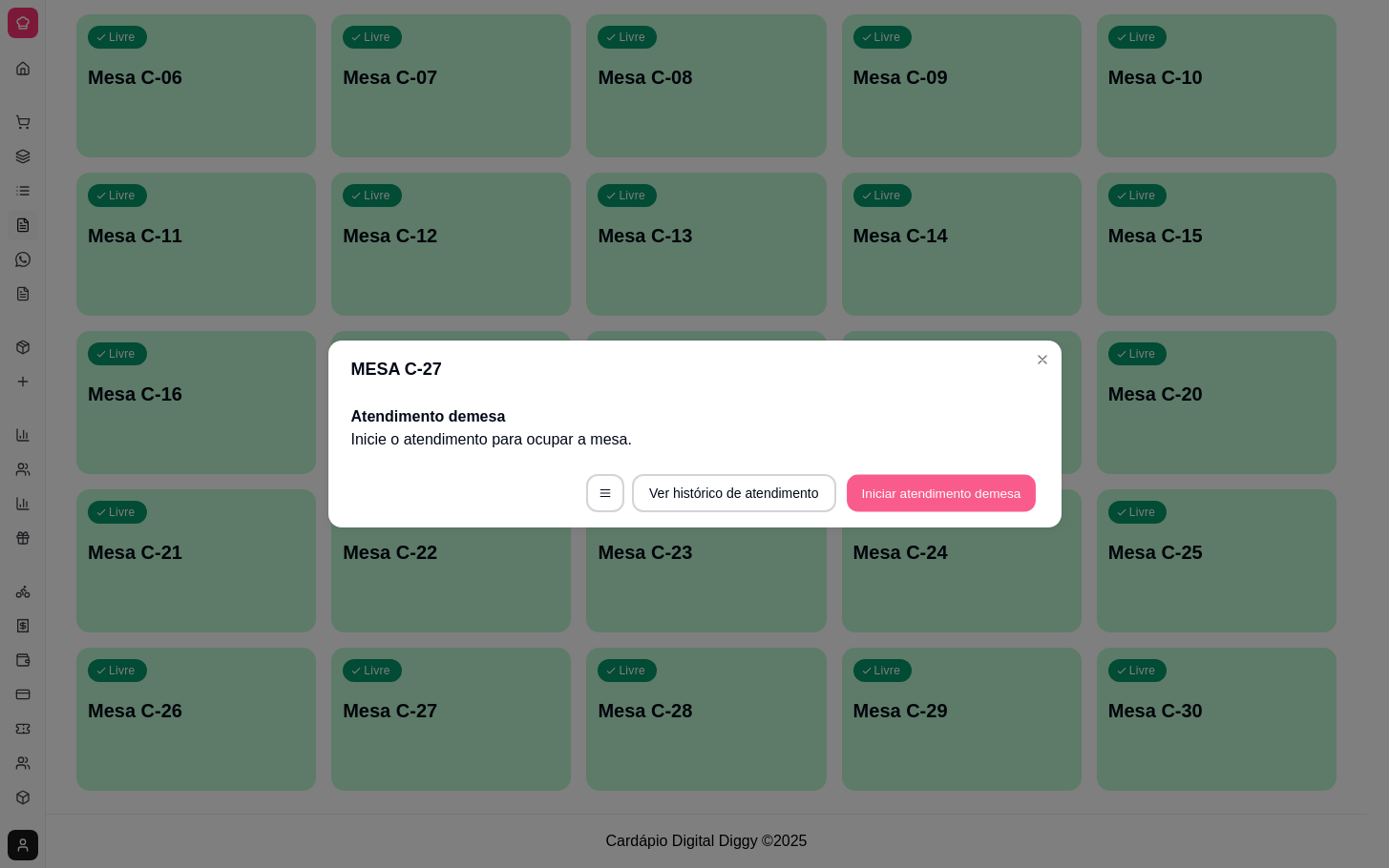
click at [846, 485] on button "Iniciar atendimento de mesa" at bounding box center [941, 494] width 189 height 38
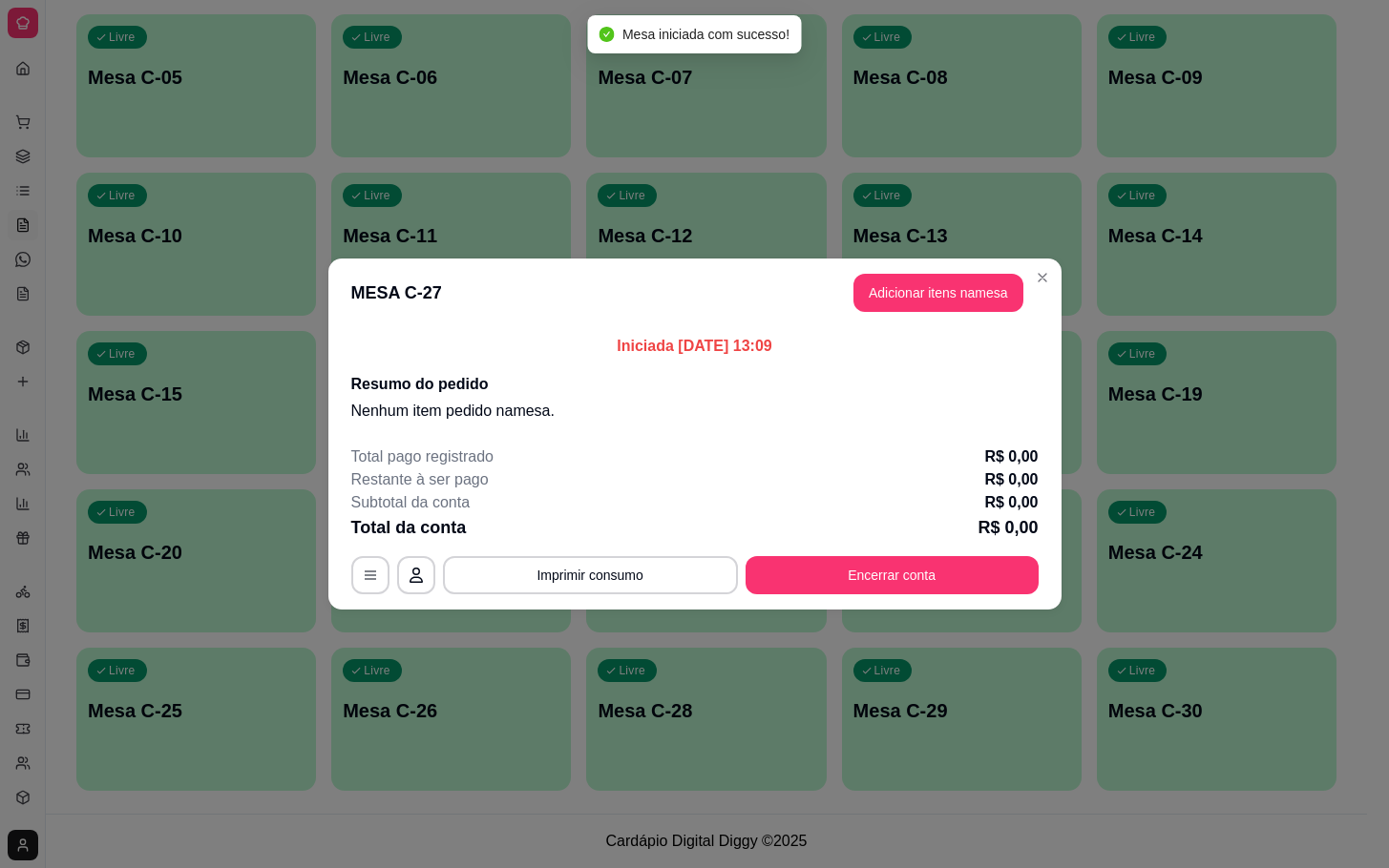
click at [983, 296] on button "Adicionar itens na mesa" at bounding box center [939, 293] width 170 height 39
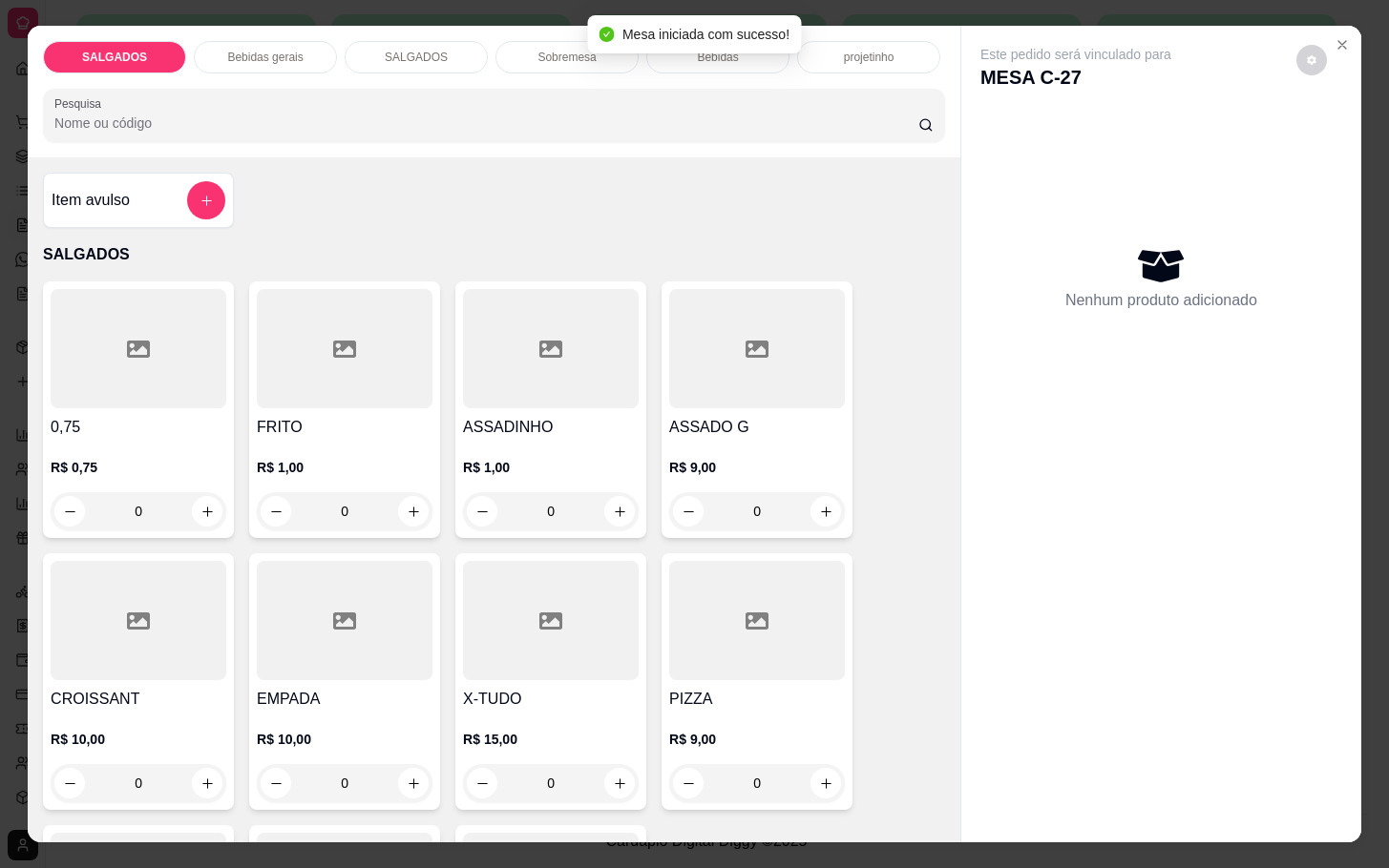
click at [708, 352] on div at bounding box center [756, 348] width 175 height 120
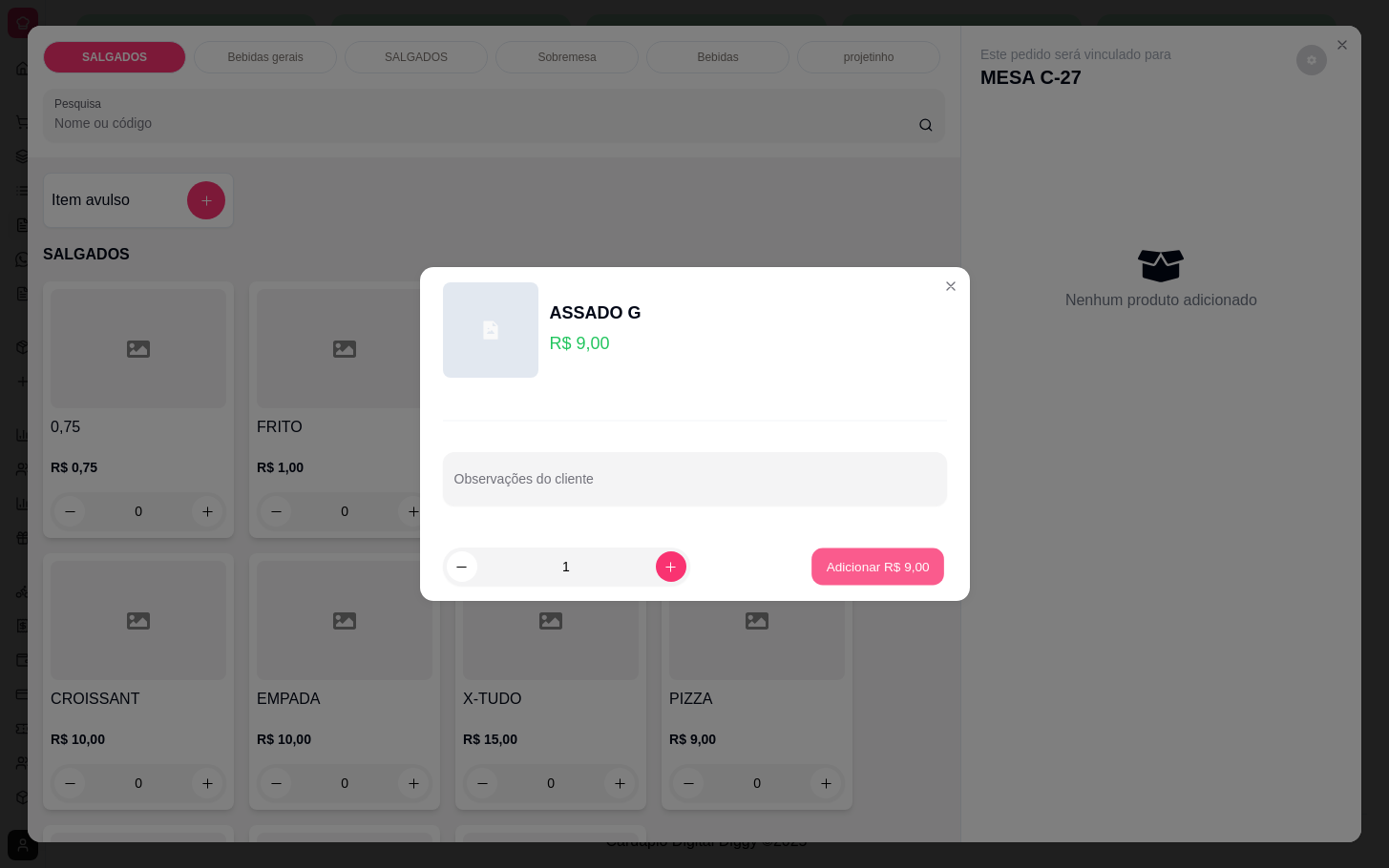
click at [883, 567] on p "Adicionar R$ 9,00" at bounding box center [878, 566] width 103 height 18
type input "1"
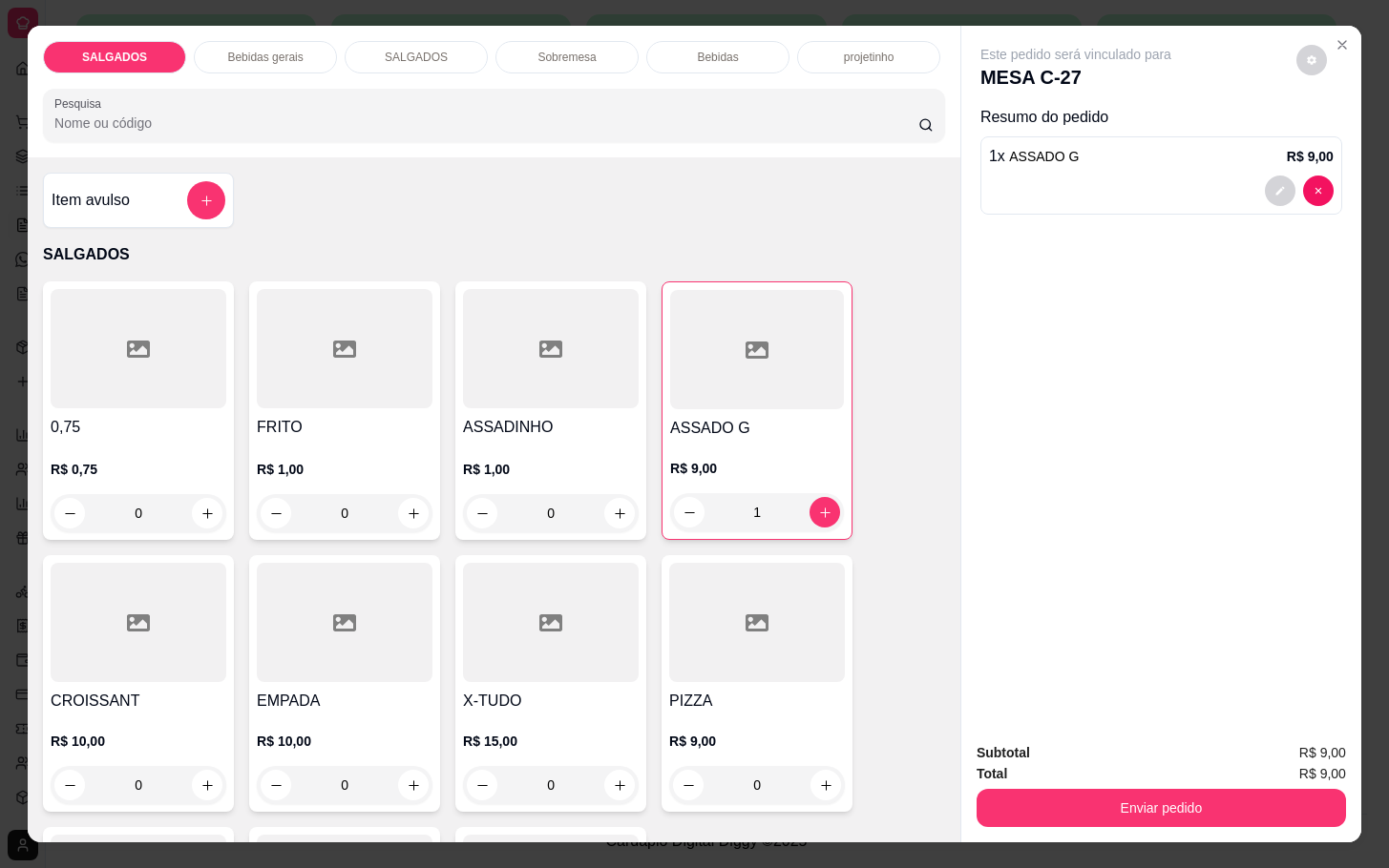
click at [263, 71] on div "SALGADOS Bebidas gerais SALGADOS Sobremesa Bebidas projetinho Pesquisa" at bounding box center [494, 91] width 933 height 132
drag, startPoint x: 280, startPoint y: 68, endPoint x: 312, endPoint y: 61, distance: 32.8
click at [281, 68] on div "SALGADOS Bebidas gerais SALGADOS Sobremesa Bebidas projetinho Pesquisa" at bounding box center [494, 91] width 933 height 132
click at [330, 55] on div "SALGADOS Bebidas gerais SALGADOS Sobremesa Bebidas projetinho" at bounding box center [493, 56] width 902 height 33
click at [289, 55] on div "Bebidas gerais" at bounding box center [265, 56] width 144 height 33
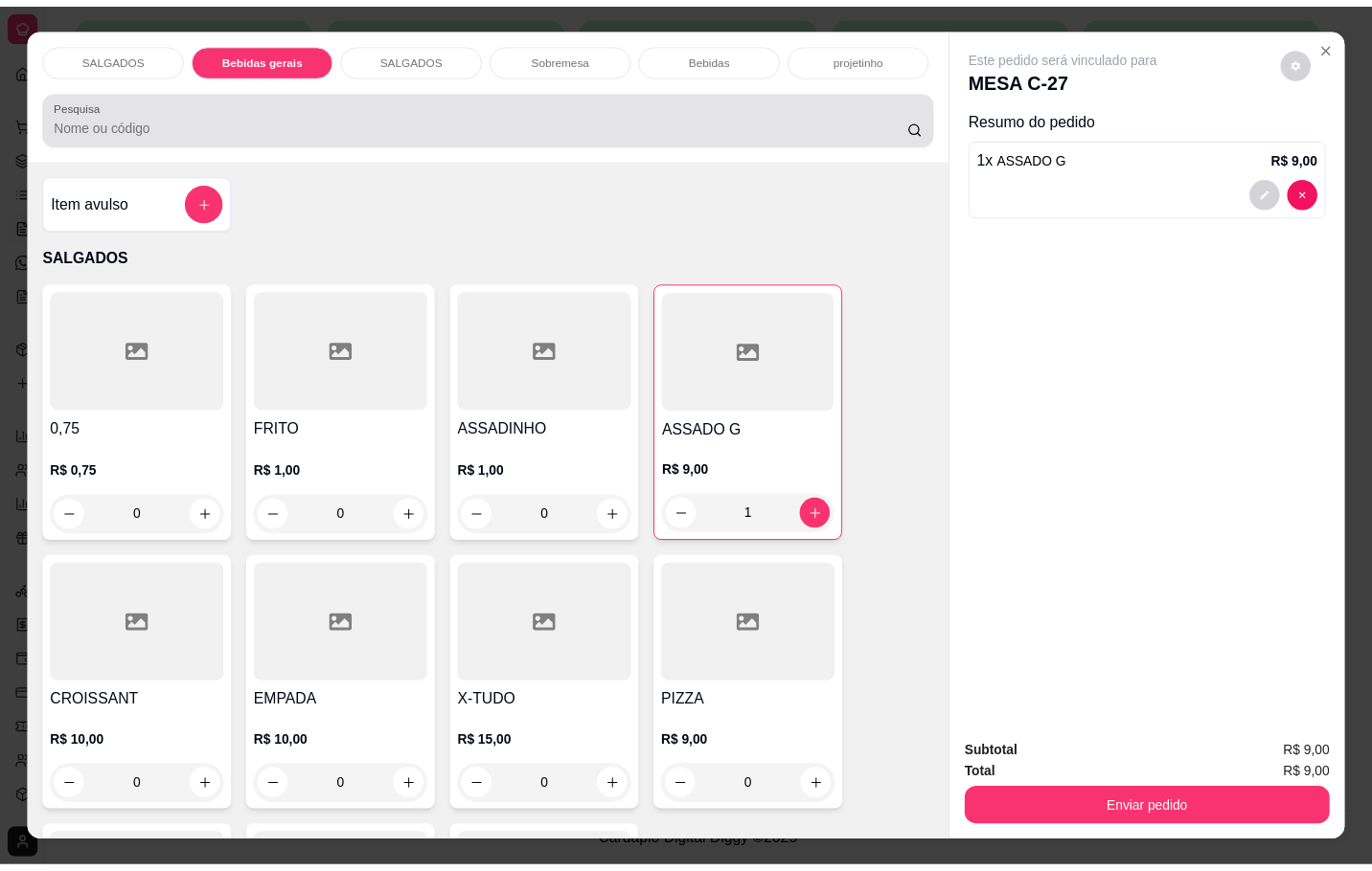
scroll to position [46, 0]
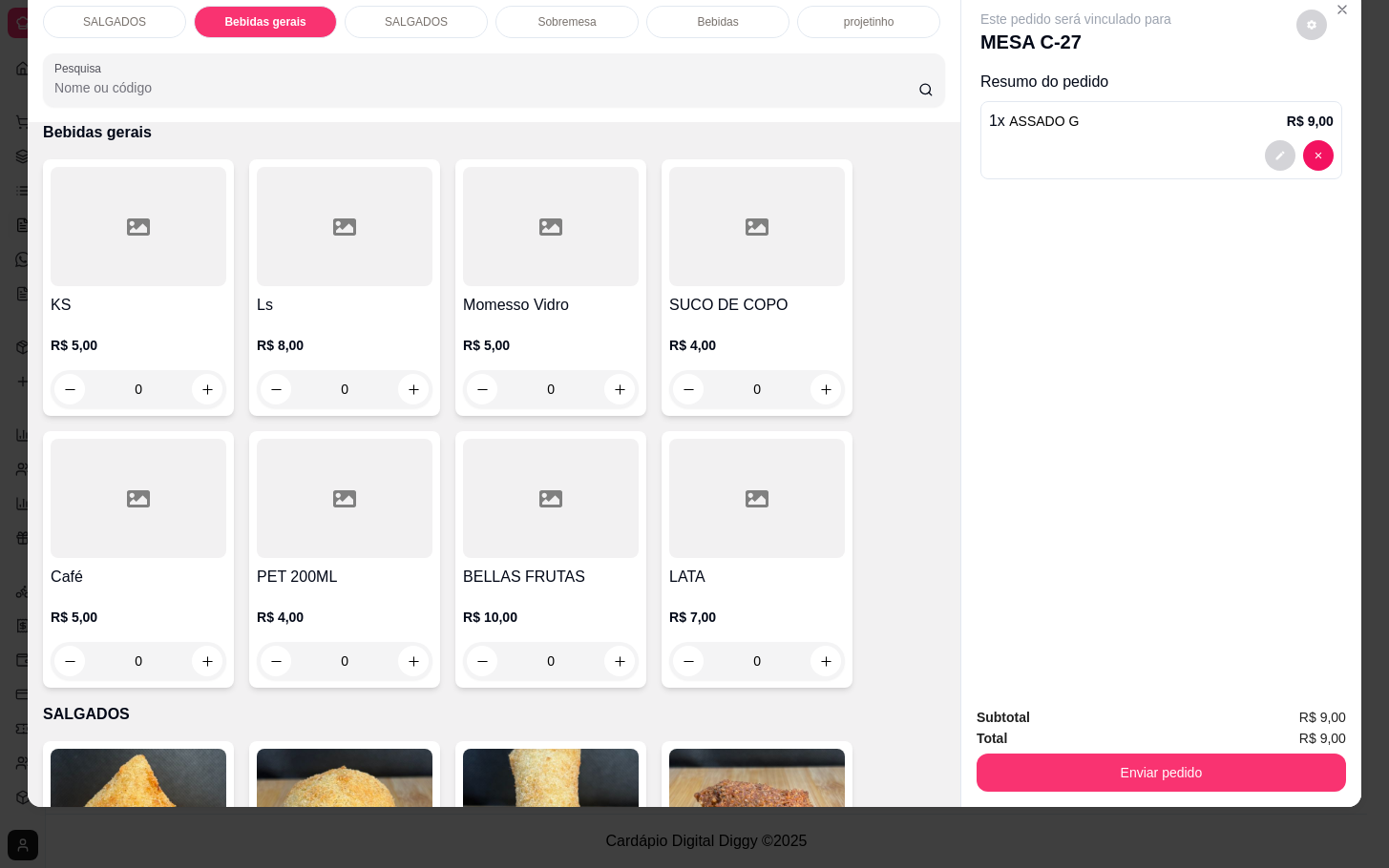
click at [776, 344] on div "R$ 4,00 0" at bounding box center [756, 371] width 175 height 72
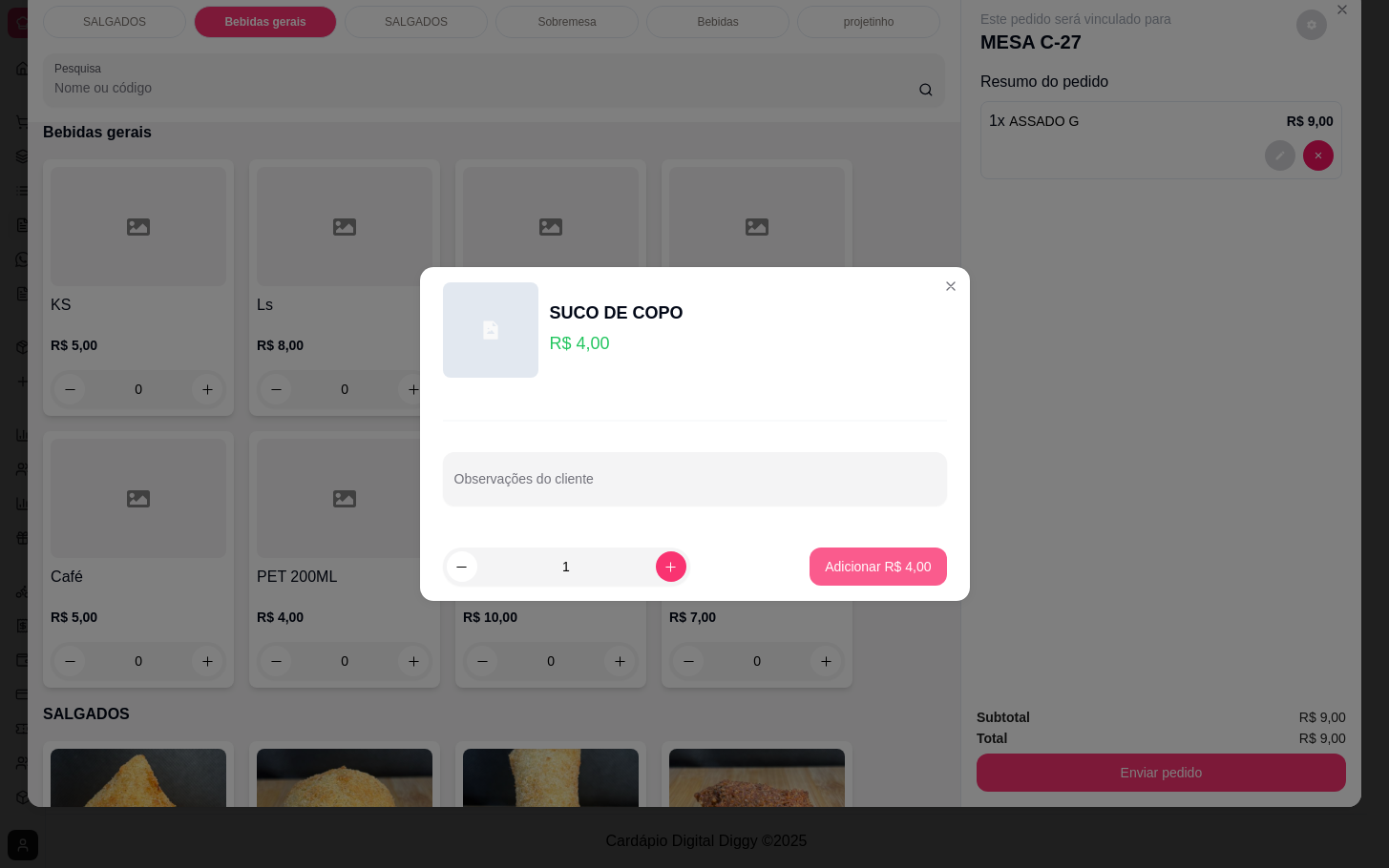
click at [870, 579] on button "Adicionar R$ 4,00" at bounding box center [878, 566] width 137 height 39
type input "1"
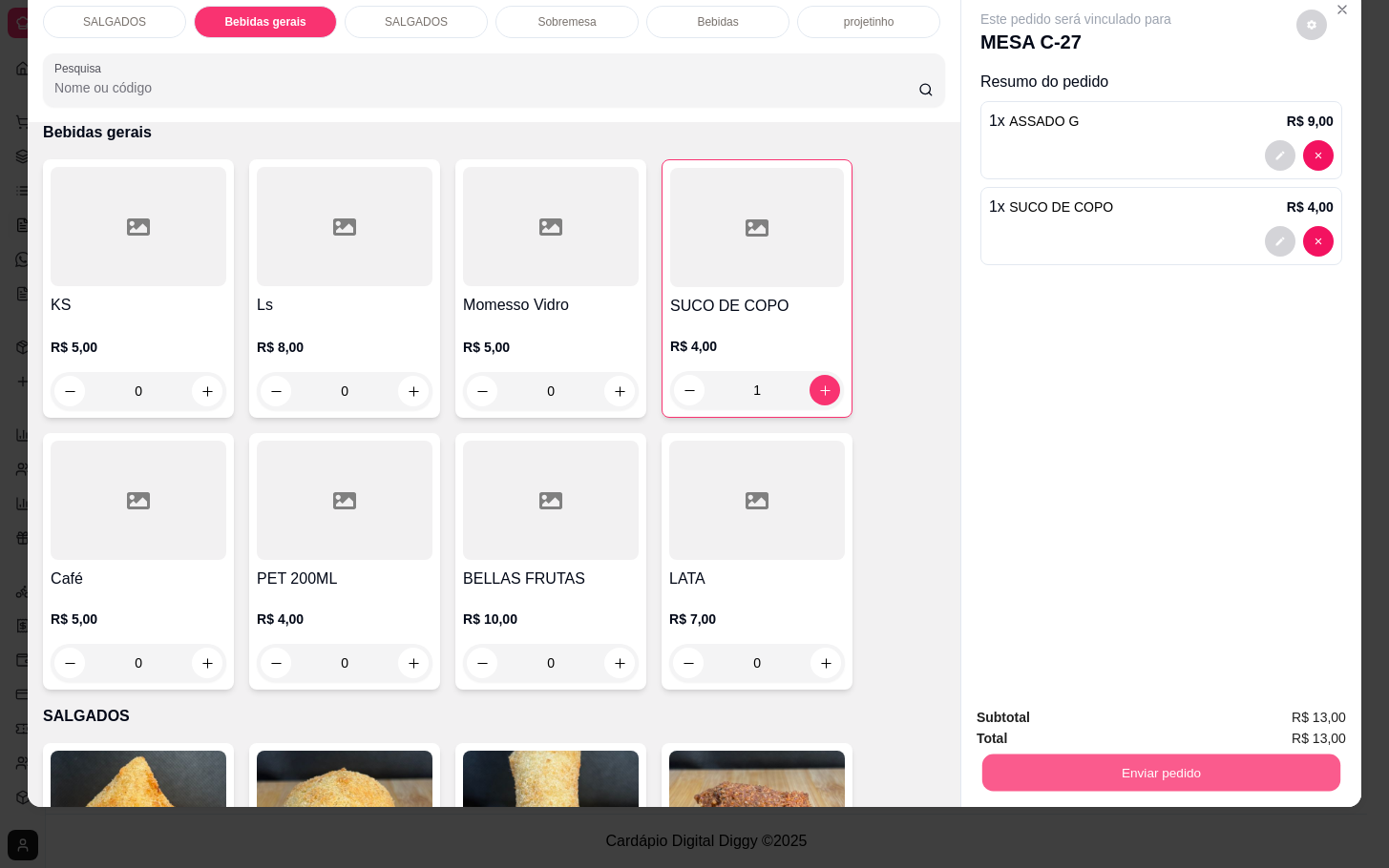
click at [1243, 762] on button "Enviar pedido" at bounding box center [1161, 773] width 358 height 38
click at [1289, 714] on button "Enviar pedido" at bounding box center [1293, 705] width 108 height 37
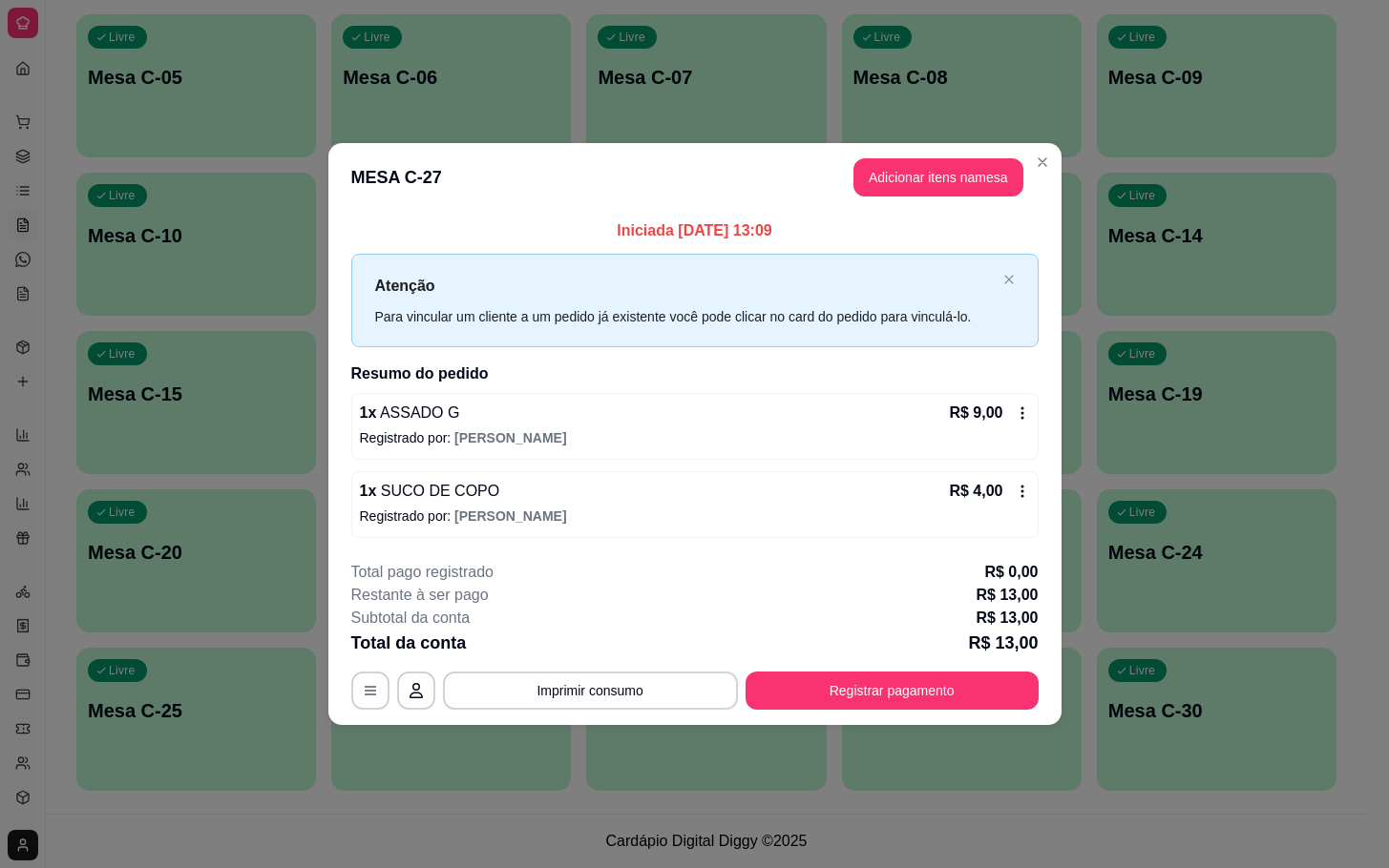
click at [932, 148] on header "MESA C-27 Adicionar itens na mesa" at bounding box center [695, 177] width 734 height 68
click at [938, 148] on header "MESA C-27 Adicionar itens na mesa" at bounding box center [695, 177] width 734 height 68
click at [953, 180] on button "Adicionar itens na mesa" at bounding box center [939, 177] width 170 height 39
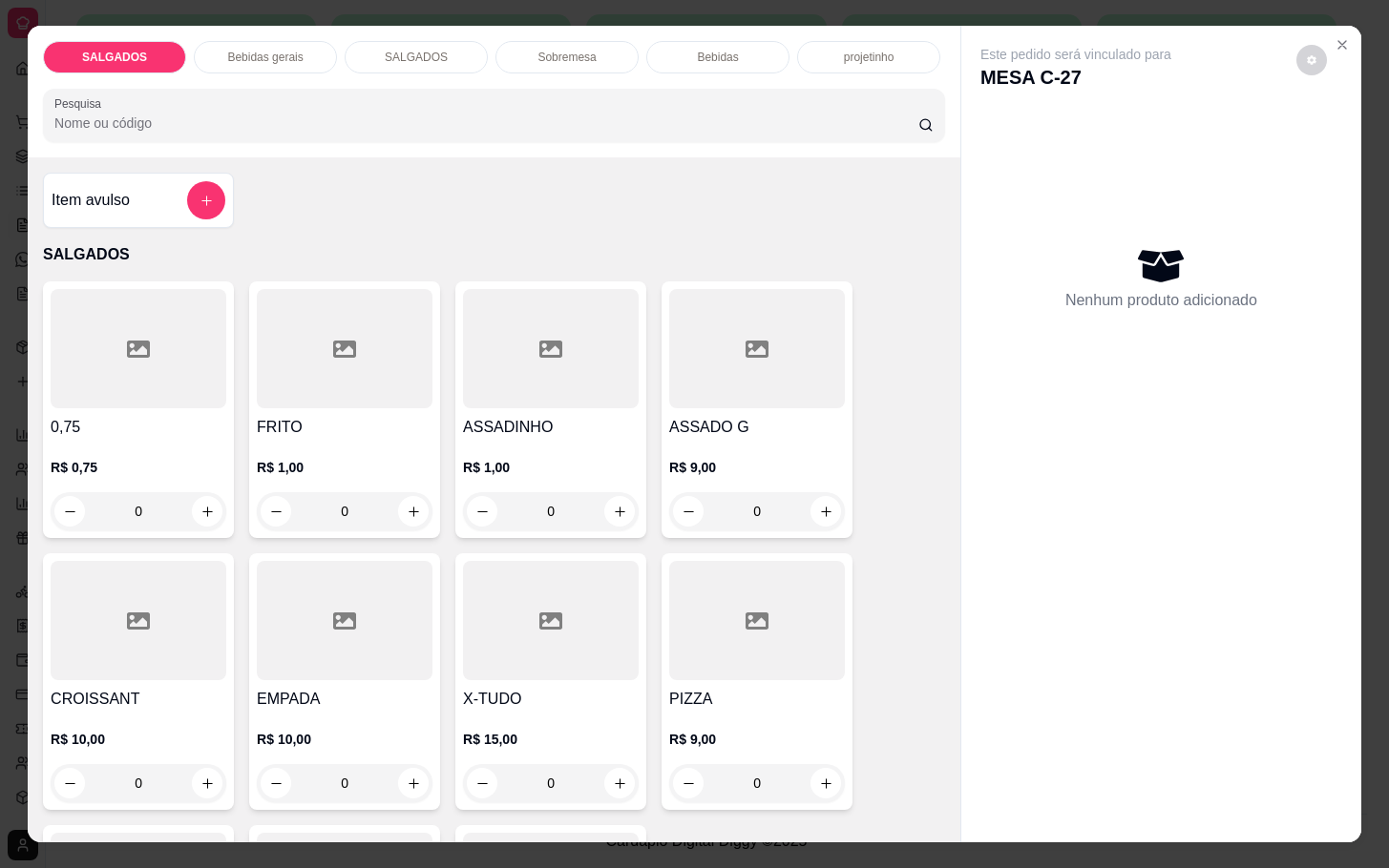
click at [398, 439] on div "R$ 1,00 0" at bounding box center [344, 485] width 175 height 92
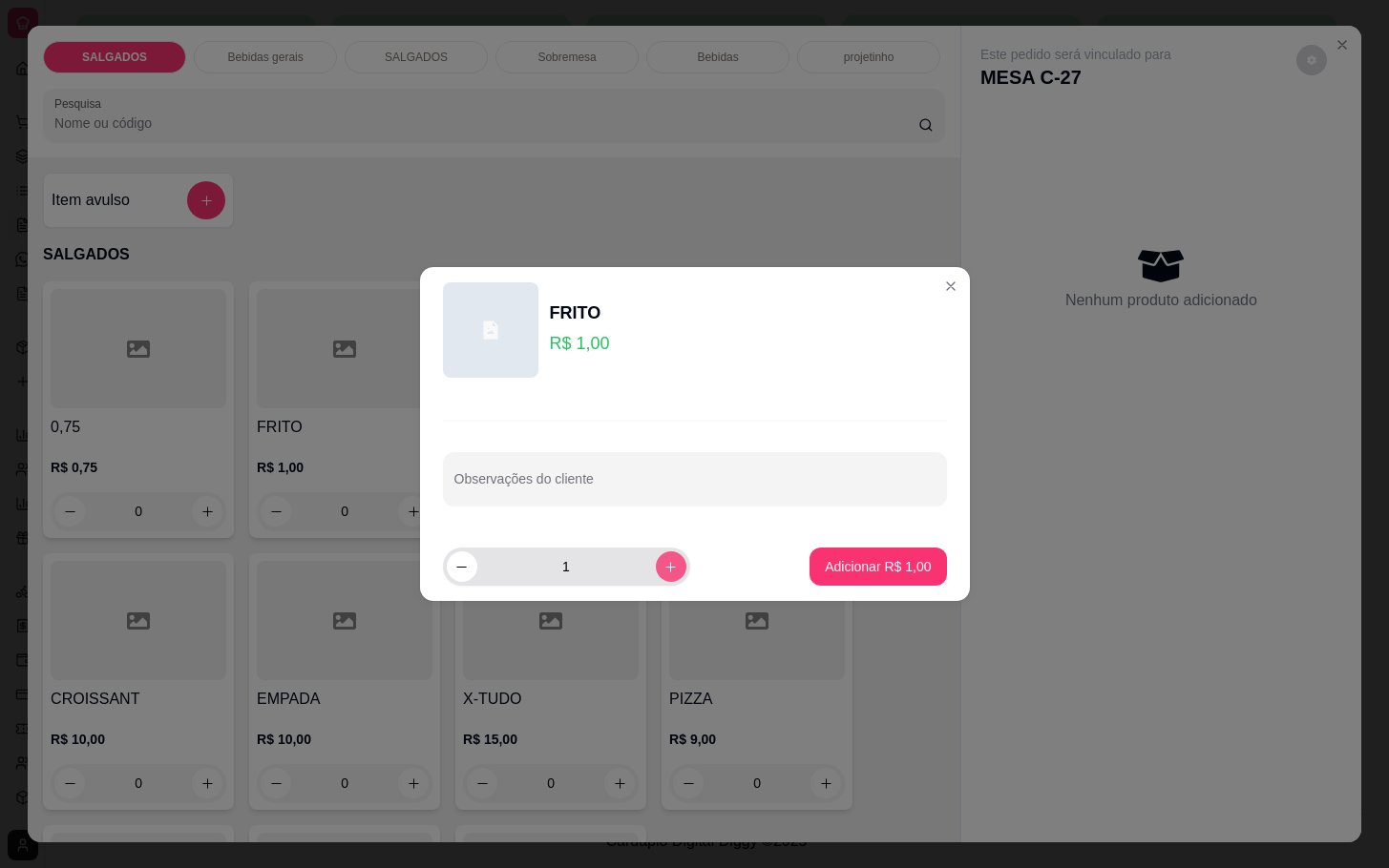
click at [655, 579] on button "increase-product-quantity" at bounding box center [670, 566] width 31 height 31
type input "2"
click at [899, 575] on p "Adicionar R$ 2,00" at bounding box center [878, 566] width 103 height 18
type input "2"
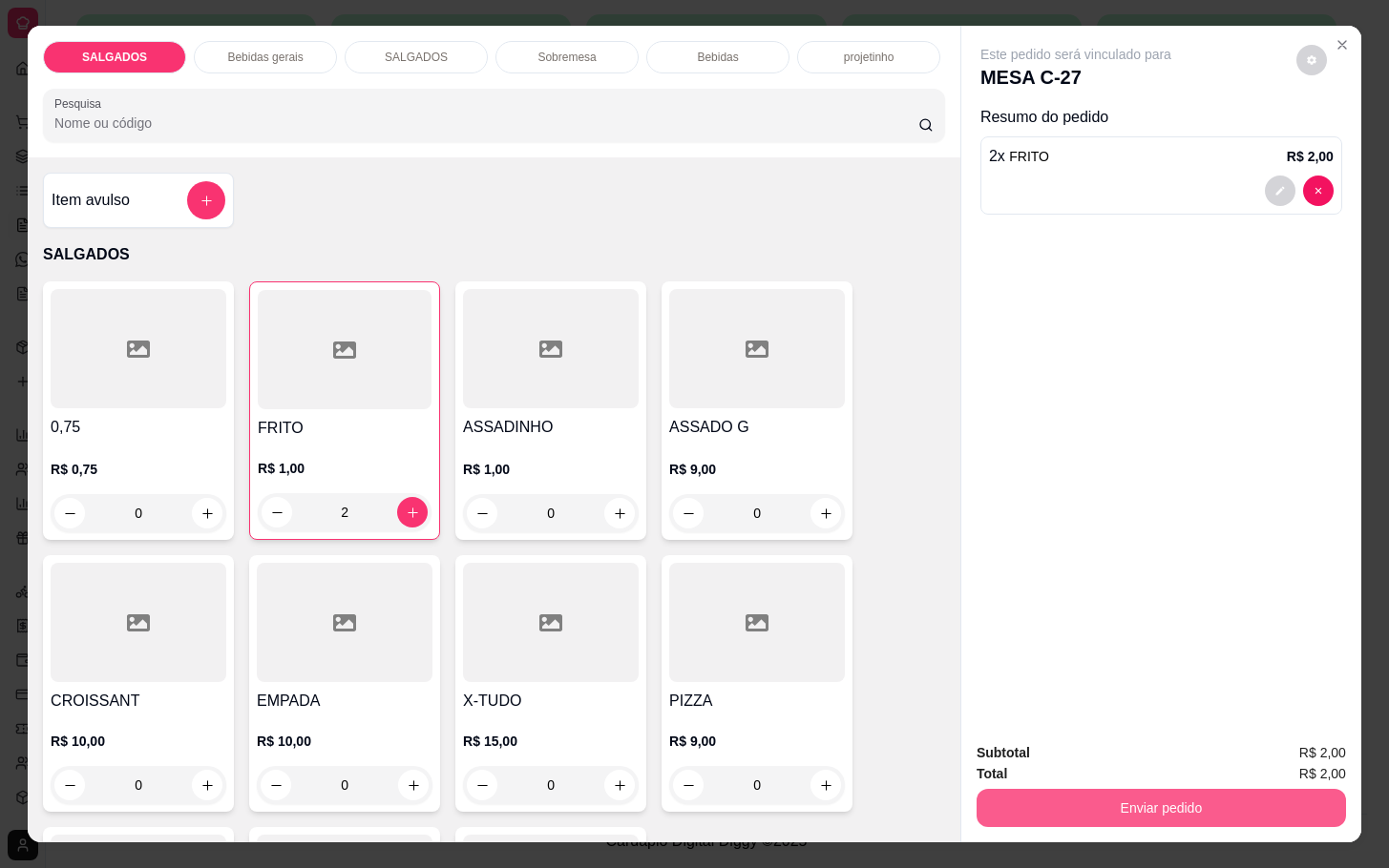
click at [1145, 793] on button "Enviar pedido" at bounding box center [1160, 808] width 369 height 39
click at [1145, 761] on button "Registrar cliente" at bounding box center [1165, 751] width 126 height 37
click at [1157, 794] on button "Enviar pedido" at bounding box center [1160, 808] width 369 height 39
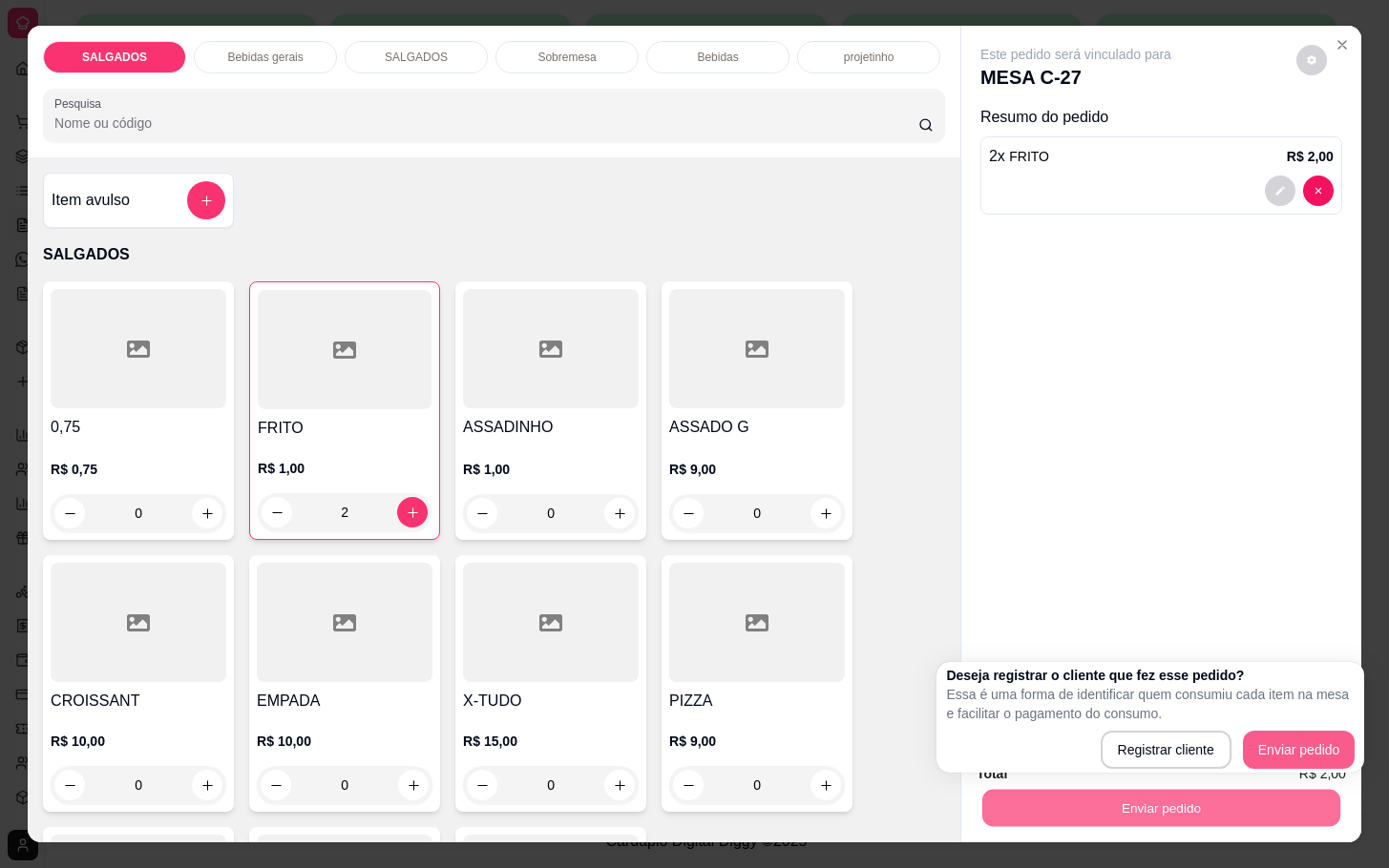
click at [1264, 738] on button "Enviar pedido" at bounding box center [1299, 750] width 113 height 39
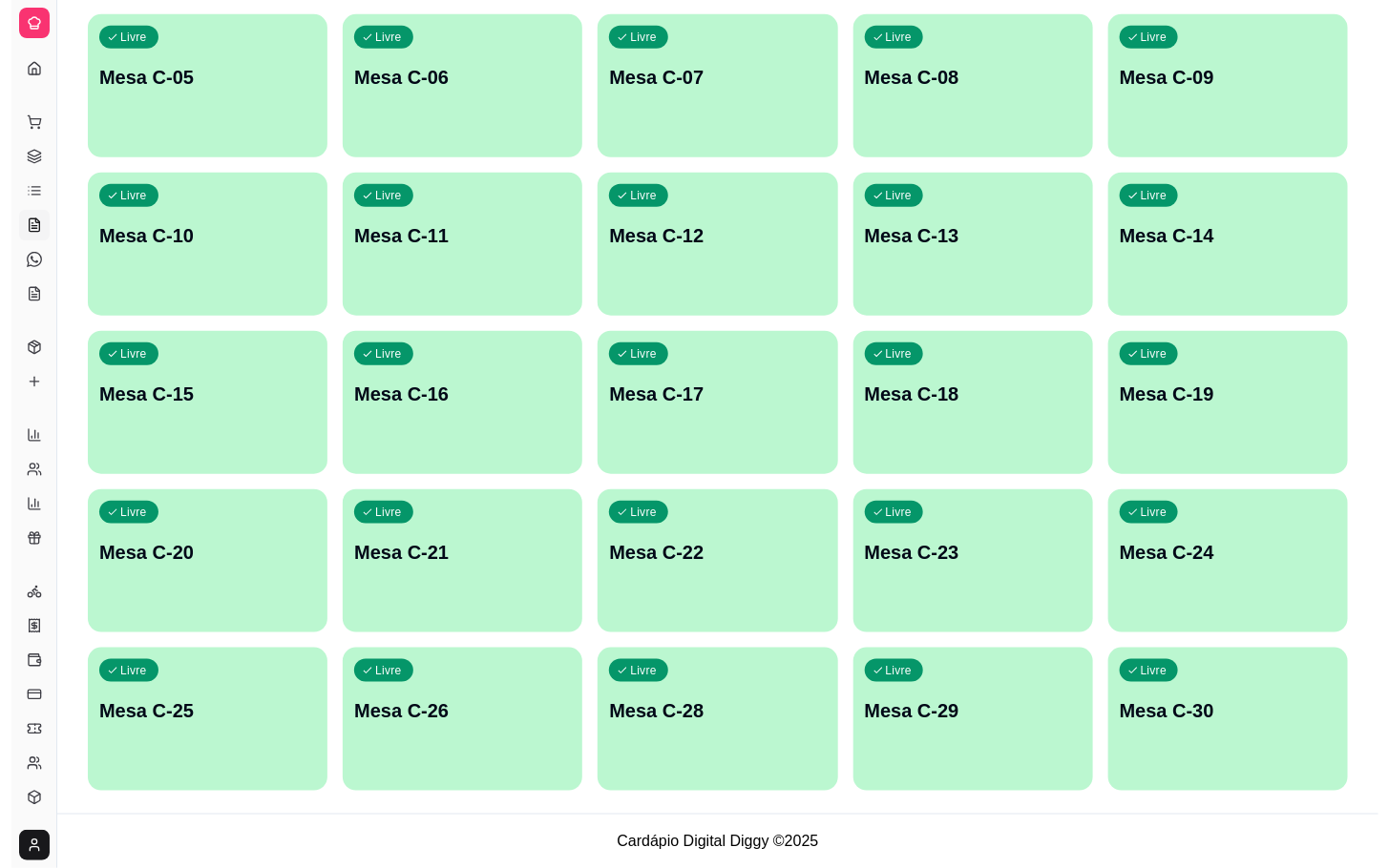
scroll to position [0, 0]
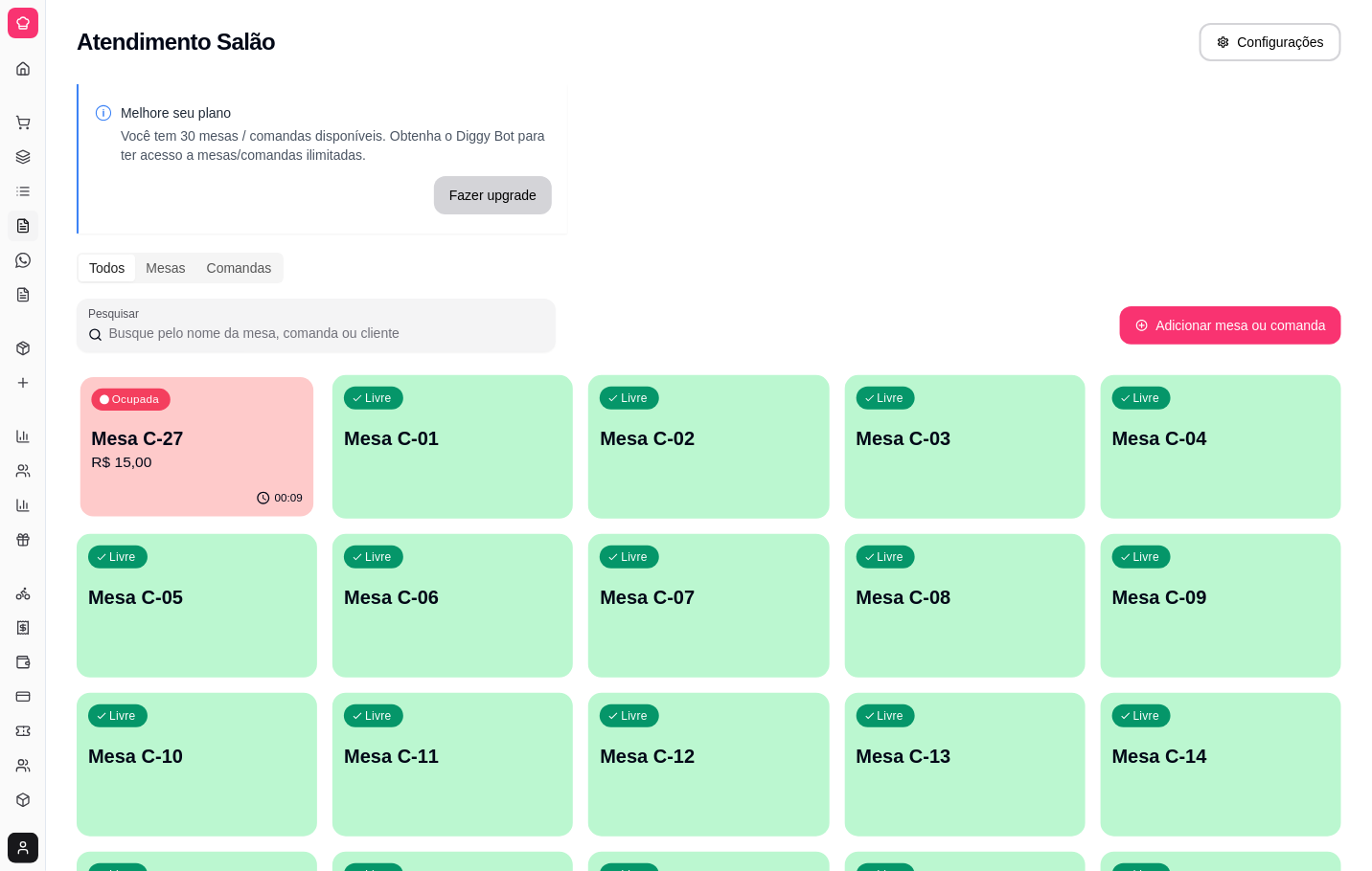
click at [251, 417] on div "Ocupada Mesa C-27 R$ 15,00" at bounding box center [197, 429] width 233 height 103
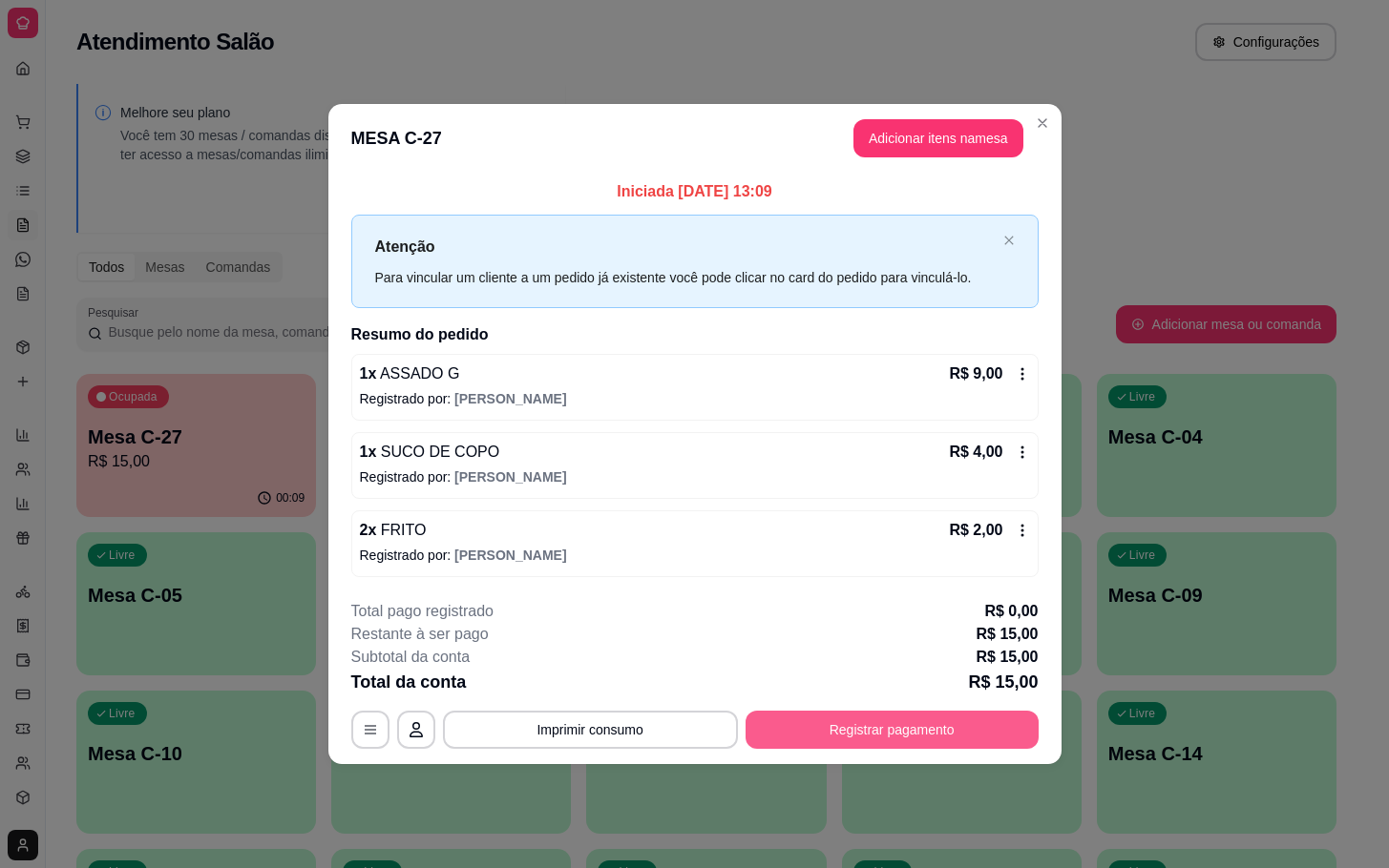
click at [888, 725] on button "Registrar pagamento" at bounding box center [892, 729] width 293 height 39
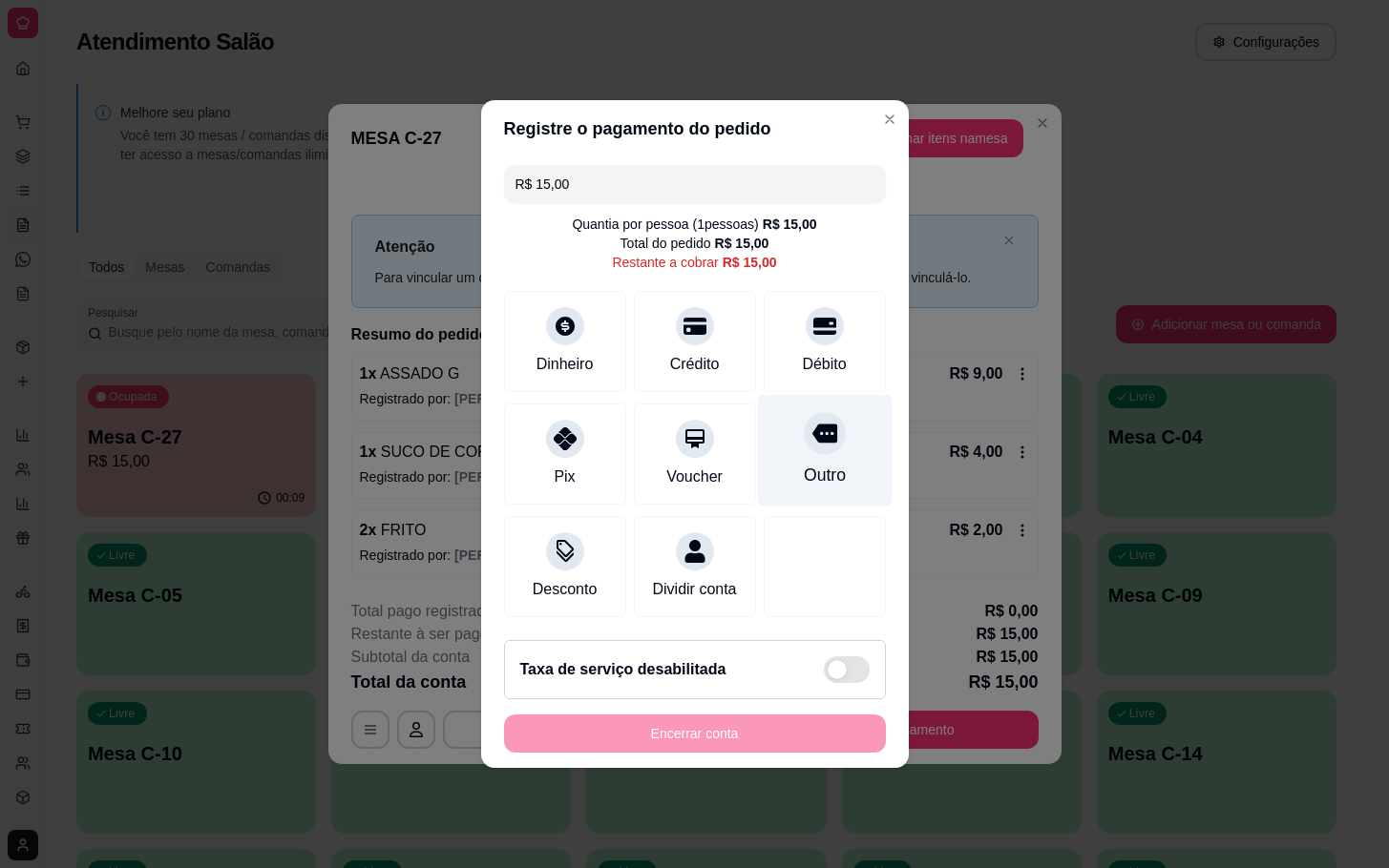
click at [805, 438] on div at bounding box center [825, 434] width 42 height 42
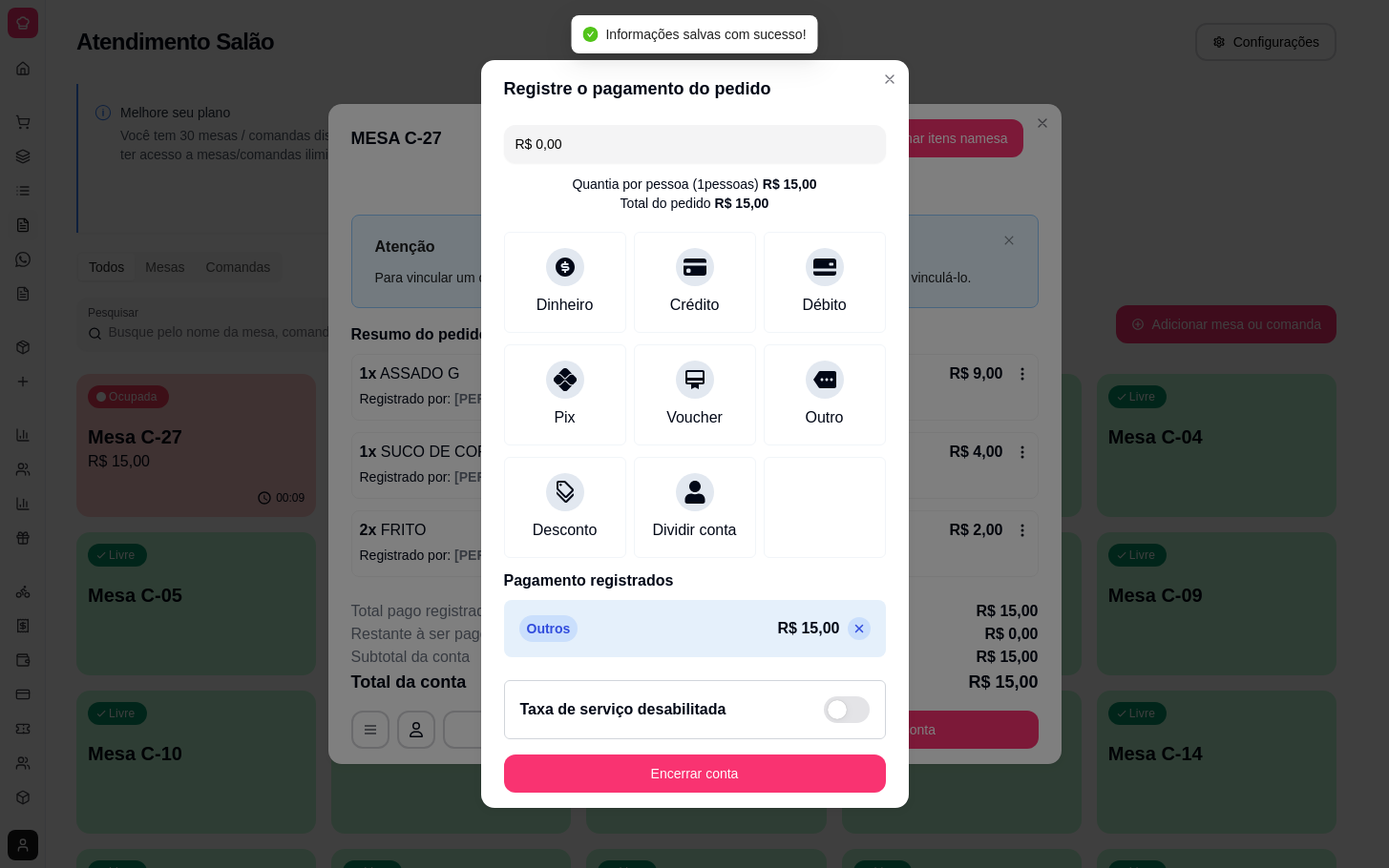
type input "R$ 0,00"
click at [717, 793] on button "Encerrar conta" at bounding box center [695, 774] width 382 height 39
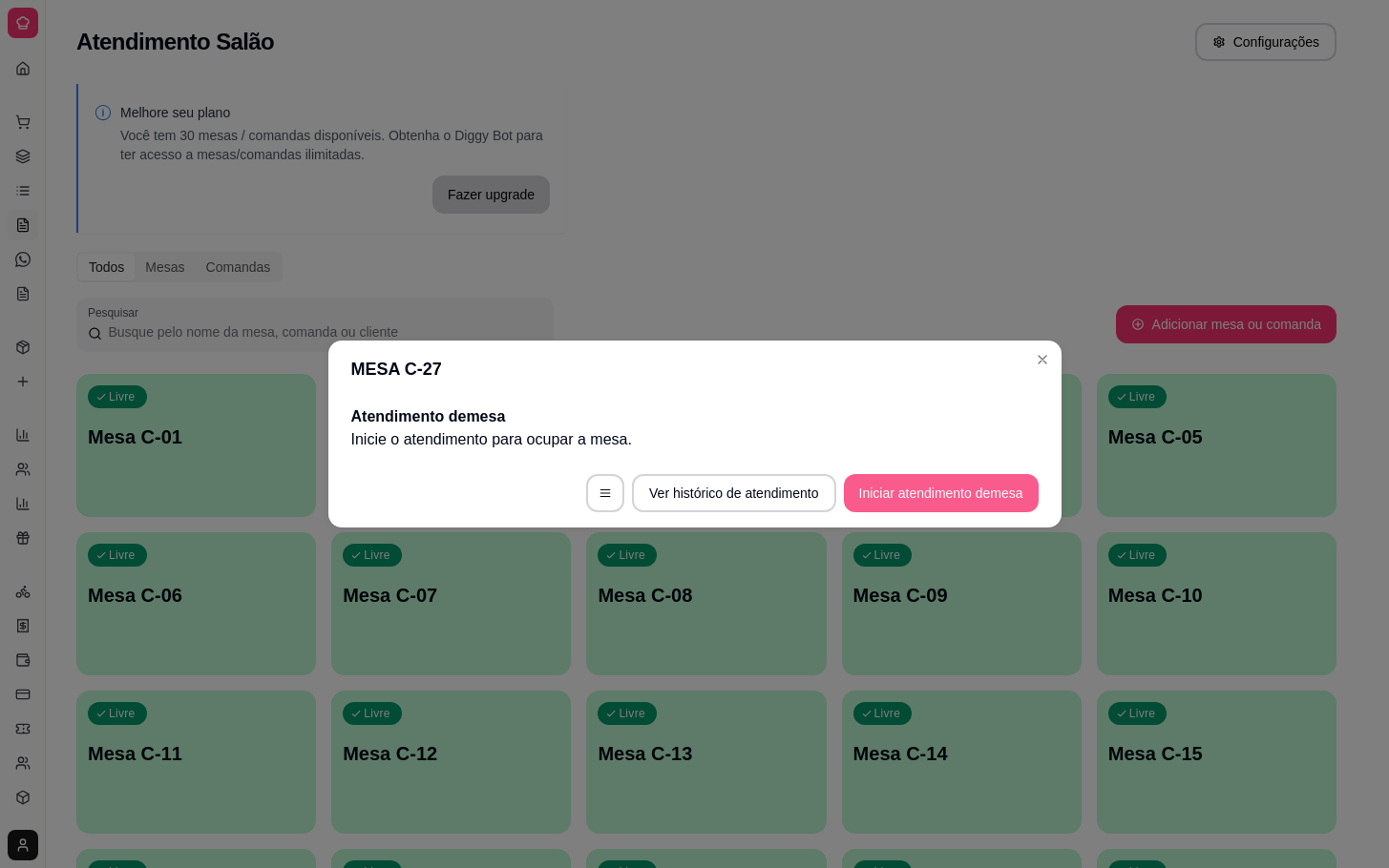
click at [873, 498] on button "Iniciar atendimento de mesa" at bounding box center [941, 493] width 195 height 39
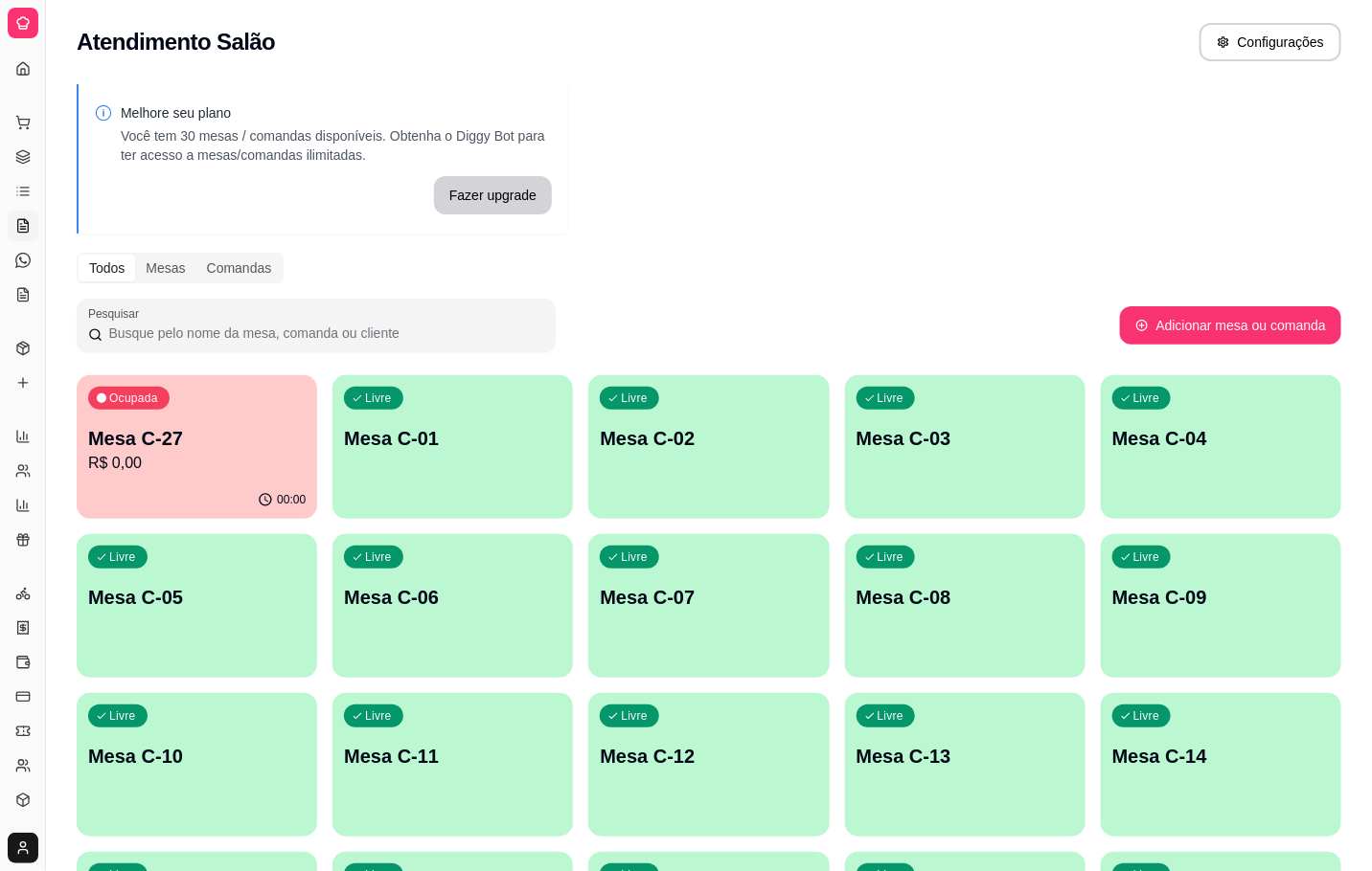
click at [199, 469] on p "R$ 0,00" at bounding box center [197, 463] width 218 height 23
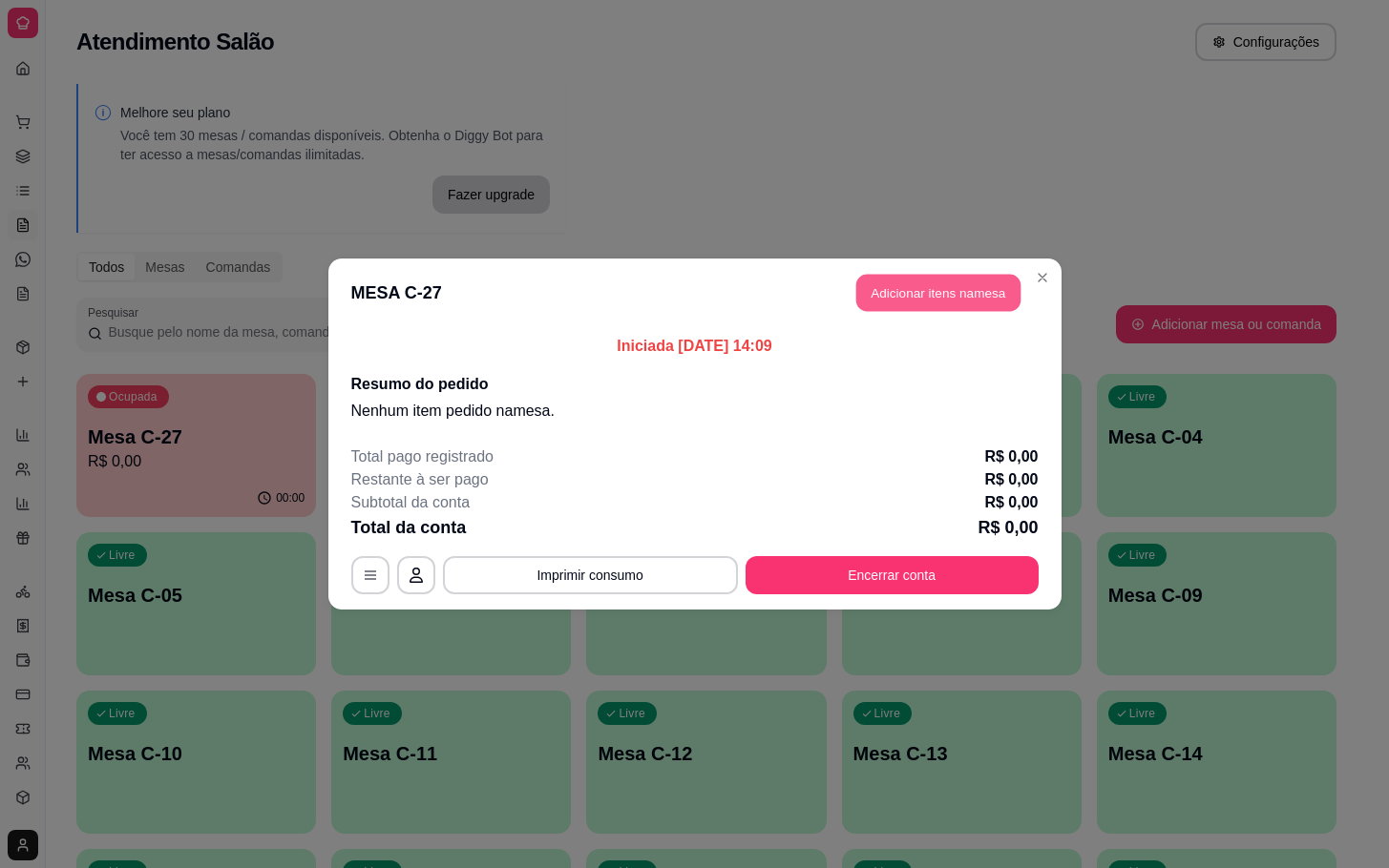
click at [943, 299] on button "Adicionar itens na mesa" at bounding box center [939, 294] width 164 height 38
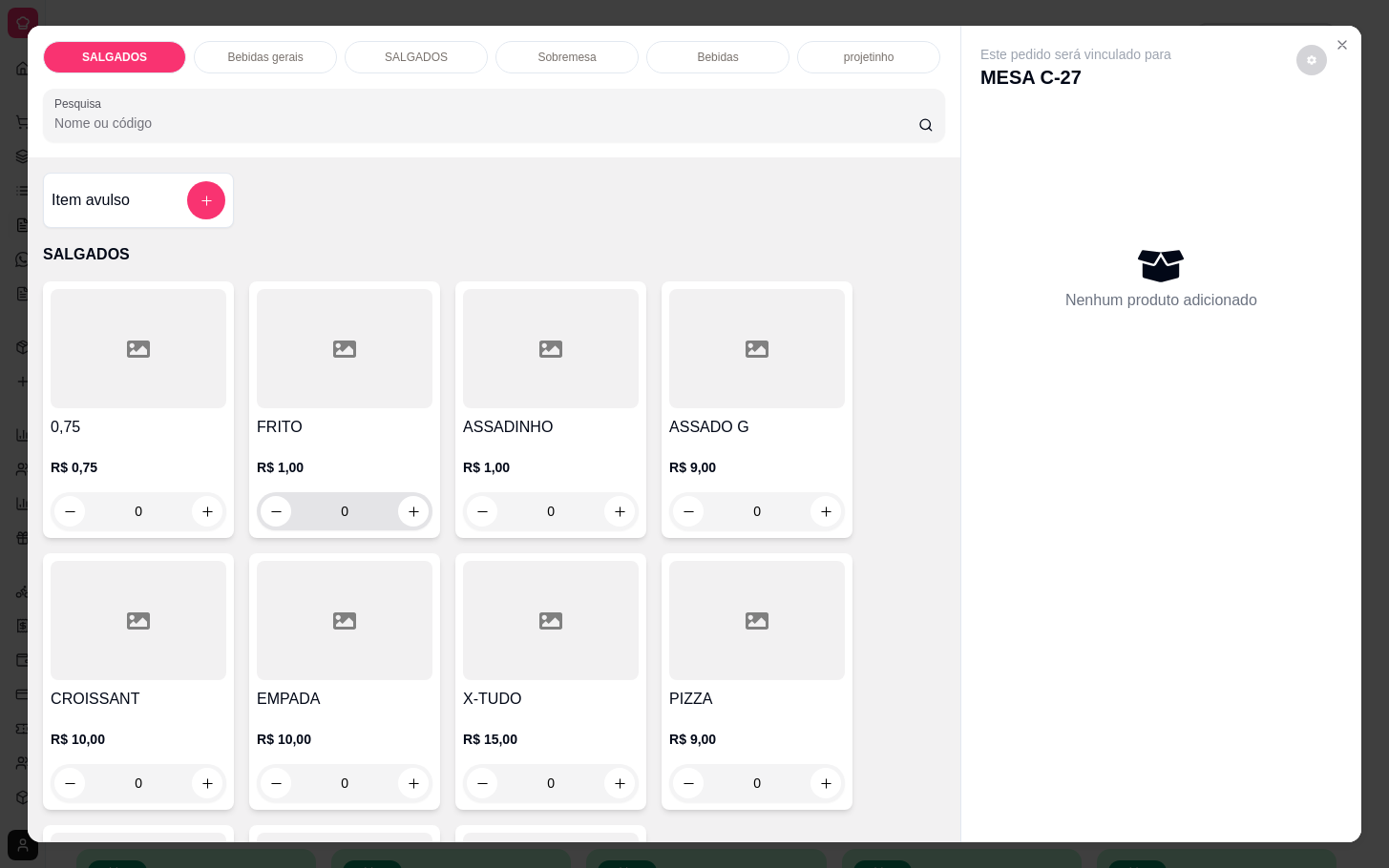
click at [344, 507] on input "0" at bounding box center [345, 512] width 107 height 39
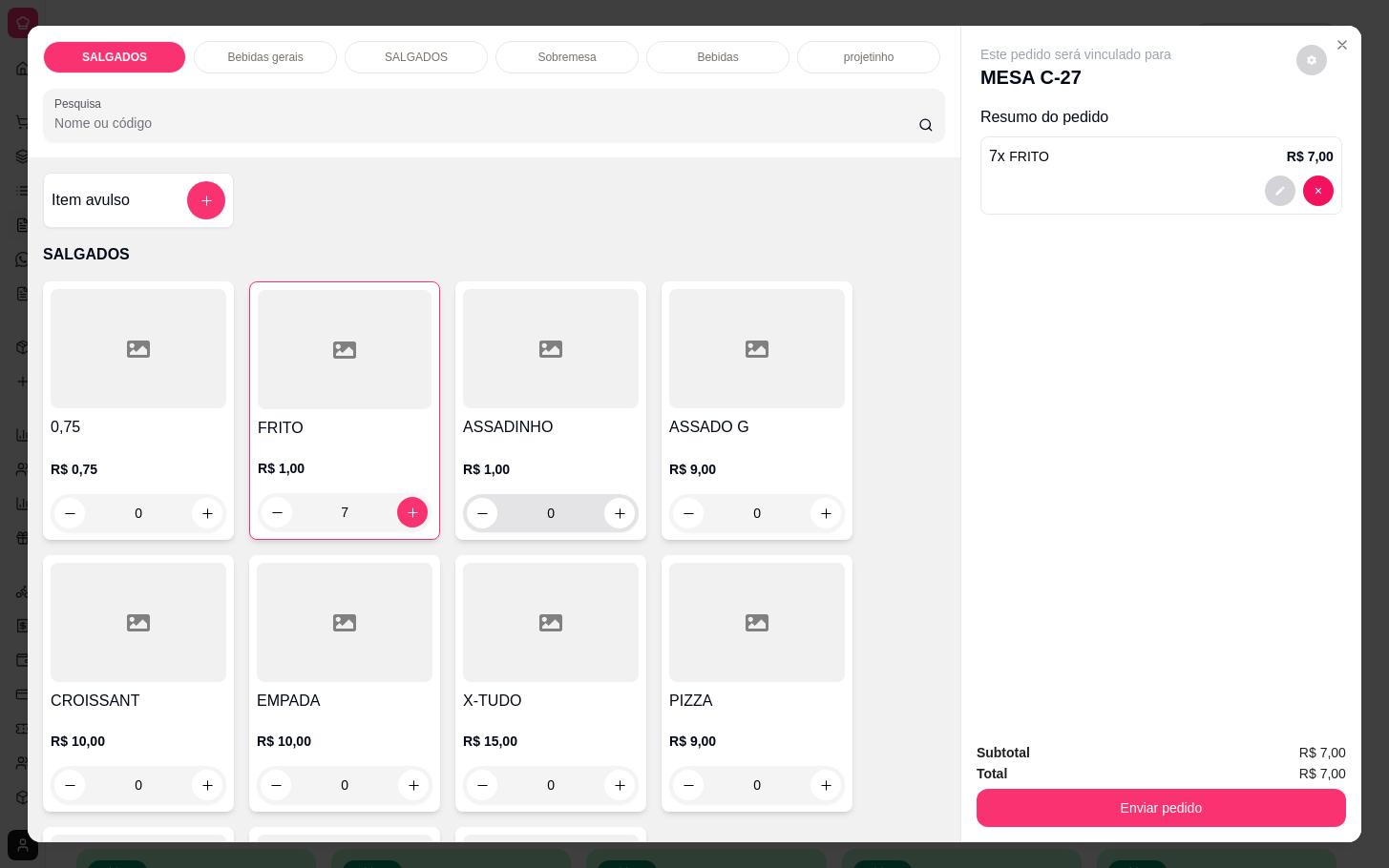
type input "7"
click at [571, 521] on input "0" at bounding box center [550, 513] width 107 height 39
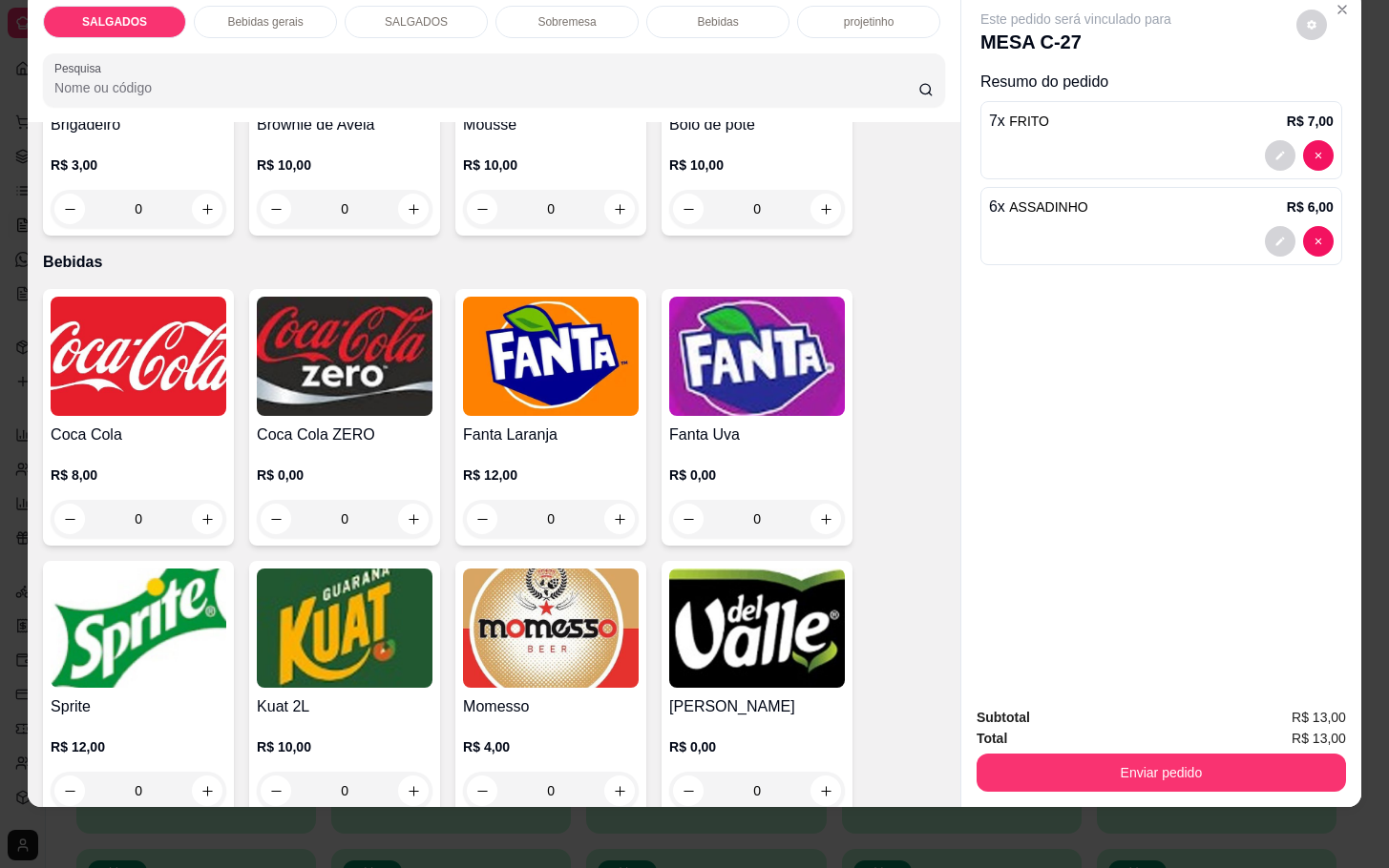
scroll to position [3293, 0]
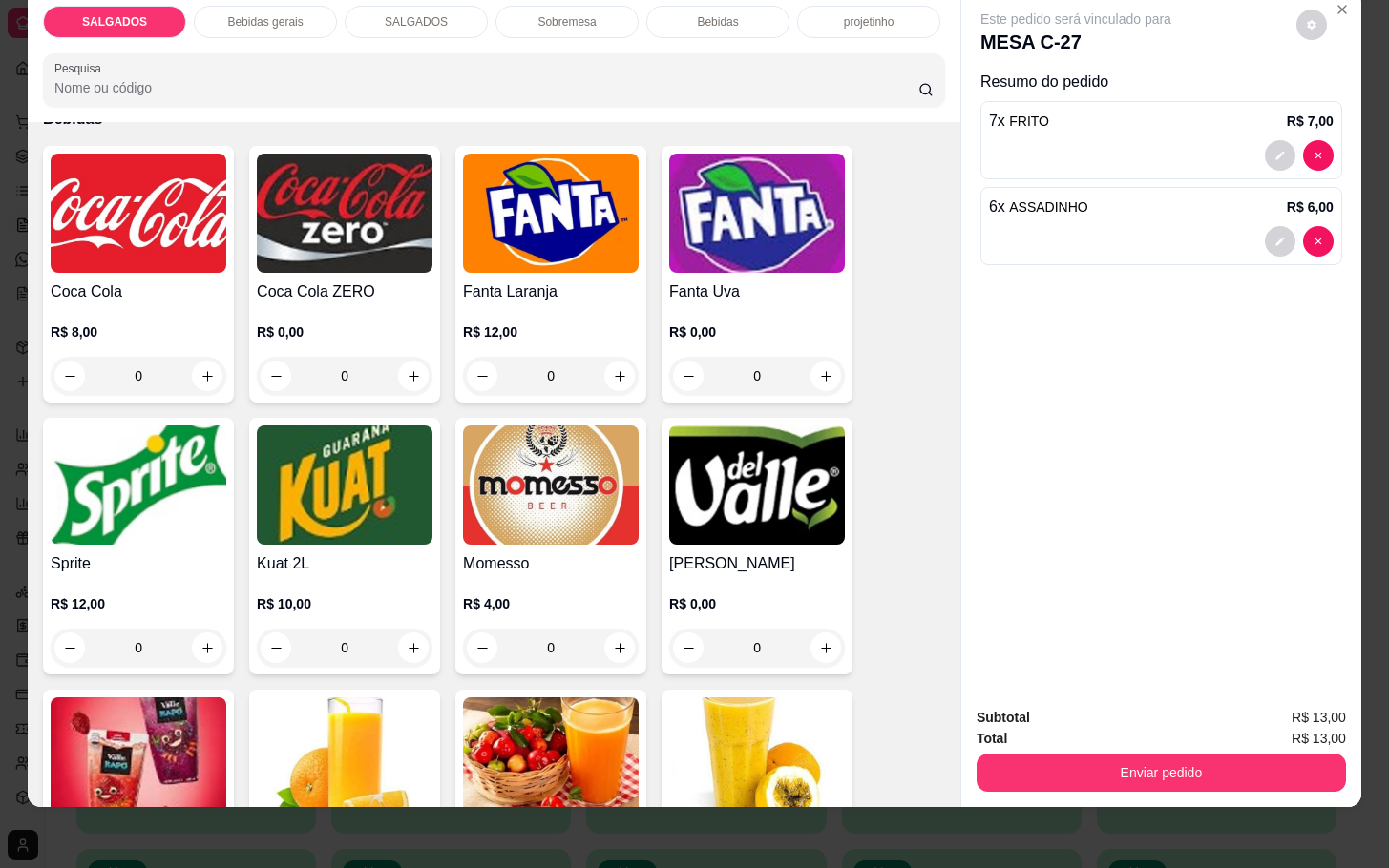
type input "6"
click at [510, 473] on img at bounding box center [550, 485] width 175 height 120
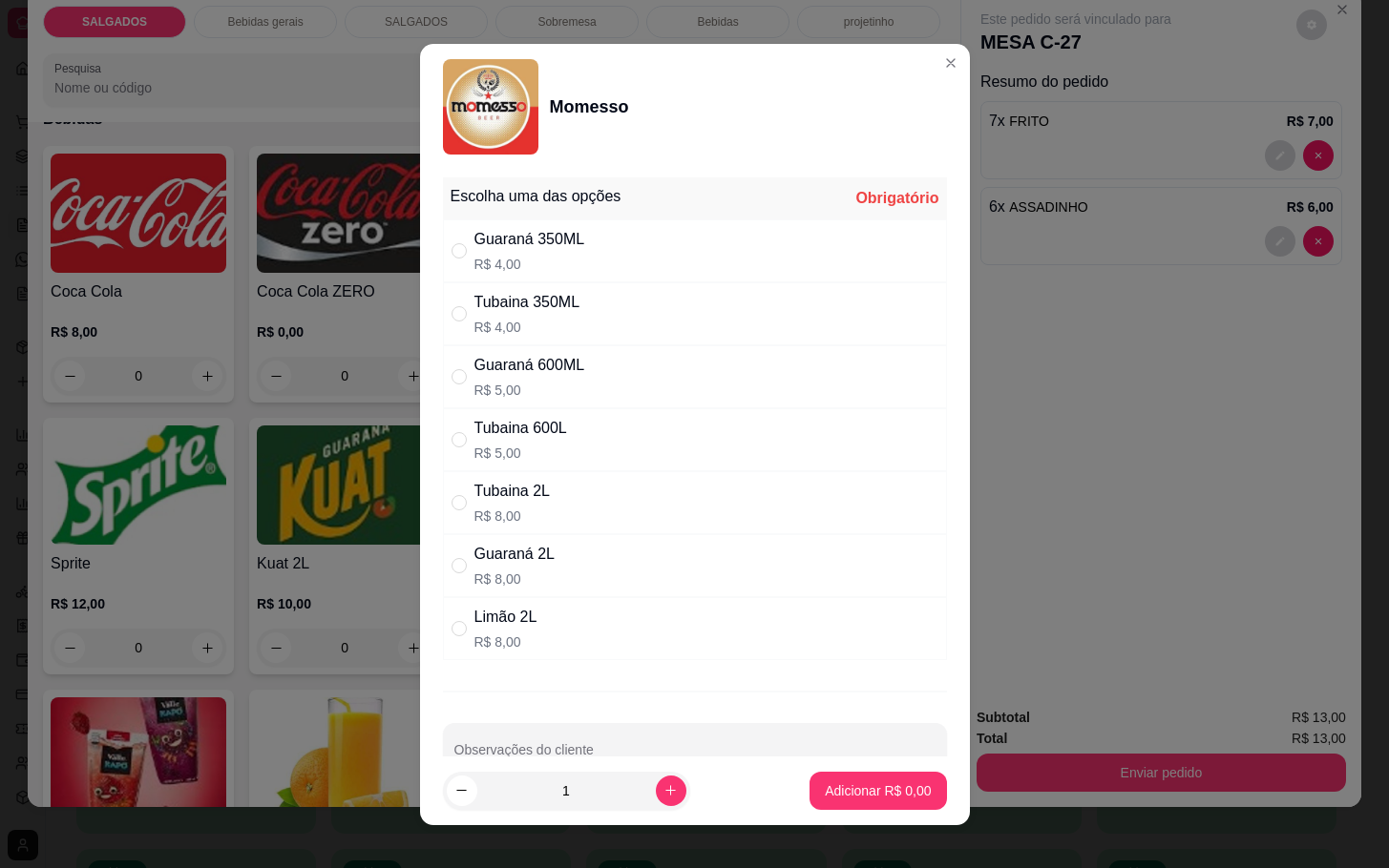
click at [537, 384] on p "R$ 5,00" at bounding box center [530, 390] width 111 height 19
radio input "true"
click at [655, 797] on button "increase-product-quantity" at bounding box center [670, 791] width 30 height 30
type input "2"
click at [823, 786] on p "Adicionar R$ 10,00" at bounding box center [873, 791] width 114 height 19
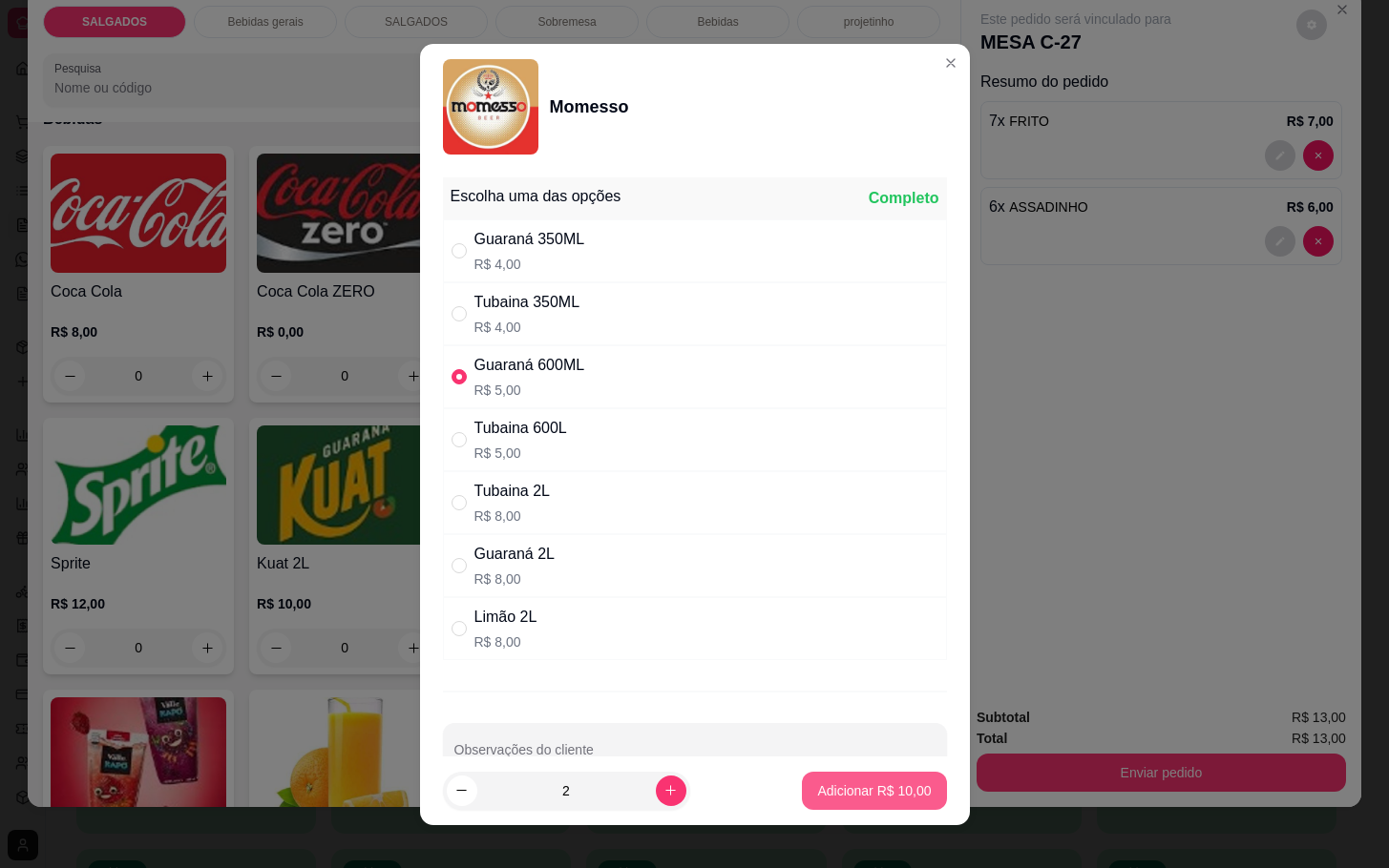
type input "2"
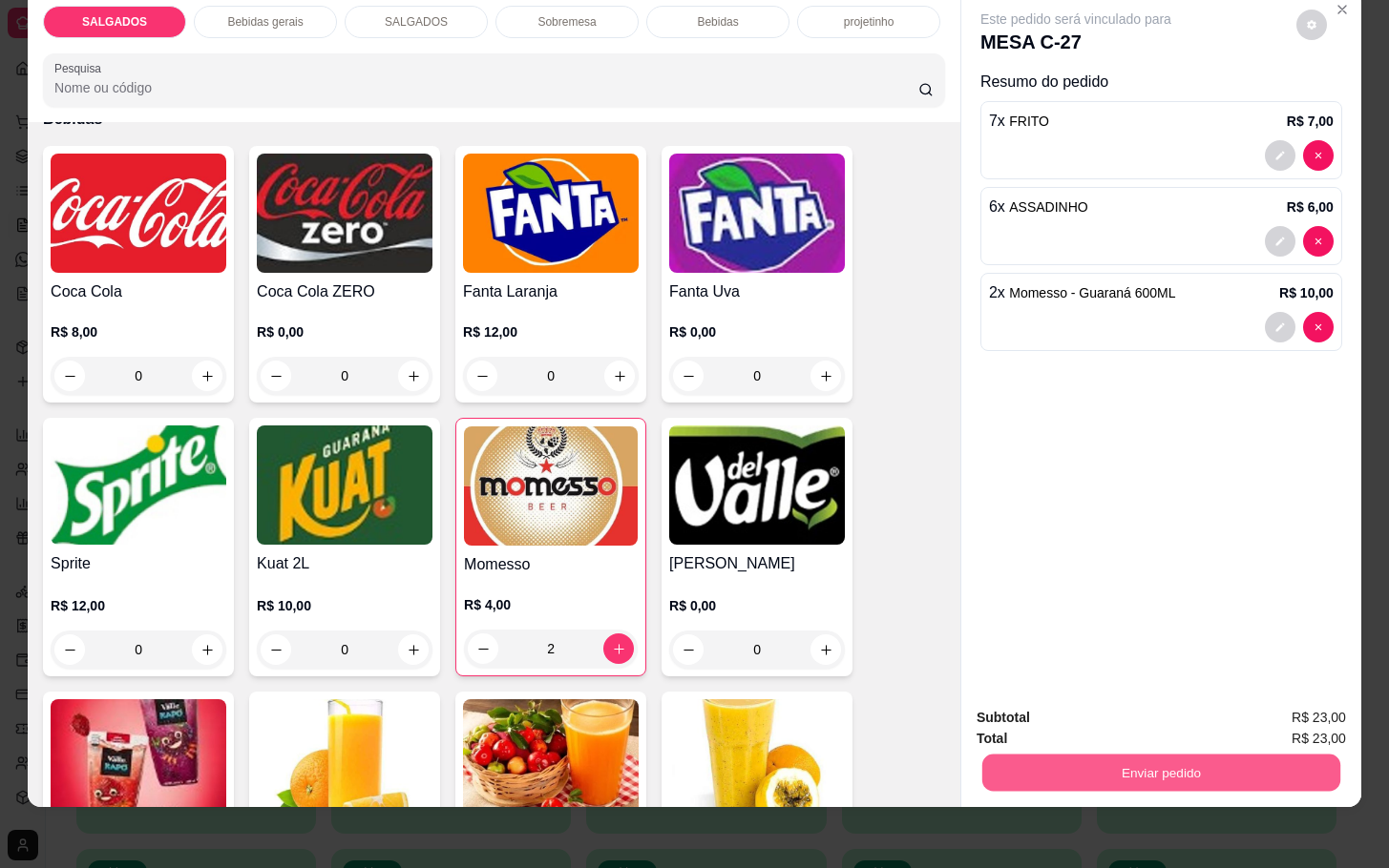
click at [1077, 767] on button "Enviar pedido" at bounding box center [1161, 773] width 358 height 38
click at [1316, 694] on button "Enviar pedido" at bounding box center [1294, 705] width 105 height 36
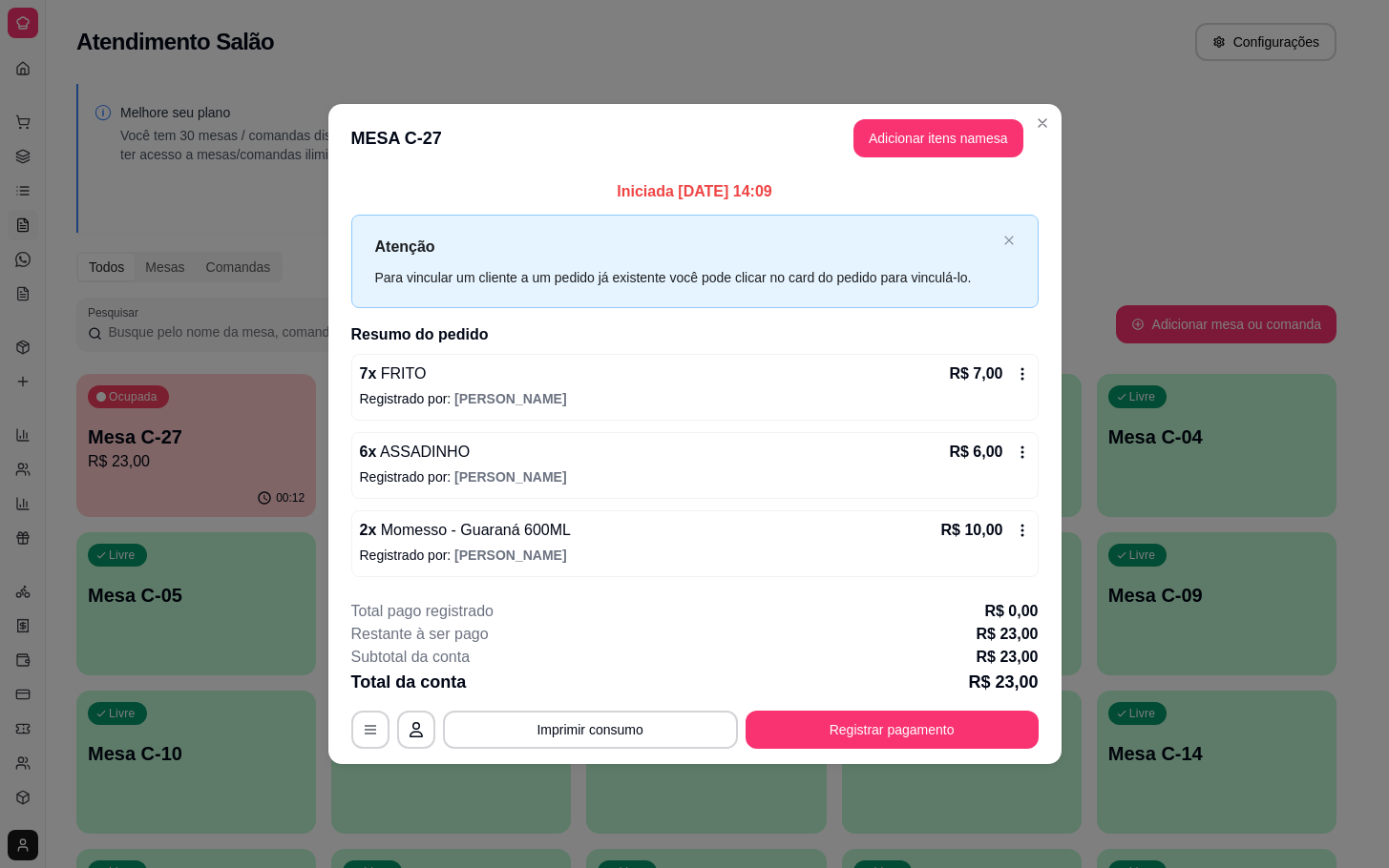
drag, startPoint x: 794, startPoint y: 753, endPoint x: 808, endPoint y: 745, distance: 16.1
click at [799, 748] on footer "**********" at bounding box center [695, 674] width 734 height 179
click at [817, 735] on button "Registrar pagamento" at bounding box center [892, 729] width 293 height 39
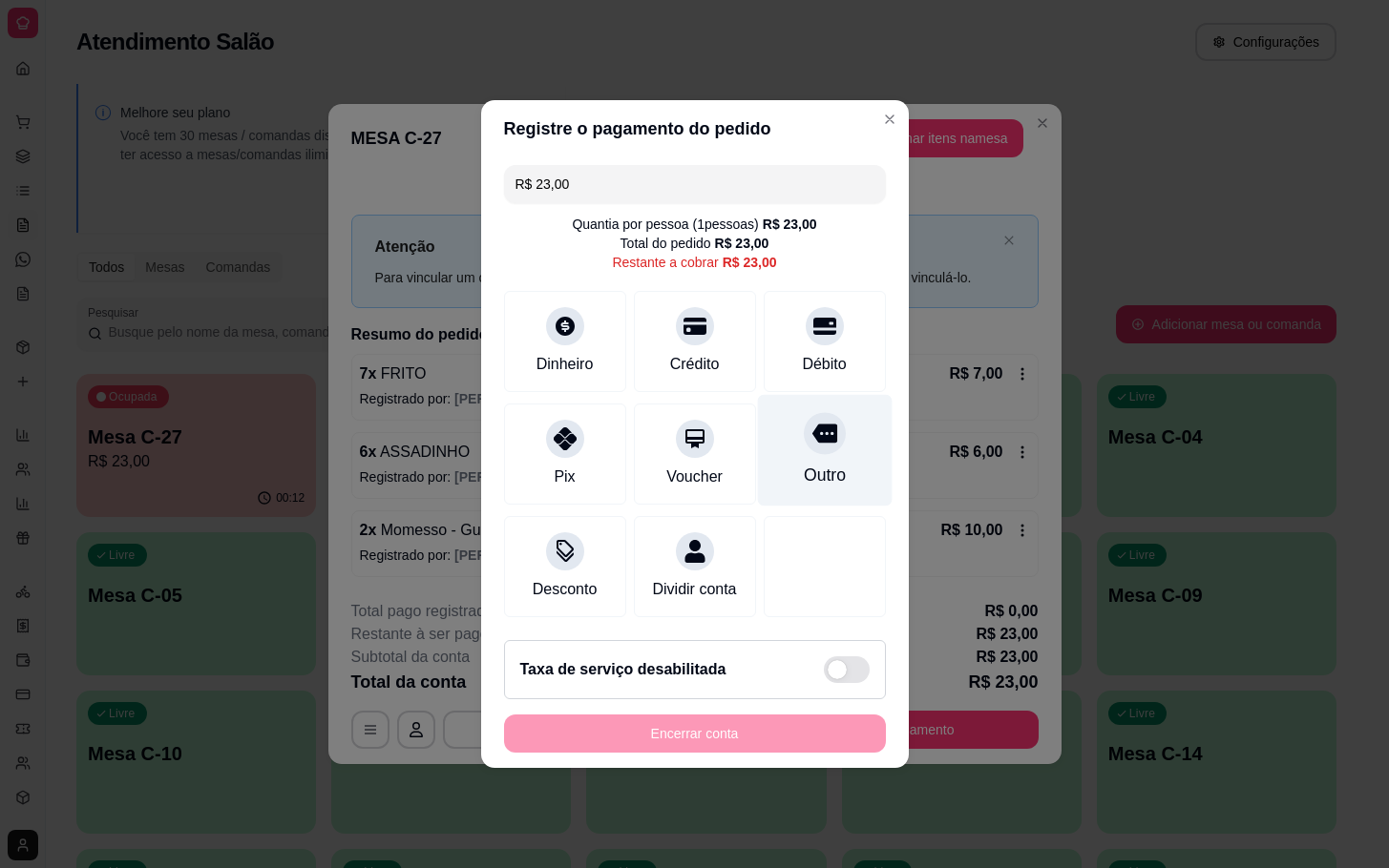
click at [826, 447] on div "Outro" at bounding box center [825, 450] width 135 height 112
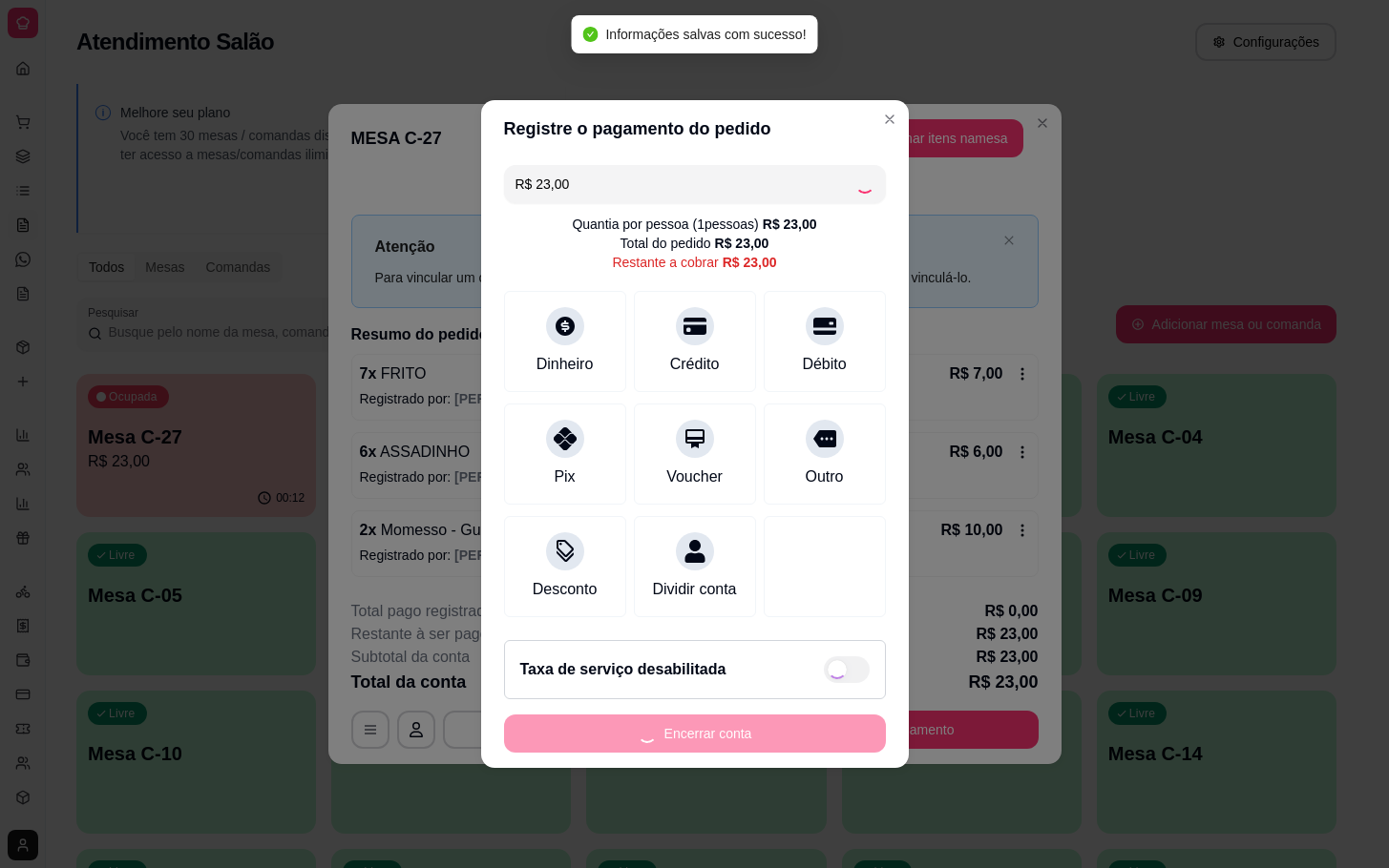
type input "R$ 0,00"
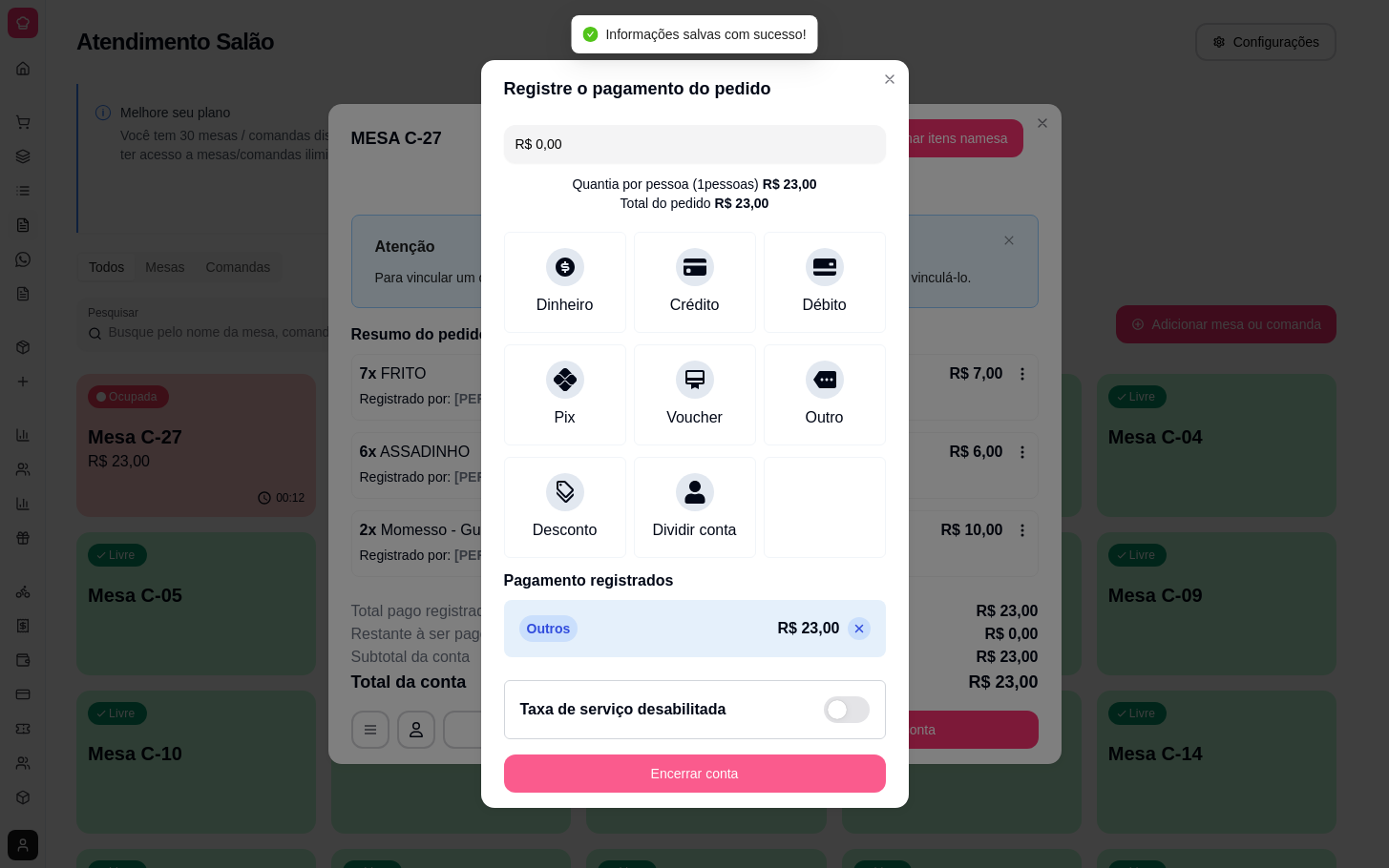
click at [732, 787] on button "Encerrar conta" at bounding box center [695, 774] width 382 height 39
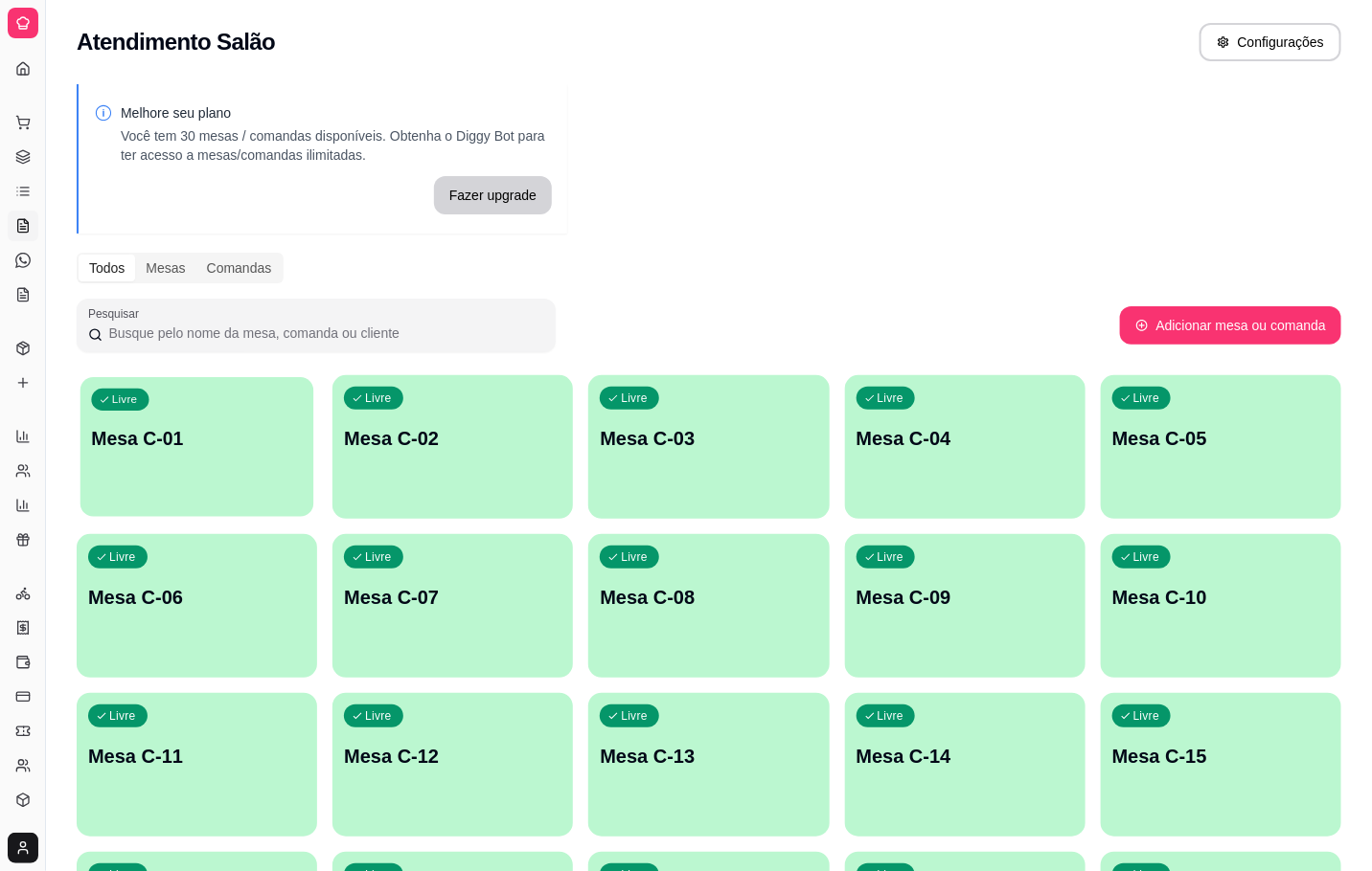
click at [185, 438] on p "Mesa C-01" at bounding box center [197, 439] width 211 height 26
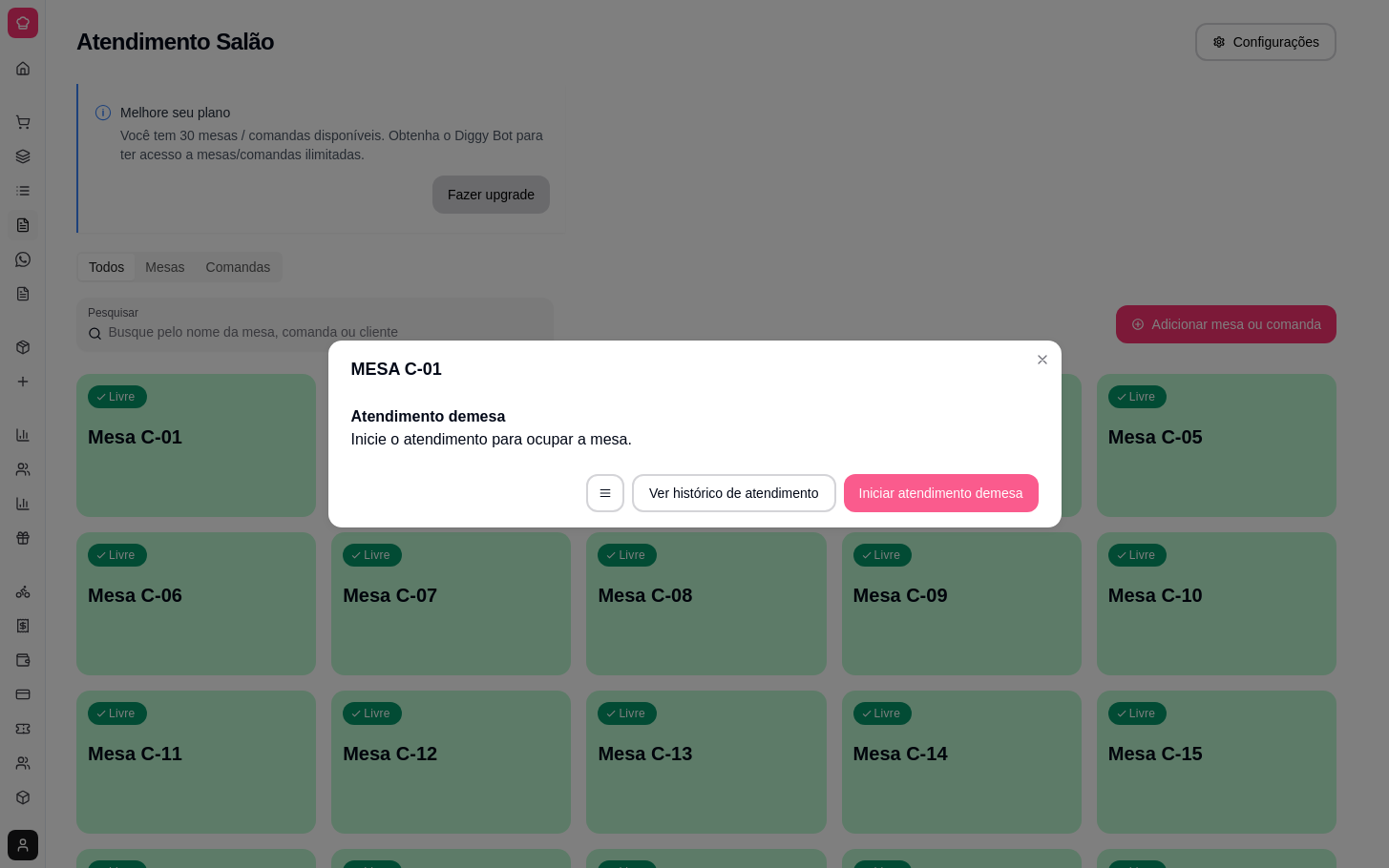
click at [900, 495] on button "Iniciar atendimento de mesa" at bounding box center [941, 493] width 195 height 39
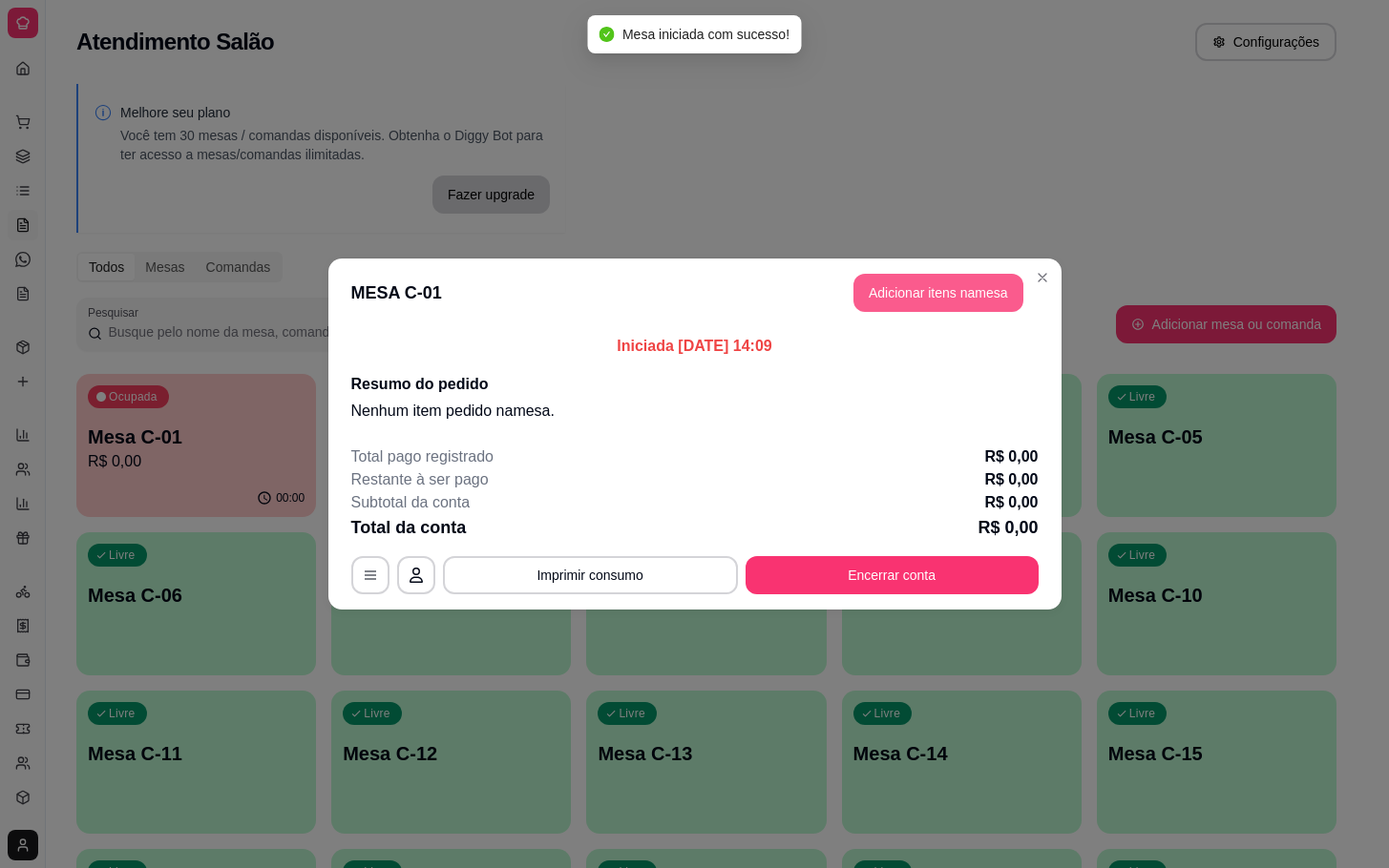
click at [974, 299] on button "Adicionar itens na mesa" at bounding box center [939, 293] width 170 height 39
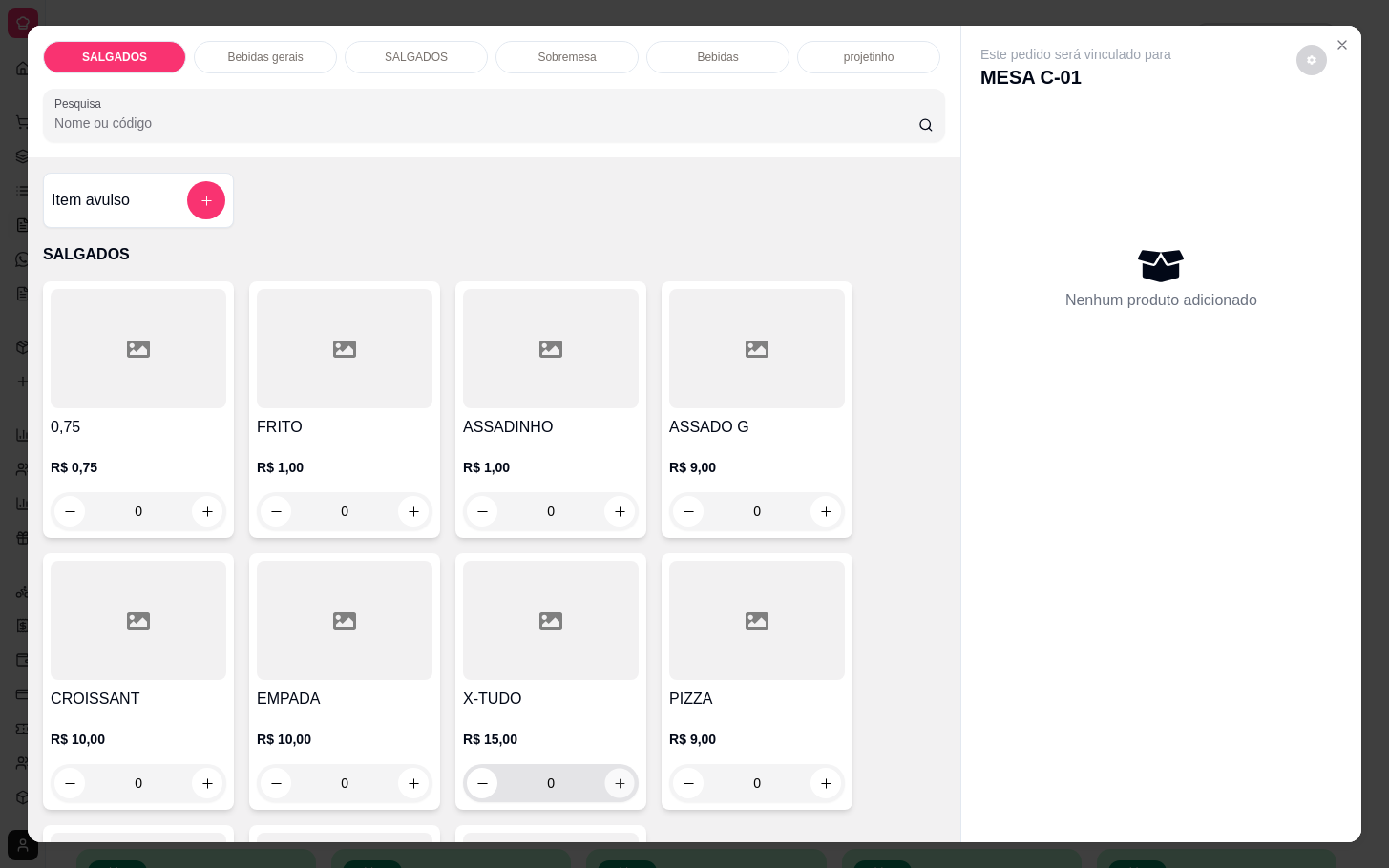
click at [605, 769] on button "increase-product-quantity" at bounding box center [620, 784] width 30 height 30
type input "1"
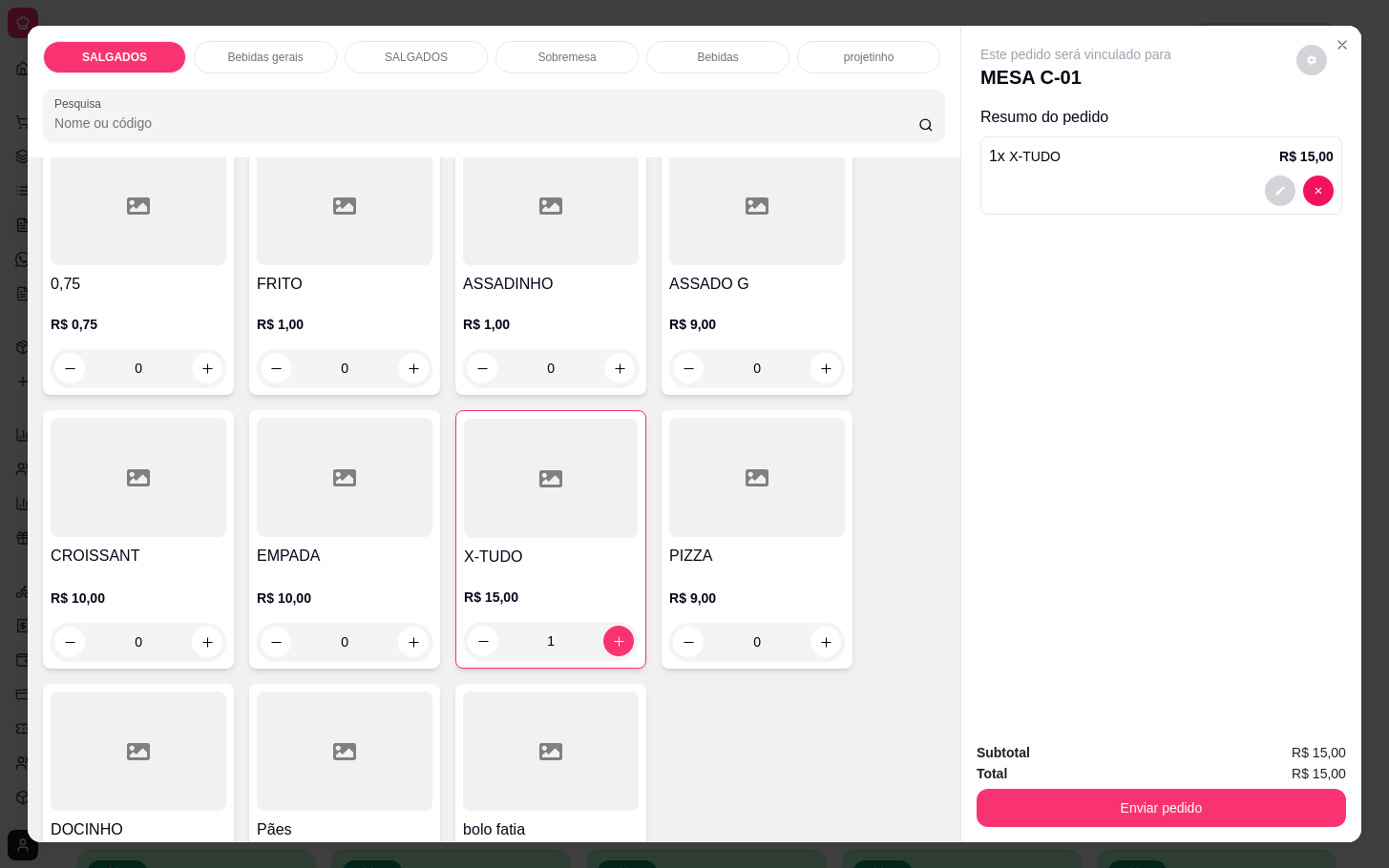
scroll to position [286, 0]
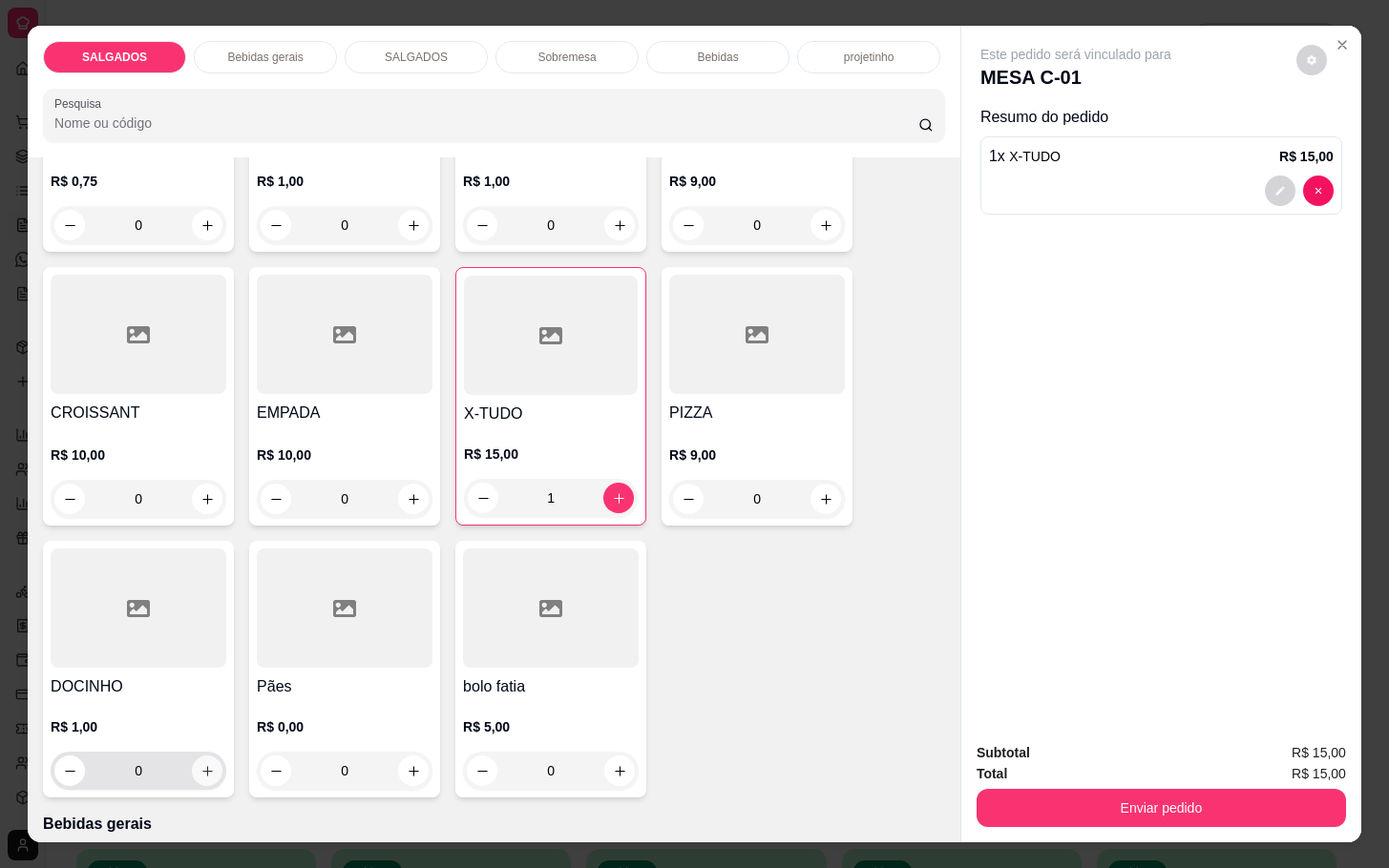
click at [200, 764] on icon "increase-product-quantity" at bounding box center [207, 771] width 14 height 14
click at [204, 761] on button "increase-product-quantity" at bounding box center [207, 773] width 30 height 30
click at [209, 762] on button "increase-product-quantity" at bounding box center [206, 772] width 31 height 31
click at [209, 762] on button "increase-product-quantity" at bounding box center [207, 773] width 30 height 30
click at [209, 762] on button "increase-product-quantity" at bounding box center [206, 772] width 31 height 31
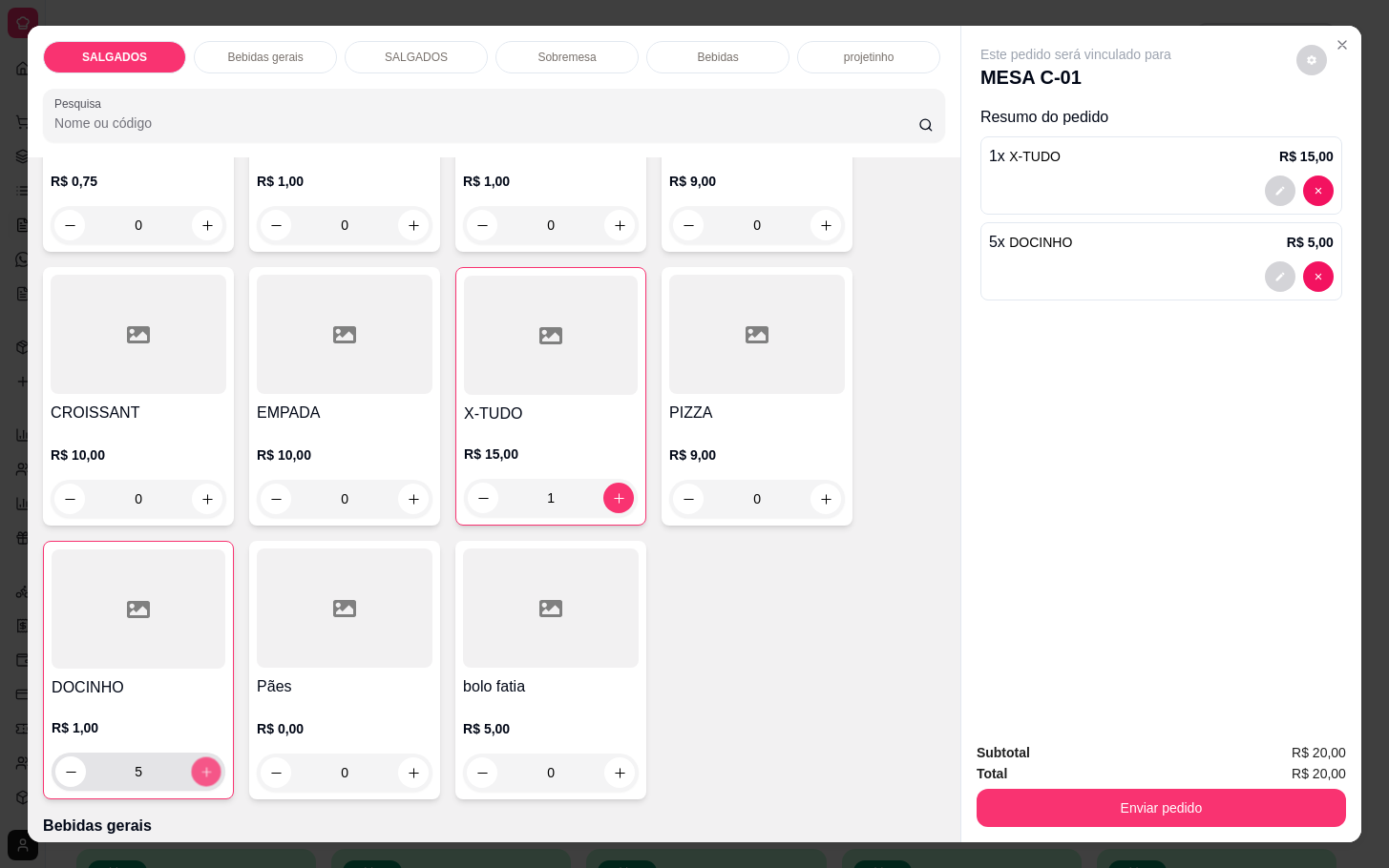
click at [209, 762] on button "increase-product-quantity" at bounding box center [207, 773] width 30 height 30
click at [209, 762] on button "increase-product-quantity" at bounding box center [206, 772] width 31 height 31
click at [209, 762] on button "increase-product-quantity" at bounding box center [207, 773] width 30 height 30
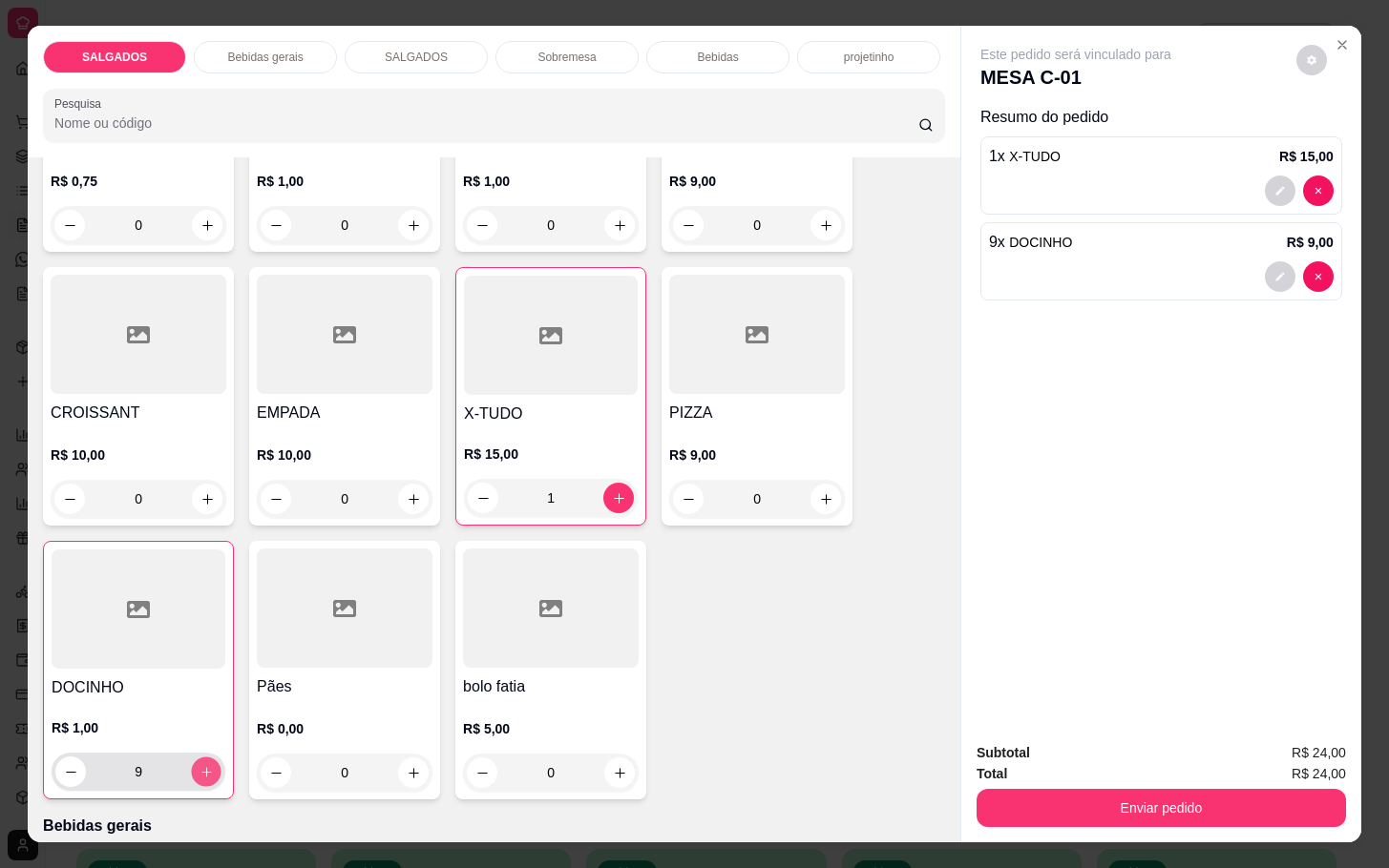
type input "10"
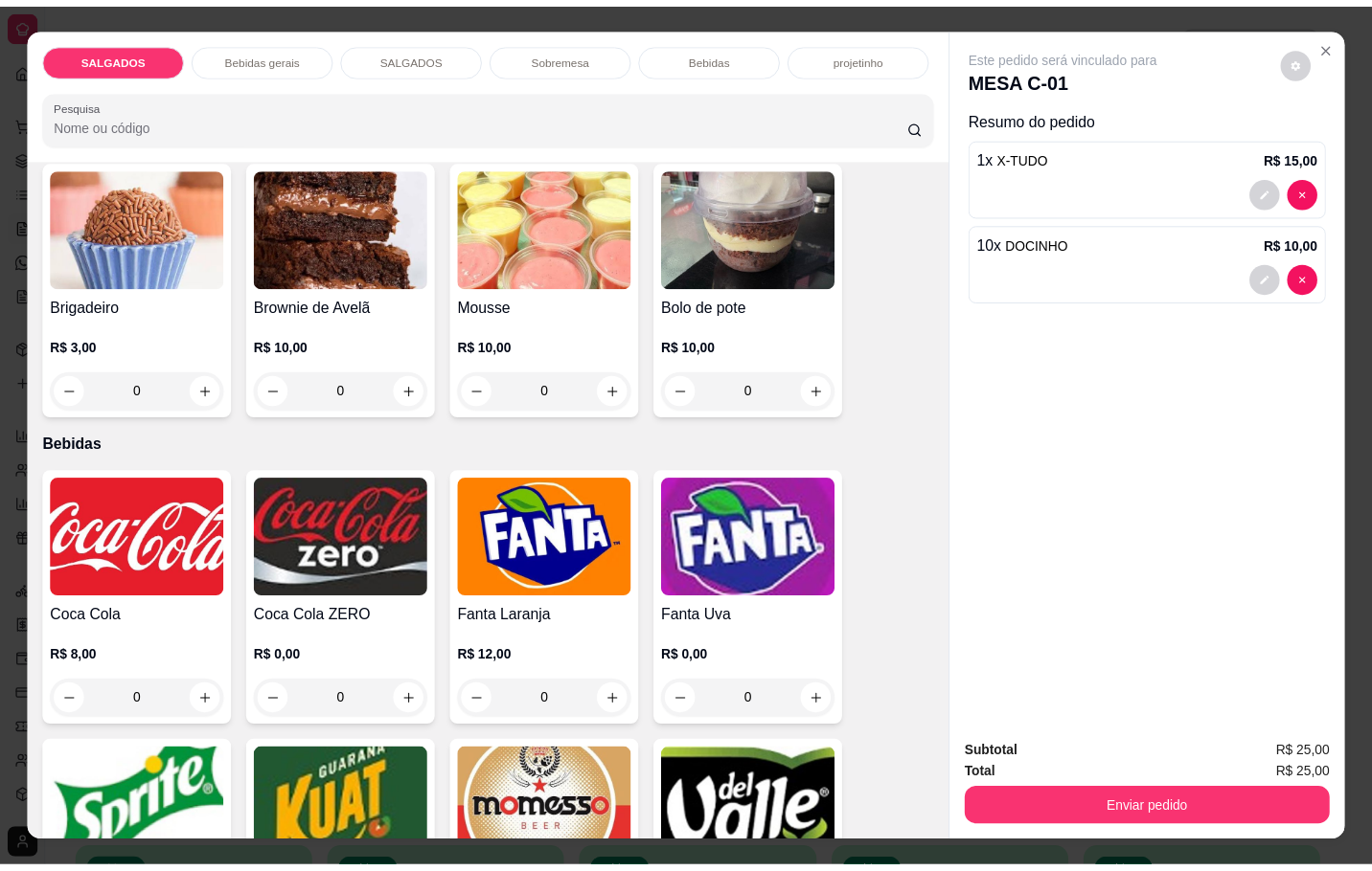
scroll to position [3160, 0]
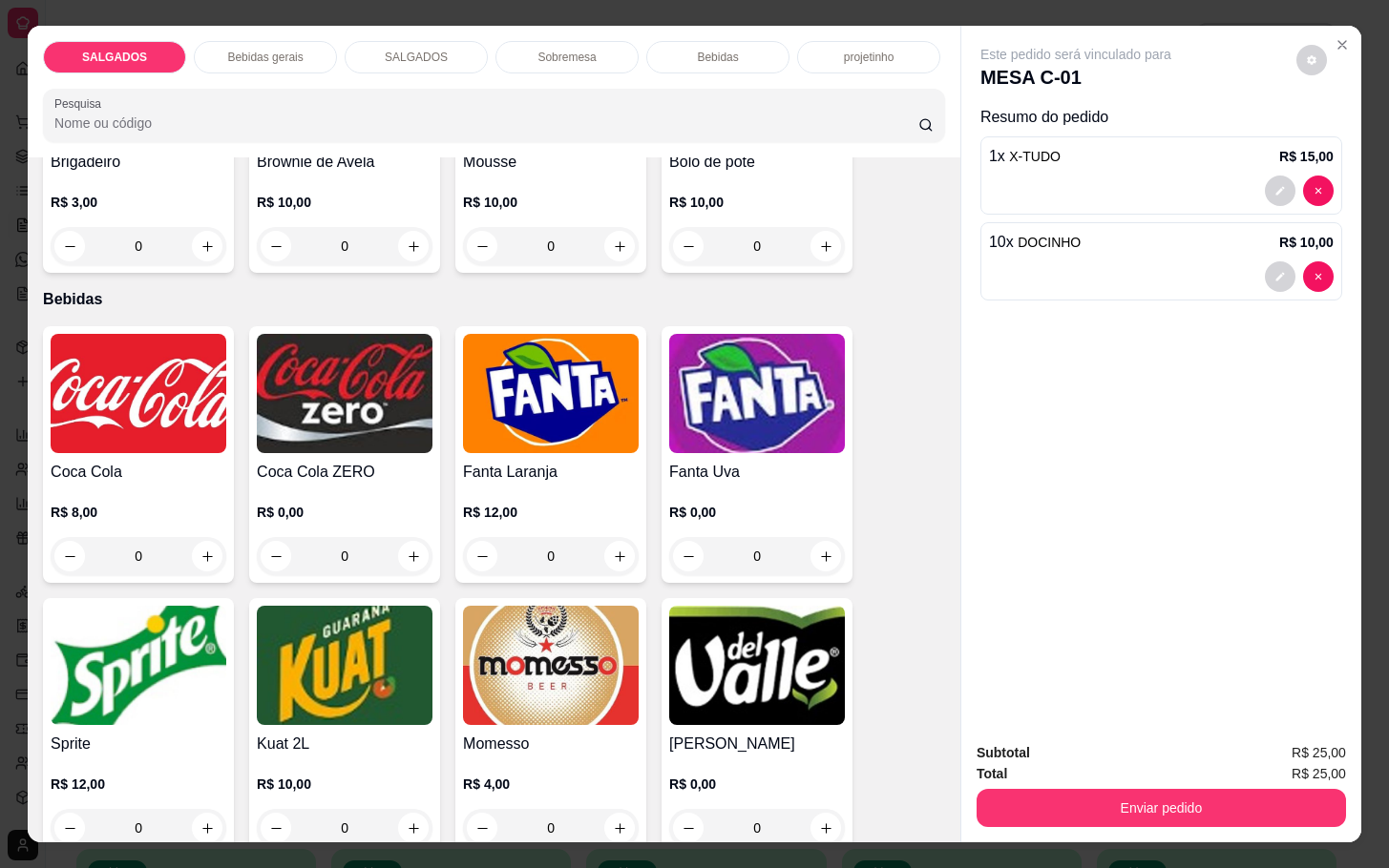
click at [347, 664] on img at bounding box center [344, 665] width 175 height 120
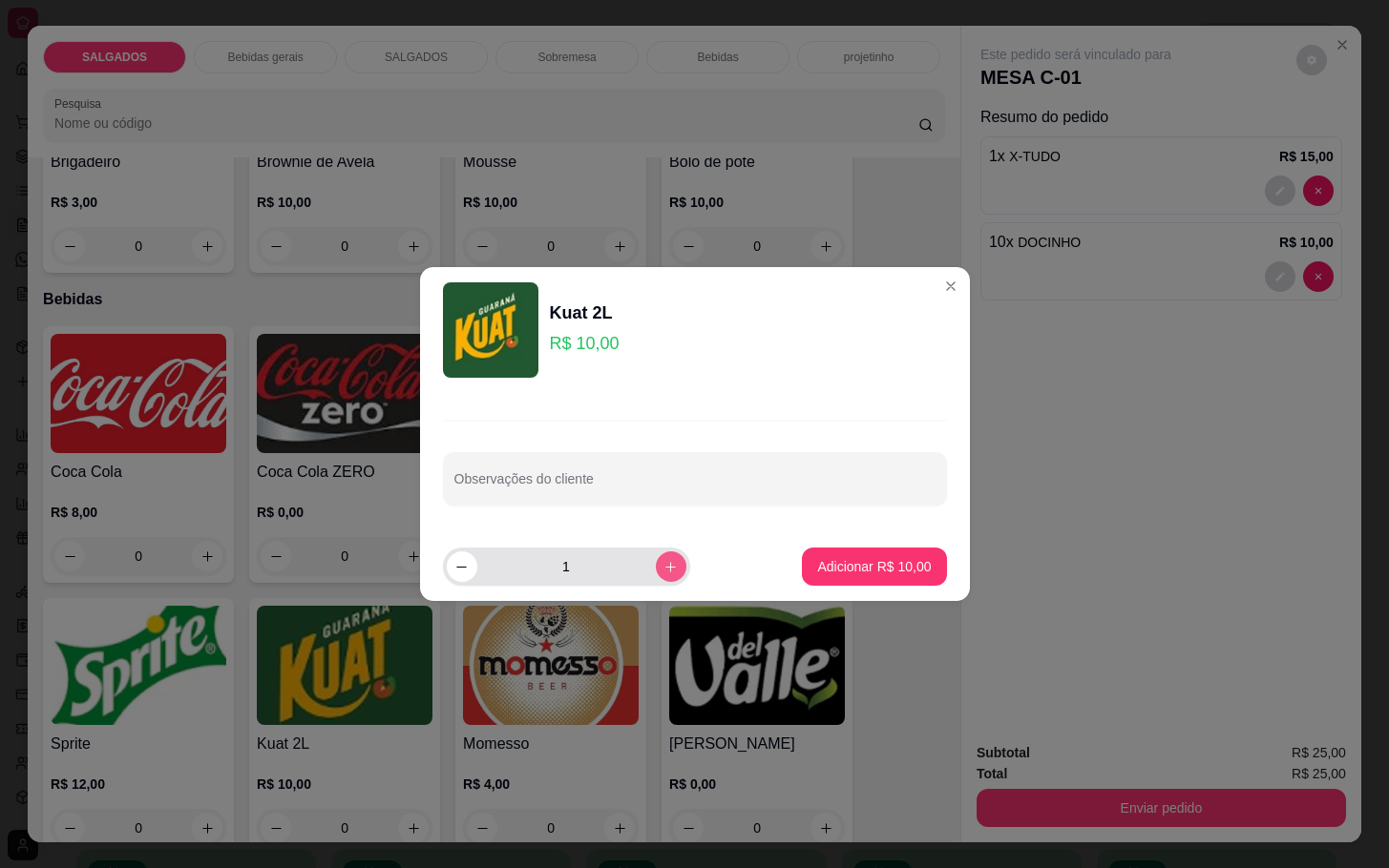
click at [663, 560] on icon "increase-product-quantity" at bounding box center [670, 567] width 14 height 14
click at [443, 567] on div "2" at bounding box center [566, 566] width 248 height 39
click at [447, 567] on button "decrease-product-quantity" at bounding box center [461, 566] width 30 height 30
type input "1"
click at [879, 561] on p "Adicionar R$ 10,00" at bounding box center [874, 566] width 111 height 18
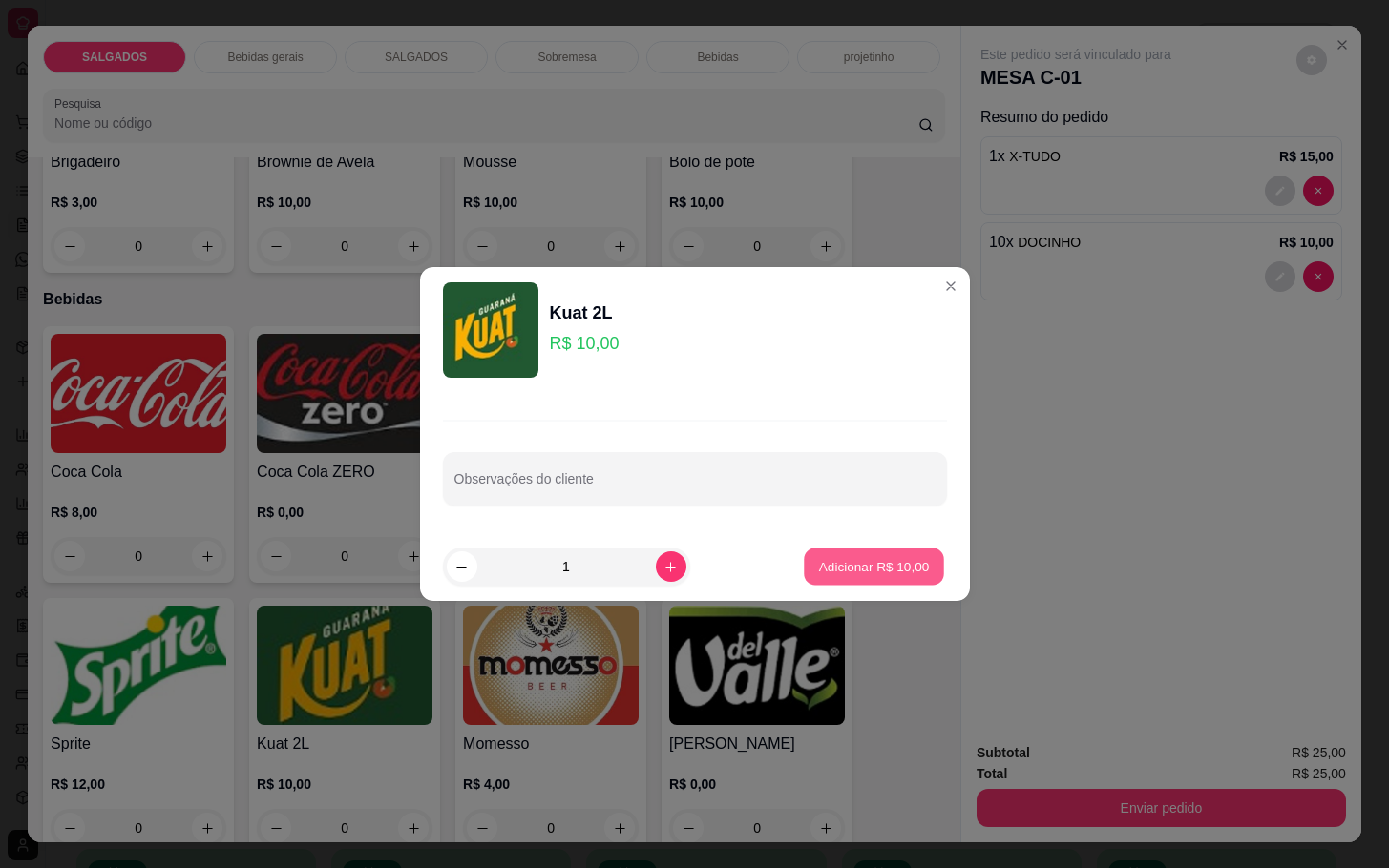
type input "1"
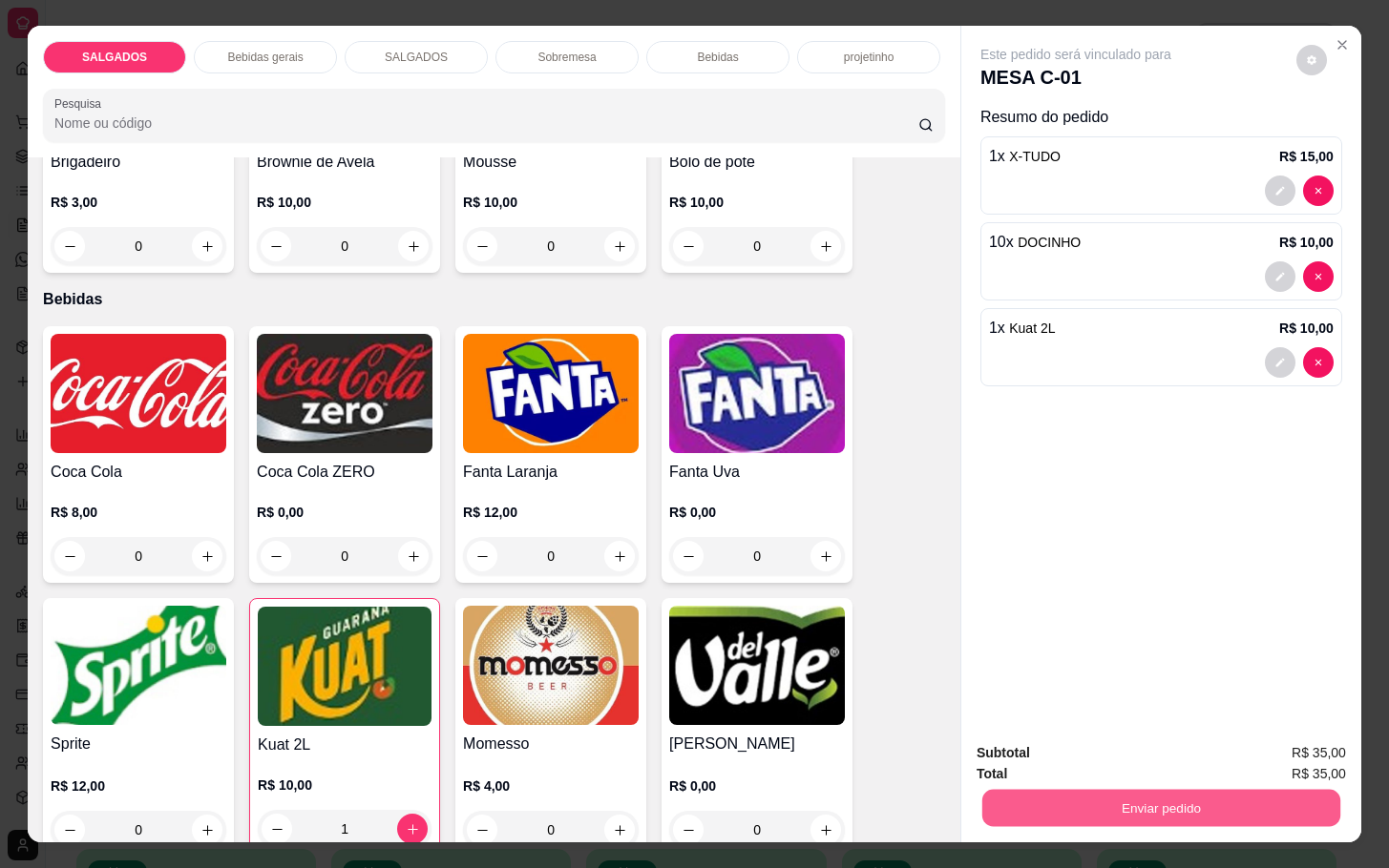
click at [1120, 806] on button "Enviar pedido" at bounding box center [1161, 808] width 358 height 38
click at [1135, 741] on button "Registrar cliente" at bounding box center [1165, 751] width 122 height 36
click at [1143, 809] on button "Enviar pedido" at bounding box center [1161, 808] width 358 height 38
click at [1277, 739] on button "Enviar pedido" at bounding box center [1294, 751] width 105 height 36
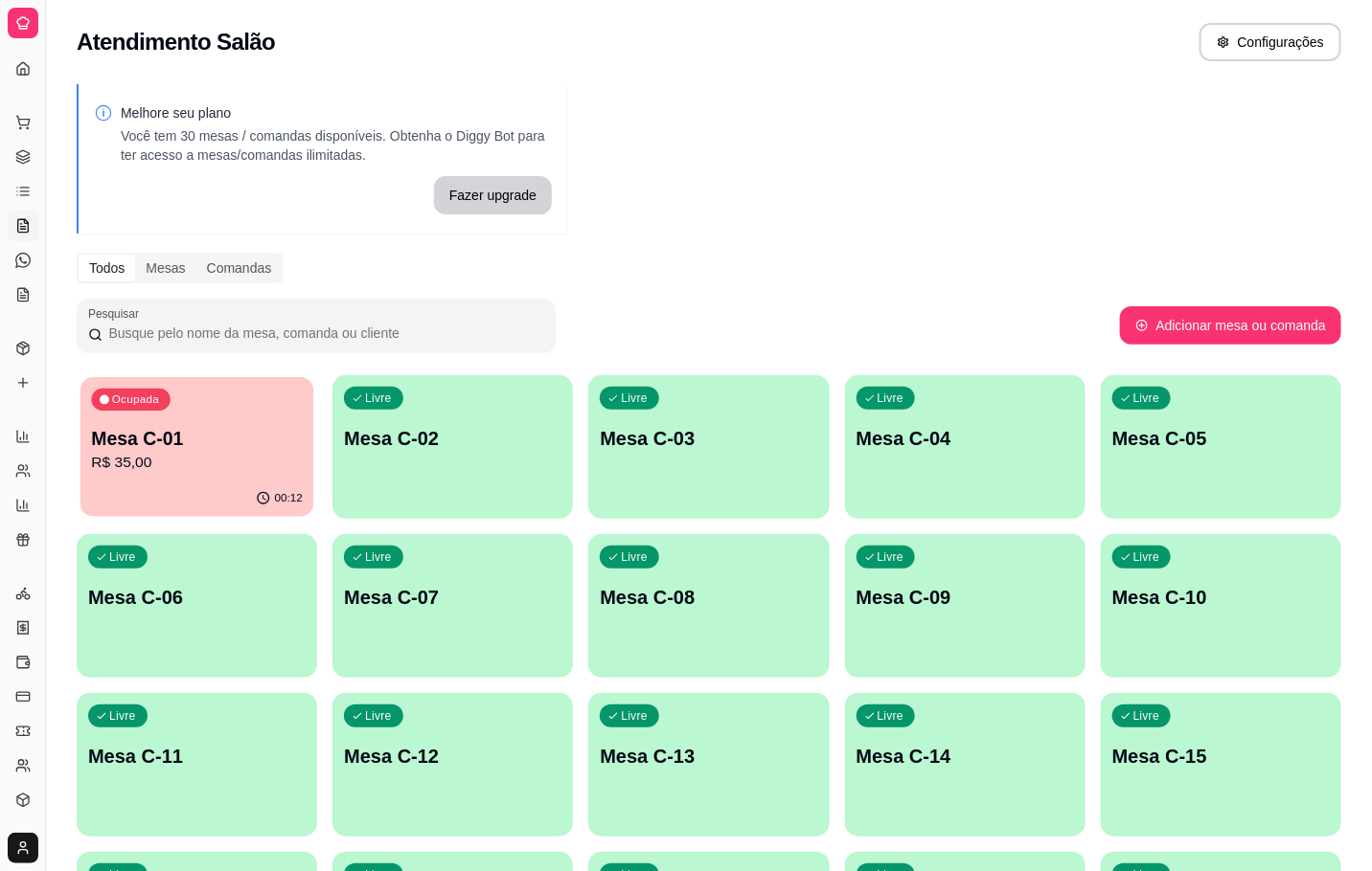
click at [274, 463] on p "R$ 35,00" at bounding box center [197, 463] width 211 height 22
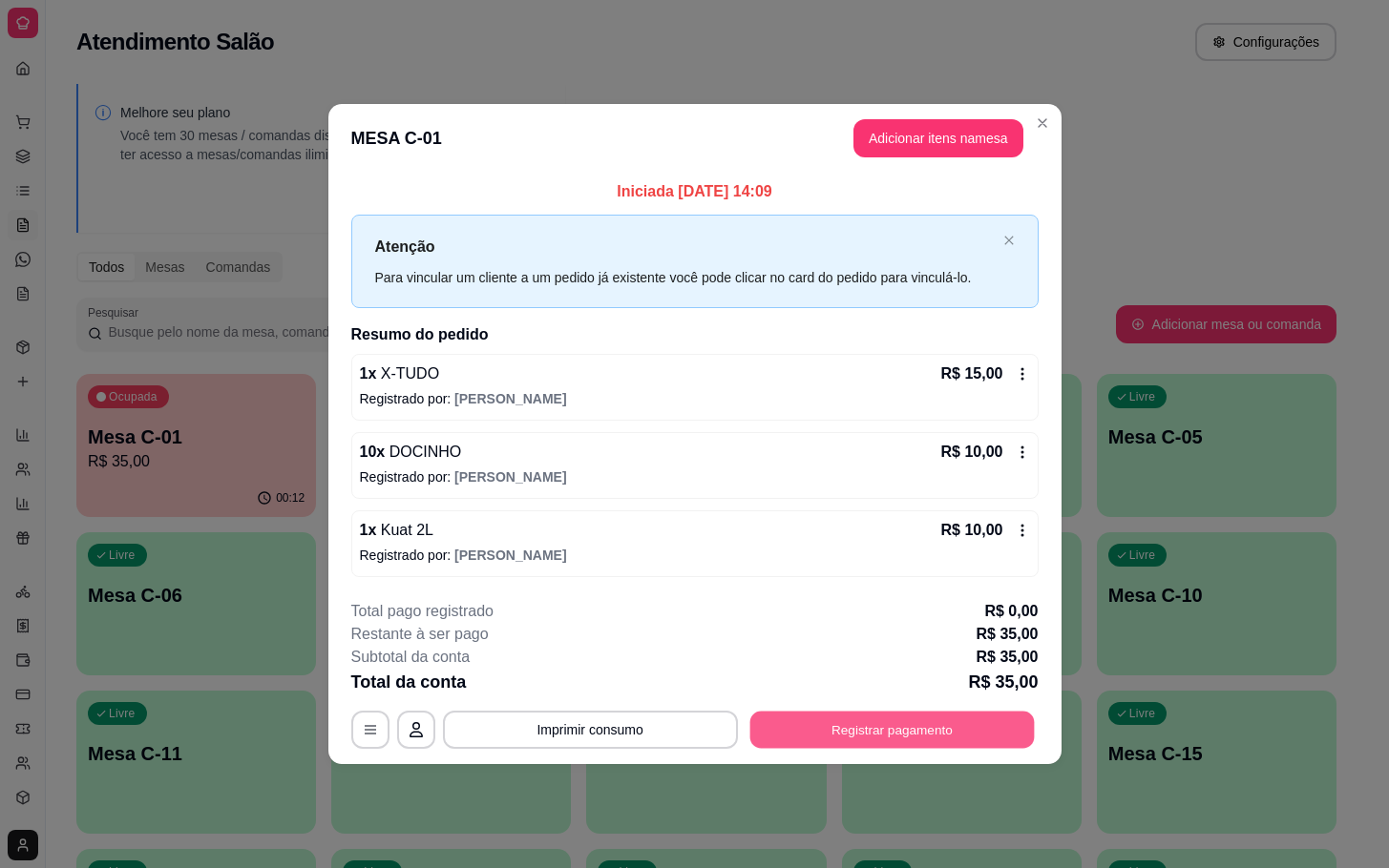
click at [902, 724] on button "Registrar pagamento" at bounding box center [891, 729] width 284 height 38
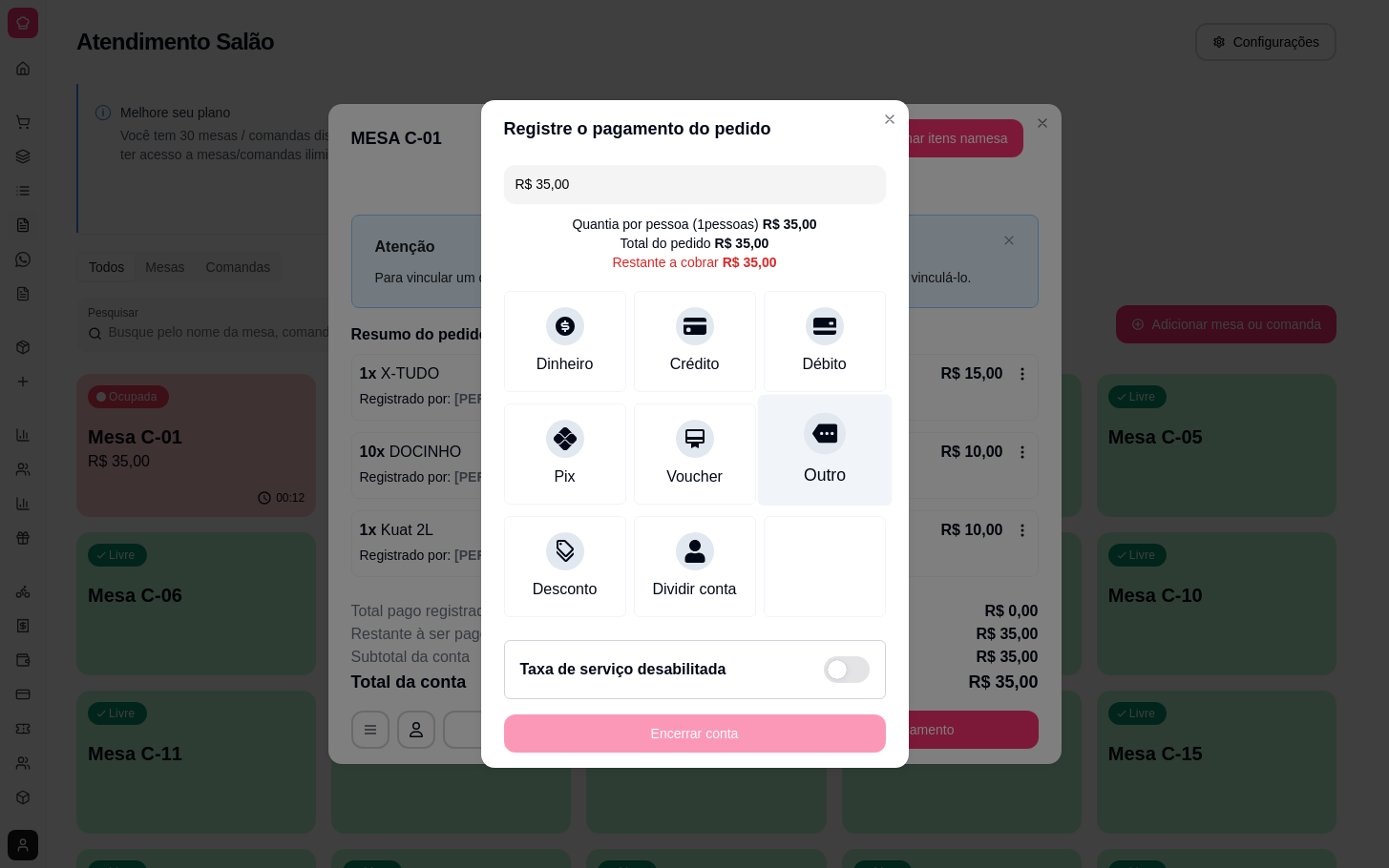
click at [822, 446] on div "Outro" at bounding box center [825, 450] width 135 height 112
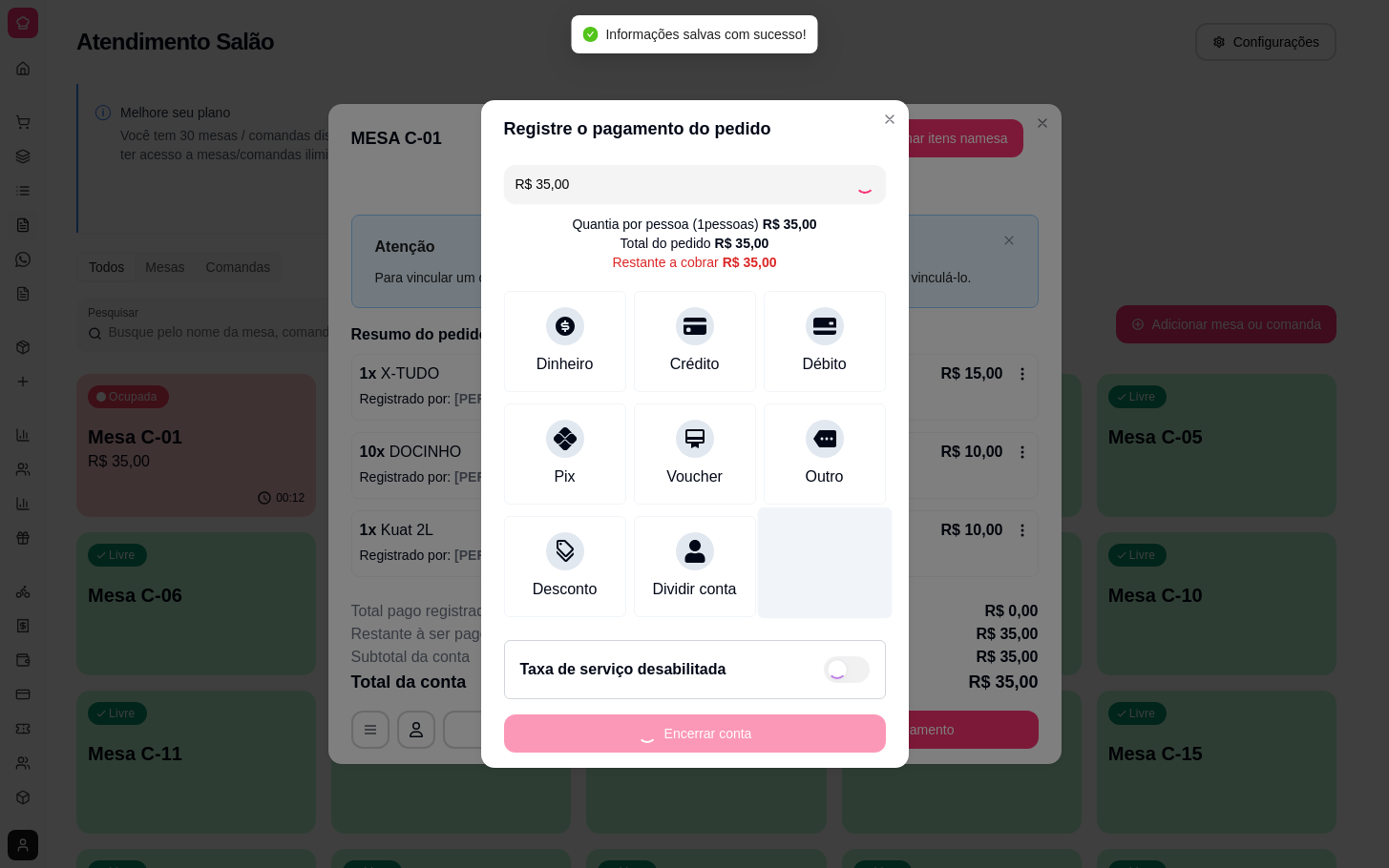
type input "R$ 0,00"
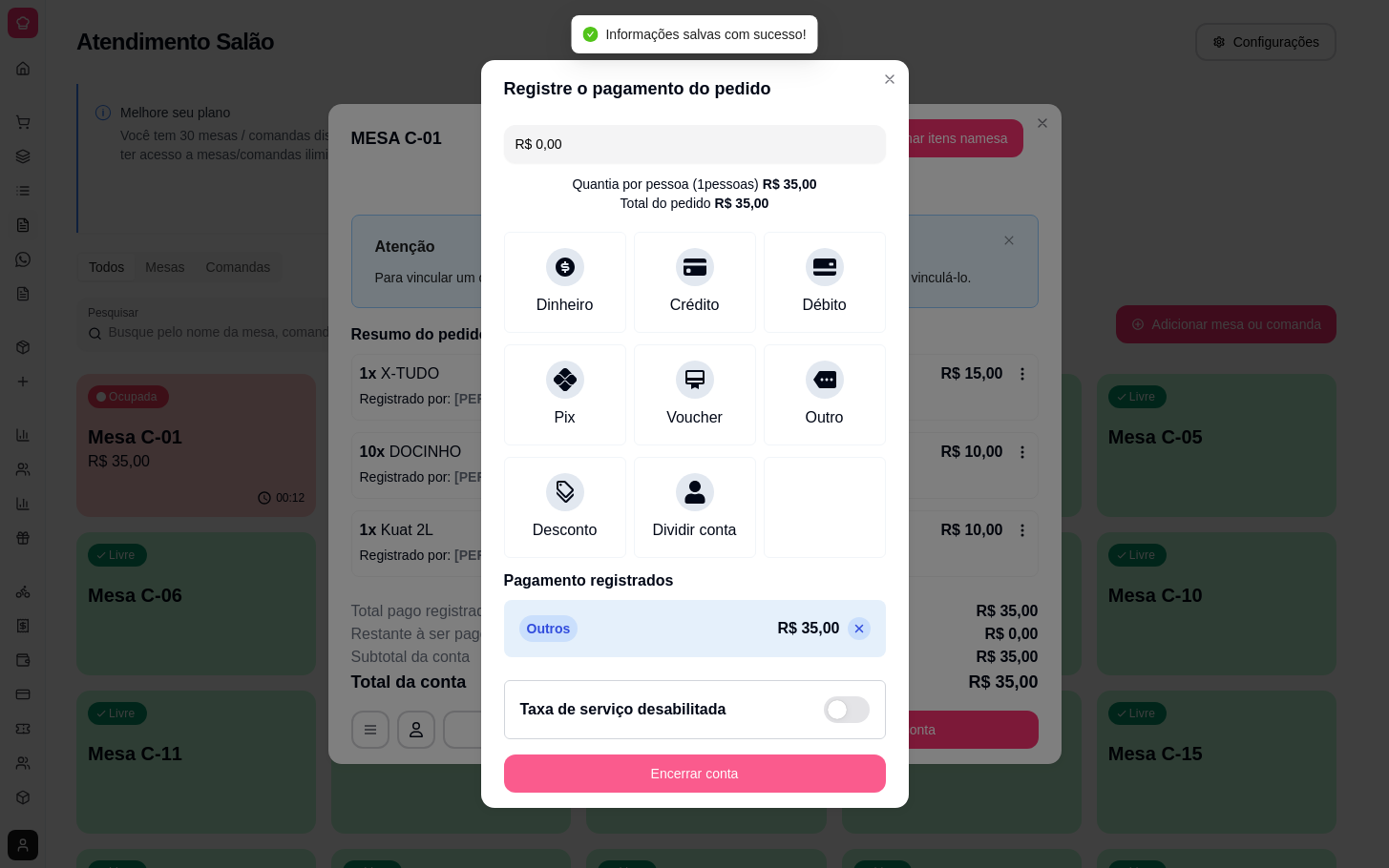
click at [713, 793] on button "Encerrar conta" at bounding box center [695, 774] width 382 height 39
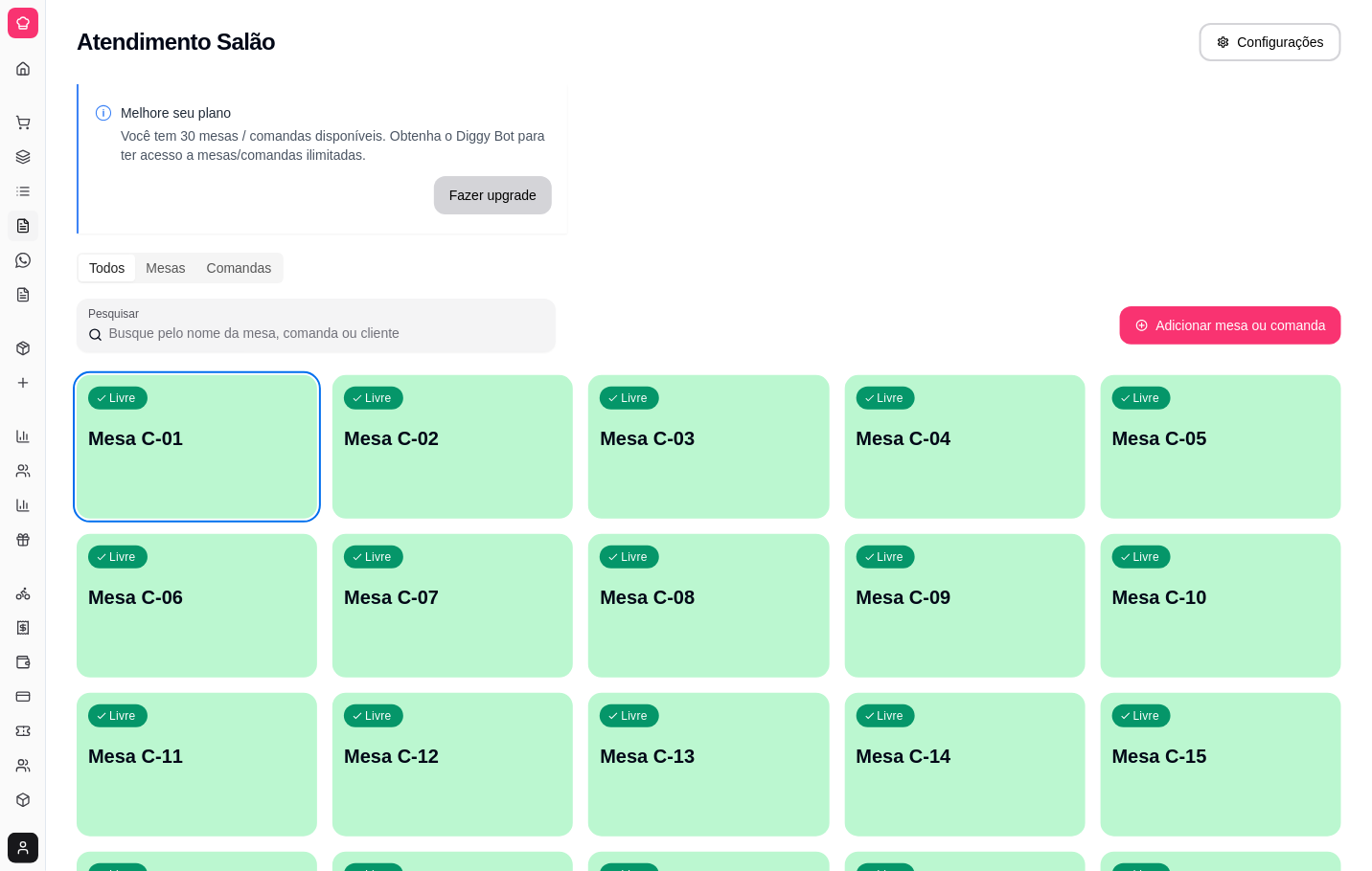
click at [889, 364] on div "Melhore seu plano Você tem 30 mesas / comandas disponíveis. Obtenha o Diggy Bot…" at bounding box center [708, 704] width 1326 height 1264
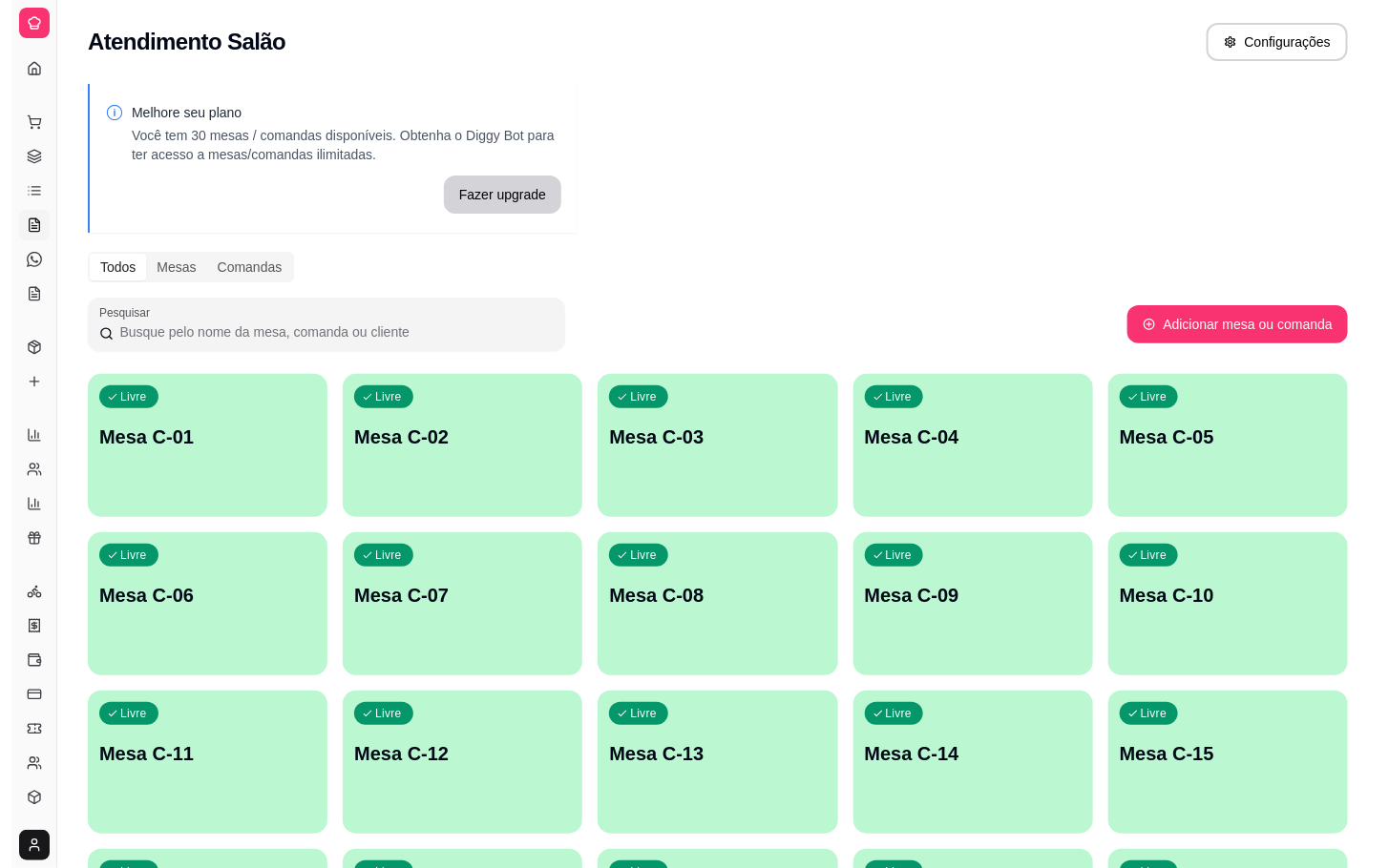
scroll to position [519, 0]
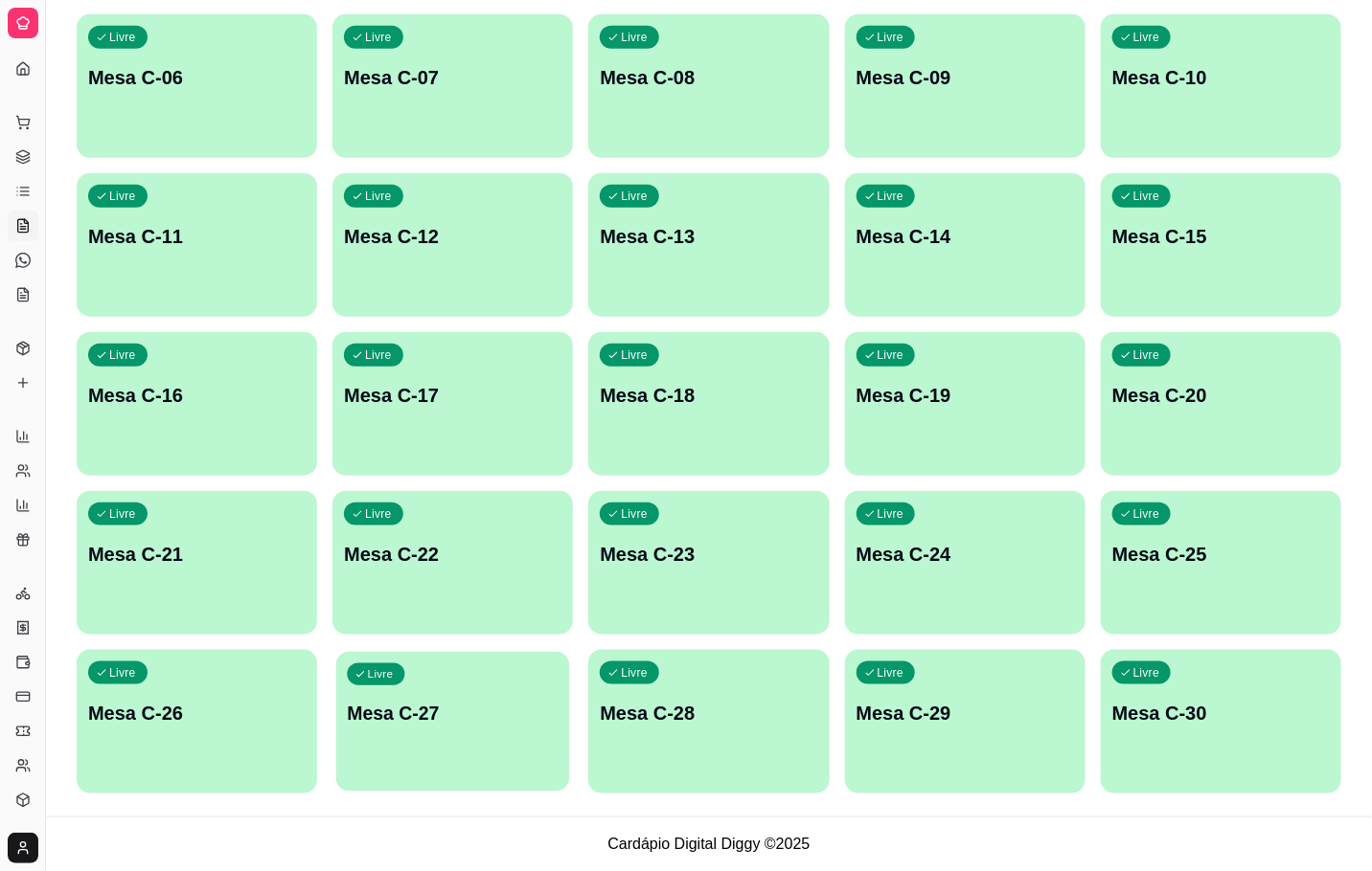
click at [475, 712] on p "Mesa C-27" at bounding box center [453, 714] width 211 height 26
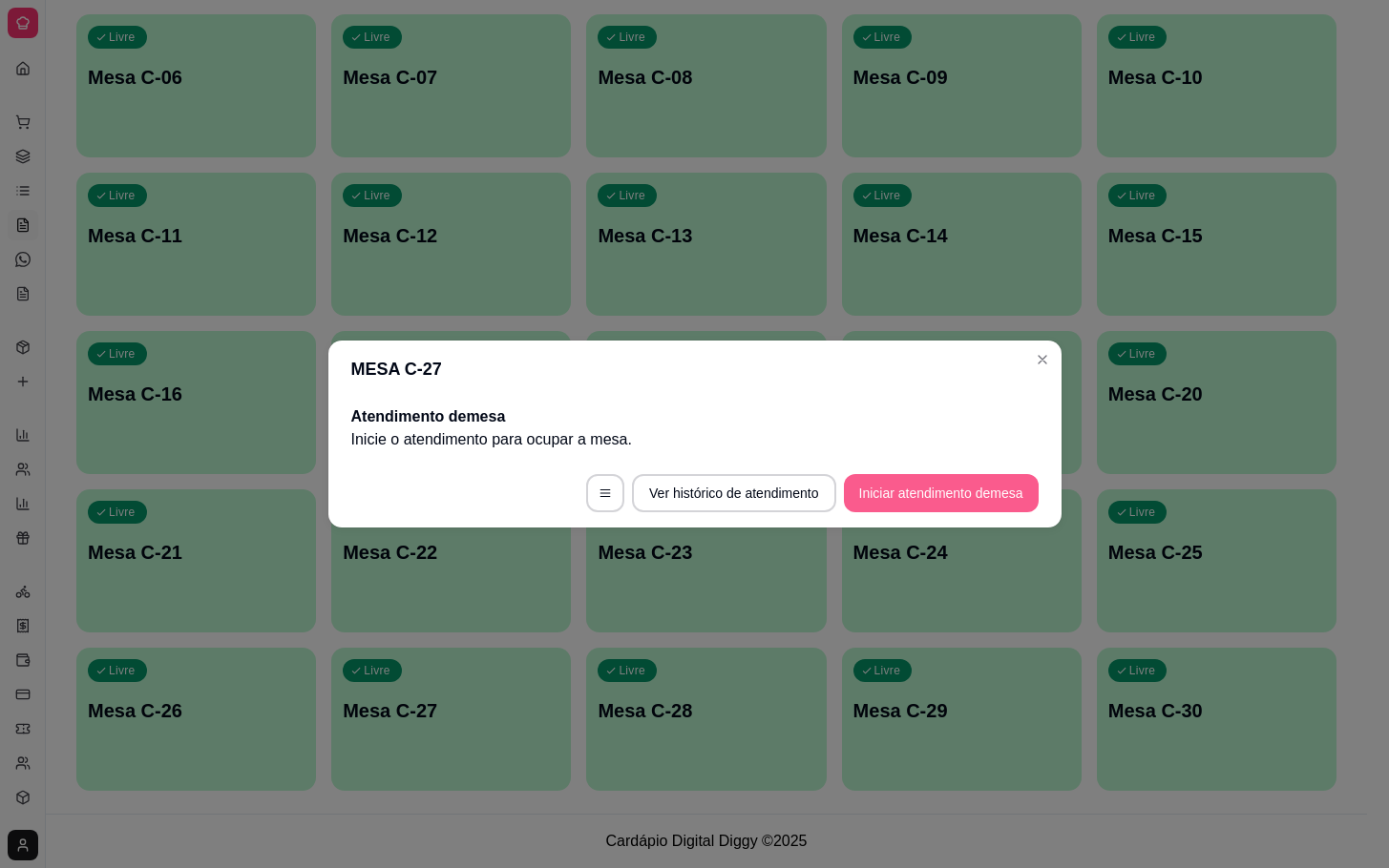
click at [979, 490] on button "Iniciar atendimento de mesa" at bounding box center [941, 493] width 195 height 39
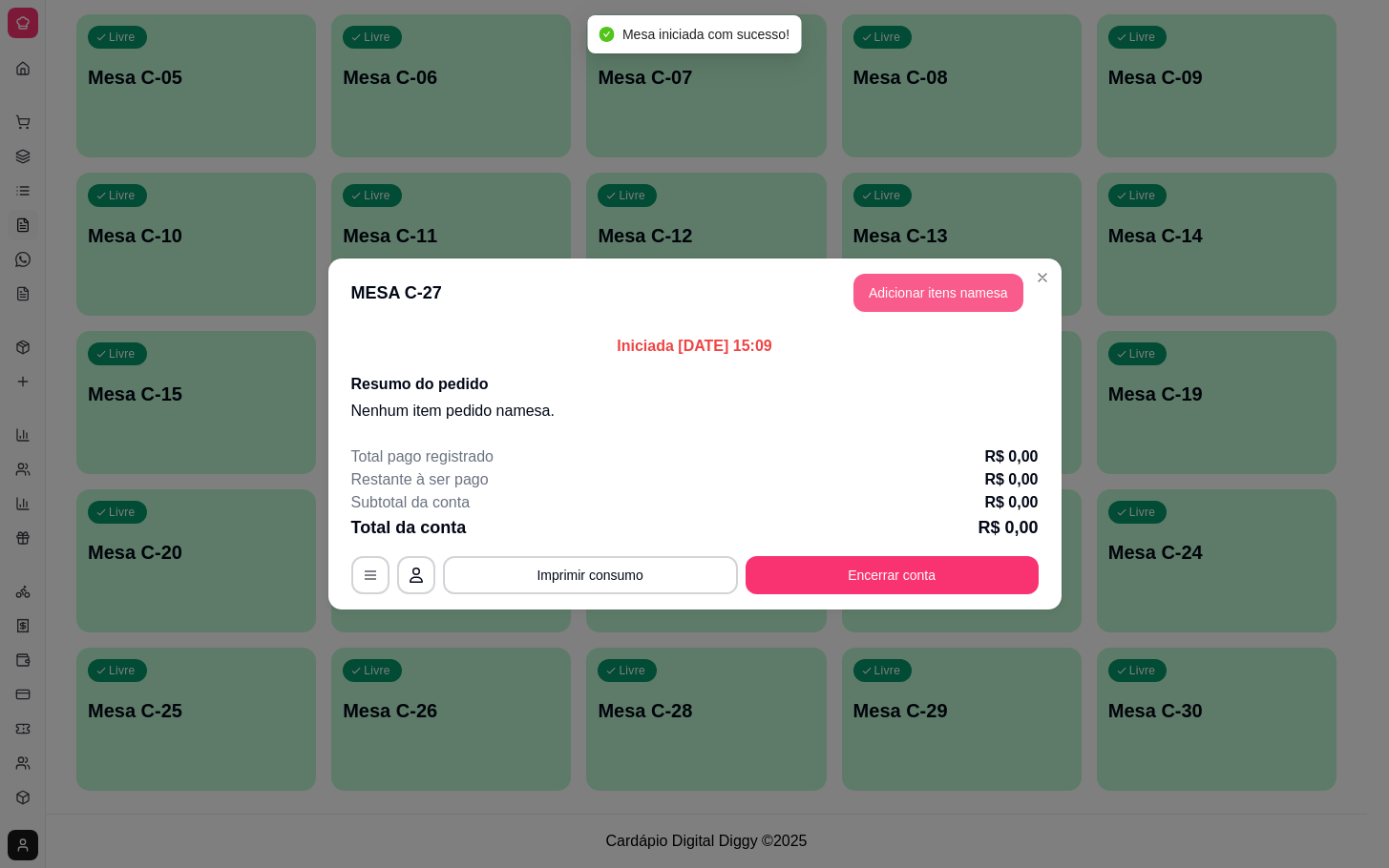
click at [966, 307] on button "Adicionar itens na mesa" at bounding box center [939, 293] width 170 height 39
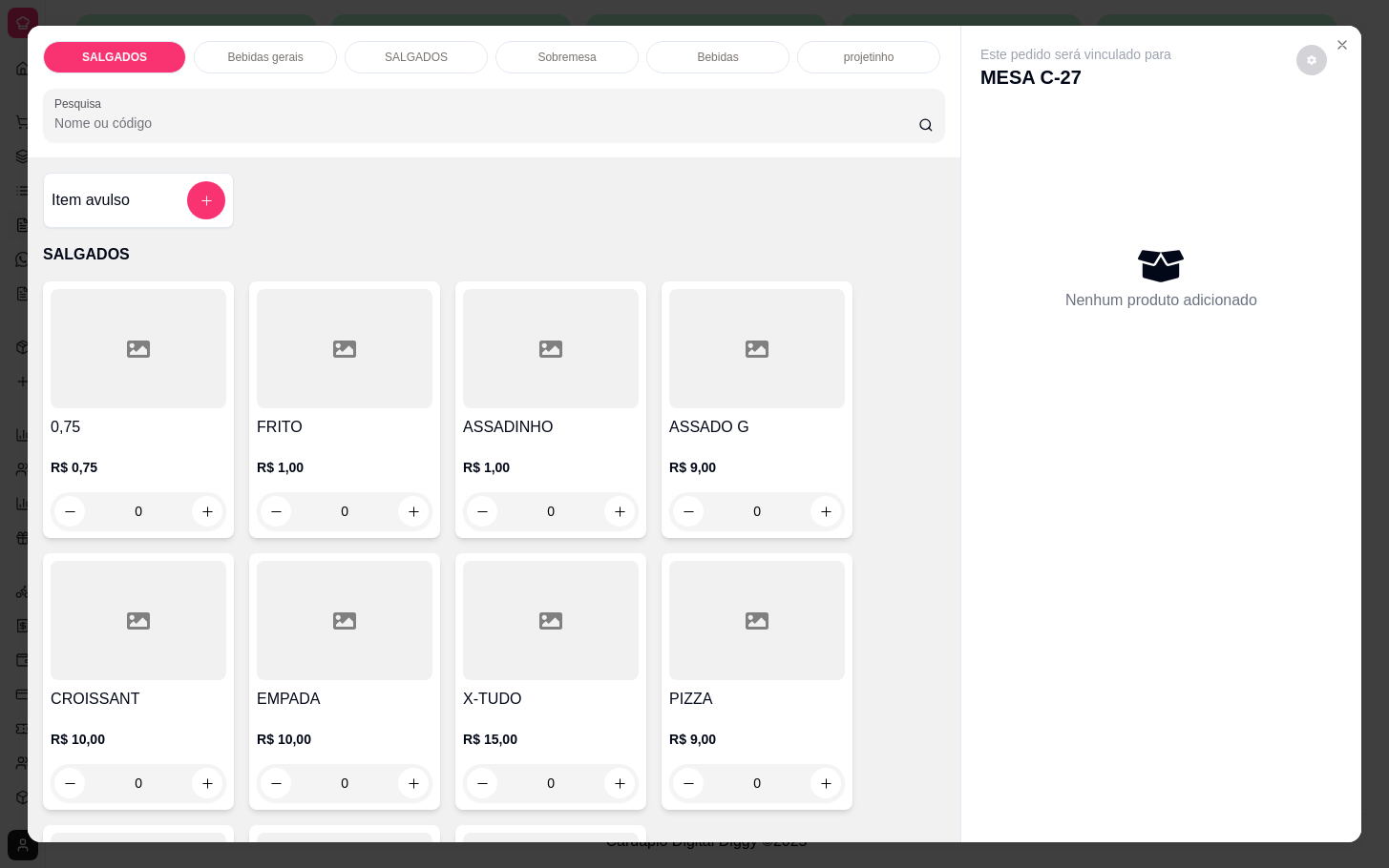
click at [389, 331] on div at bounding box center [344, 348] width 175 height 120
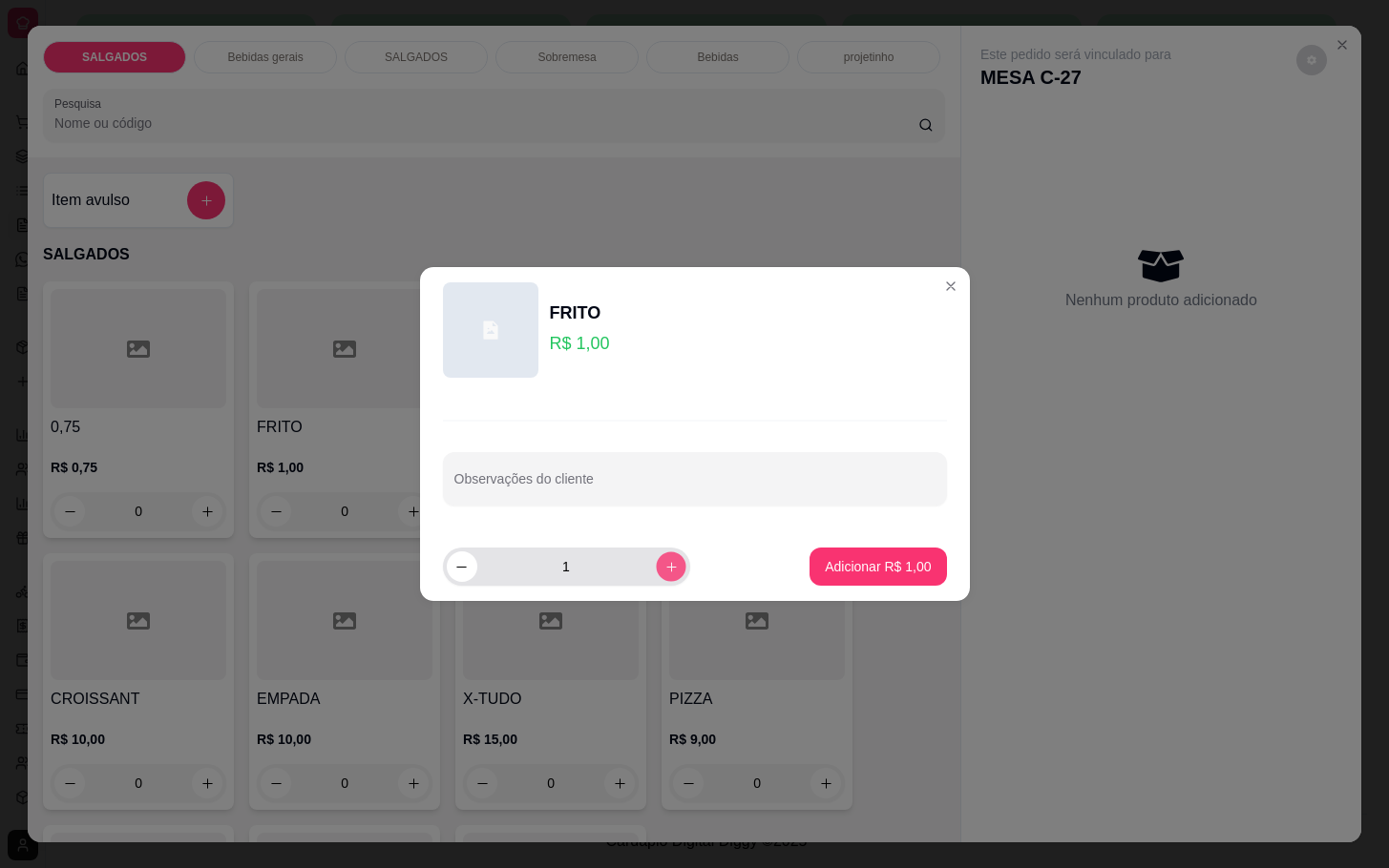
click at [663, 564] on icon "increase-product-quantity" at bounding box center [670, 567] width 14 height 14
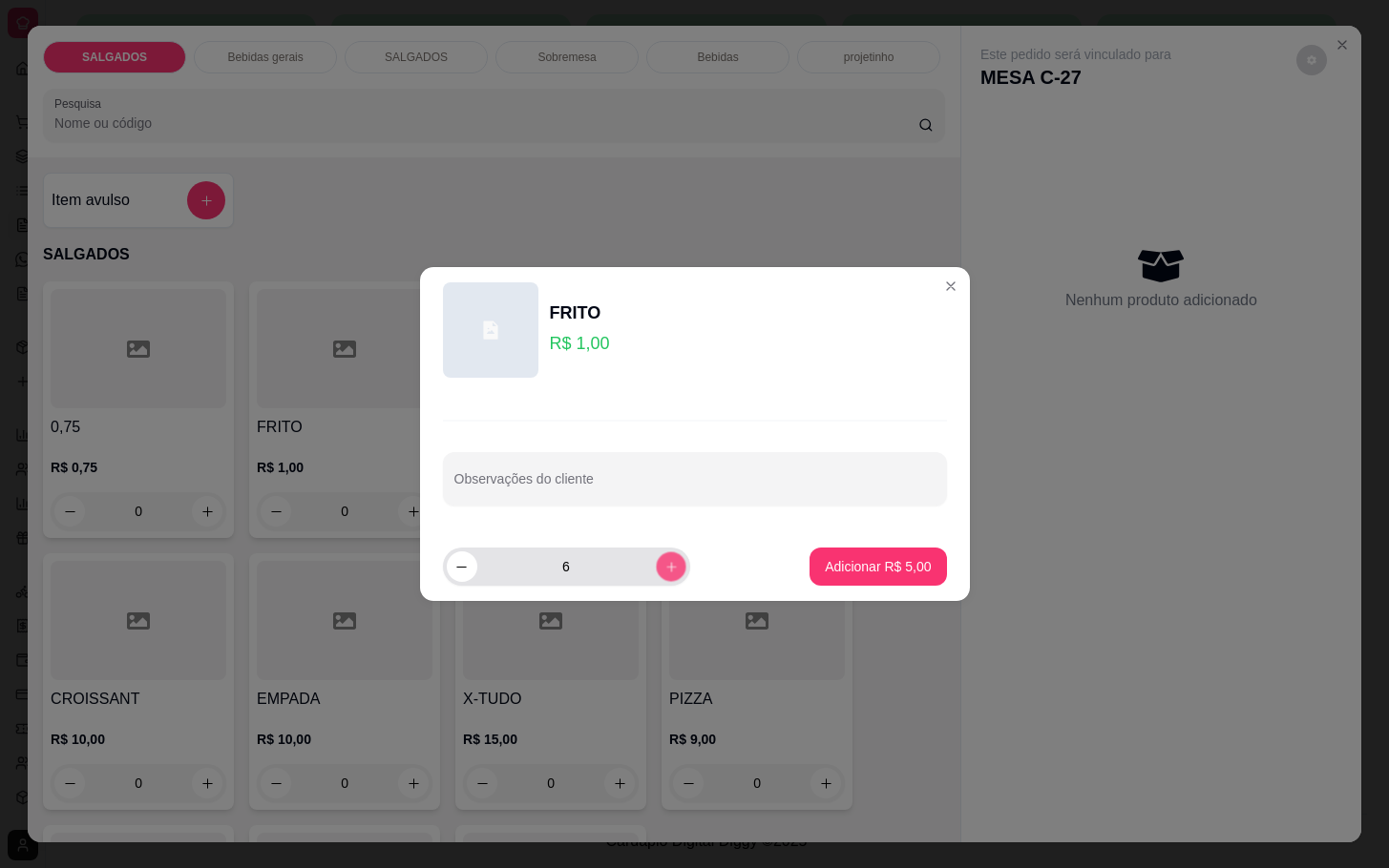
click at [663, 564] on icon "increase-product-quantity" at bounding box center [670, 567] width 14 height 14
click at [662, 559] on button "increase-product-quantity" at bounding box center [670, 566] width 30 height 30
type input "10"
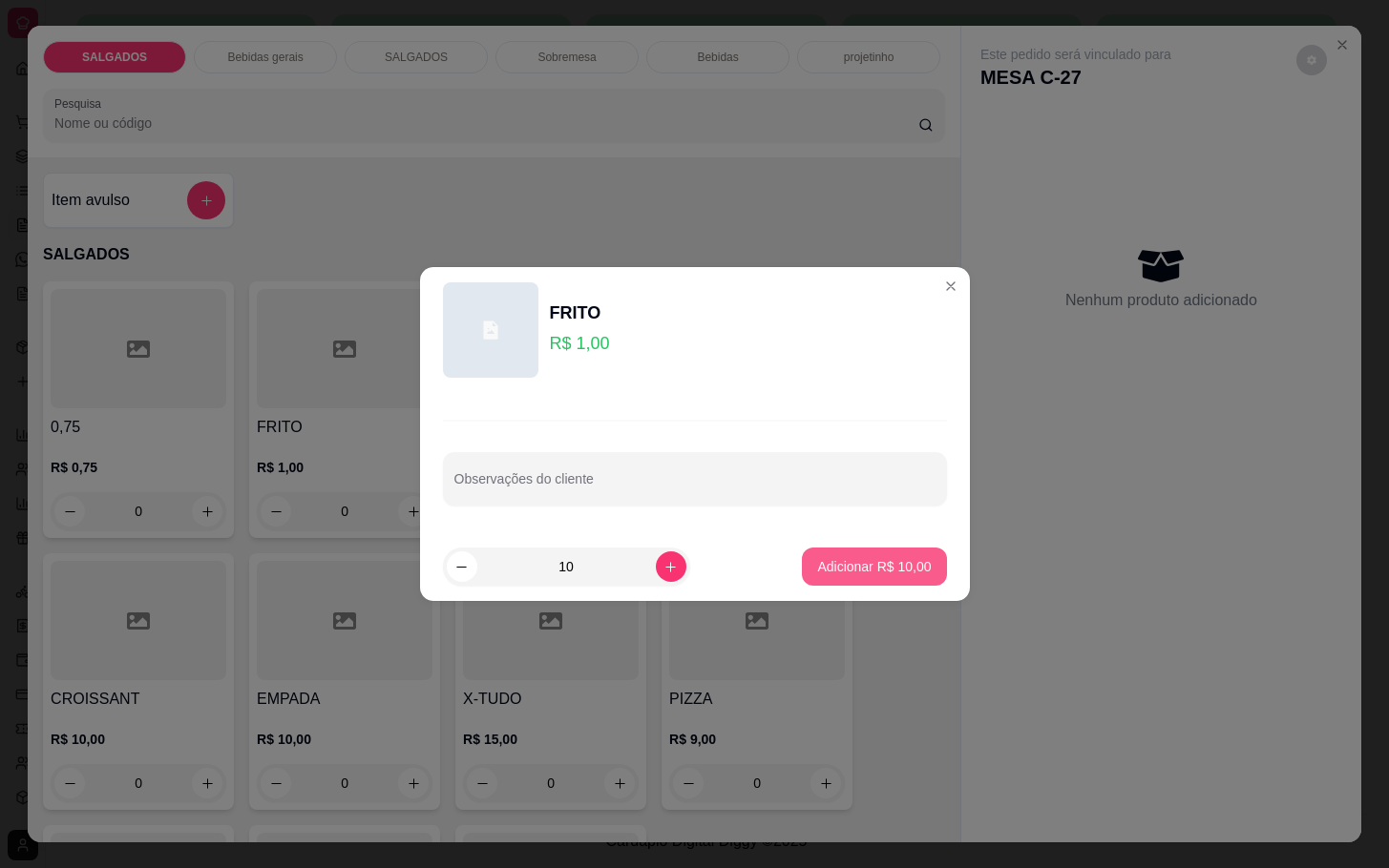
click at [812, 552] on button "Adicionar R$ 10,00" at bounding box center [874, 566] width 145 height 39
type input "10"
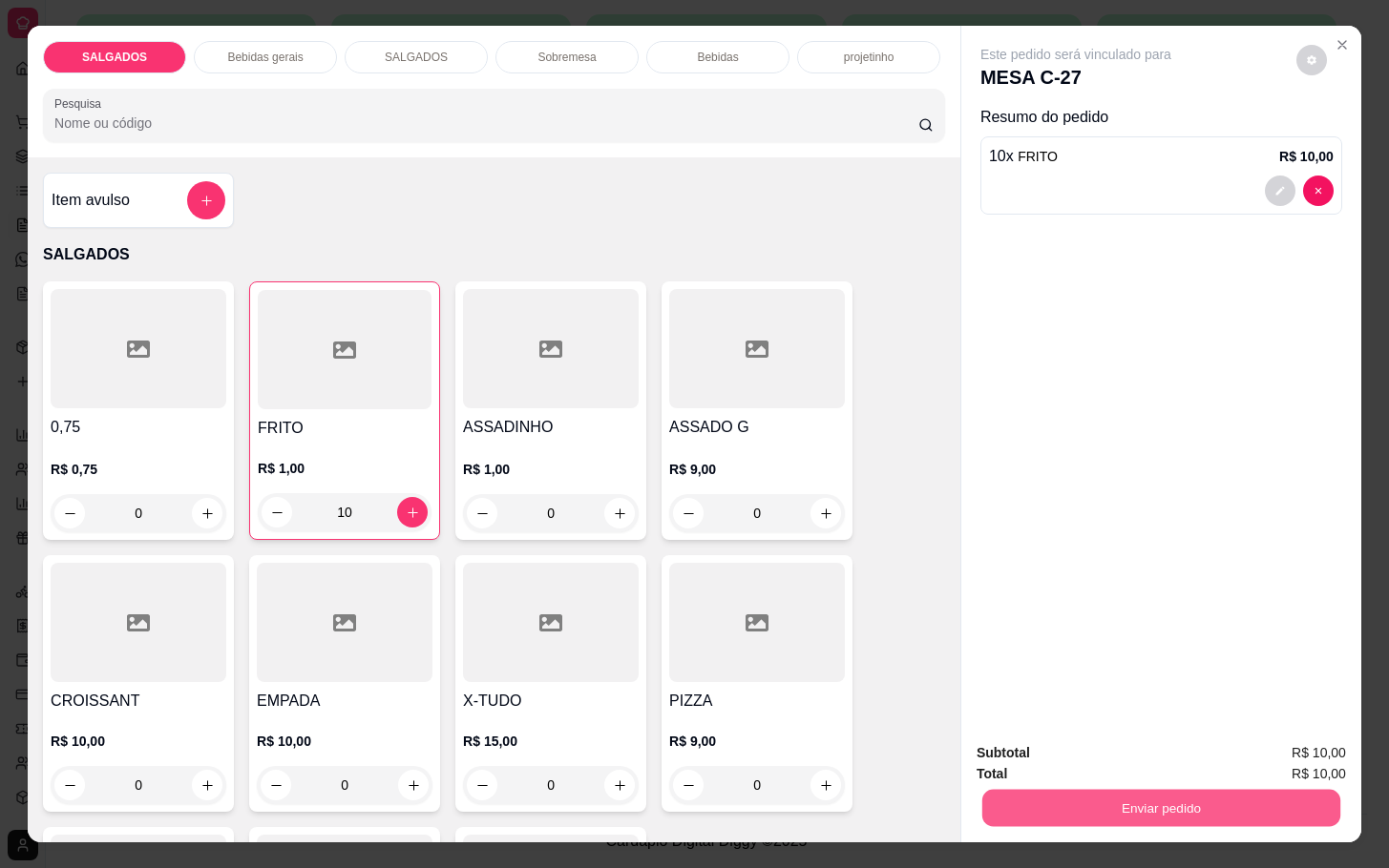
click at [1080, 789] on button "Enviar pedido" at bounding box center [1161, 808] width 358 height 38
click at [1132, 748] on button "Registrar cliente" at bounding box center [1165, 751] width 126 height 37
click at [1135, 802] on button "Enviar pedido" at bounding box center [1160, 808] width 369 height 39
click at [1338, 761] on button "Enviar pedido" at bounding box center [1293, 751] width 108 height 37
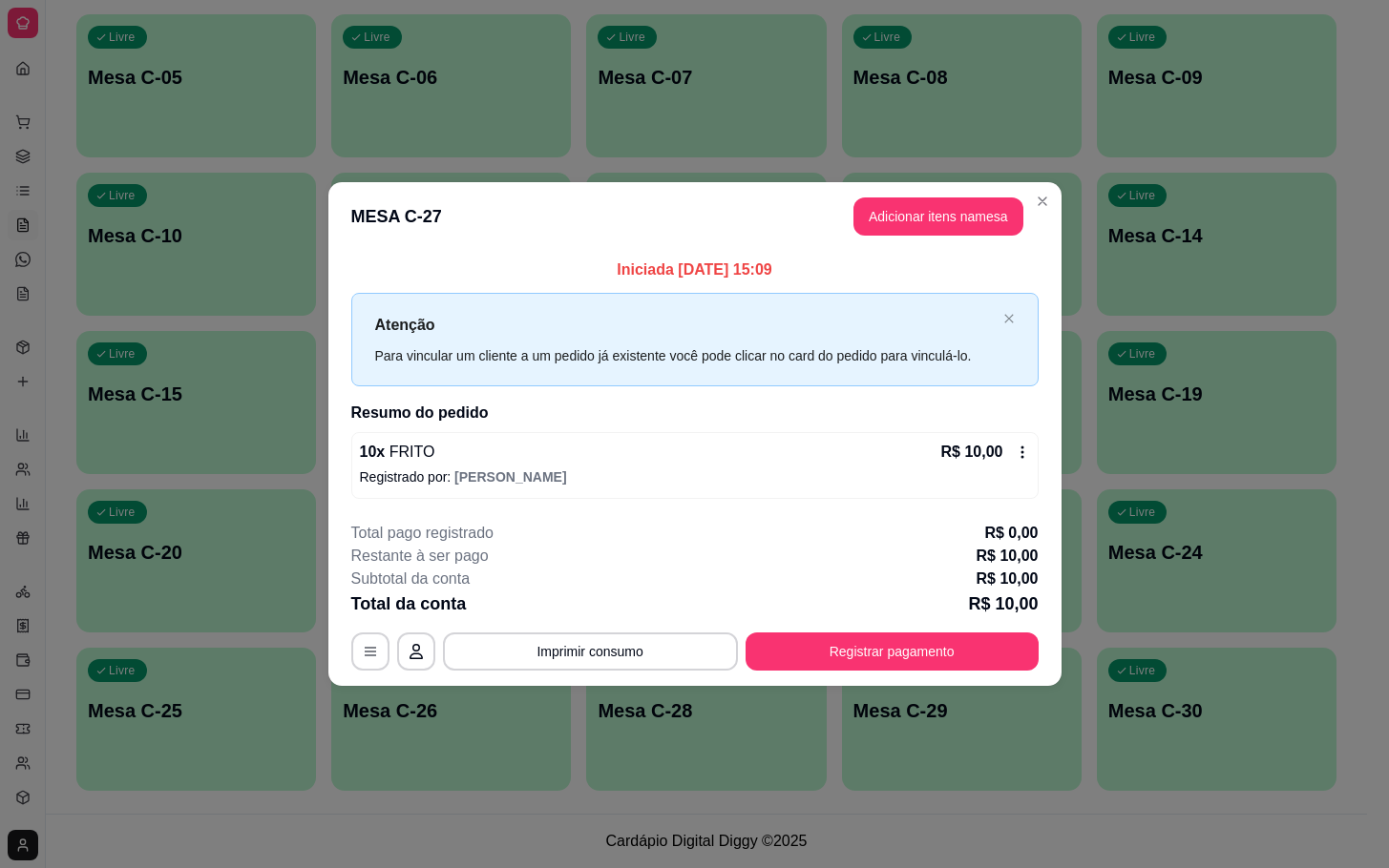
click at [911, 239] on header "MESA C-27 Adicionar itens na mesa" at bounding box center [695, 216] width 734 height 68
click at [922, 233] on button "Adicionar itens na mesa" at bounding box center [939, 217] width 170 height 39
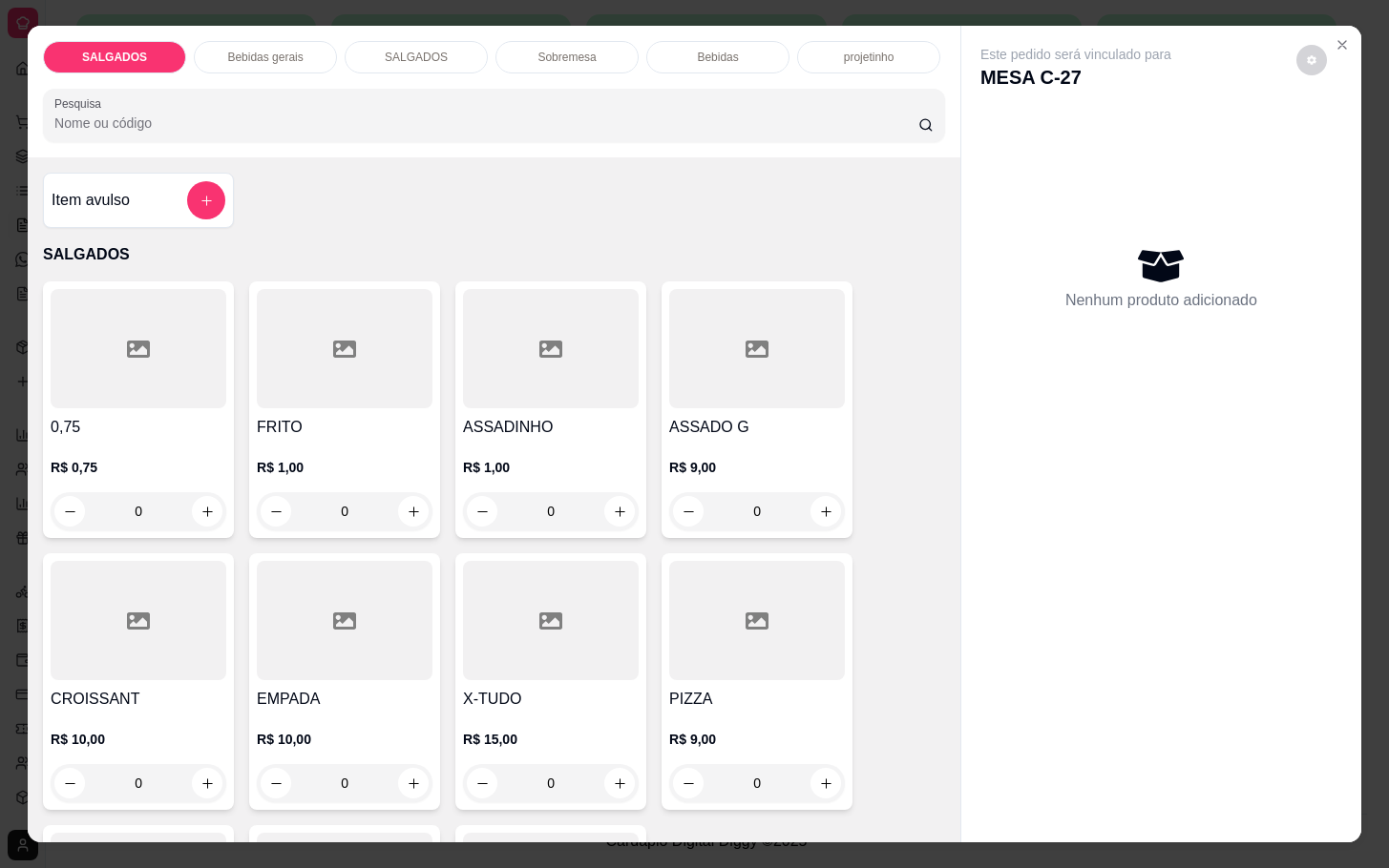
click at [256, 439] on div "R$ 1,00 0" at bounding box center [344, 485] width 175 height 92
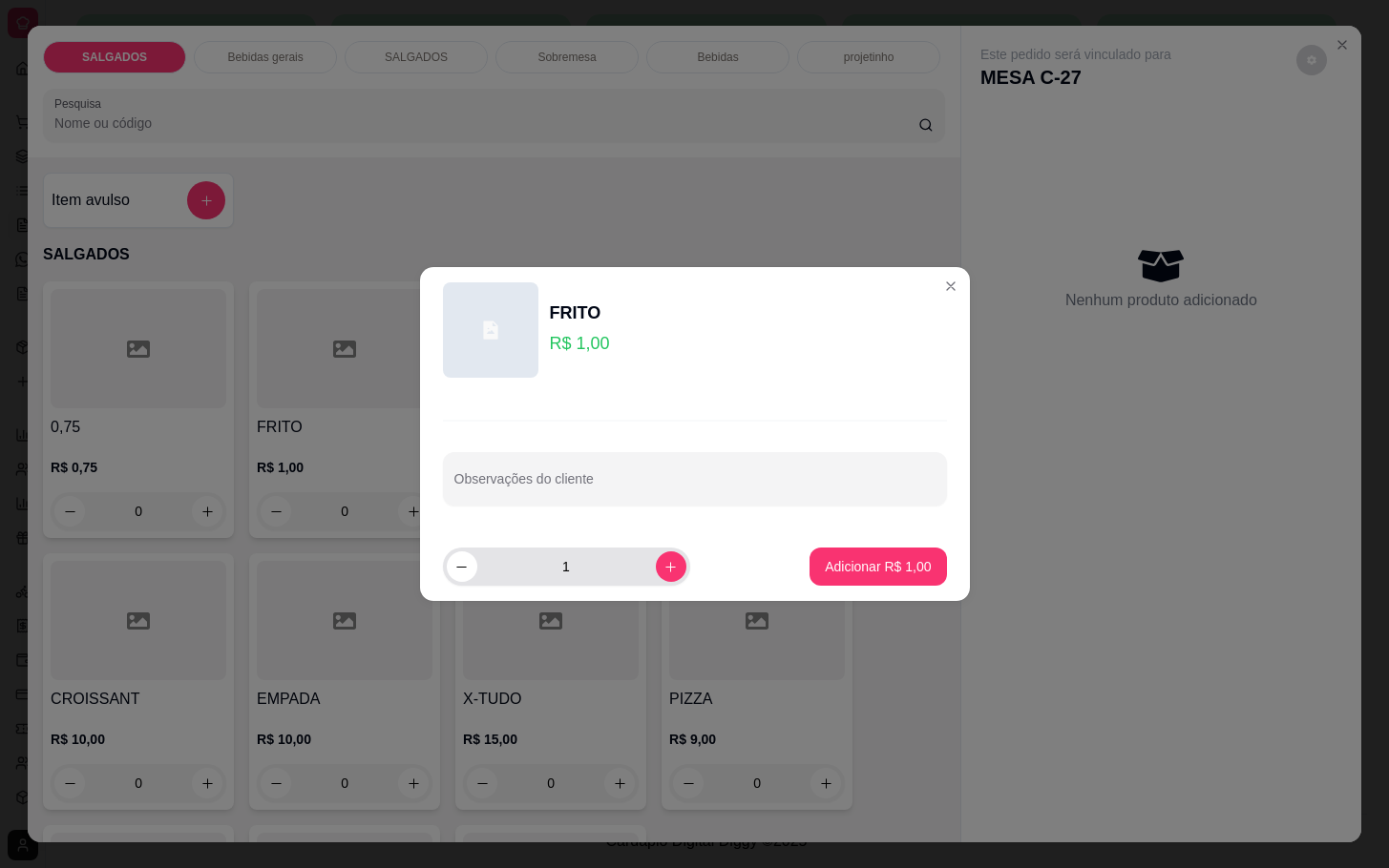
click at [561, 568] on input "1" at bounding box center [566, 566] width 178 height 39
type input "5"
drag, startPoint x: 853, startPoint y: 533, endPoint x: 934, endPoint y: 617, distance: 116.7
click at [856, 533] on footer "5 Adicionar R$ 5,00" at bounding box center [694, 566] width 549 height 68
click at [917, 574] on button "Adicionar R$ 5,00" at bounding box center [878, 567] width 133 height 38
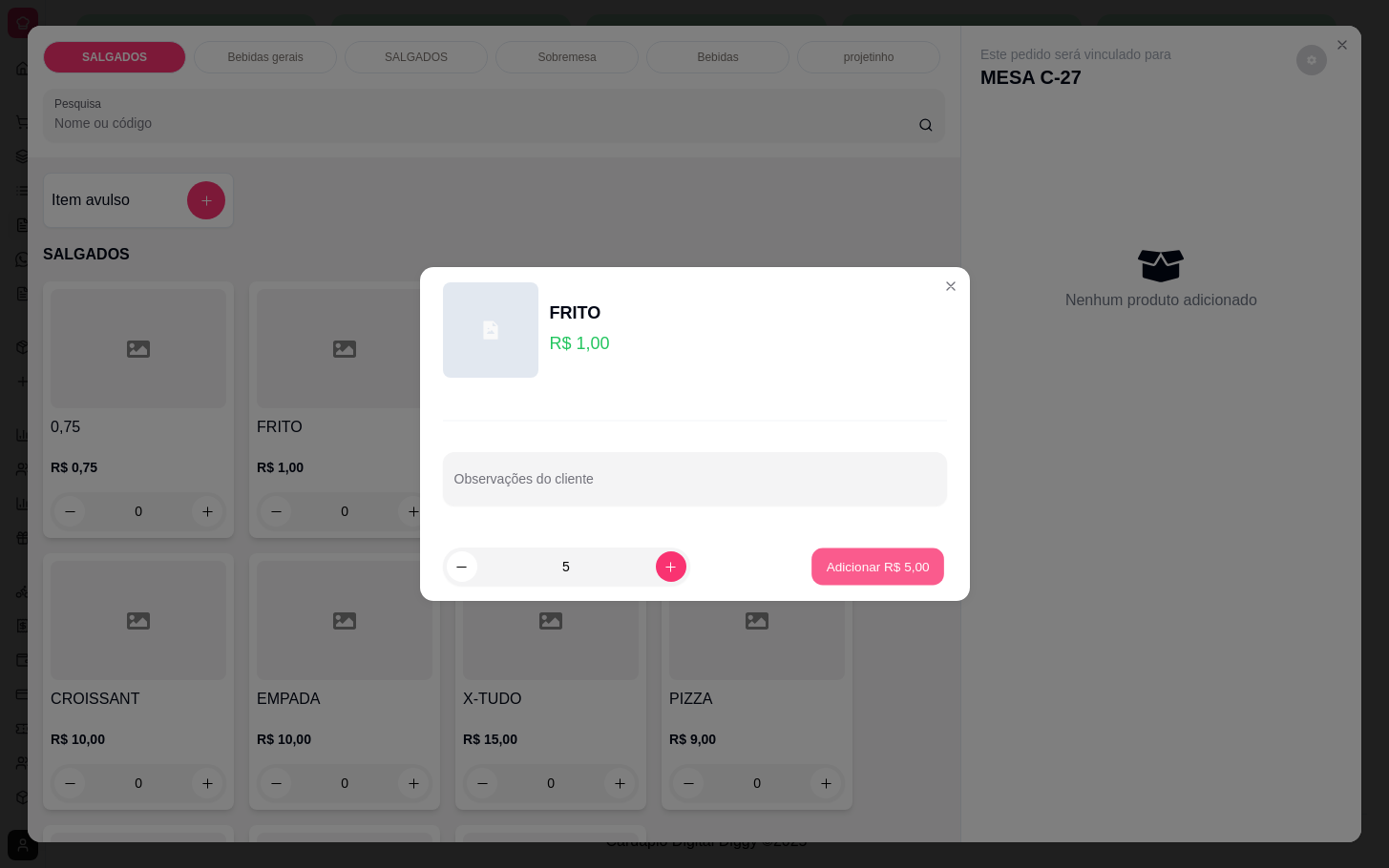
type input "5"
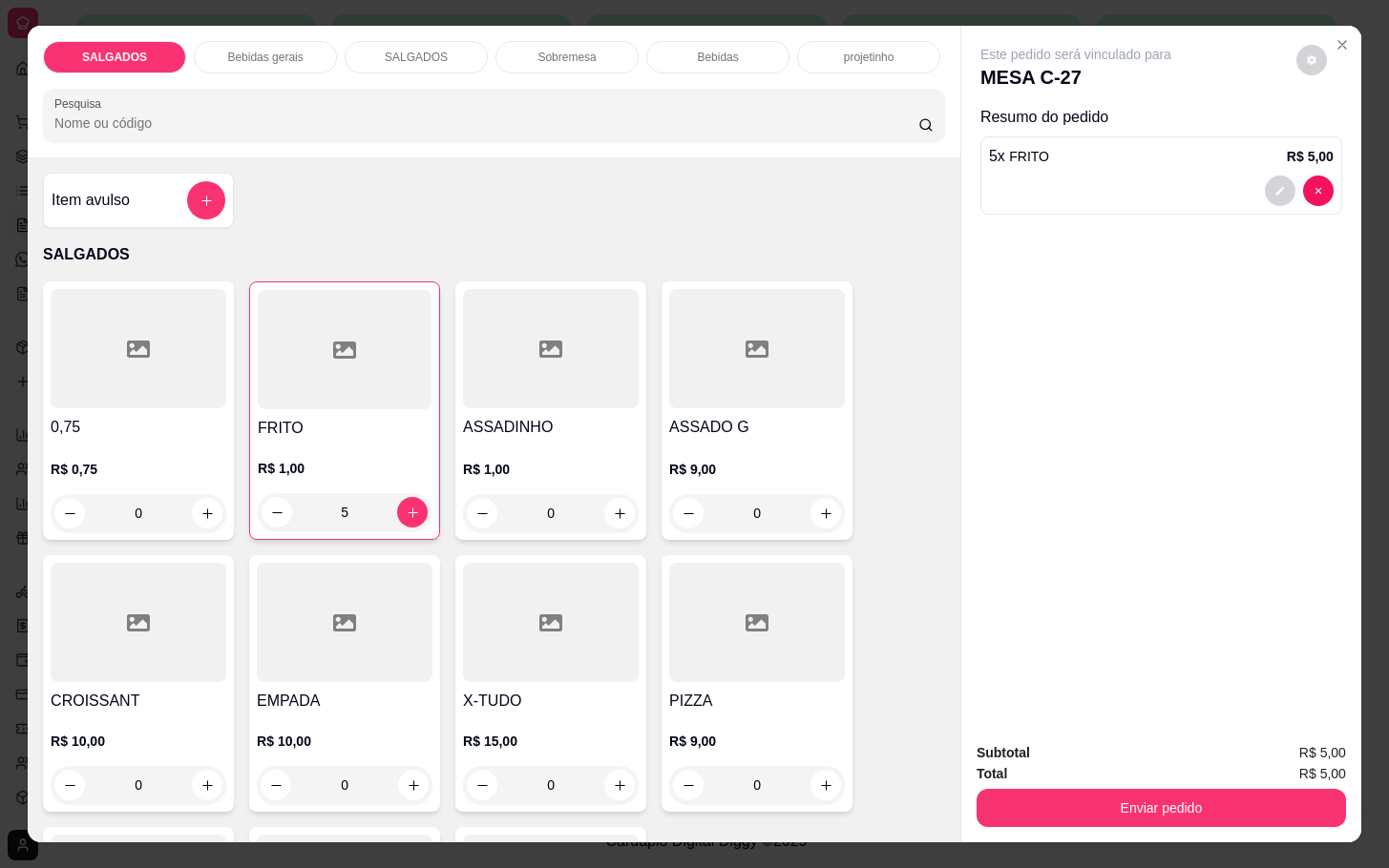
drag, startPoint x: 1065, startPoint y: 756, endPoint x: 1078, endPoint y: 777, distance: 24.7
click at [1068, 763] on div "Total R$ 5,00" at bounding box center [1160, 773] width 369 height 21
click at [1086, 789] on button "Enviar pedido" at bounding box center [1160, 808] width 369 height 39
click at [1094, 812] on button "Enviar pedido" at bounding box center [1160, 808] width 369 height 39
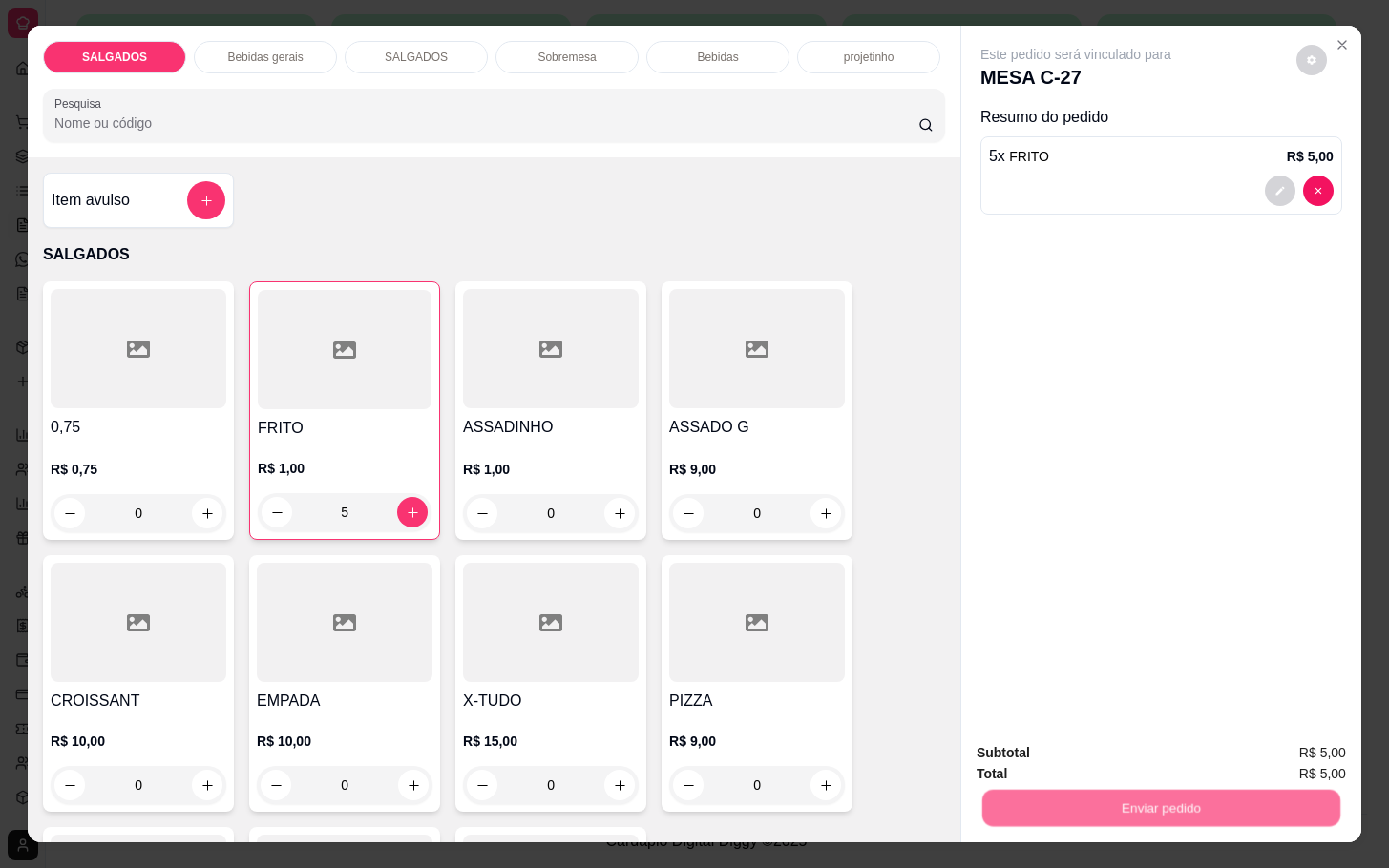
click at [1140, 759] on button "Registrar cliente" at bounding box center [1165, 751] width 126 height 37
click at [1183, 789] on button "Enviar pedido" at bounding box center [1160, 808] width 369 height 39
click at [1213, 785] on div "Enviar pedido" at bounding box center [1160, 806] width 369 height 43
click at [1238, 799] on button "Enviar pedido" at bounding box center [1160, 808] width 369 height 39
click at [1298, 750] on button "Enviar pedido" at bounding box center [1294, 751] width 105 height 36
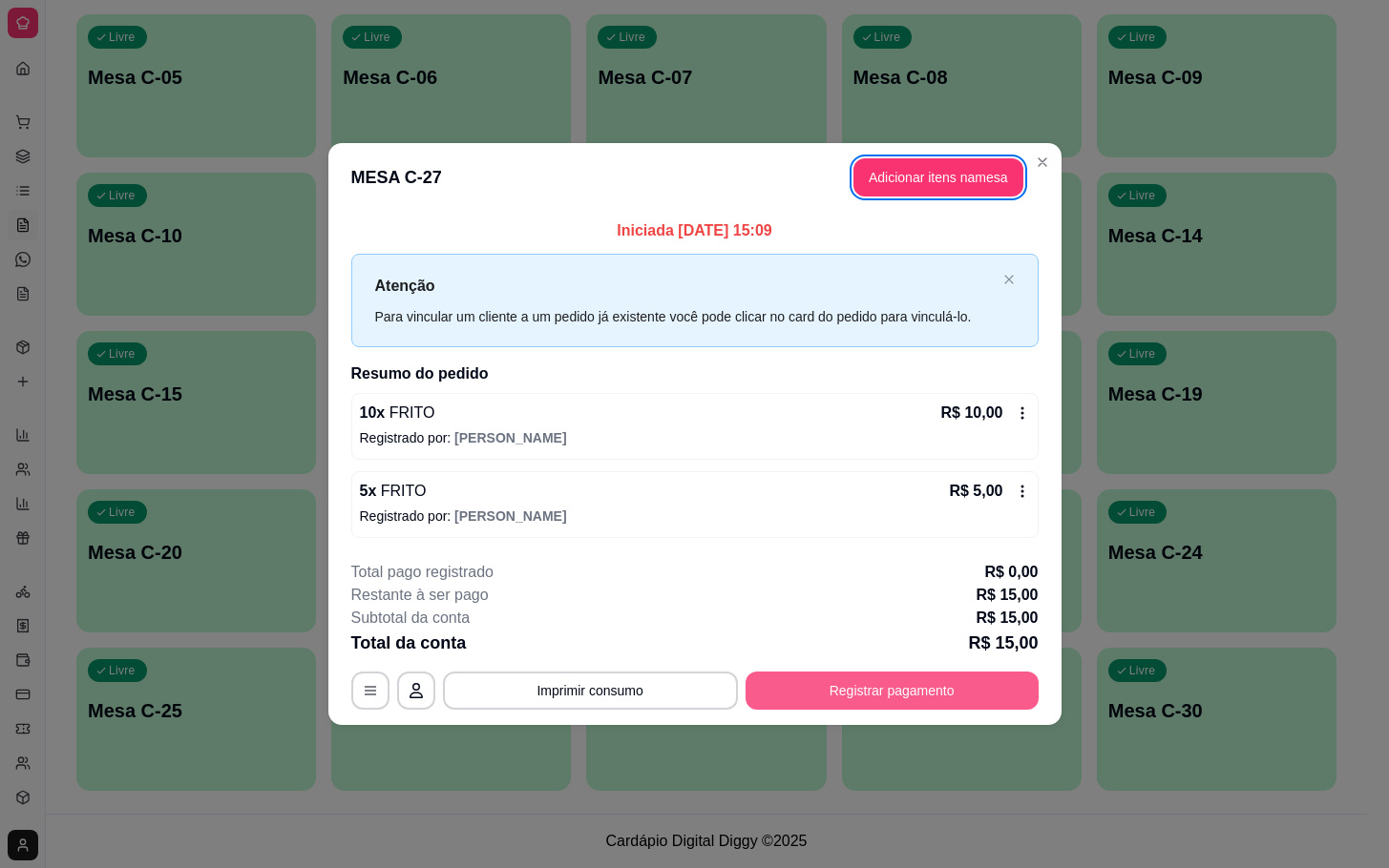
click at [974, 681] on button "Registrar pagamento" at bounding box center [892, 691] width 293 height 39
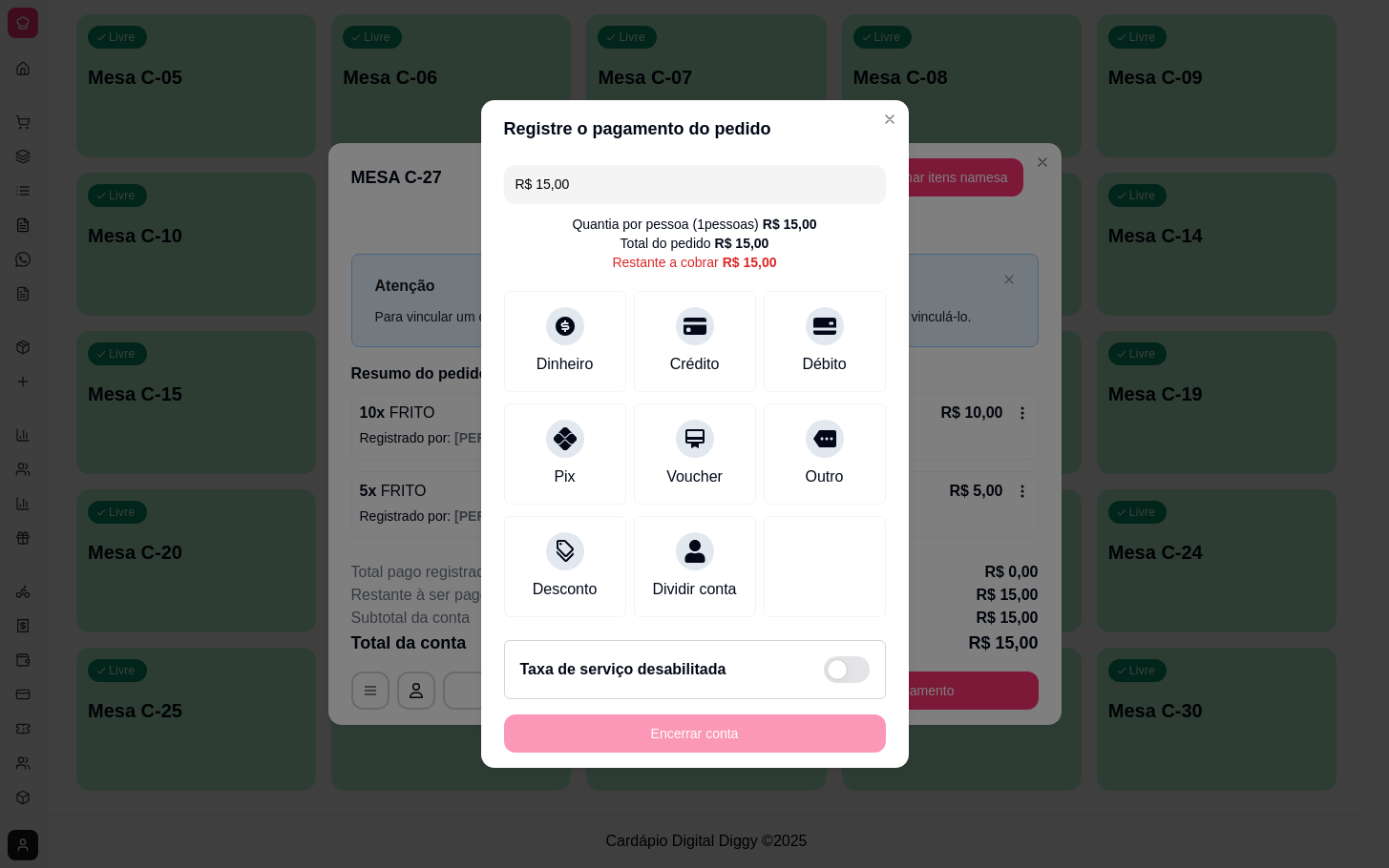
click at [865, 344] on div "R$ 15,00 Quantia por pessoa ( 1 pessoas) R$ 15,00 Total do pedido R$ 15,00 Rest…" at bounding box center [695, 391] width 428 height 467
click at [851, 352] on div "Débito" at bounding box center [825, 338] width 135 height 112
type input "R$ 0,00"
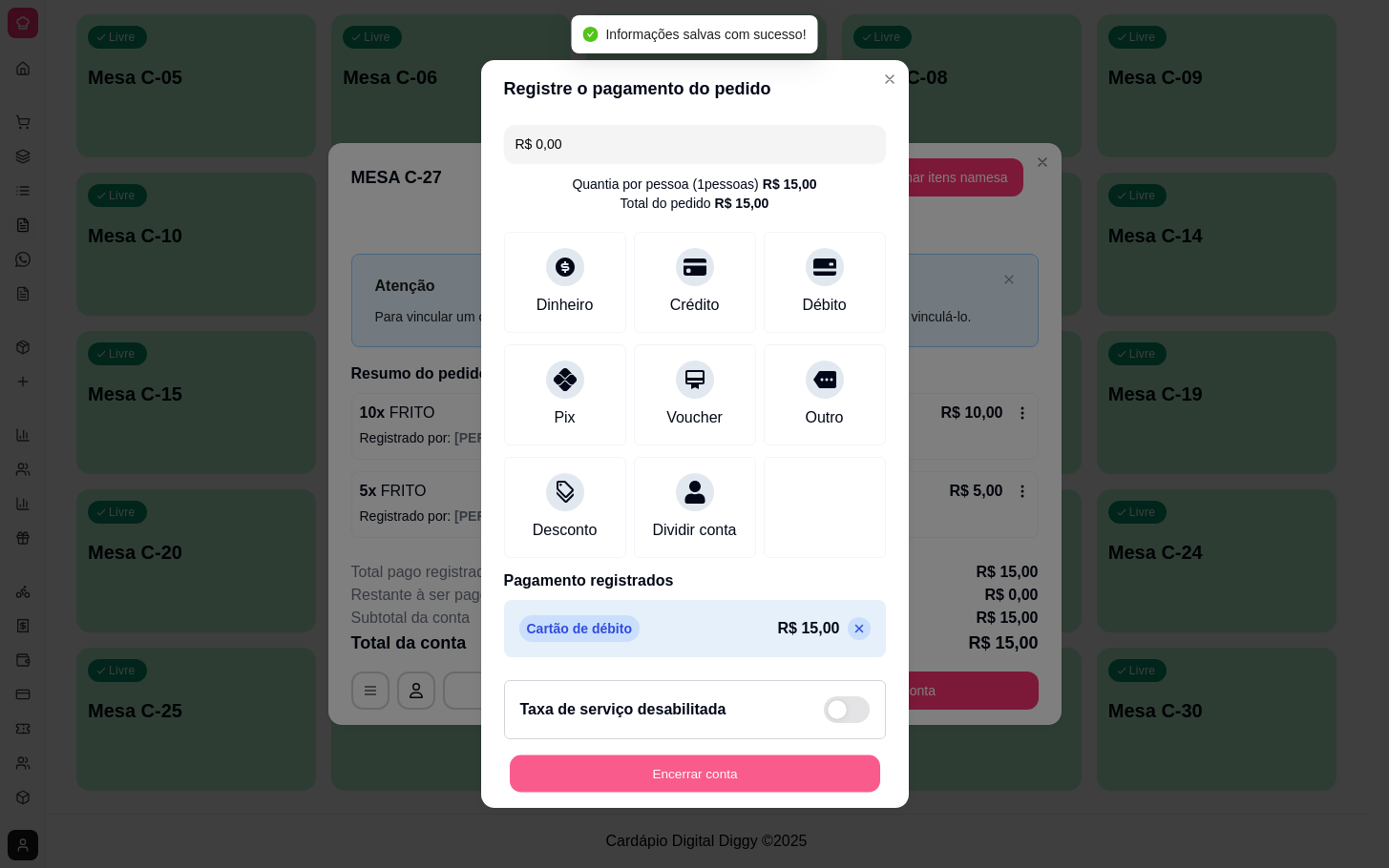
click at [782, 776] on button "Encerrar conta" at bounding box center [695, 775] width 370 height 38
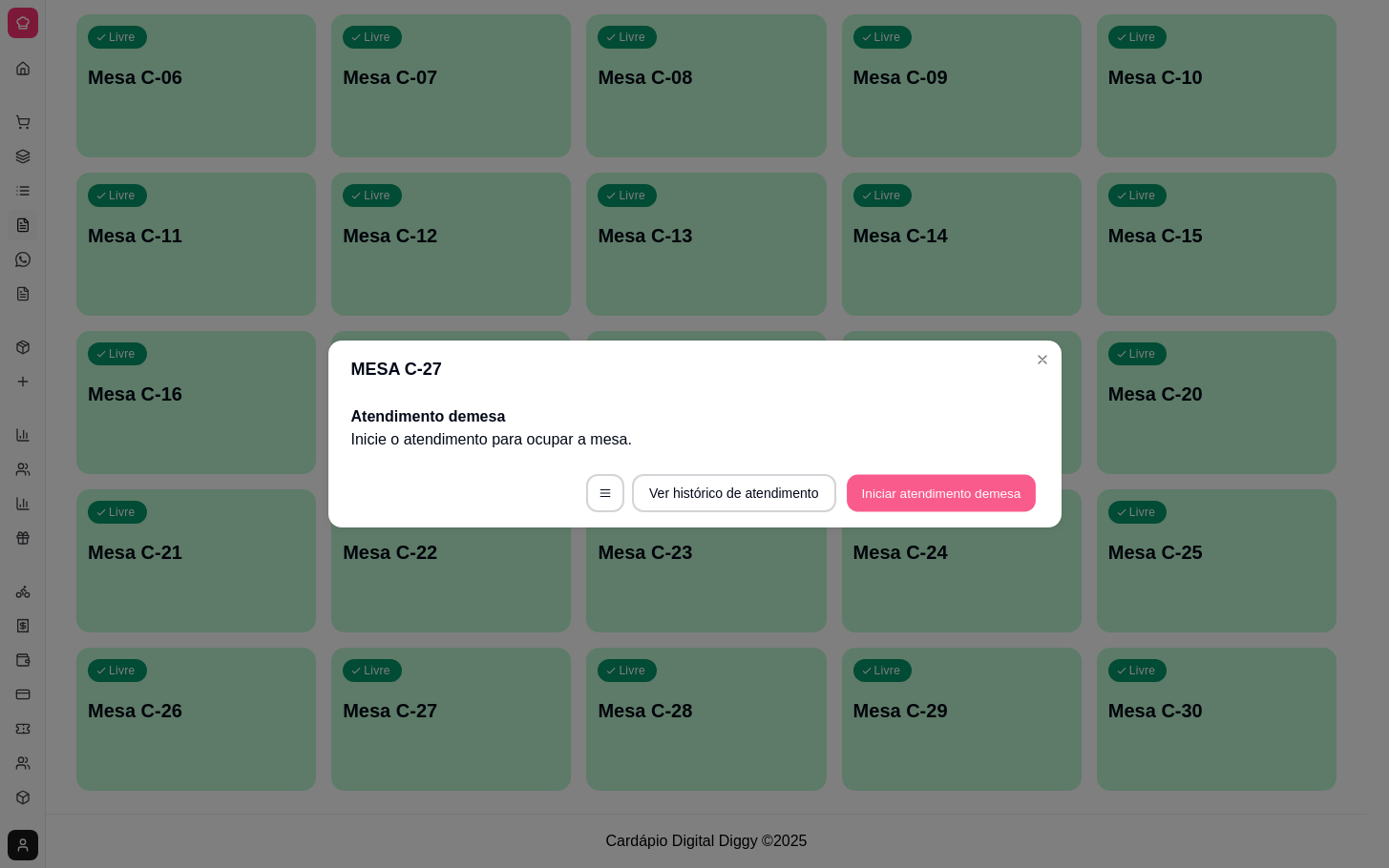
click at [931, 482] on button "Iniciar atendimento de mesa" at bounding box center [941, 494] width 189 height 38
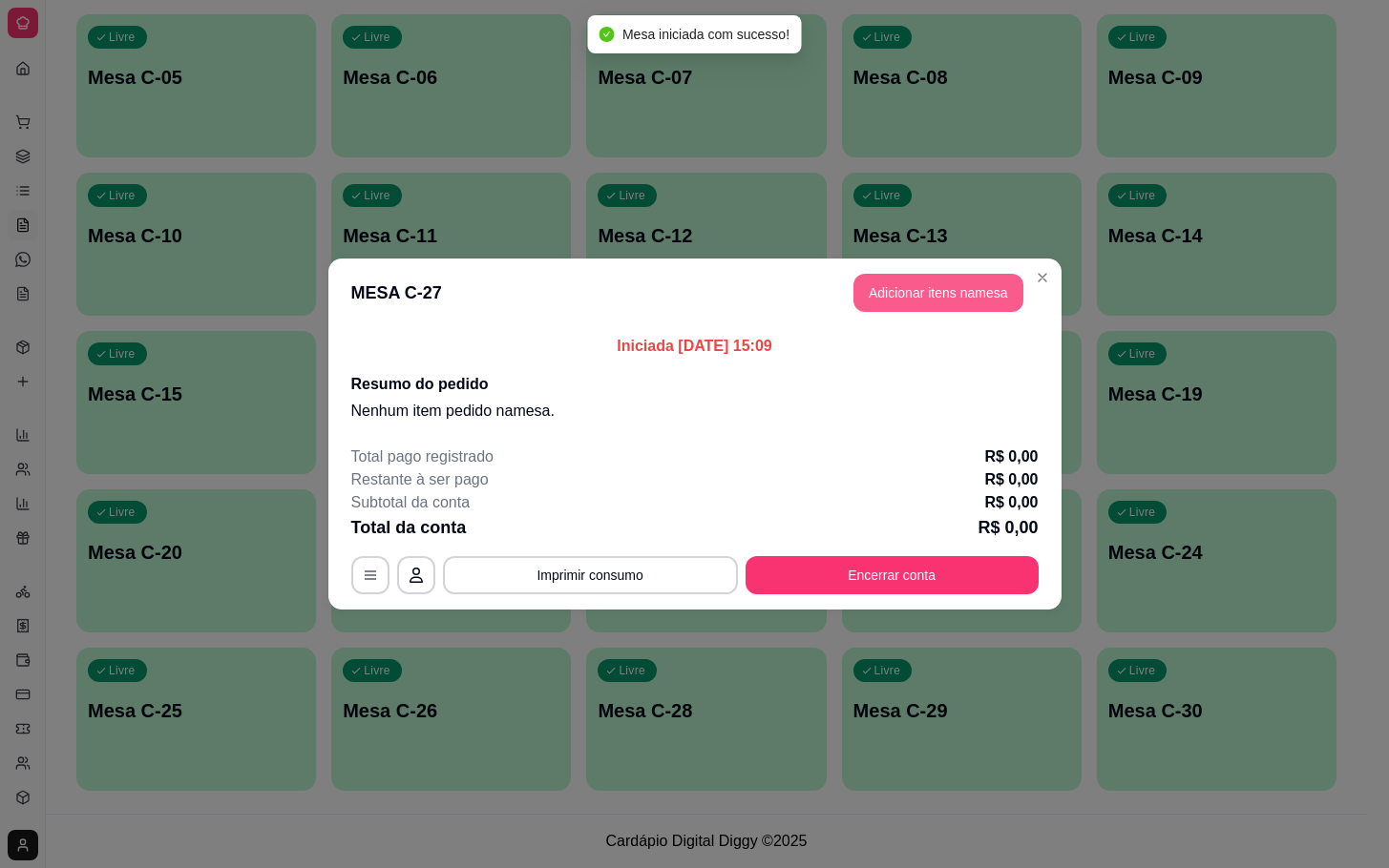
click at [946, 302] on button "Adicionar itens na mesa" at bounding box center [939, 293] width 170 height 39
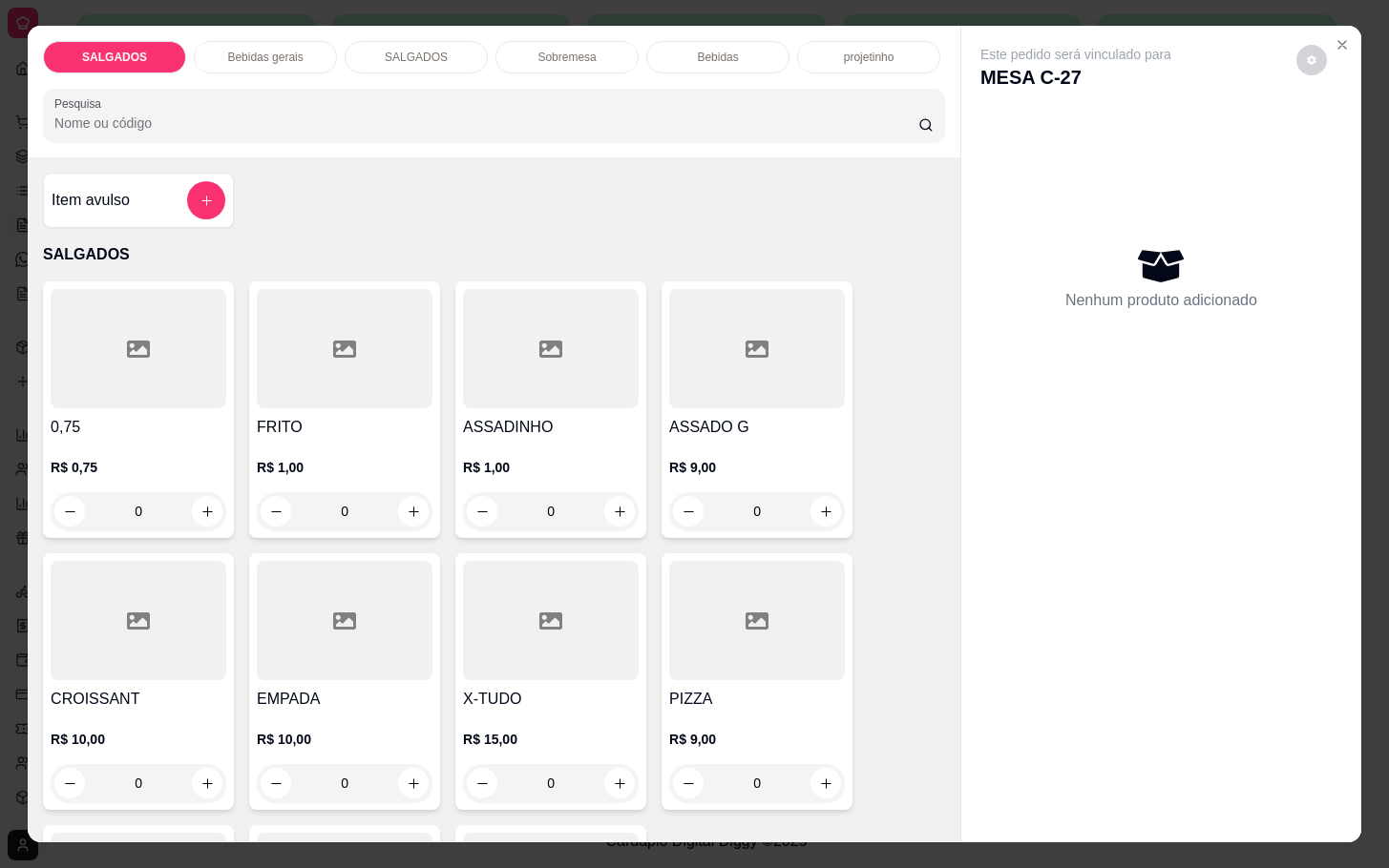
click at [364, 505] on input "0" at bounding box center [345, 512] width 107 height 39
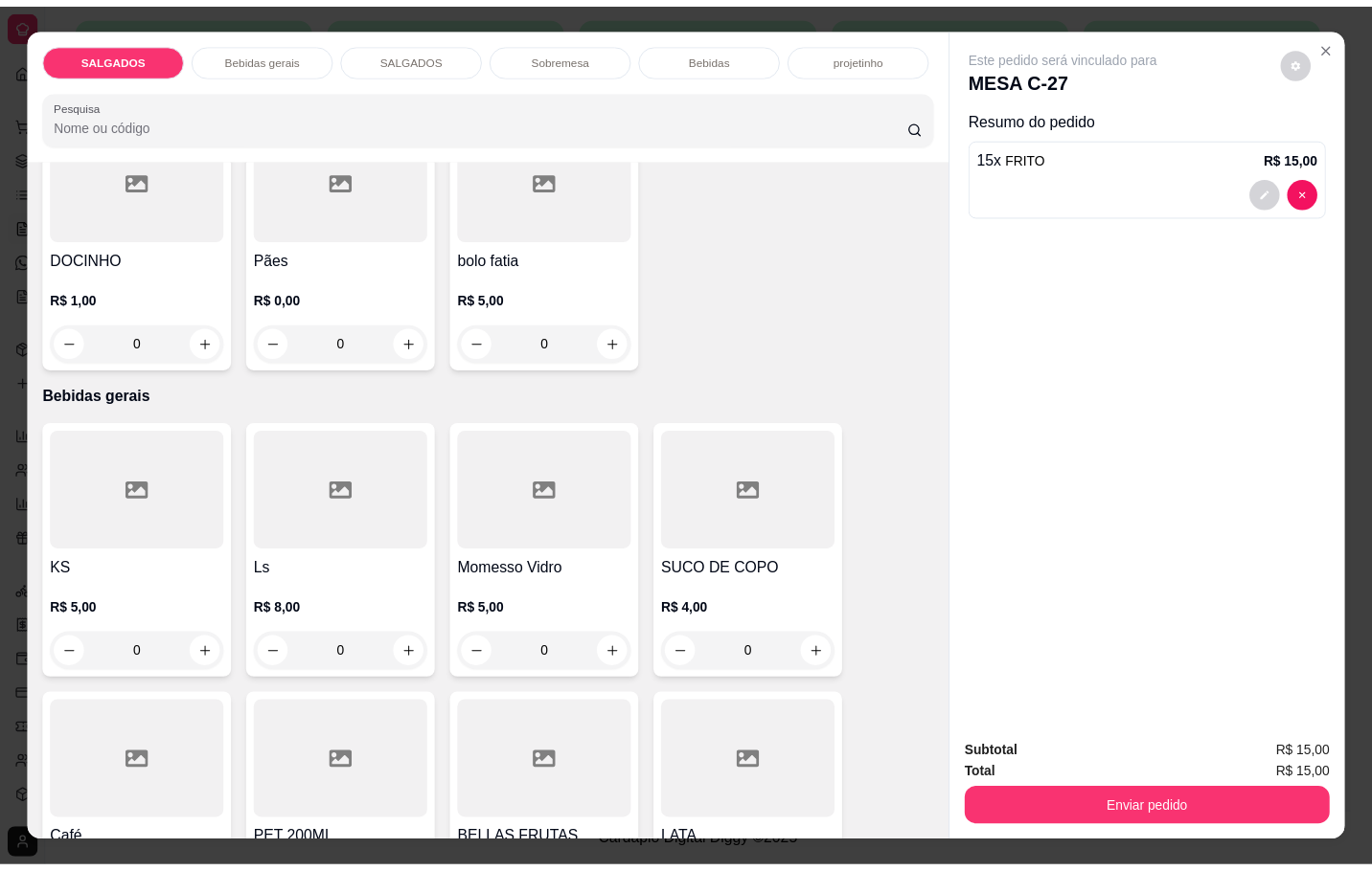
scroll to position [1005, 0]
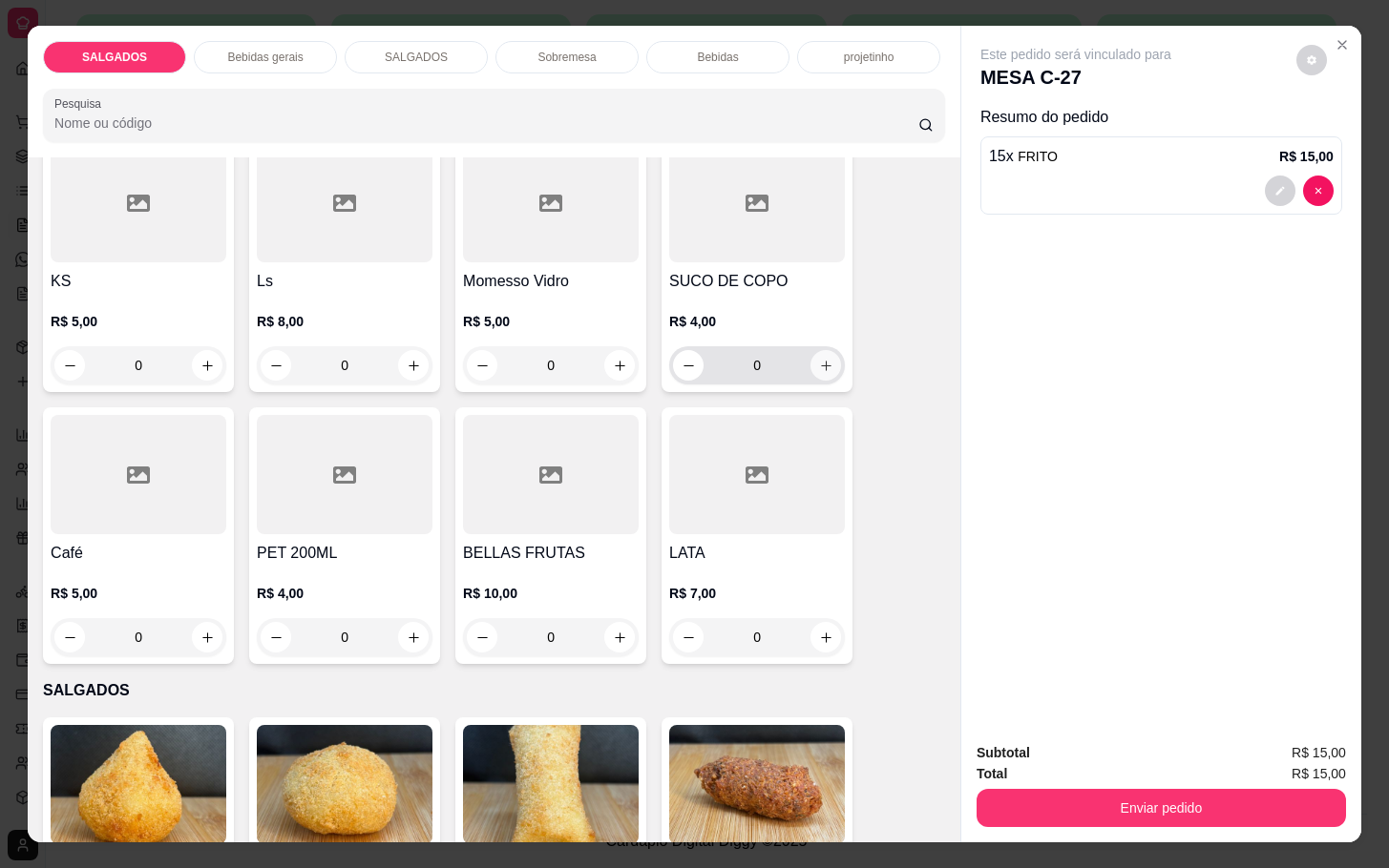
type input "15"
click at [811, 353] on button "increase-product-quantity" at bounding box center [826, 365] width 31 height 31
type input "1"
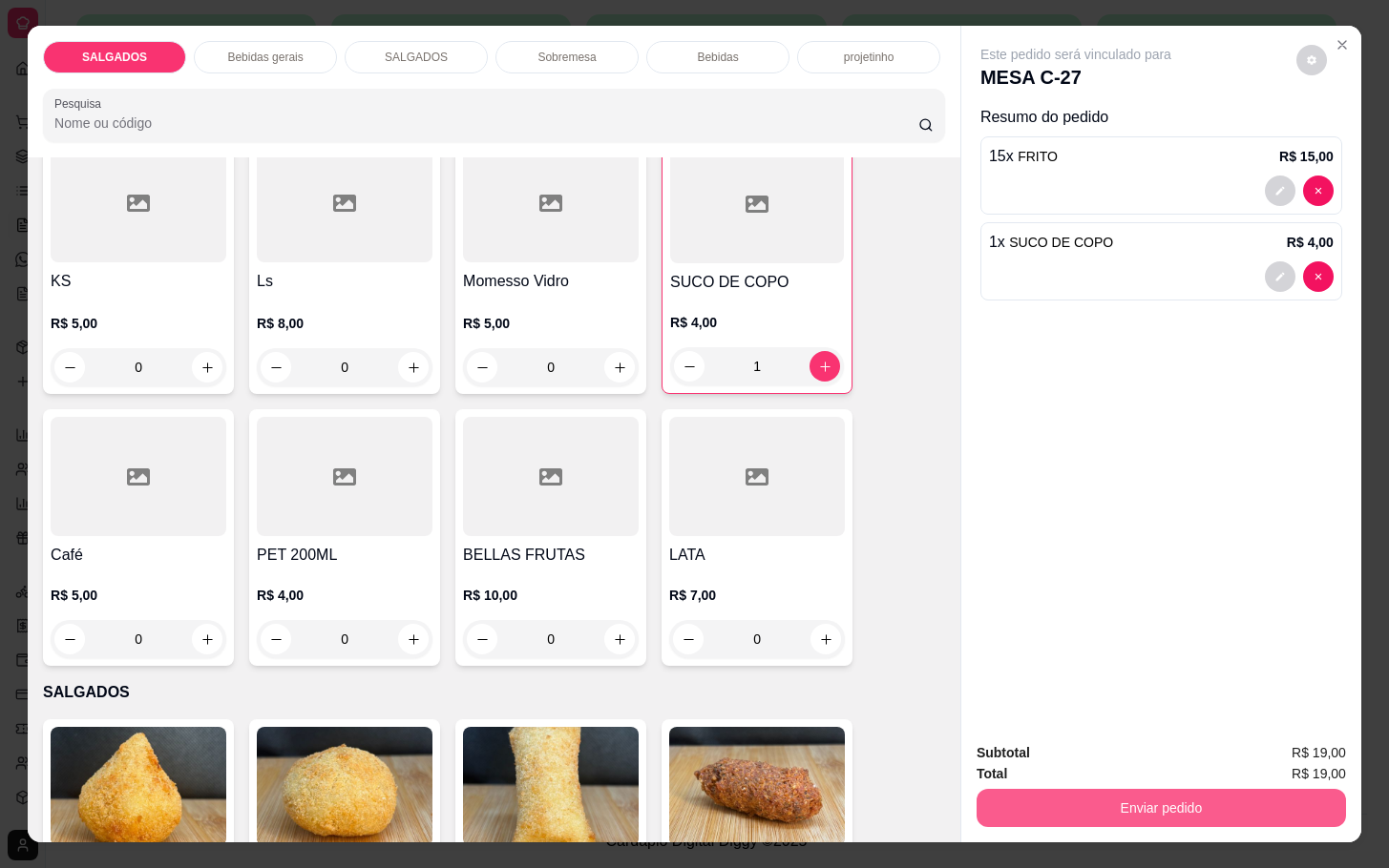
click at [1006, 794] on button "Enviar pedido" at bounding box center [1160, 808] width 369 height 39
click at [1303, 742] on button "Enviar pedido" at bounding box center [1294, 751] width 105 height 36
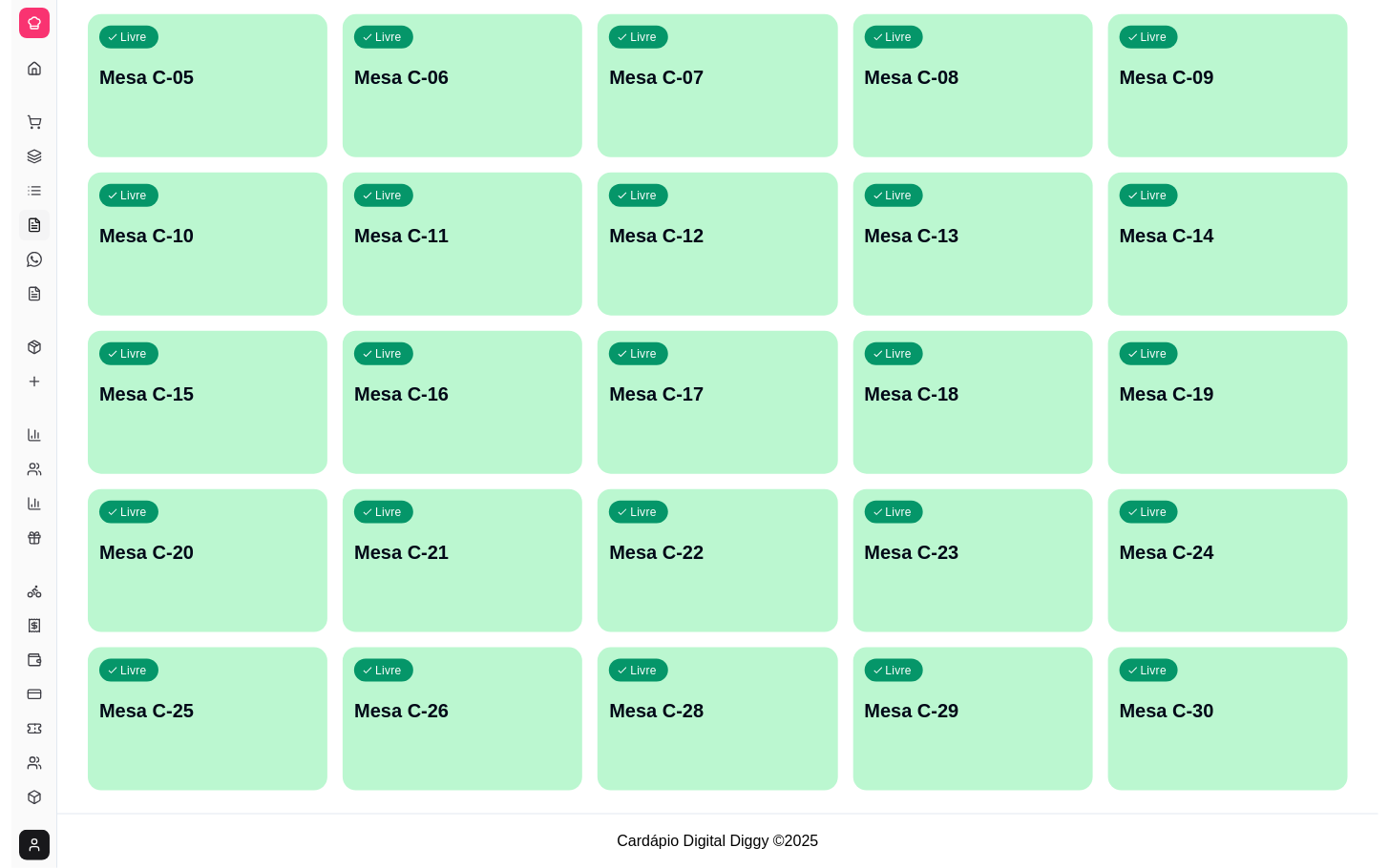
scroll to position [232, 0]
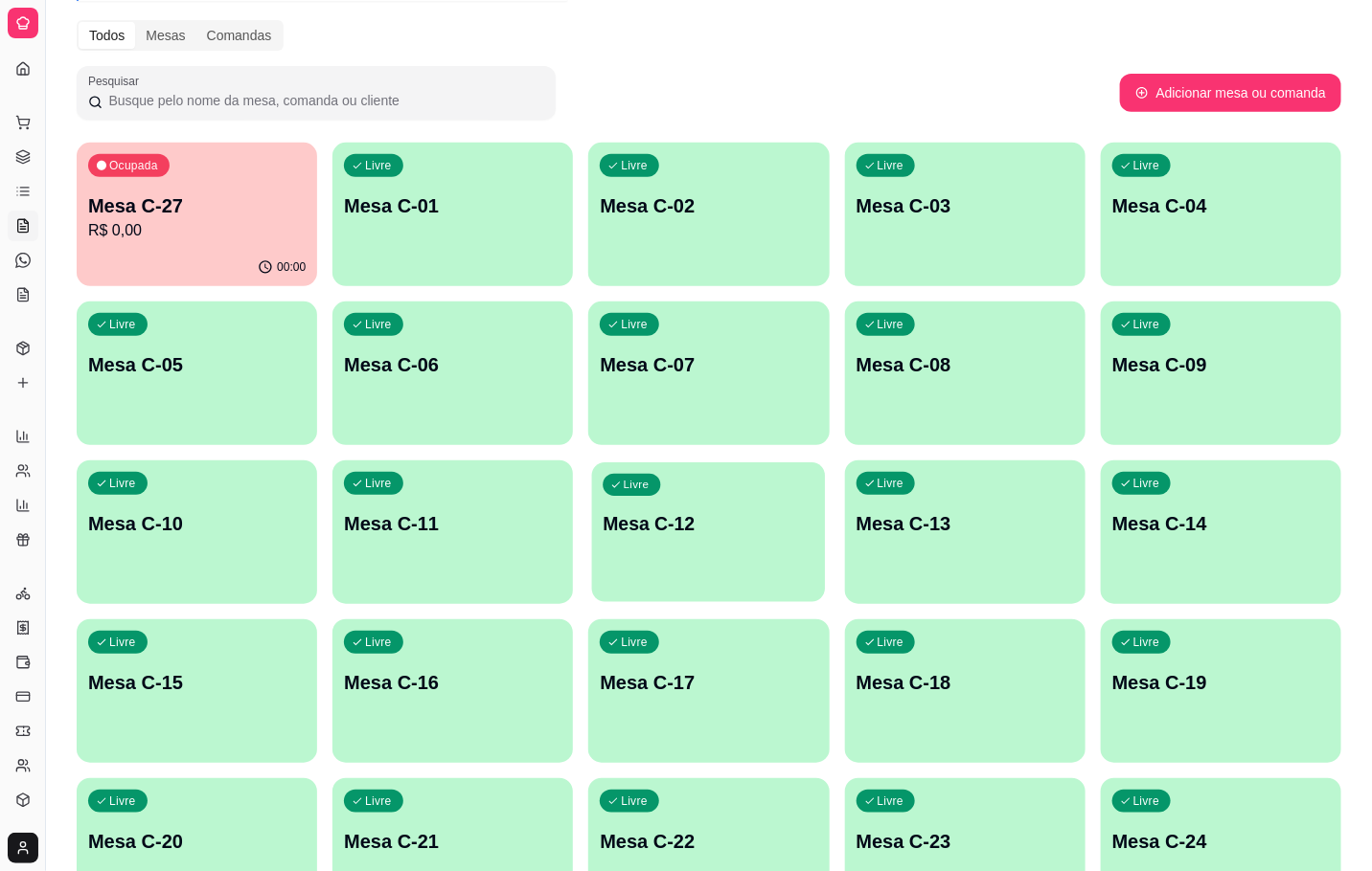
click at [715, 564] on div "Livre Mesa C-12" at bounding box center [708, 521] width 233 height 117
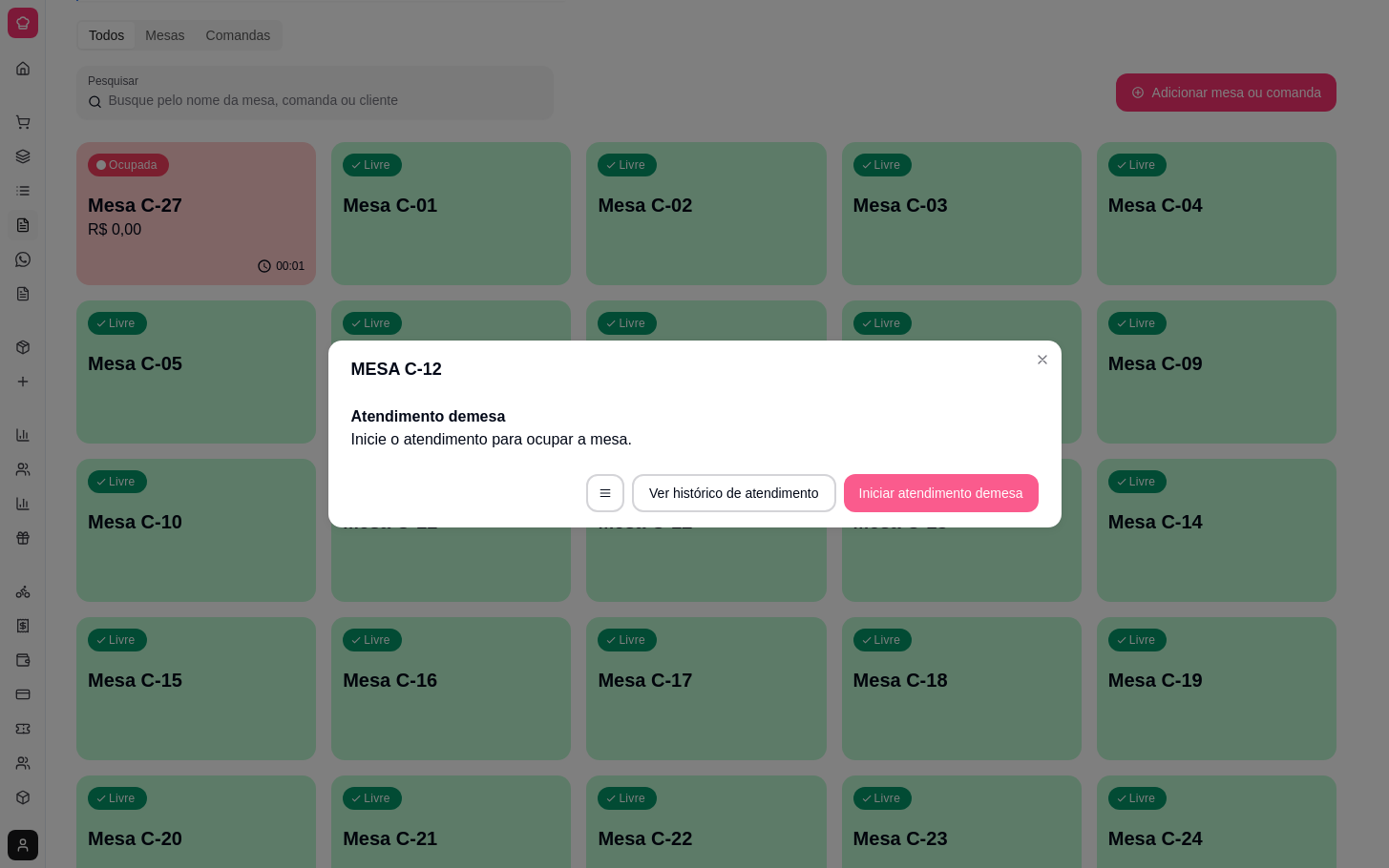
click at [918, 496] on button "Iniciar atendimento de mesa" at bounding box center [941, 493] width 195 height 39
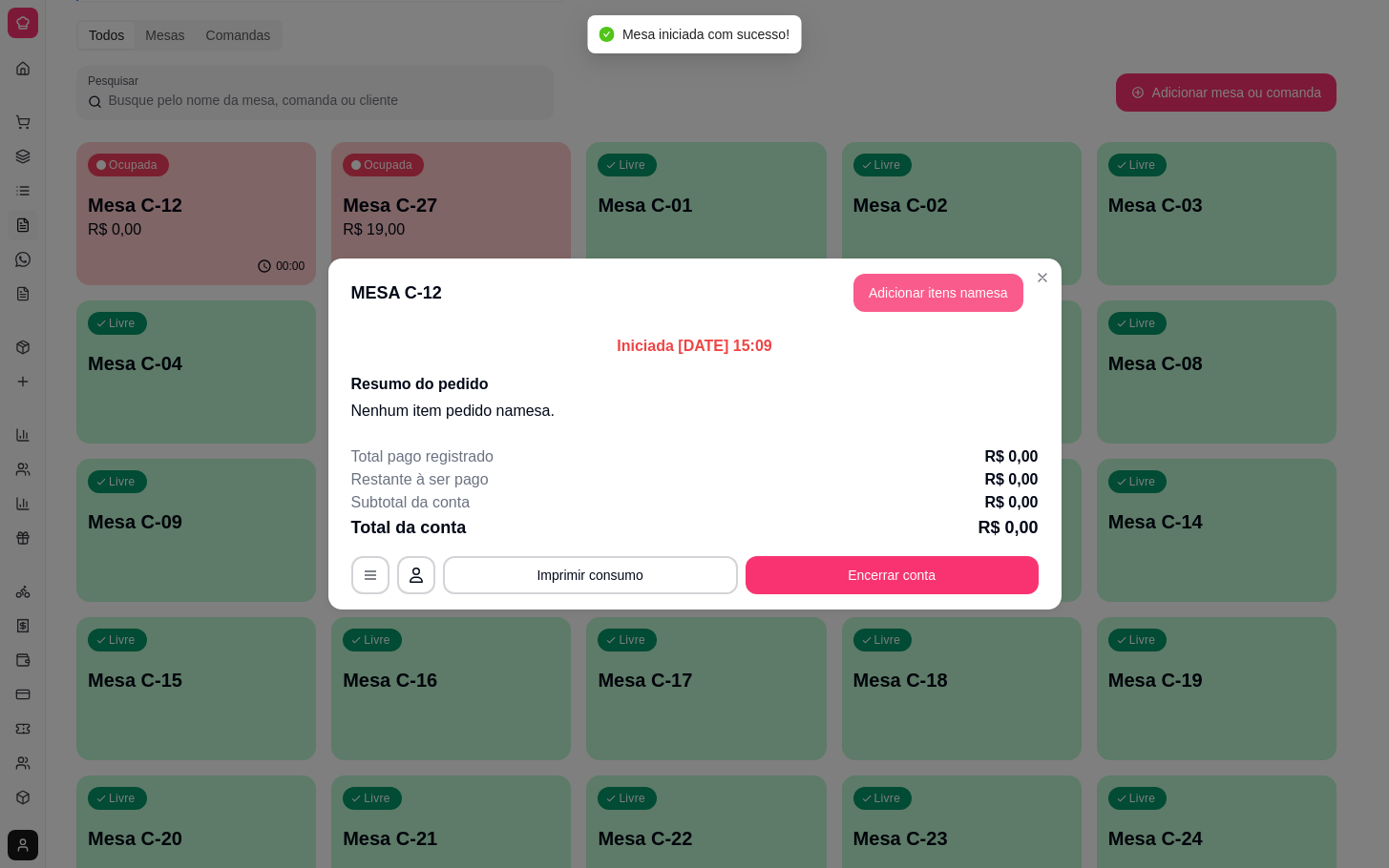
click at [909, 307] on button "Adicionar itens na mesa" at bounding box center [939, 293] width 170 height 39
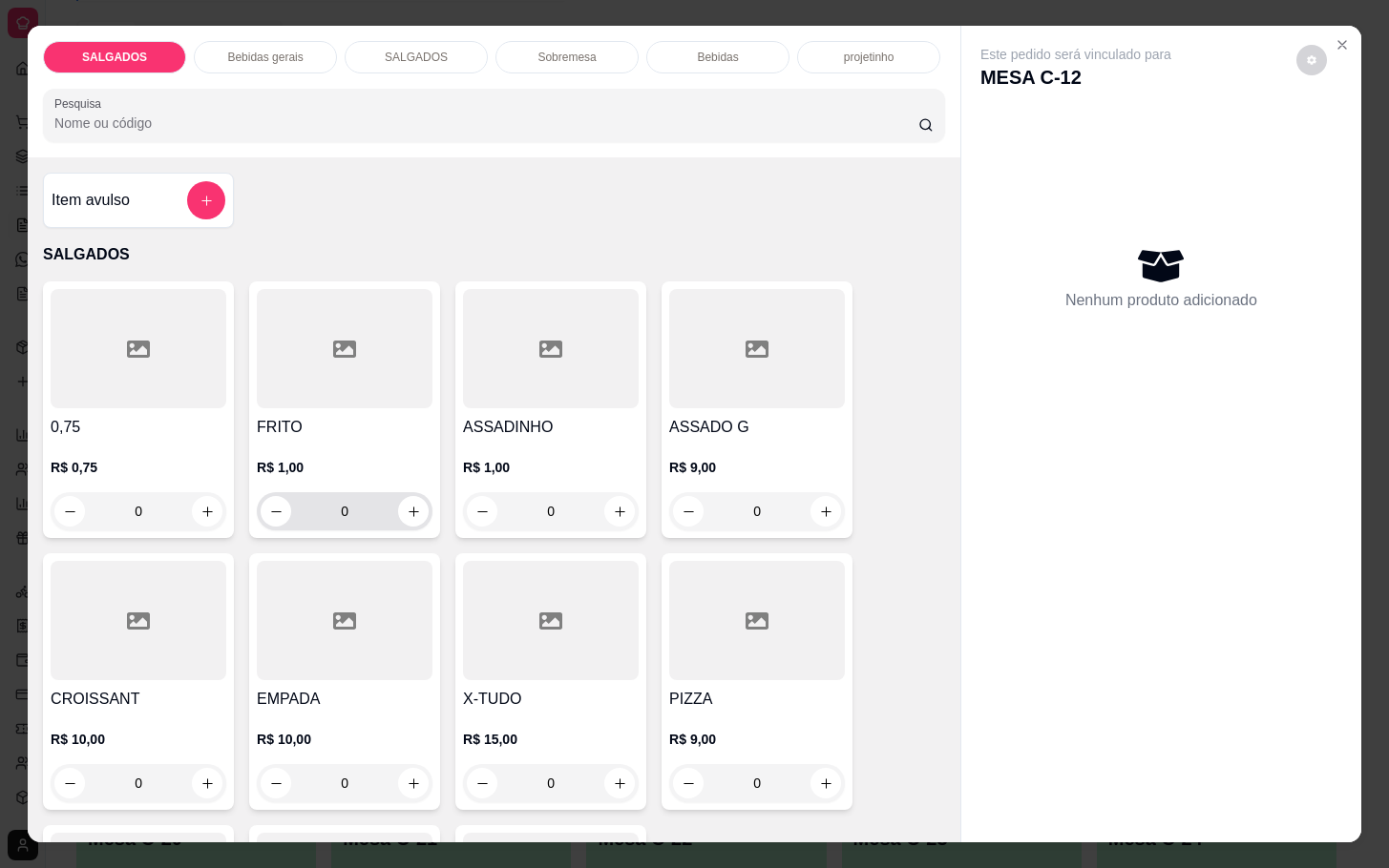
click at [352, 505] on input "0" at bounding box center [345, 512] width 107 height 39
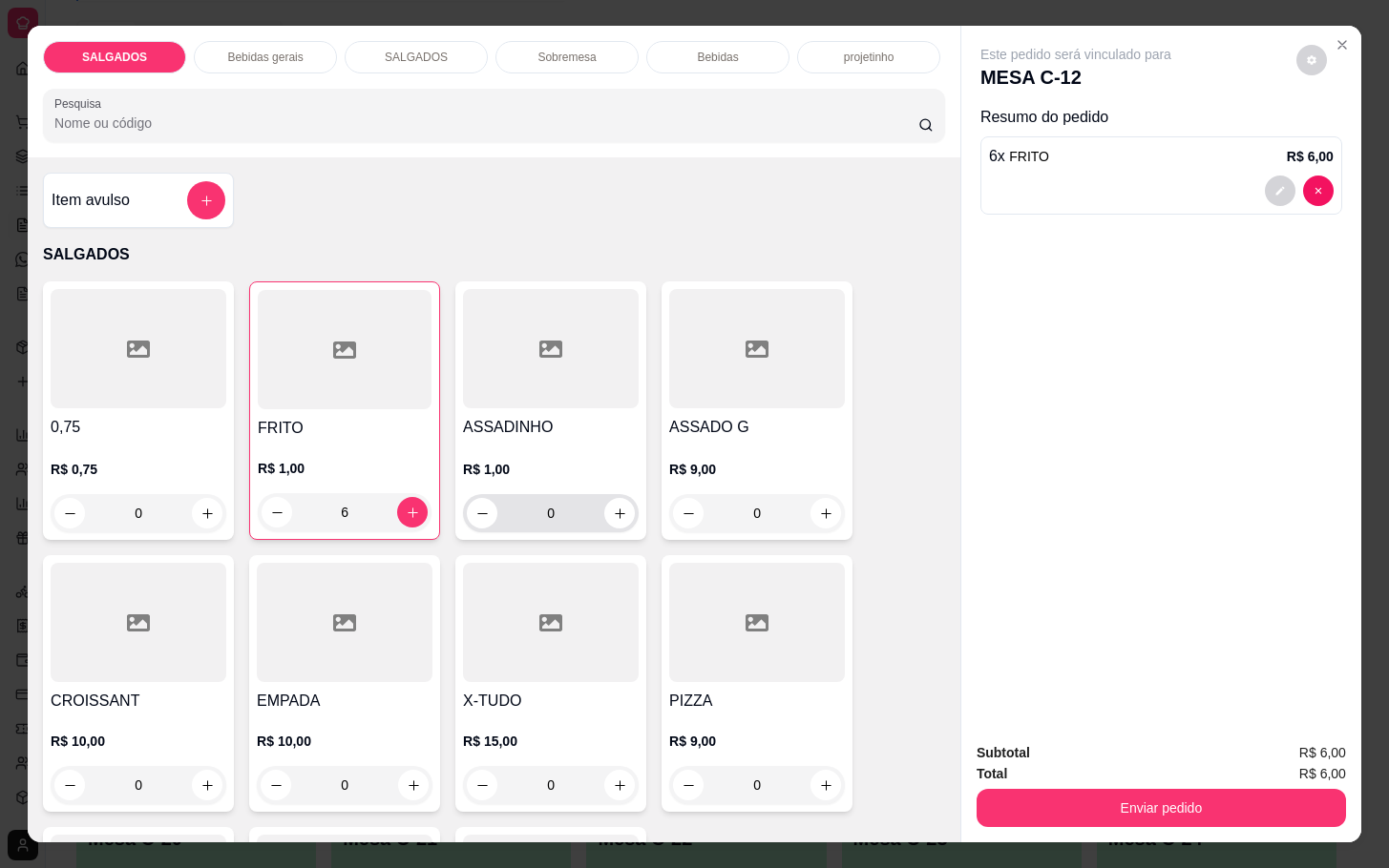
type input "6"
click at [571, 510] on input "0" at bounding box center [550, 513] width 107 height 39
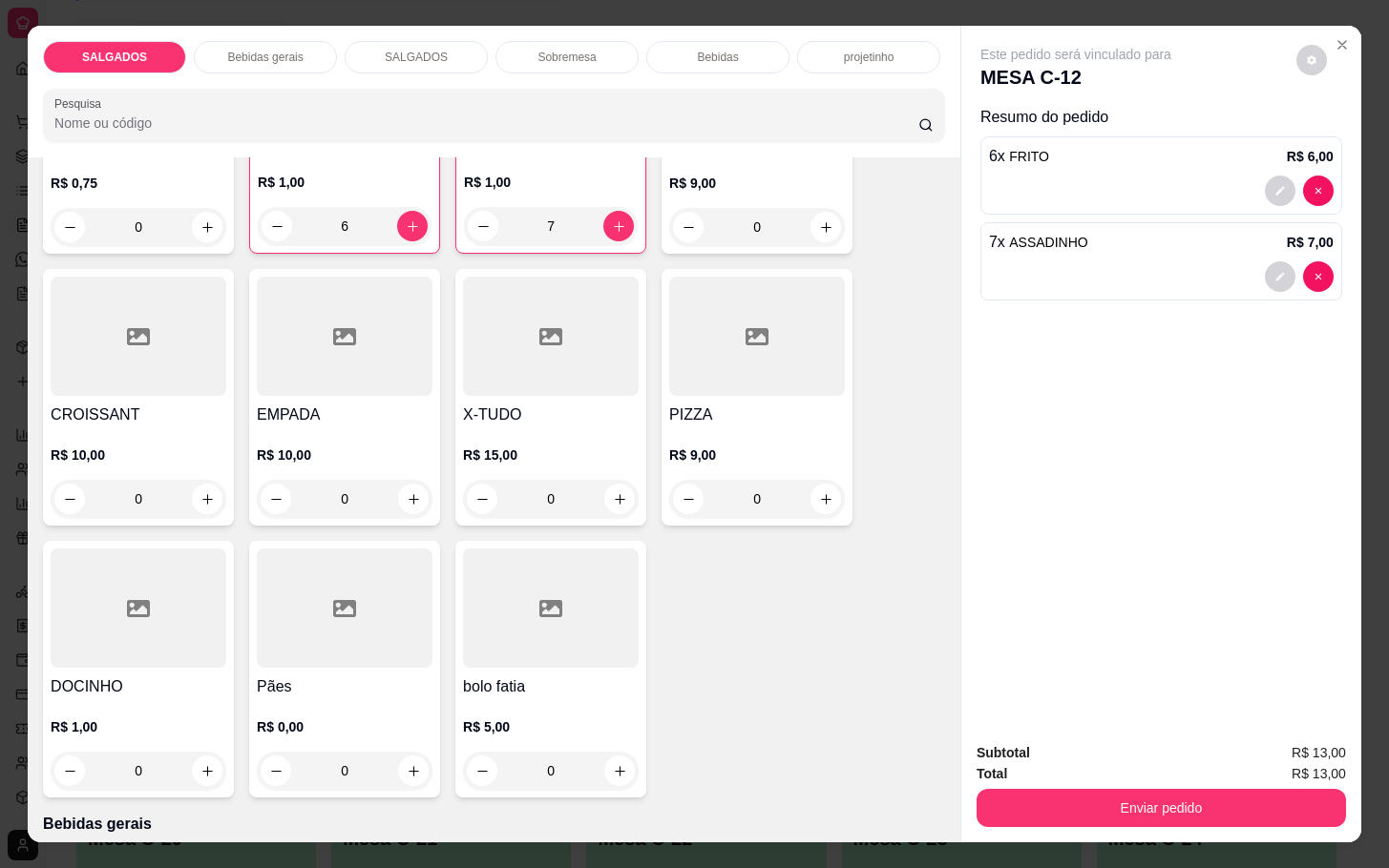
scroll to position [716, 0]
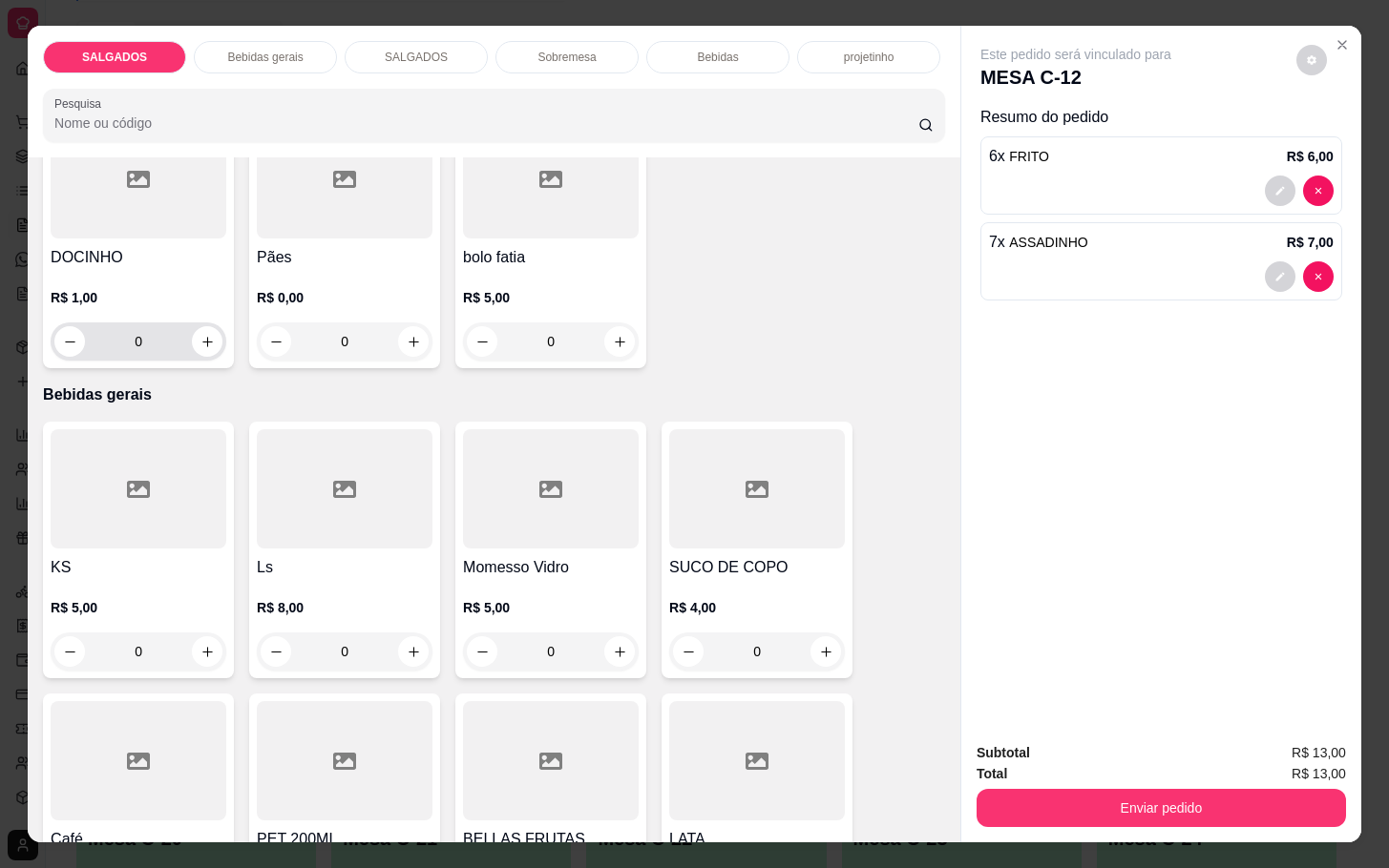
type input "7"
click at [167, 352] on input "0" at bounding box center [139, 341] width 107 height 39
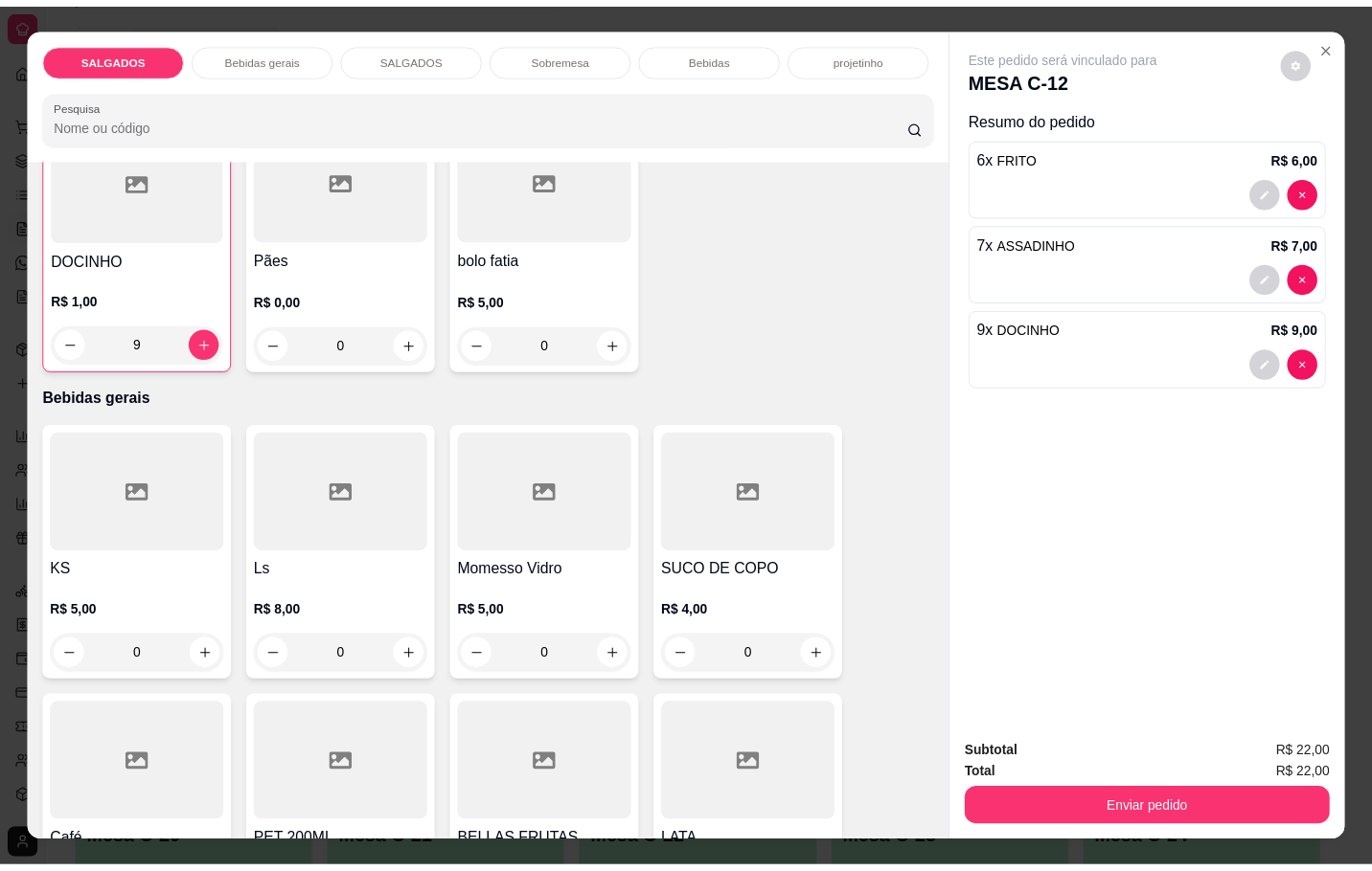
scroll to position [719, 0]
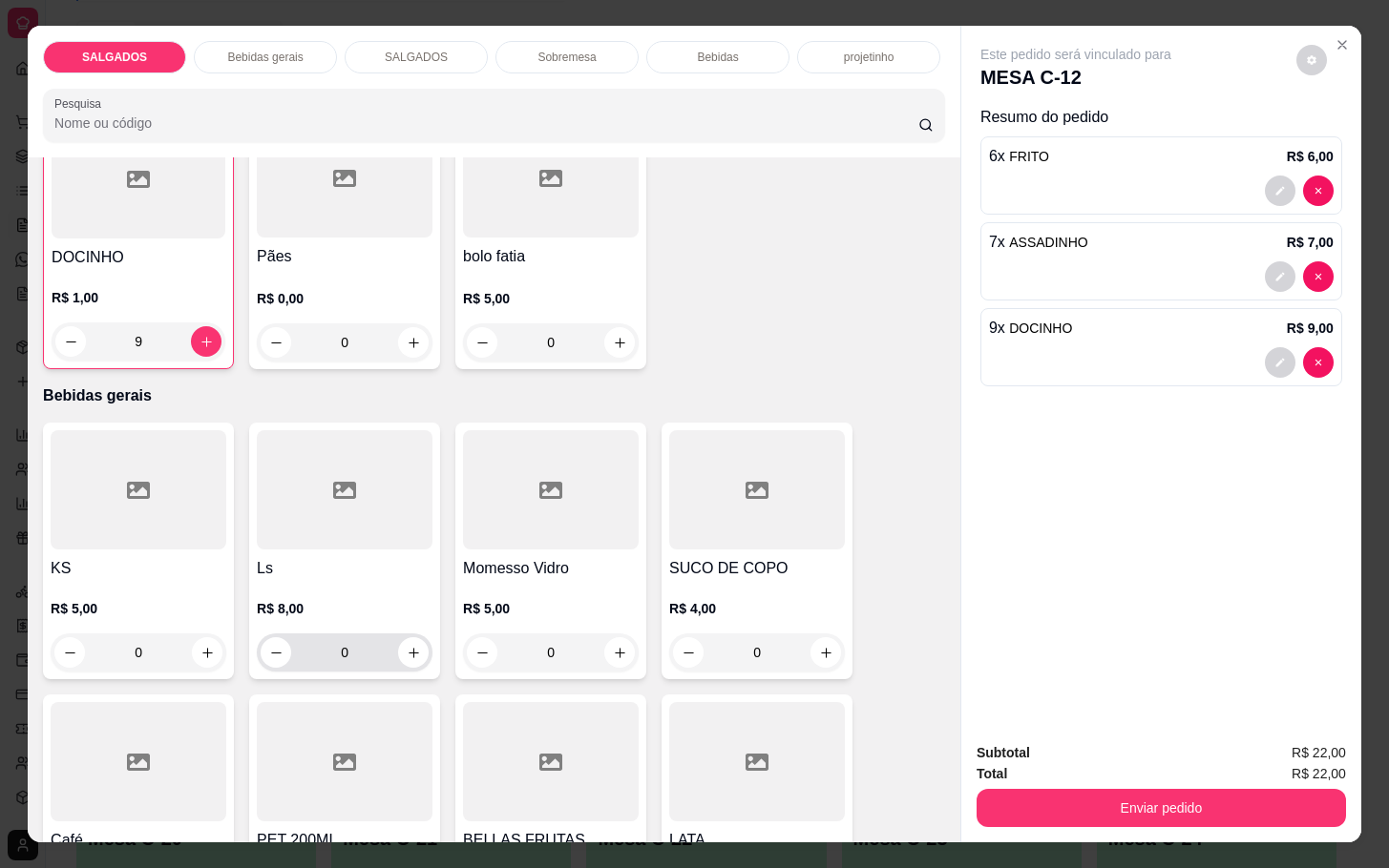
type input "9"
click at [407, 651] on icon "increase-product-quantity" at bounding box center [414, 653] width 14 height 14
type input "1"
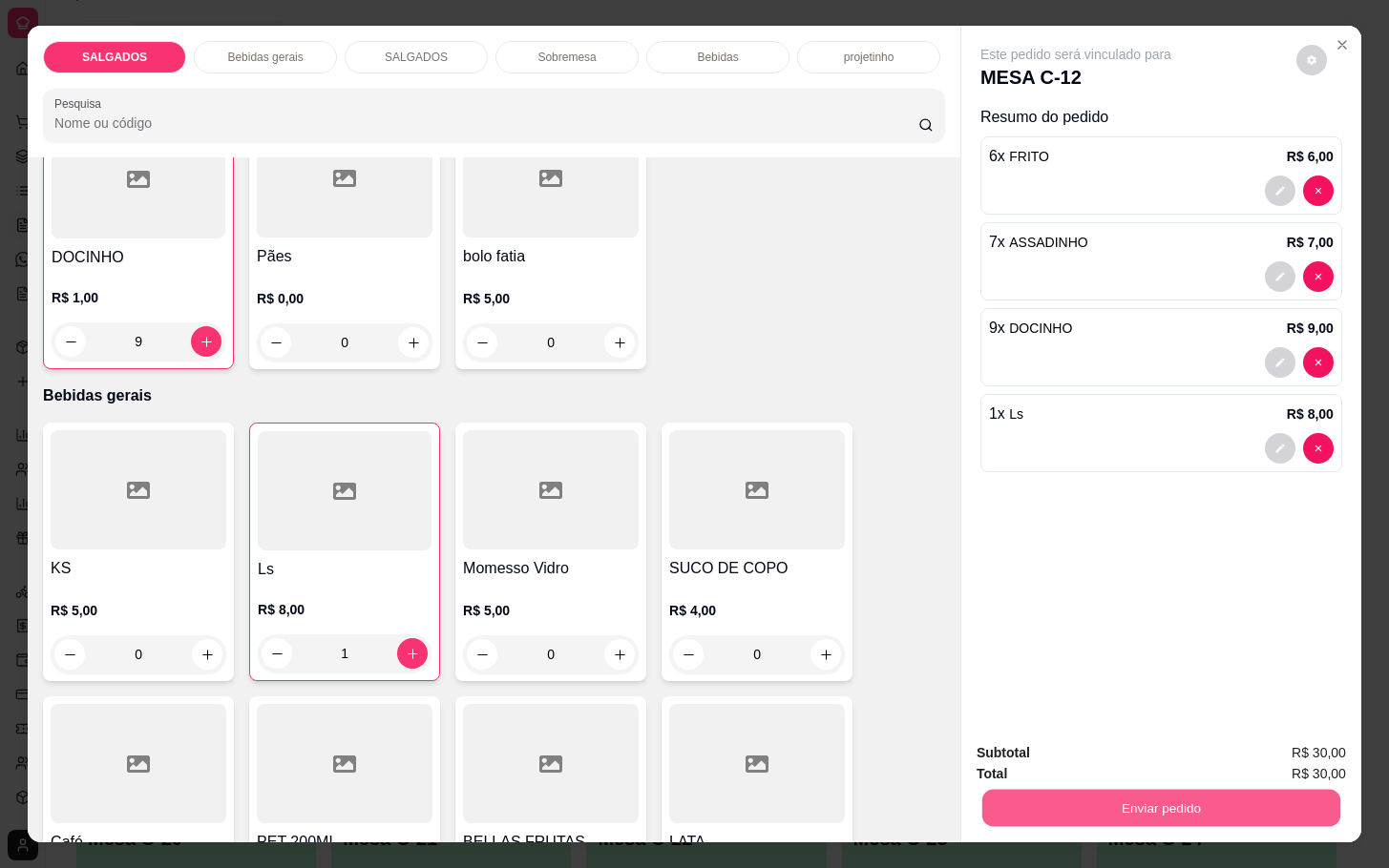
click at [1127, 803] on button "Enviar pedido" at bounding box center [1161, 808] width 358 height 38
click at [1297, 747] on button "Enviar pedido" at bounding box center [1293, 751] width 108 height 37
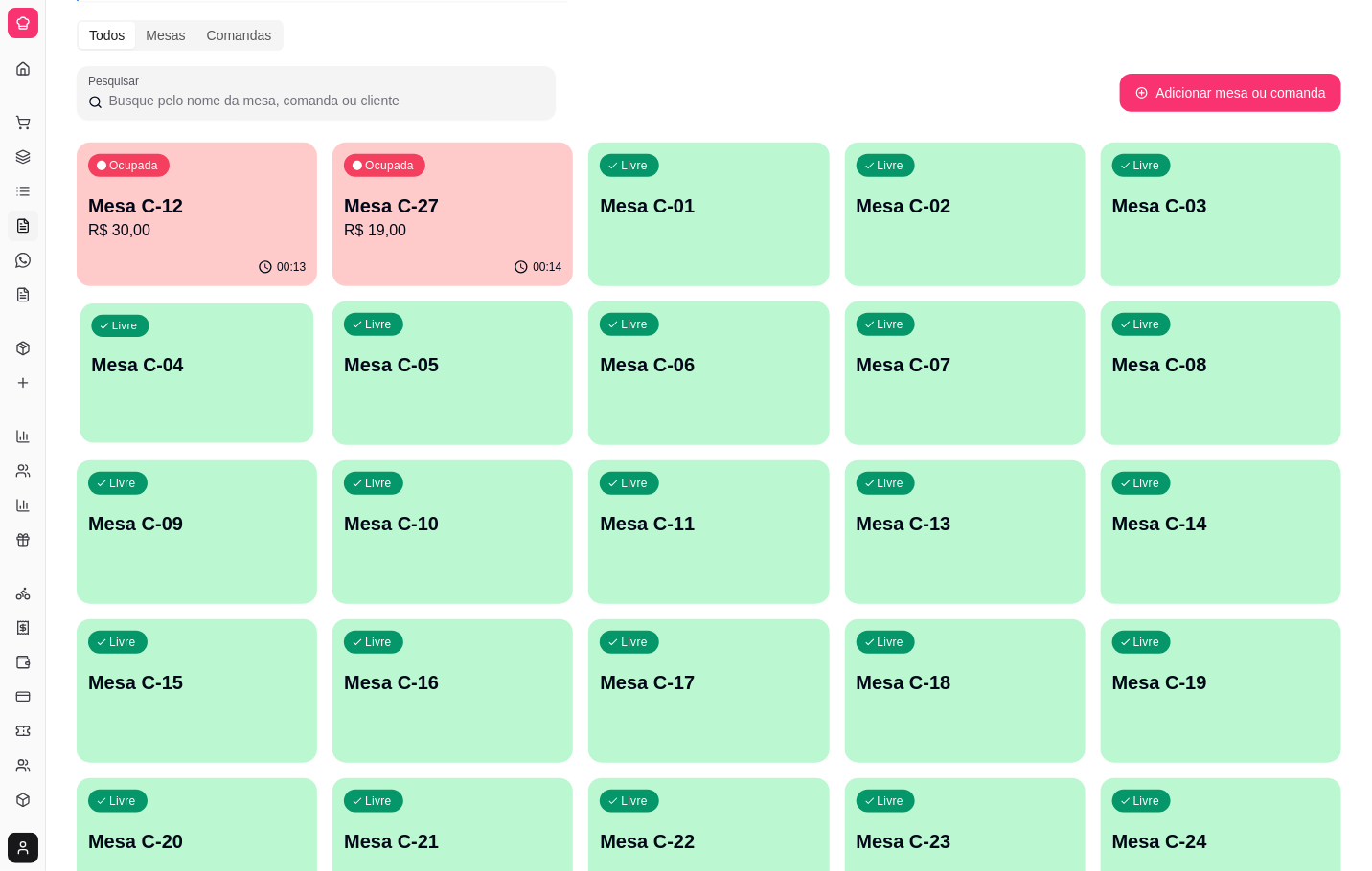
click at [274, 313] on div "Livre Mesa C-04" at bounding box center [197, 363] width 233 height 117
click at [187, 182] on div "Ocupada Mesa C-12 R$ 30,00" at bounding box center [197, 197] width 233 height 103
click at [431, 210] on p "Mesa C-27" at bounding box center [453, 207] width 211 height 26
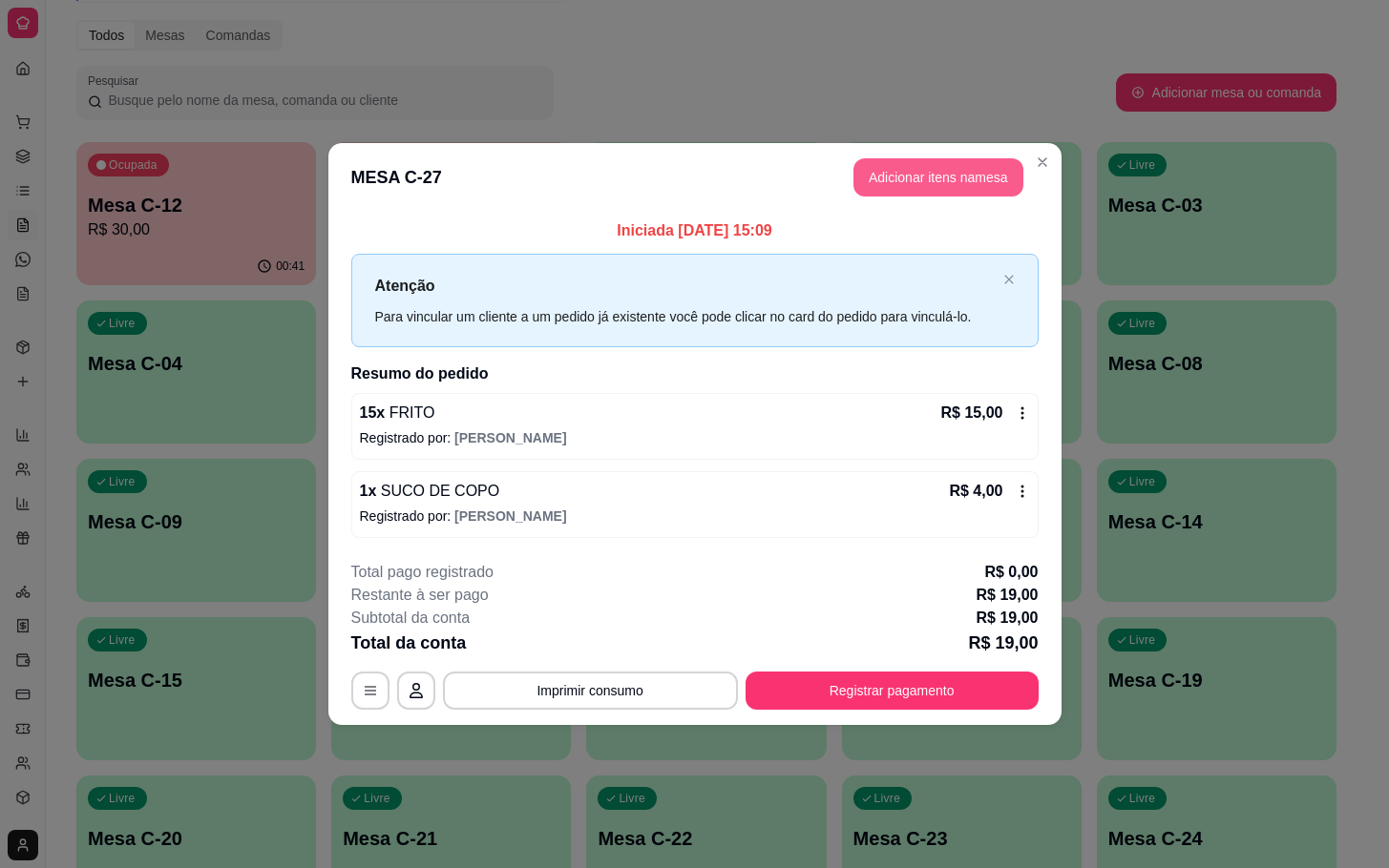
click at [951, 172] on button "Adicionar itens na mesa" at bounding box center [939, 177] width 170 height 39
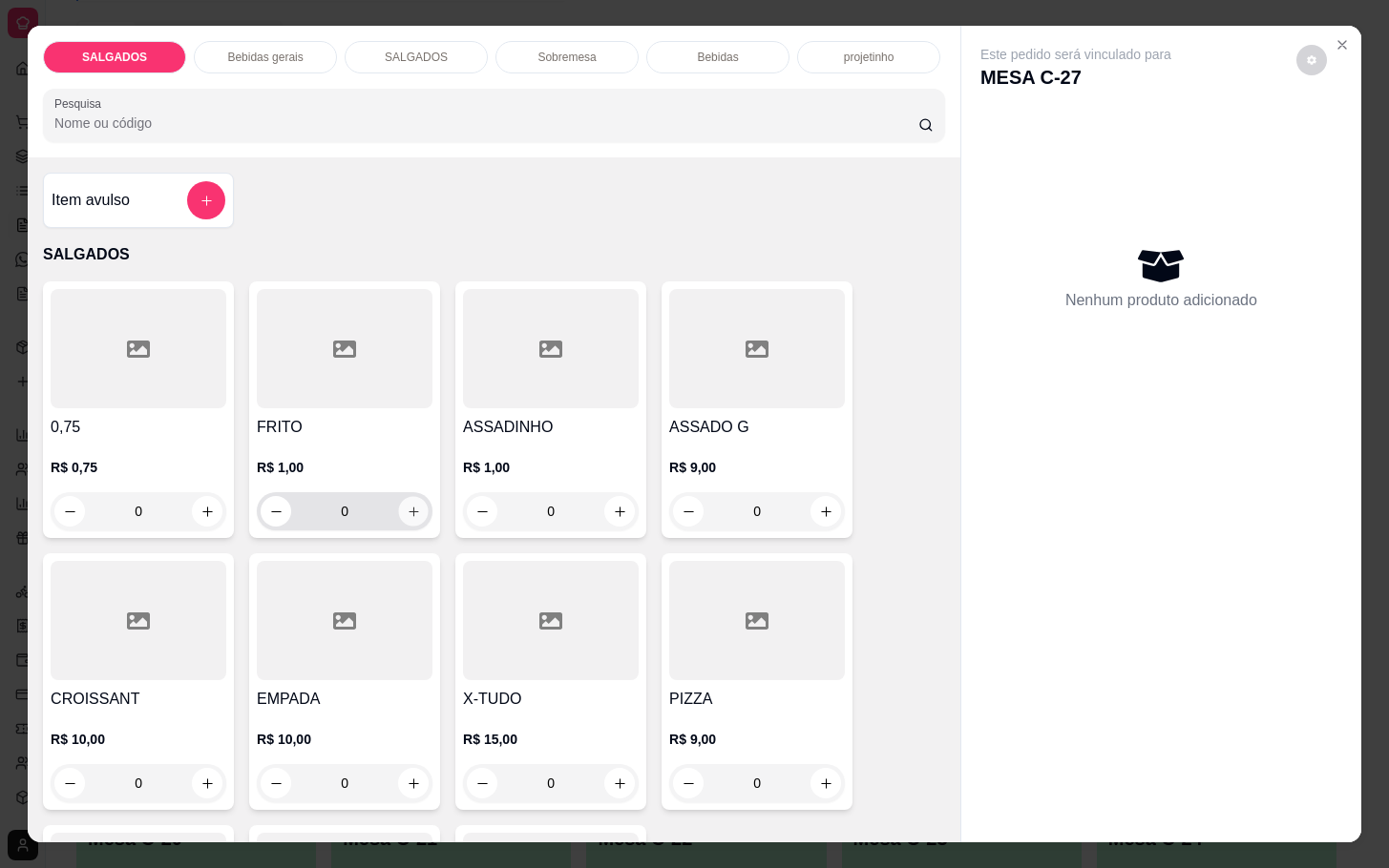
click at [407, 507] on icon "increase-product-quantity" at bounding box center [414, 512] width 14 height 14
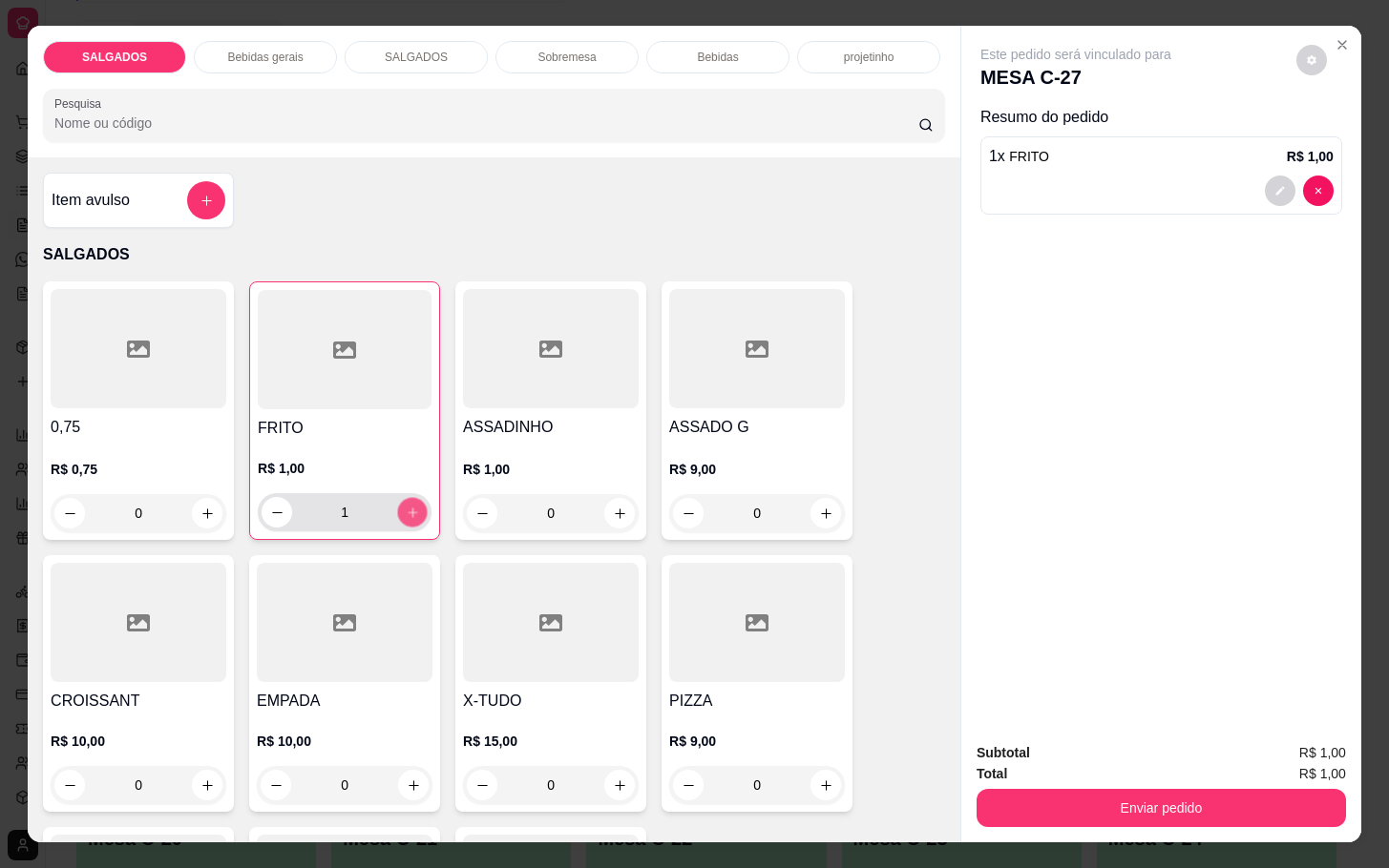
click at [407, 507] on icon "increase-product-quantity" at bounding box center [413, 513] width 14 height 14
type input "3"
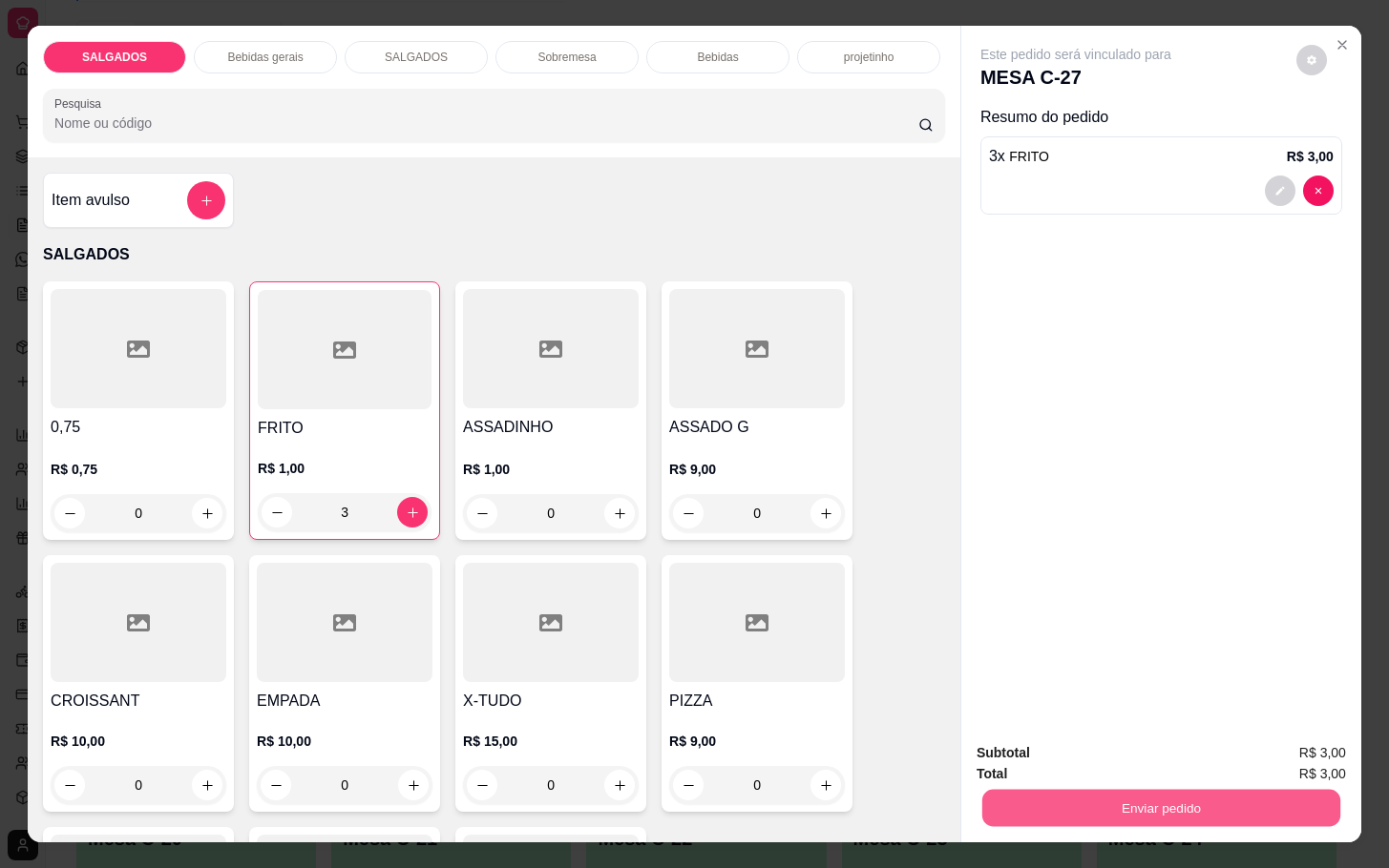
click at [1135, 790] on button "Enviar pedido" at bounding box center [1161, 808] width 358 height 38
click at [1269, 739] on button "Enviar pedido" at bounding box center [1294, 751] width 105 height 36
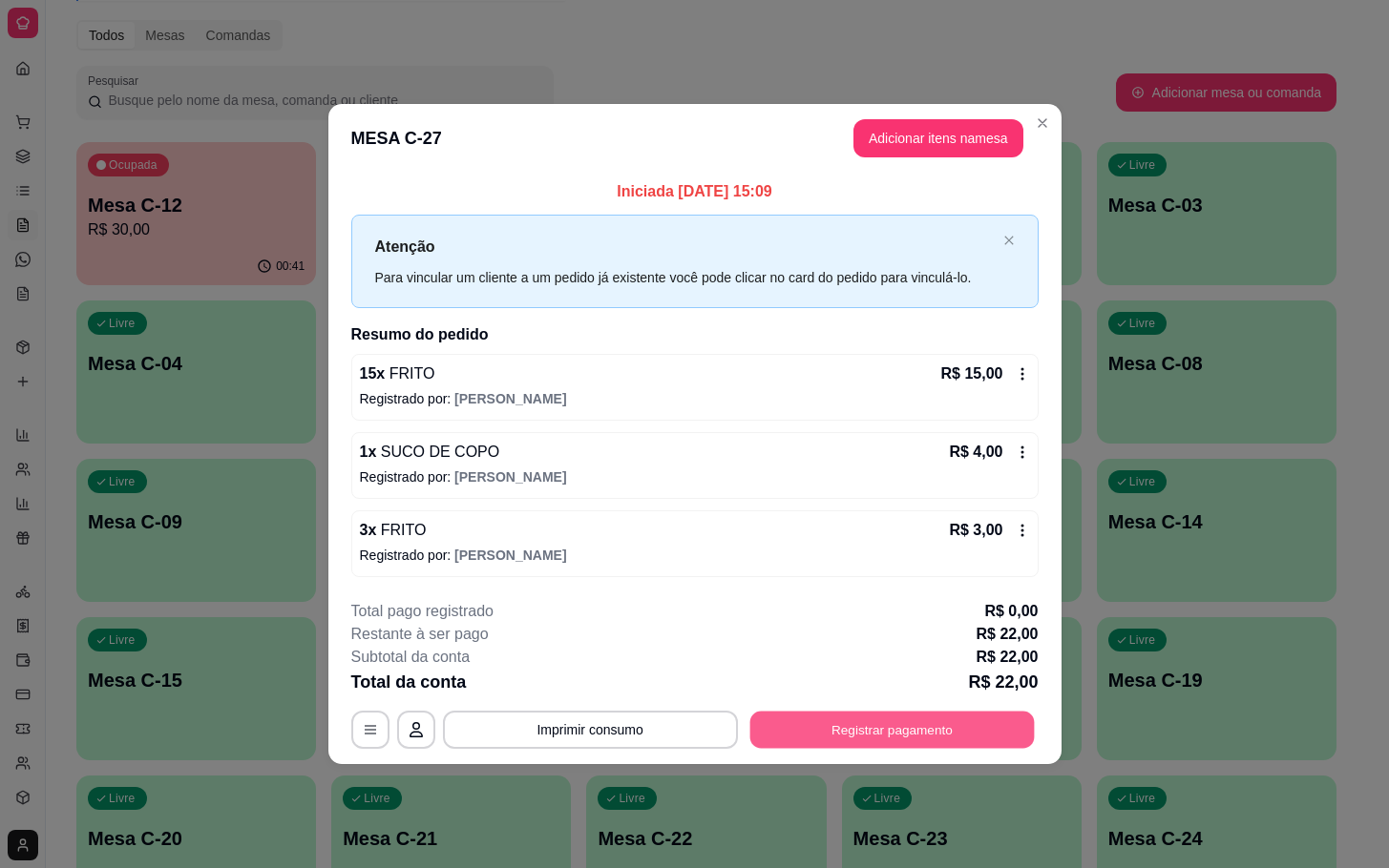
click at [897, 736] on button "Registrar pagamento" at bounding box center [891, 729] width 284 height 38
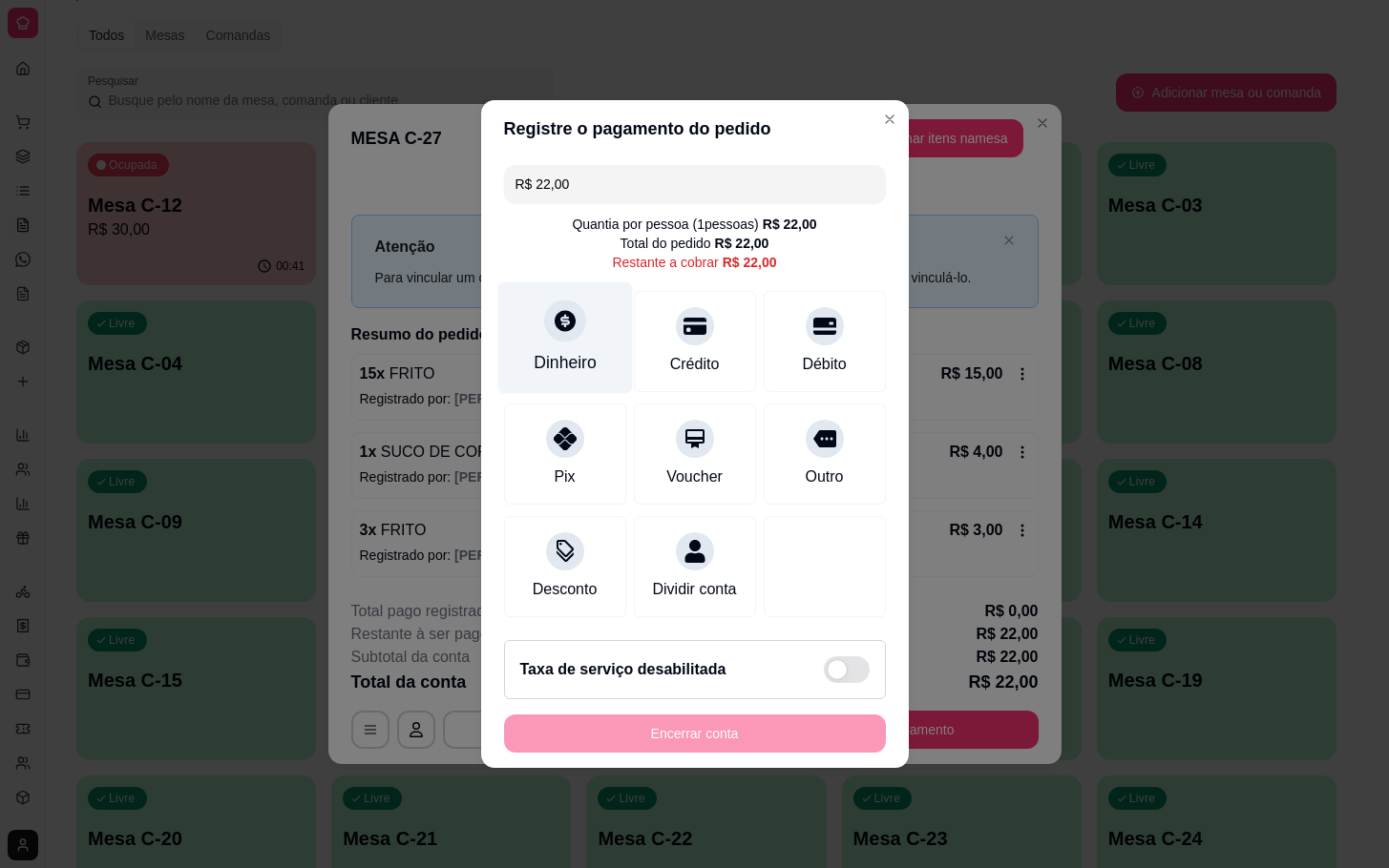
click at [552, 334] on div "Dinheiro" at bounding box center [564, 338] width 135 height 112
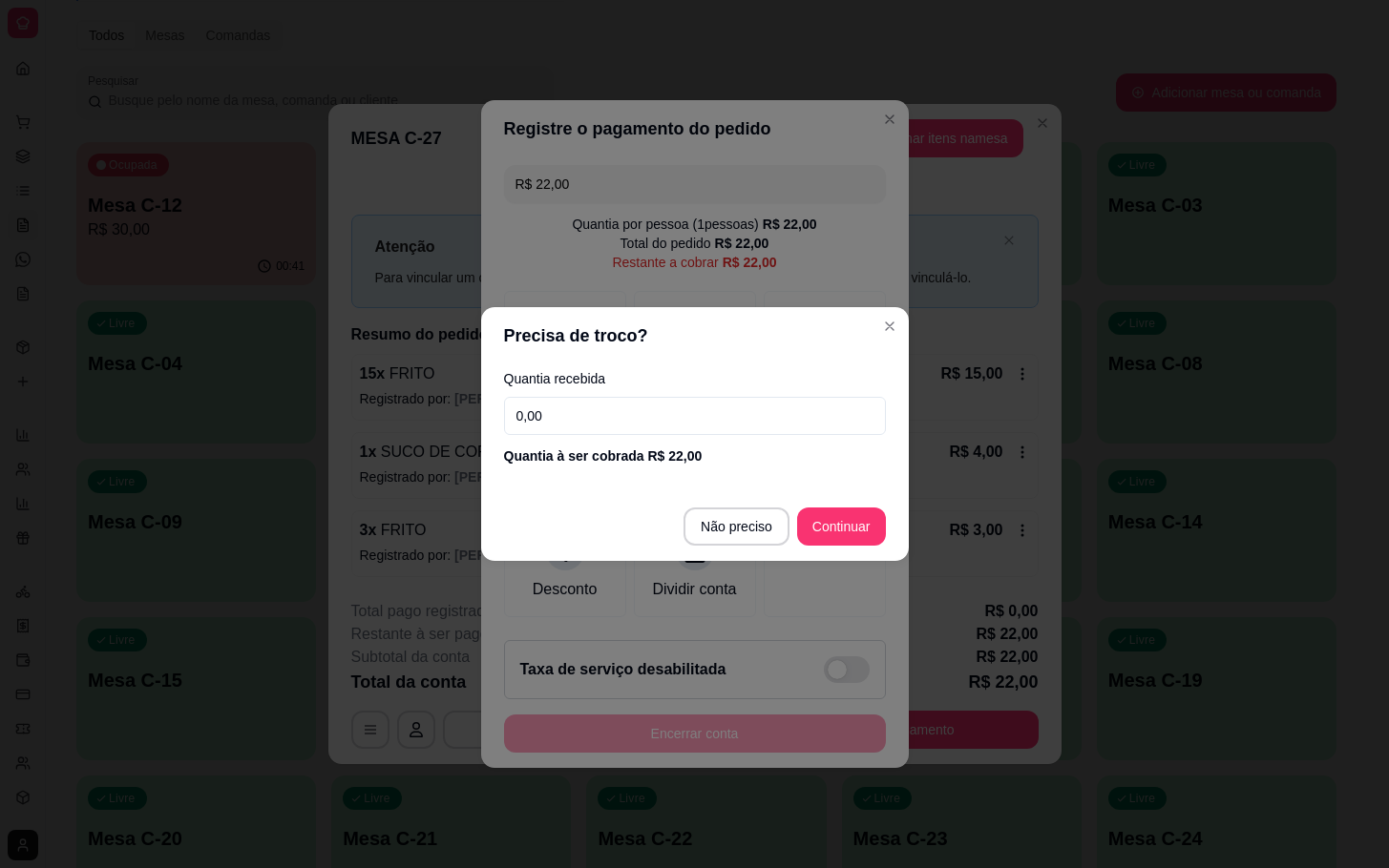
click at [720, 421] on input "0,00" at bounding box center [695, 416] width 382 height 39
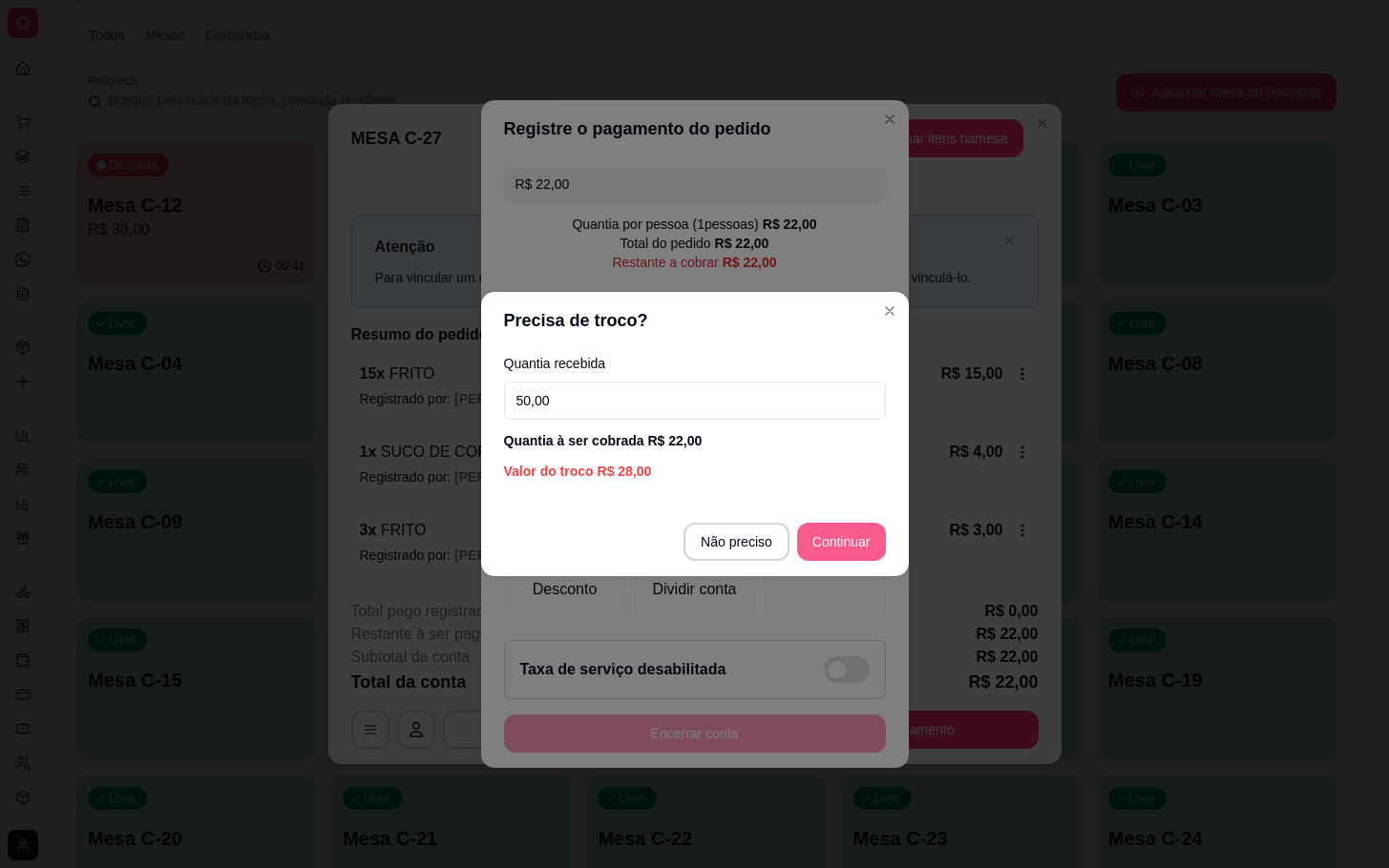
type input "50,00"
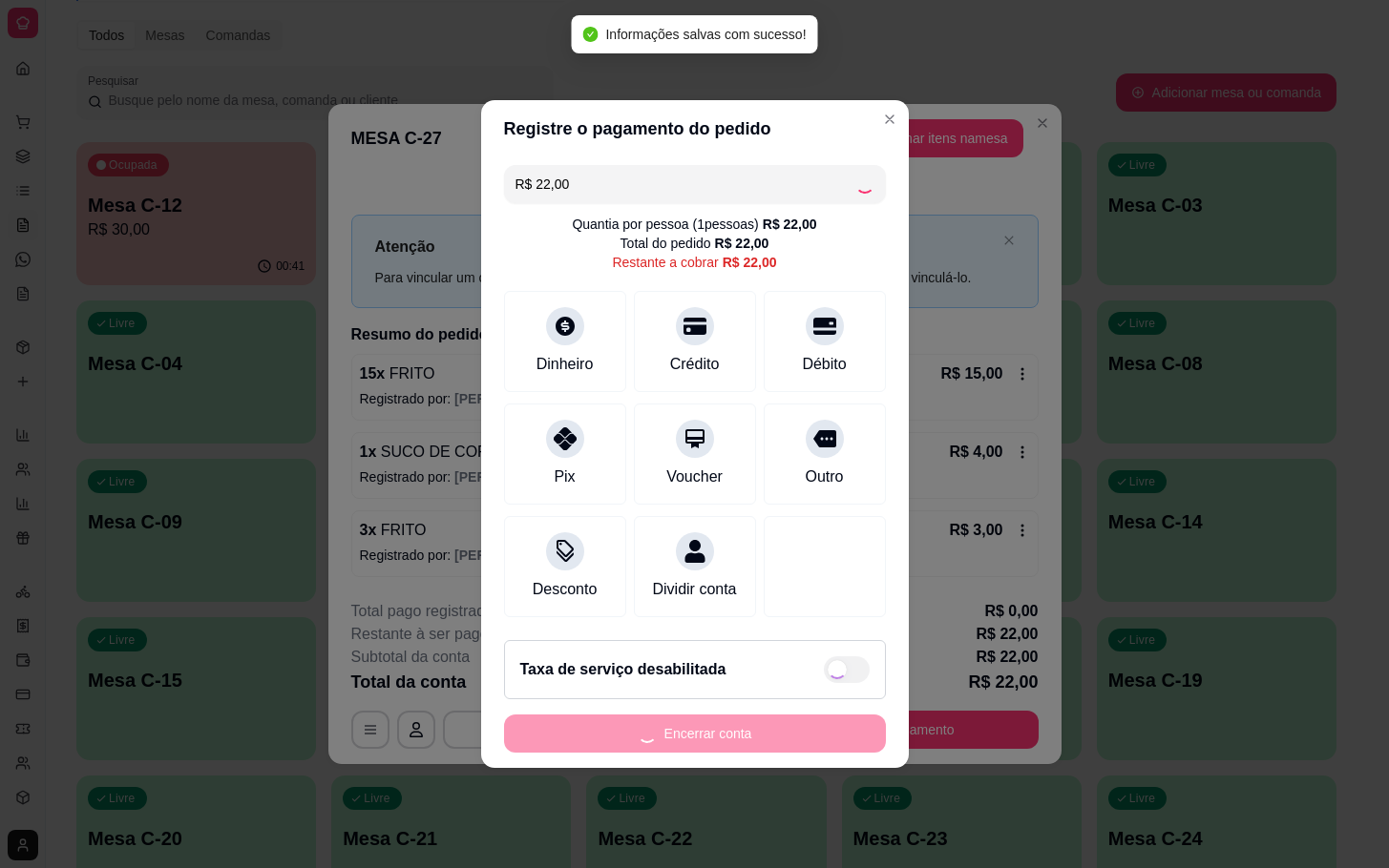
type input "R$ 0,00"
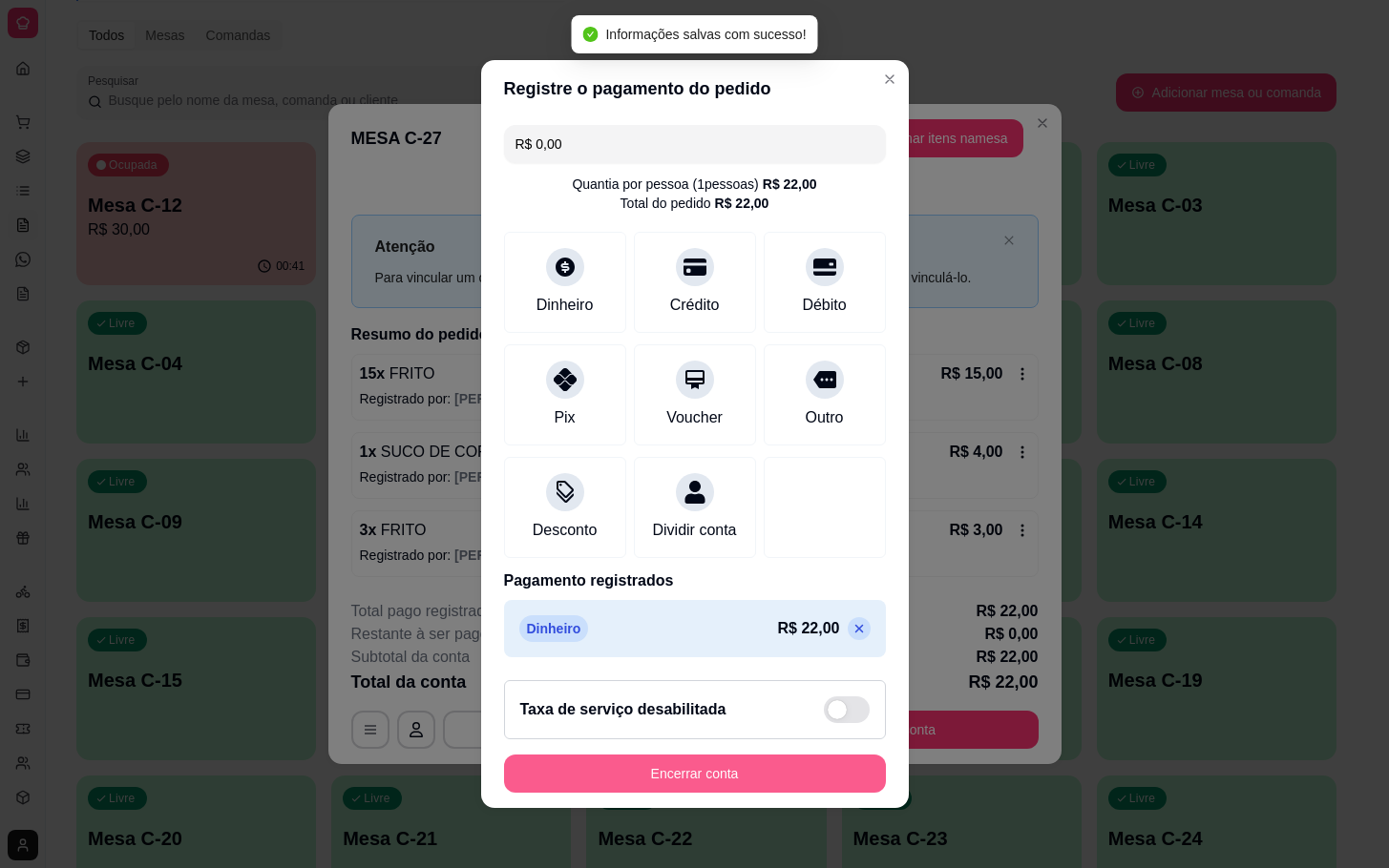
click at [770, 791] on button "Encerrar conta" at bounding box center [695, 774] width 382 height 39
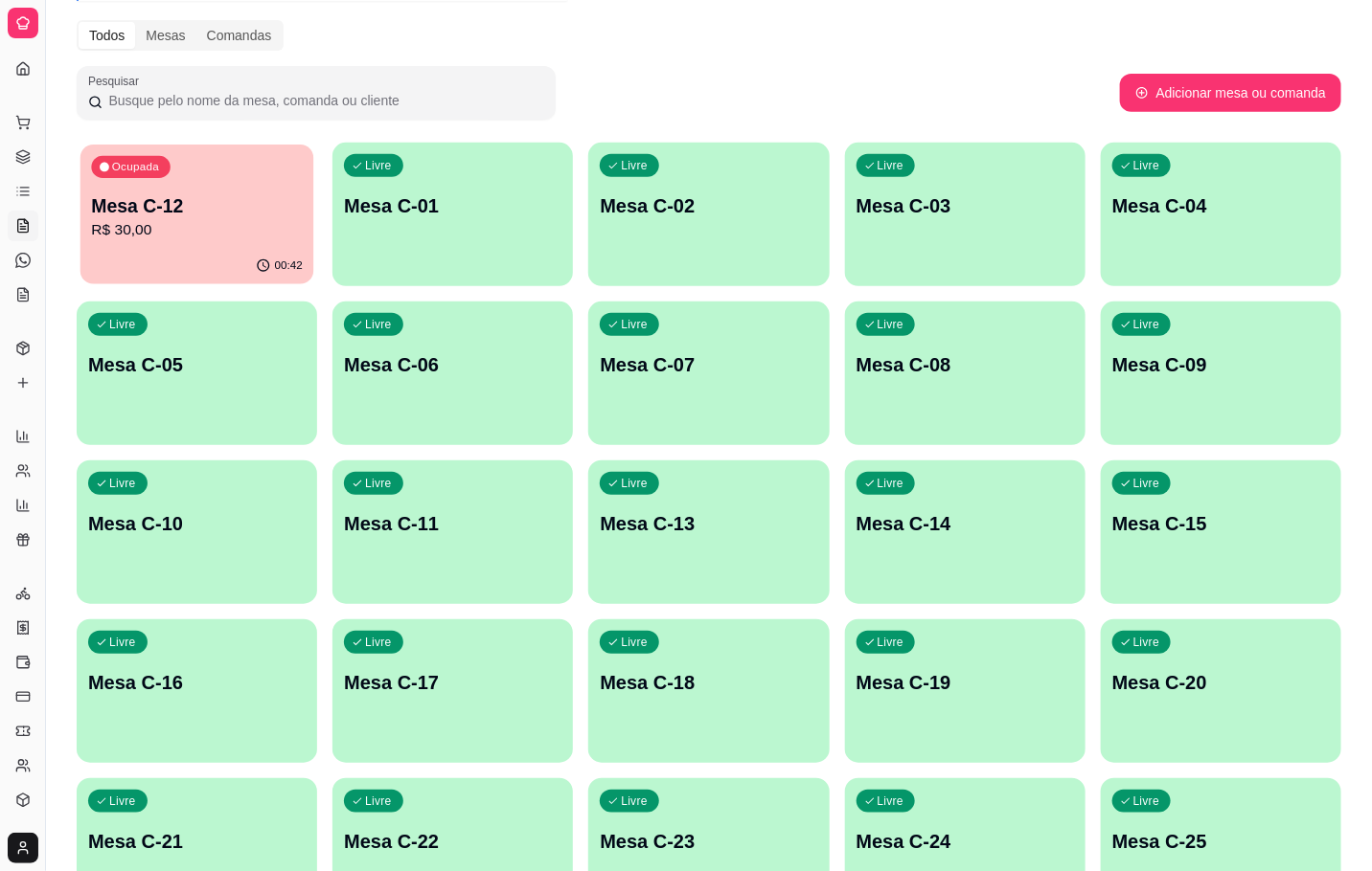
click at [136, 217] on p "Mesa C-12" at bounding box center [197, 207] width 211 height 26
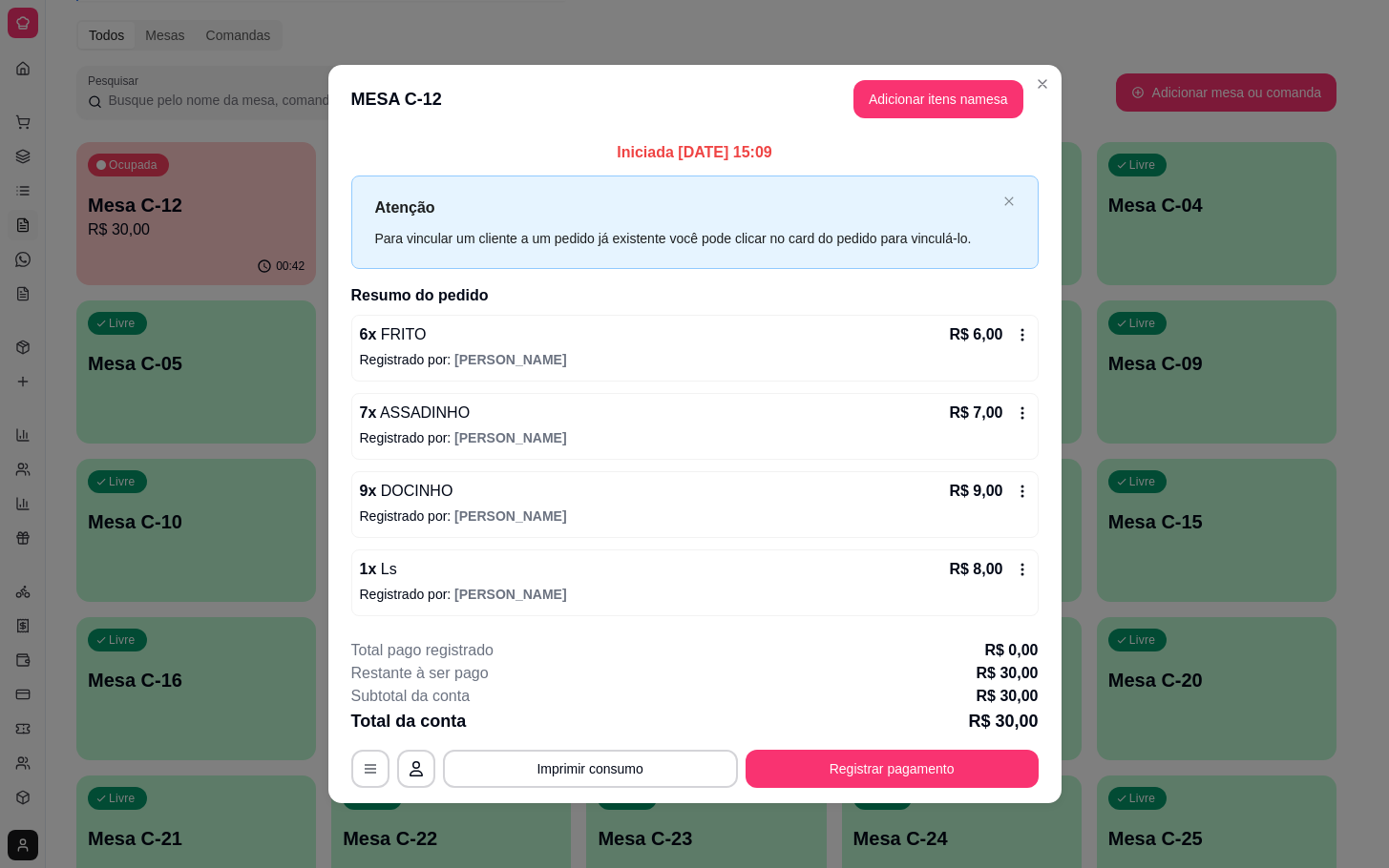
click at [850, 794] on footer "**********" at bounding box center [695, 714] width 734 height 179
click at [840, 786] on button "Registrar pagamento" at bounding box center [891, 769] width 284 height 38
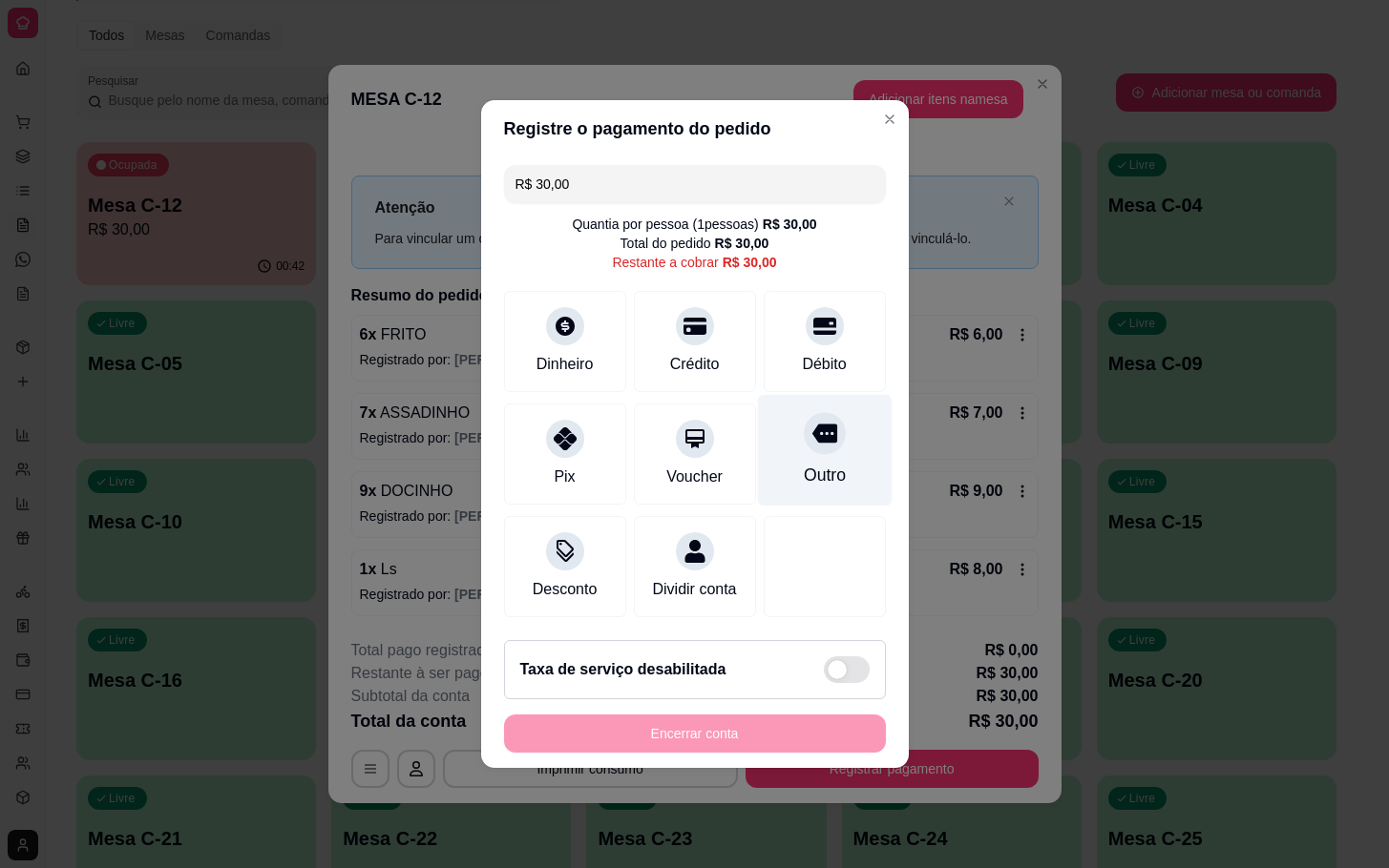
click at [782, 467] on div "Outro" at bounding box center [825, 450] width 135 height 112
type input "R$ 0,00"
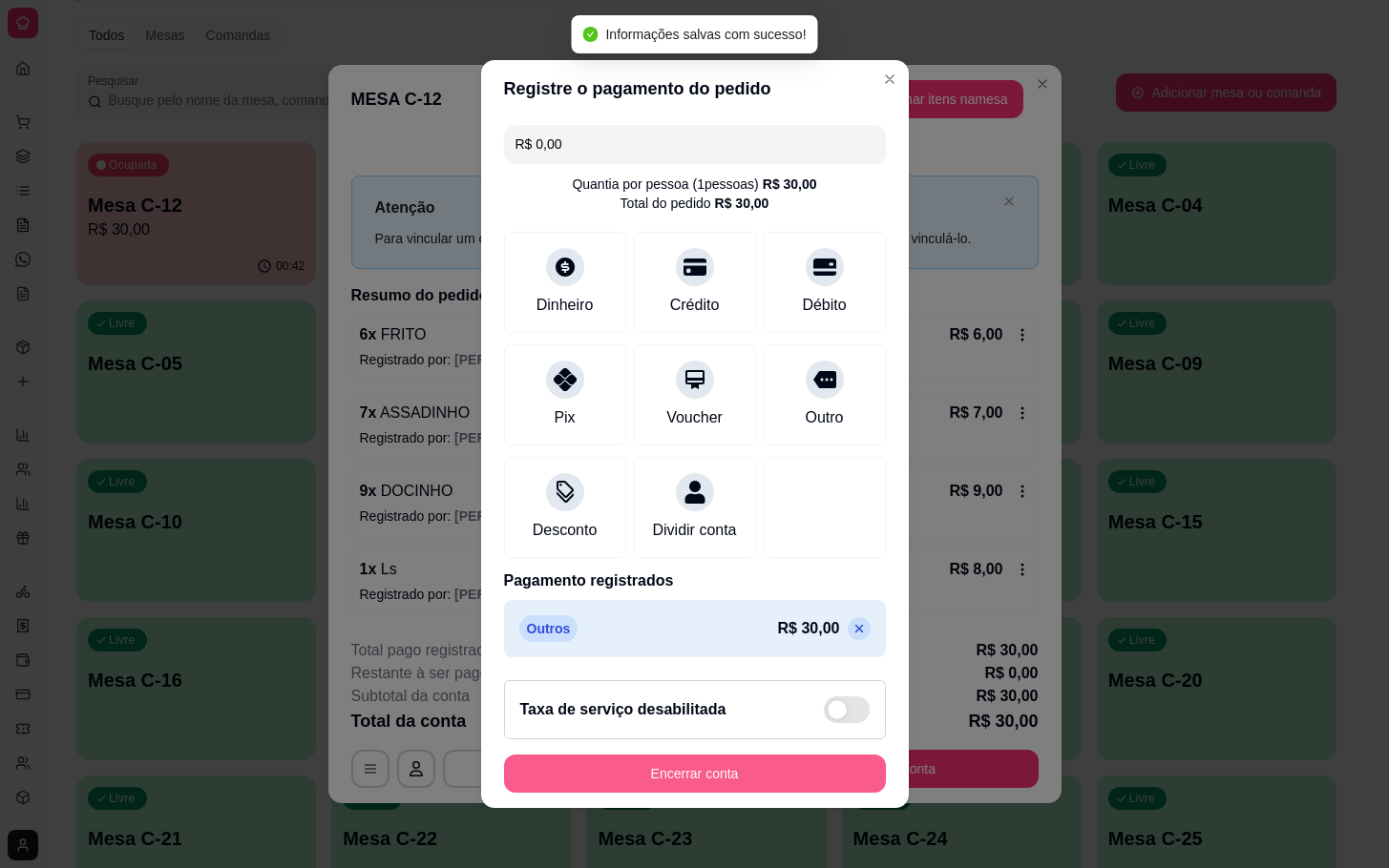
click at [534, 780] on button "Encerrar conta" at bounding box center [695, 774] width 382 height 39
